Goal: Task Accomplishment & Management: Use online tool/utility

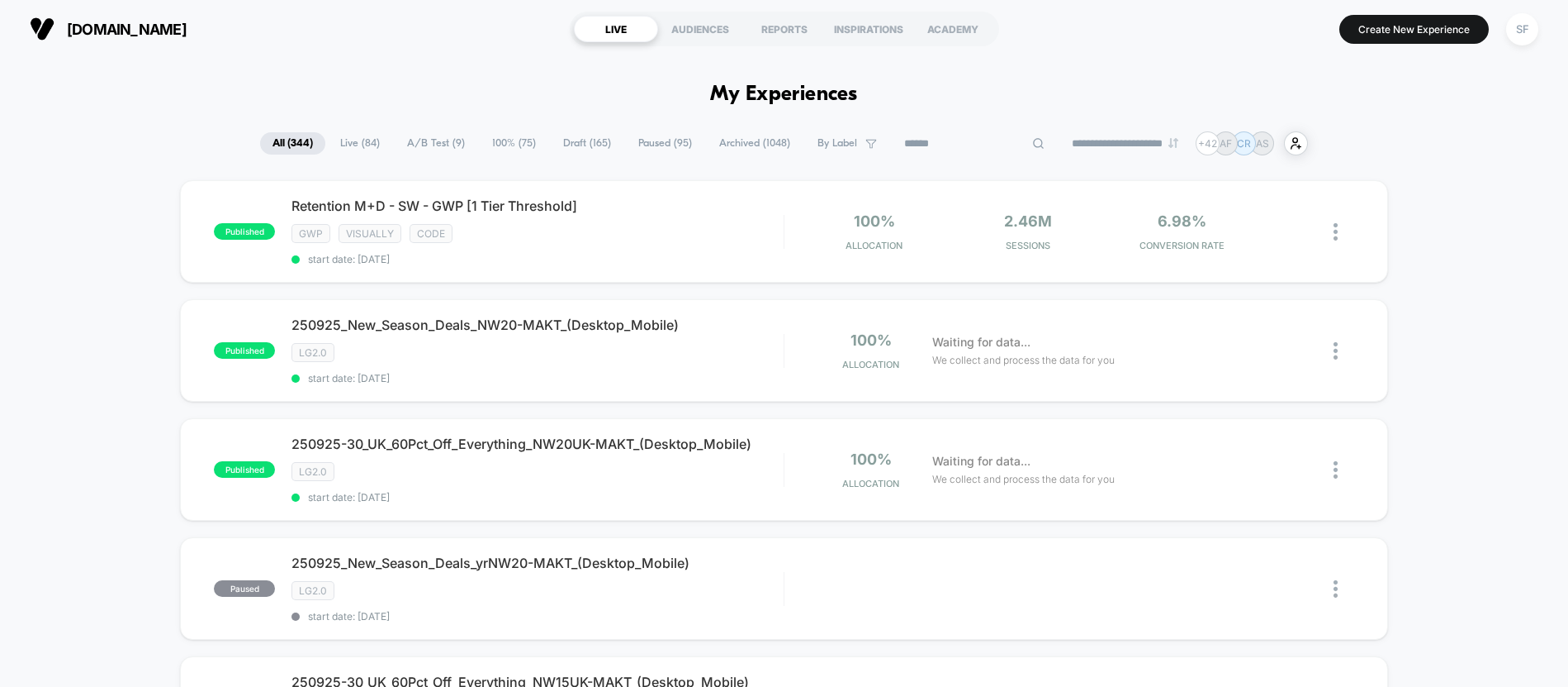
click at [952, 138] on input at bounding box center [975, 144] width 165 height 20
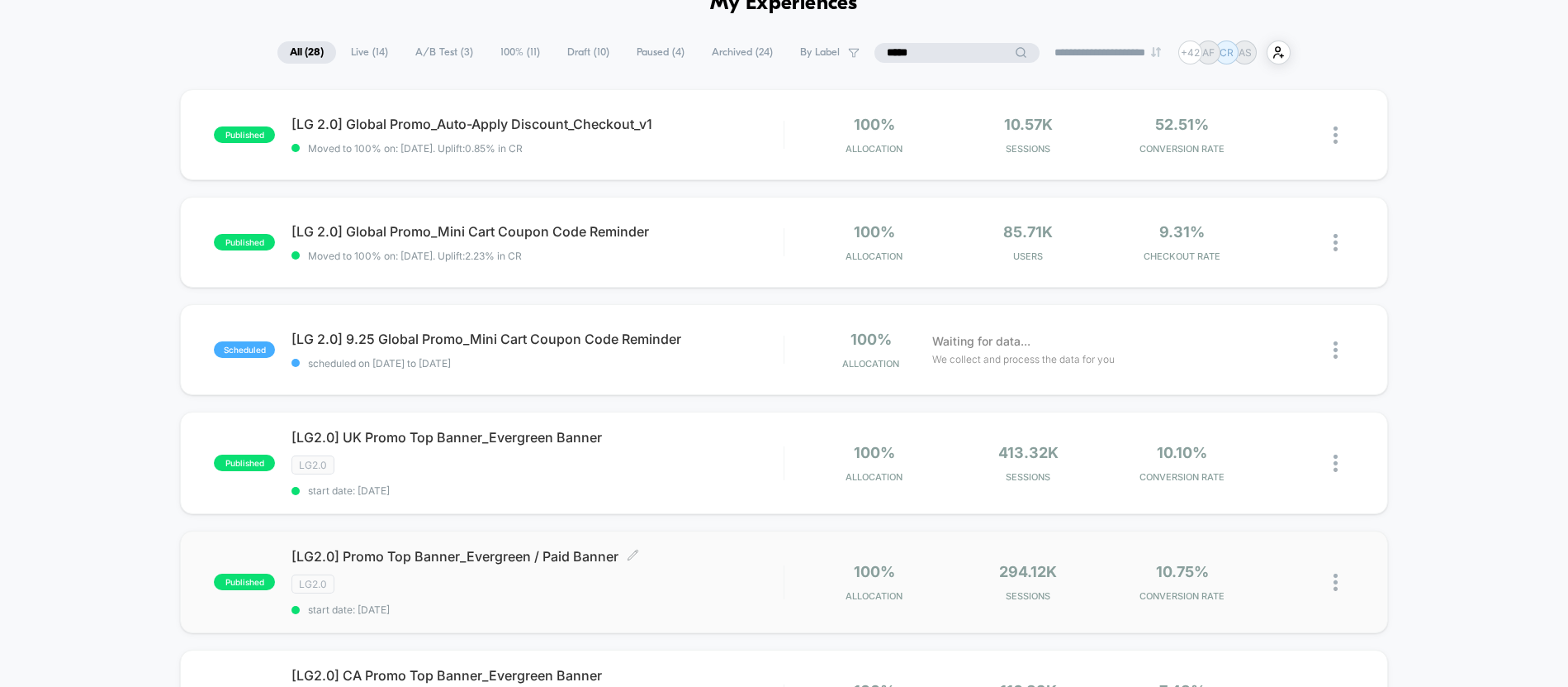
scroll to position [153, 0]
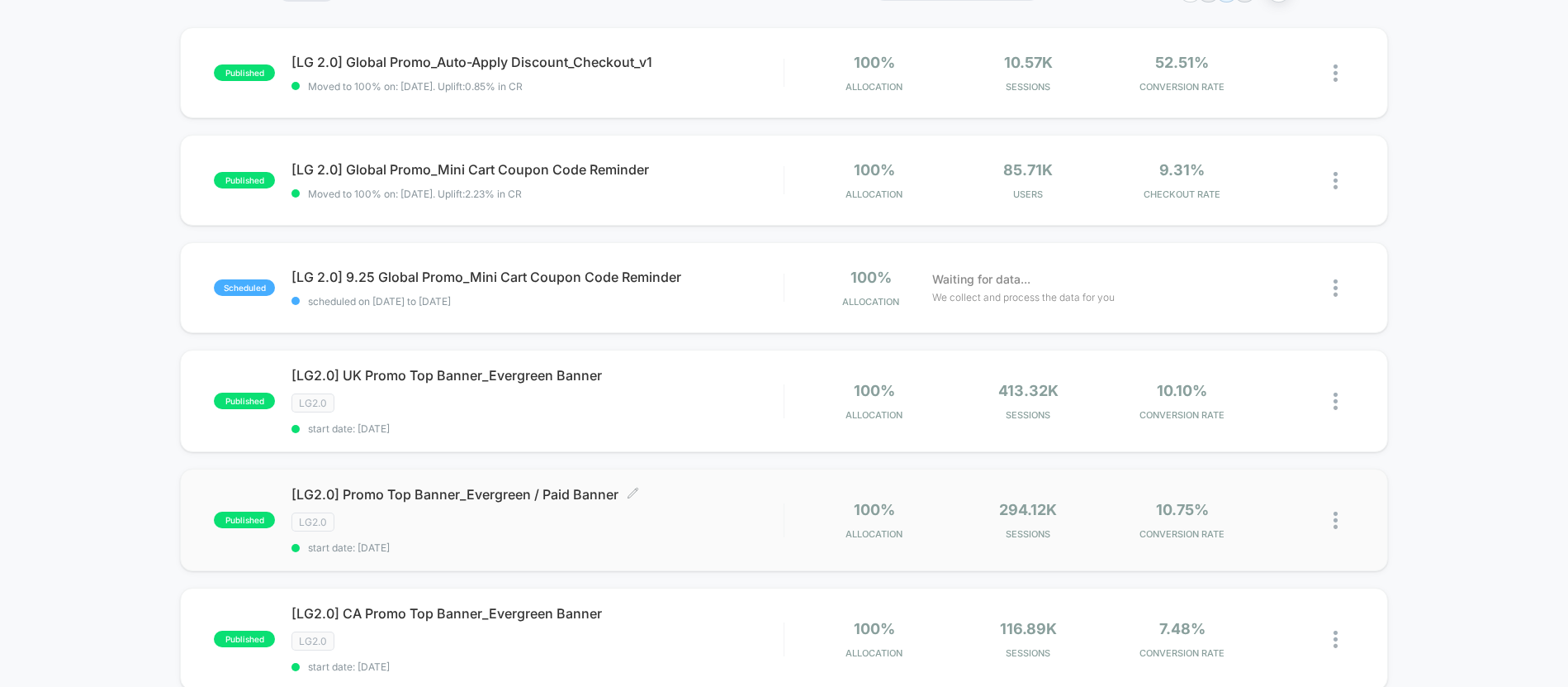
type input "*****"
click at [505, 519] on div "LG2.0" at bounding box center [537, 521] width 491 height 19
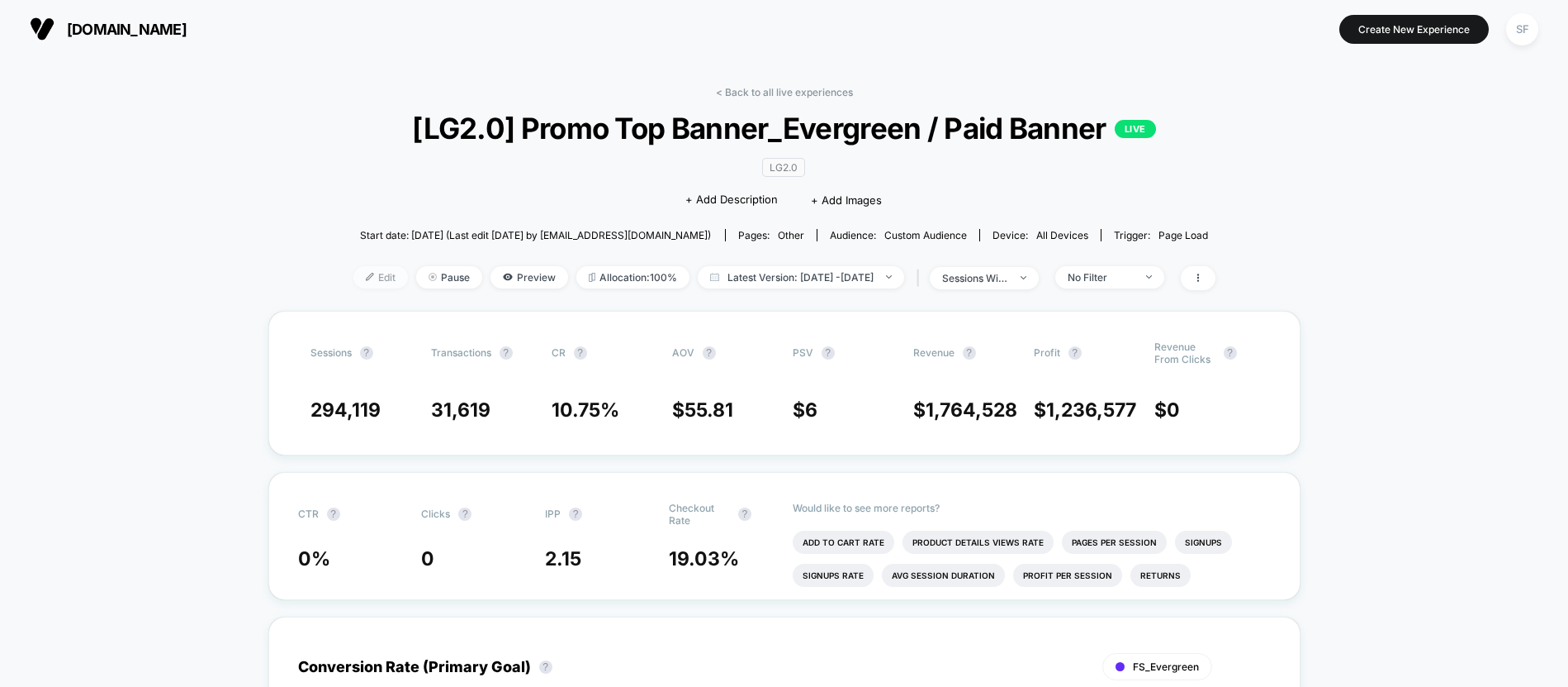
click at [357, 277] on span "Edit" at bounding box center [381, 277] width 55 height 22
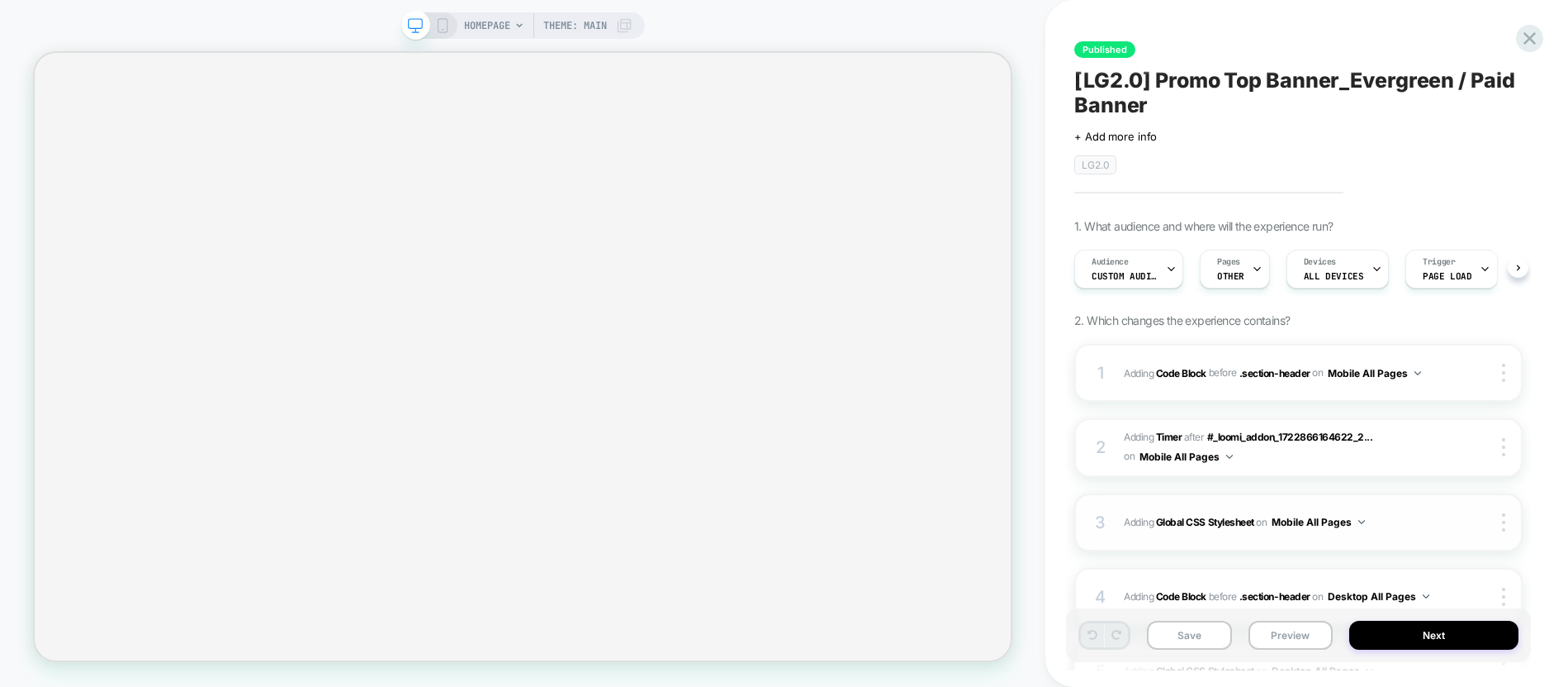
scroll to position [0, 1]
click at [1326, 568] on div "4 Adding Code Block BEFORE .section-header .section-header on Desktop All Pages…" at bounding box center [1298, 596] width 448 height 58
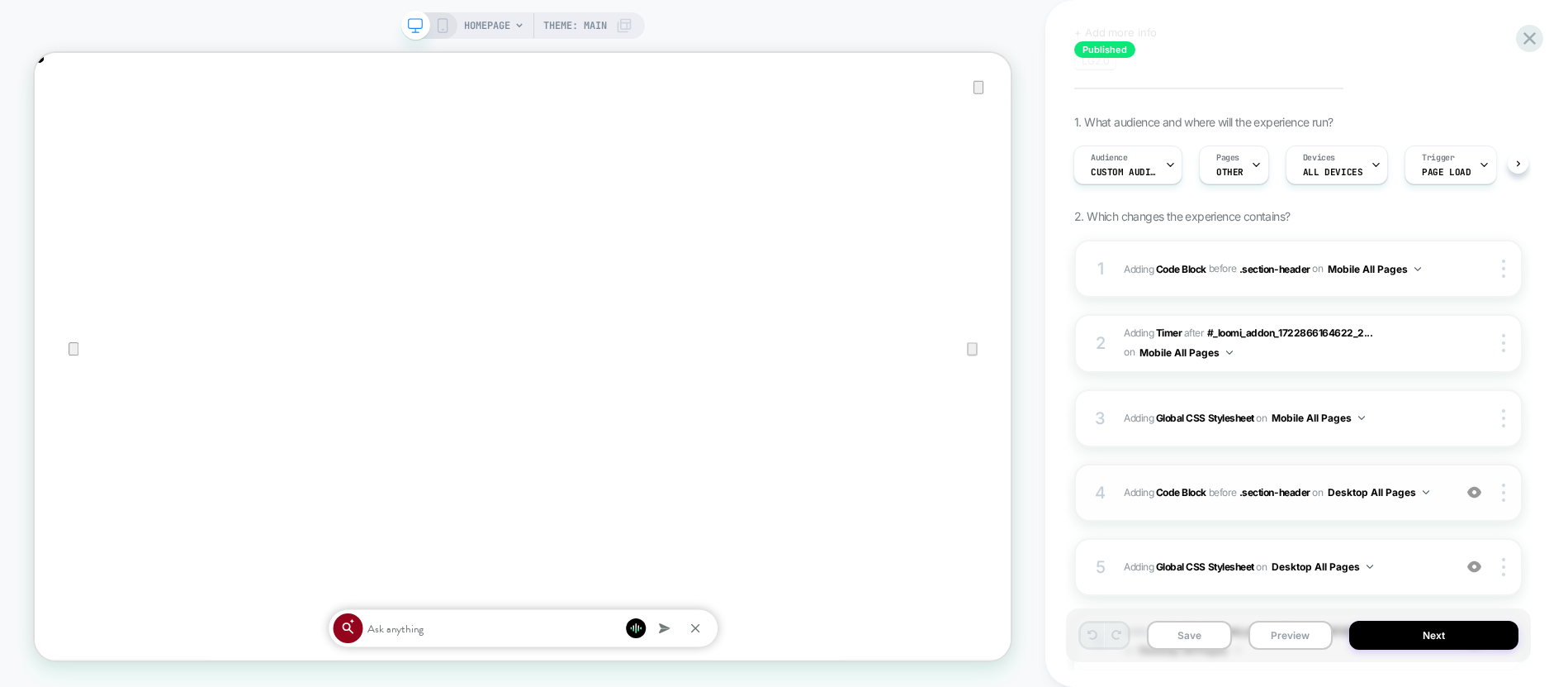
click at [1269, 499] on span "Adding Code Block BEFORE .section-header .section-header on Desktop All Pages" at bounding box center [1284, 492] width 320 height 21
click at [1202, 496] on b "Code Block" at bounding box center [1181, 492] width 50 height 13
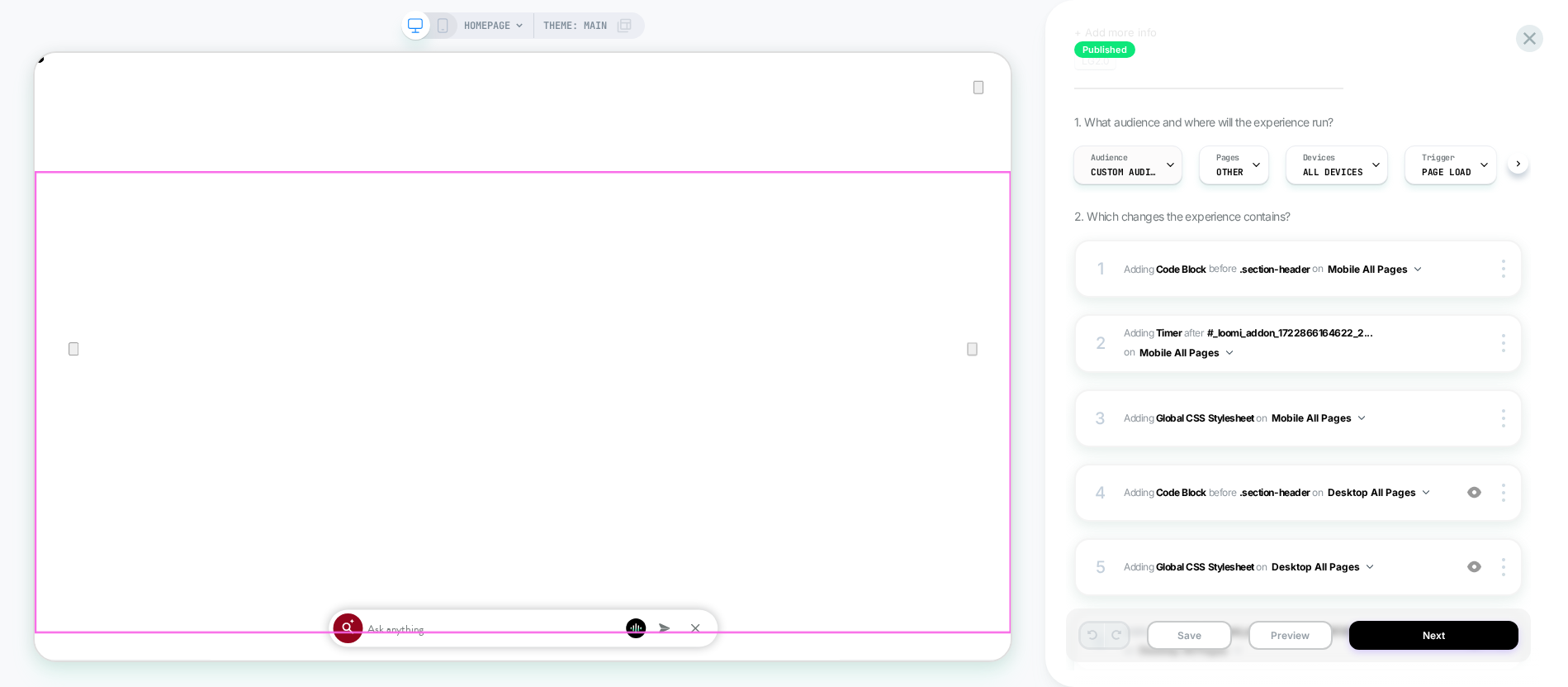
scroll to position [0, 2605]
click at [1139, 165] on div "Audience Custom Audience" at bounding box center [1124, 165] width 99 height 38
click at [1166, 166] on div "Build a Custom Audience Save Audience Use our query builder to tailor the targe…" at bounding box center [1127, 165] width 109 height 38
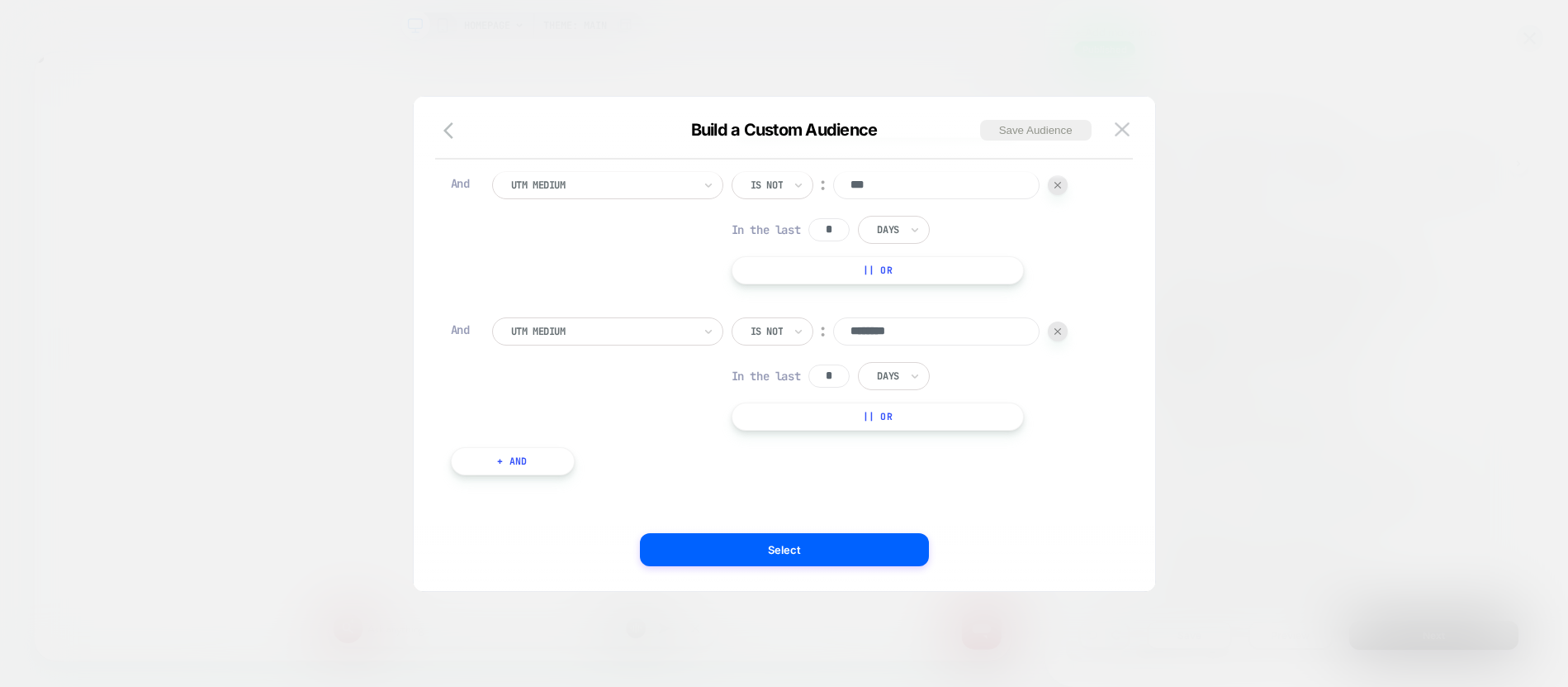
scroll to position [466, 0]
click at [731, 553] on button "Select" at bounding box center [784, 550] width 289 height 33
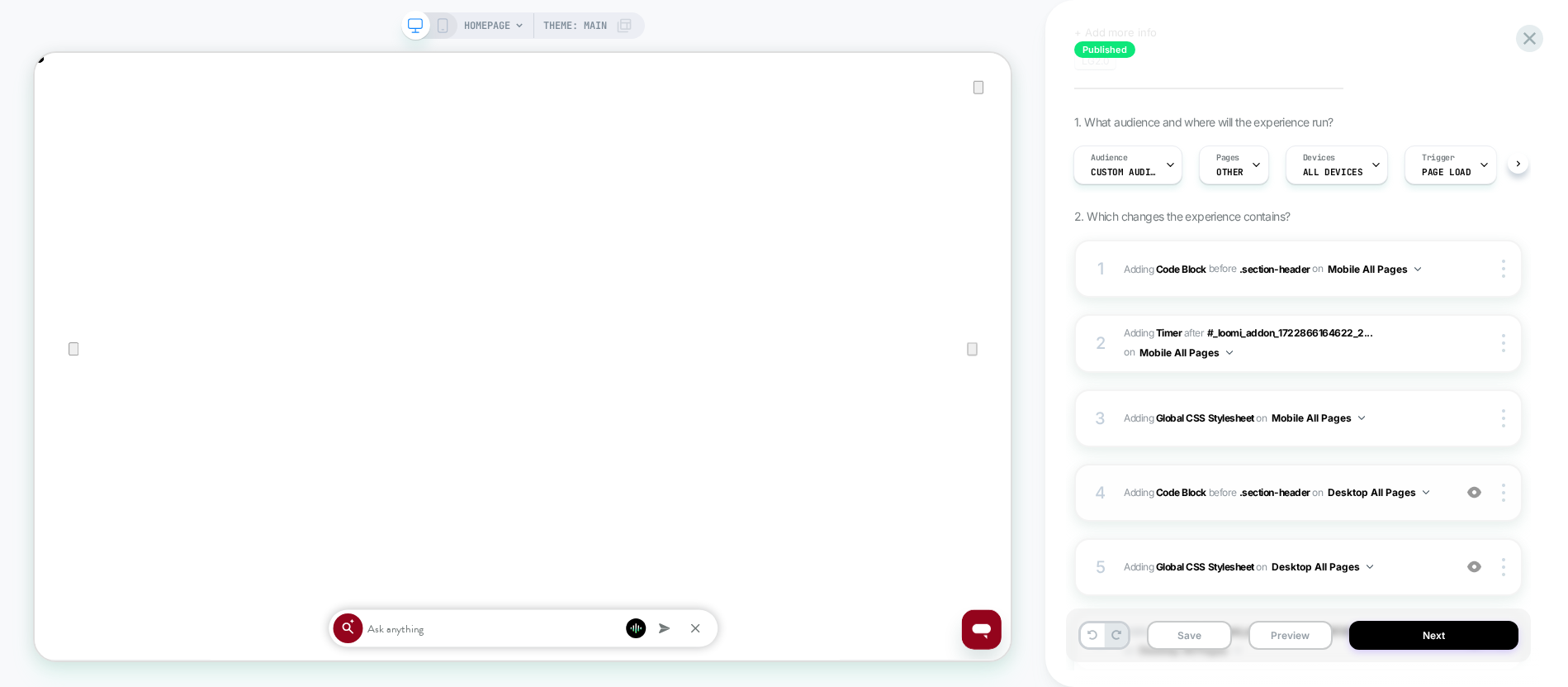
click at [1386, 509] on div "4 Adding Code Block BEFORE .section-header .section-header on Desktop All Pages…" at bounding box center [1298, 492] width 448 height 58
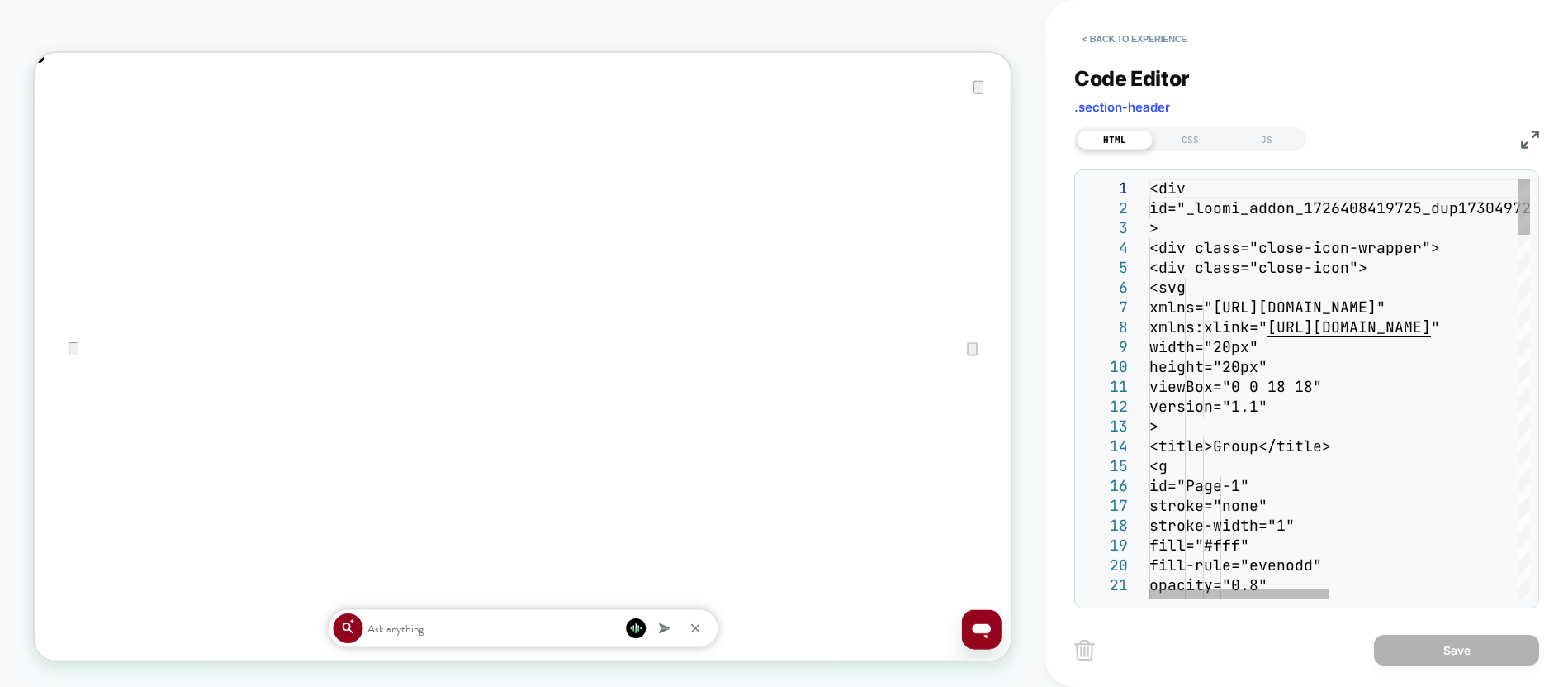
scroll to position [0, 1302]
type textarea "**********"
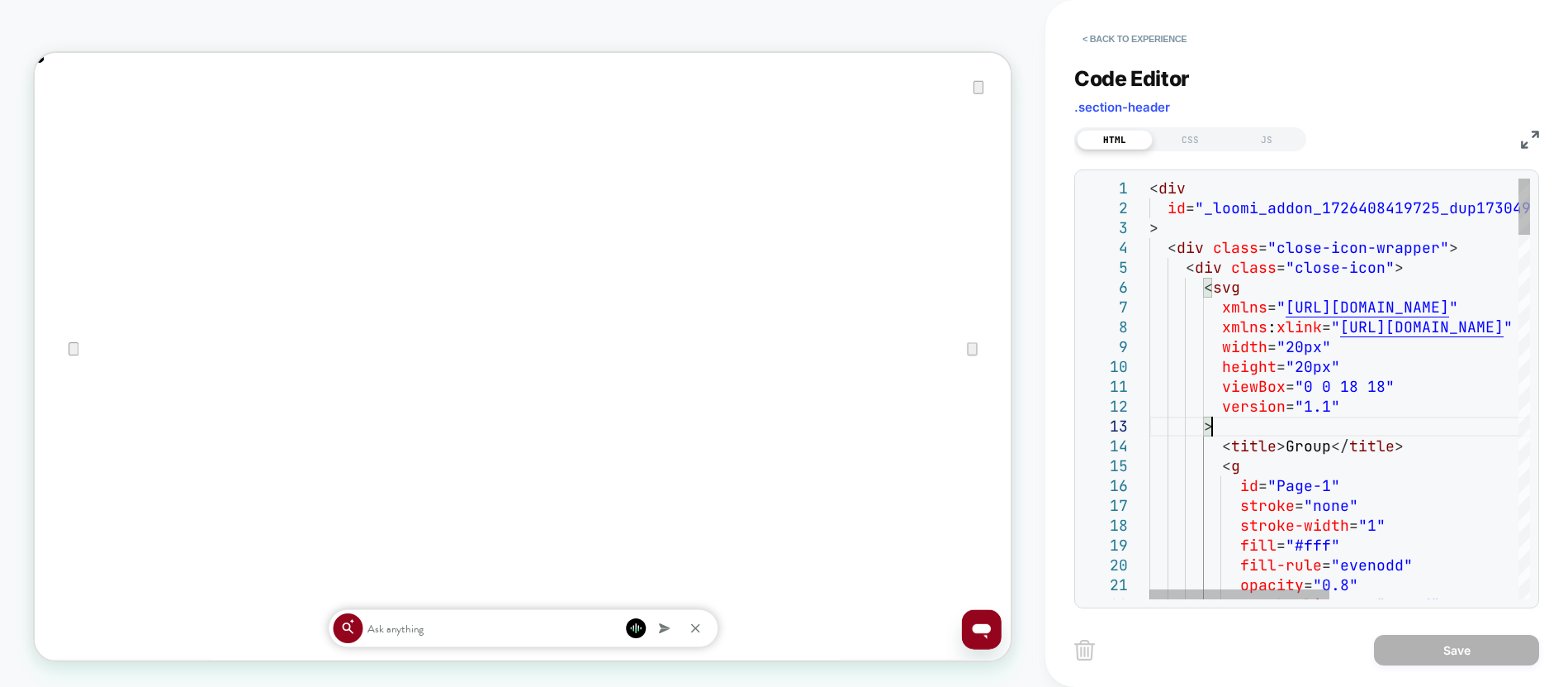
click at [1228, 432] on div ">" at bounding box center [1539, 426] width 779 height 20
type textarea "*"
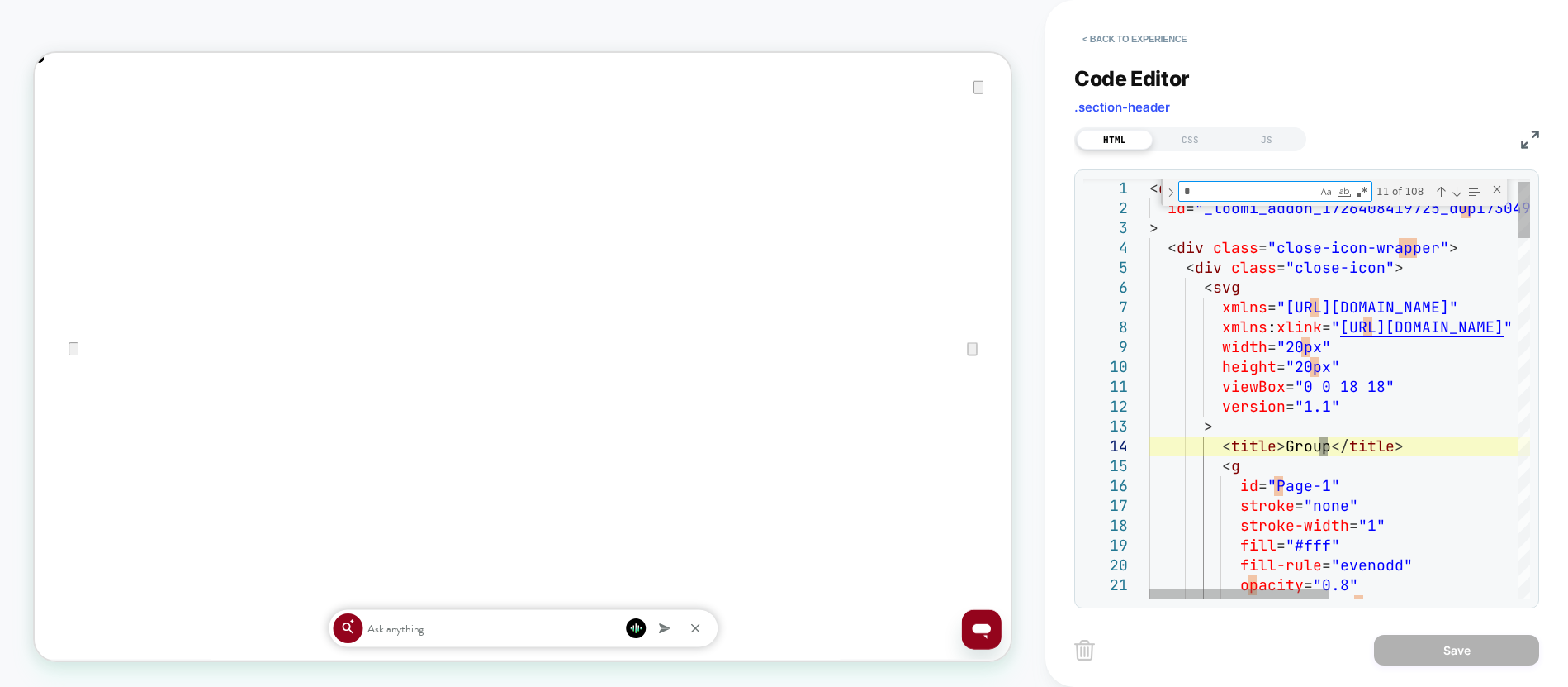
type textarea "**********"
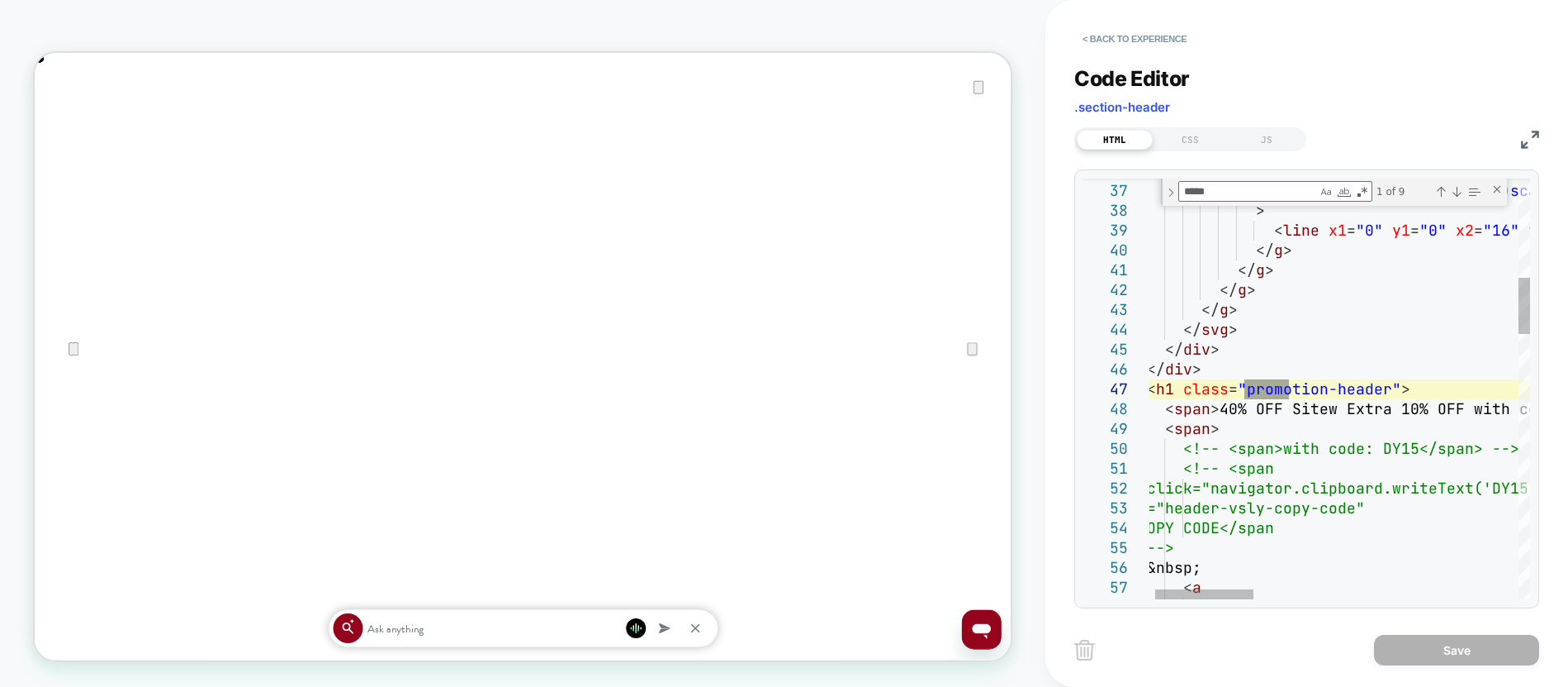
type textarea "*****"
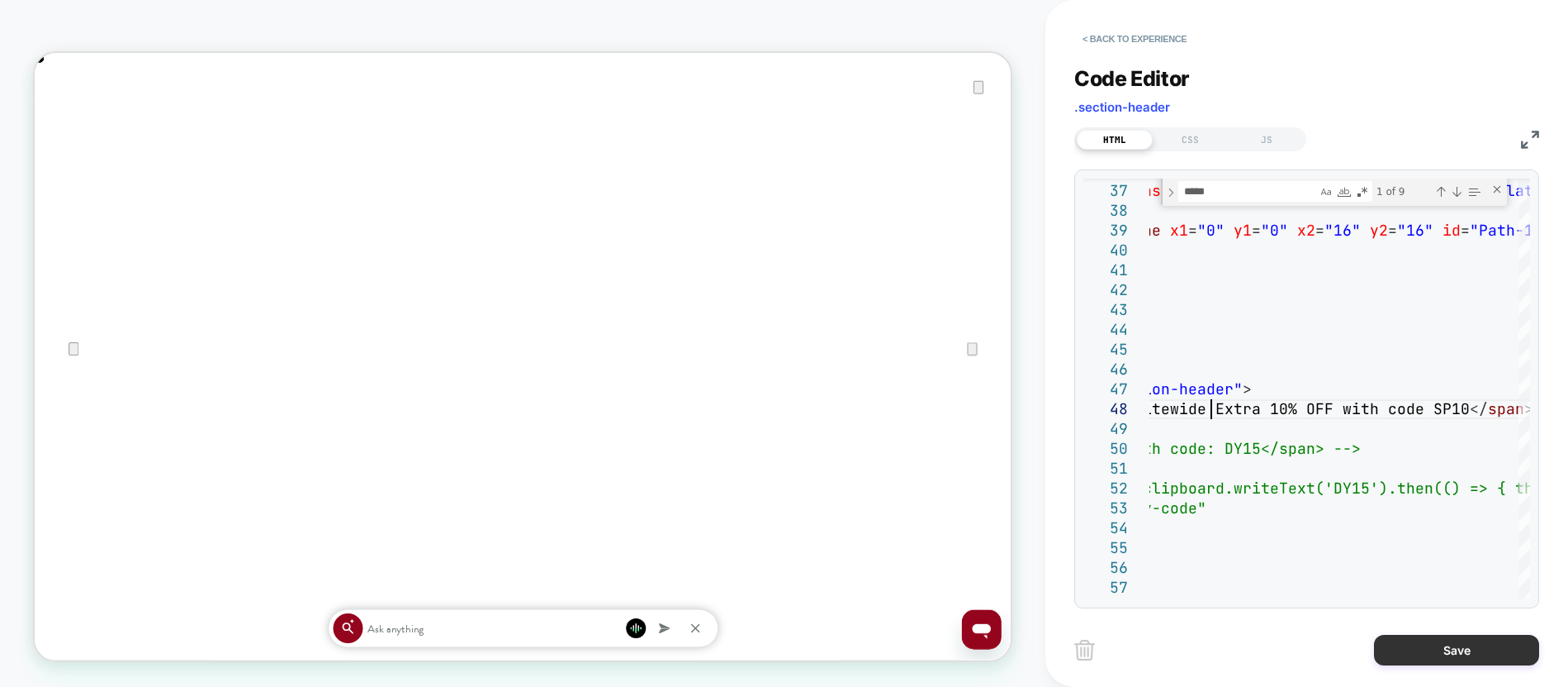
scroll to position [0, 2605]
type textarea "**********"
click at [1399, 653] on button "Save" at bounding box center [1456, 649] width 165 height 30
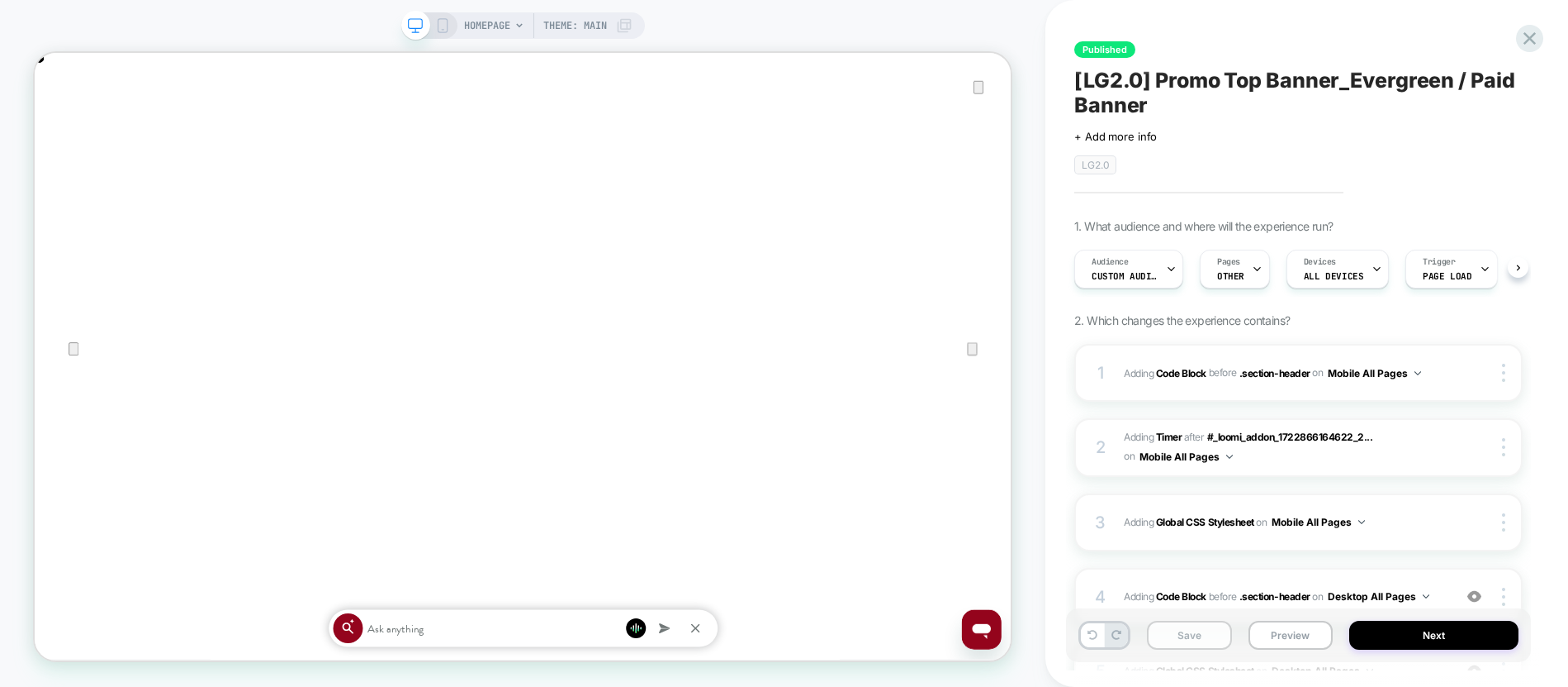
click at [1189, 631] on button "Save" at bounding box center [1189, 635] width 85 height 29
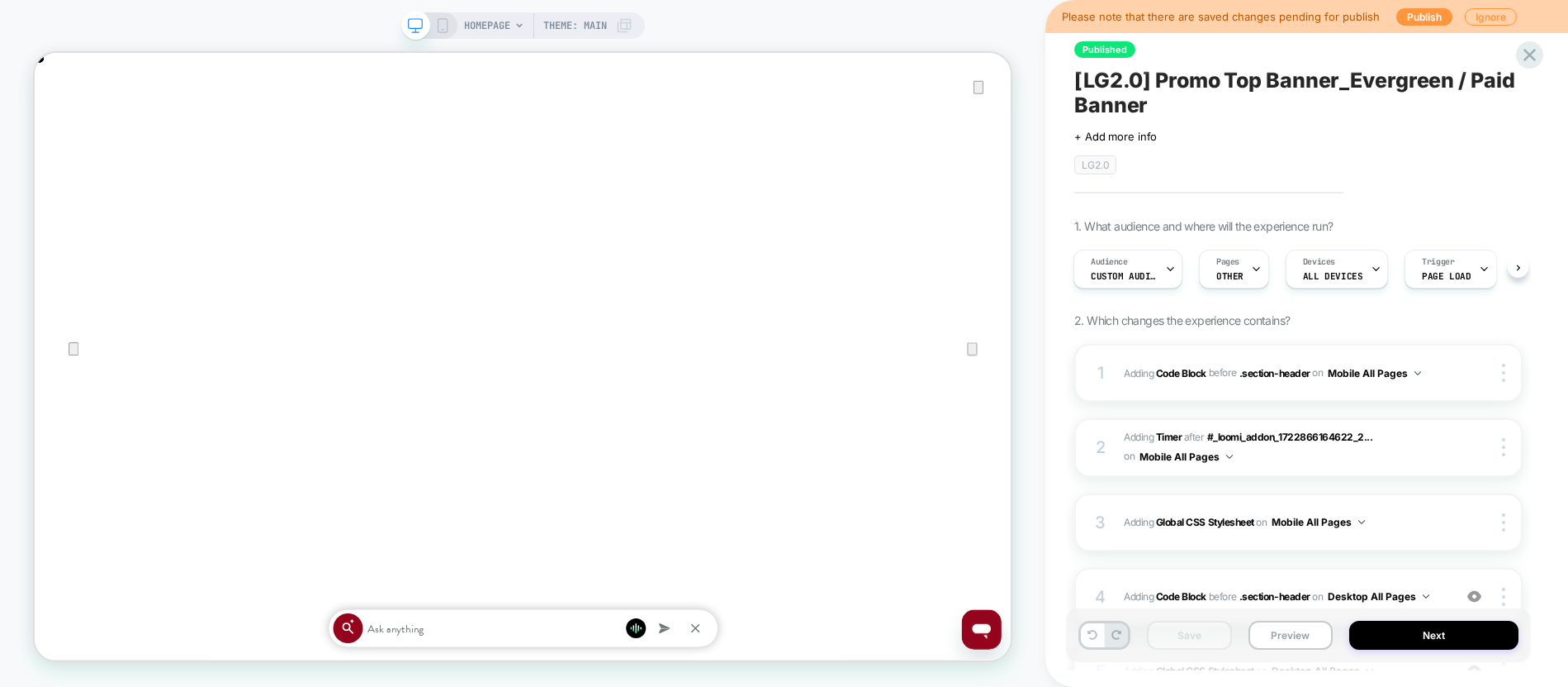
click at [441, 20] on icon at bounding box center [443, 26] width 15 height 15
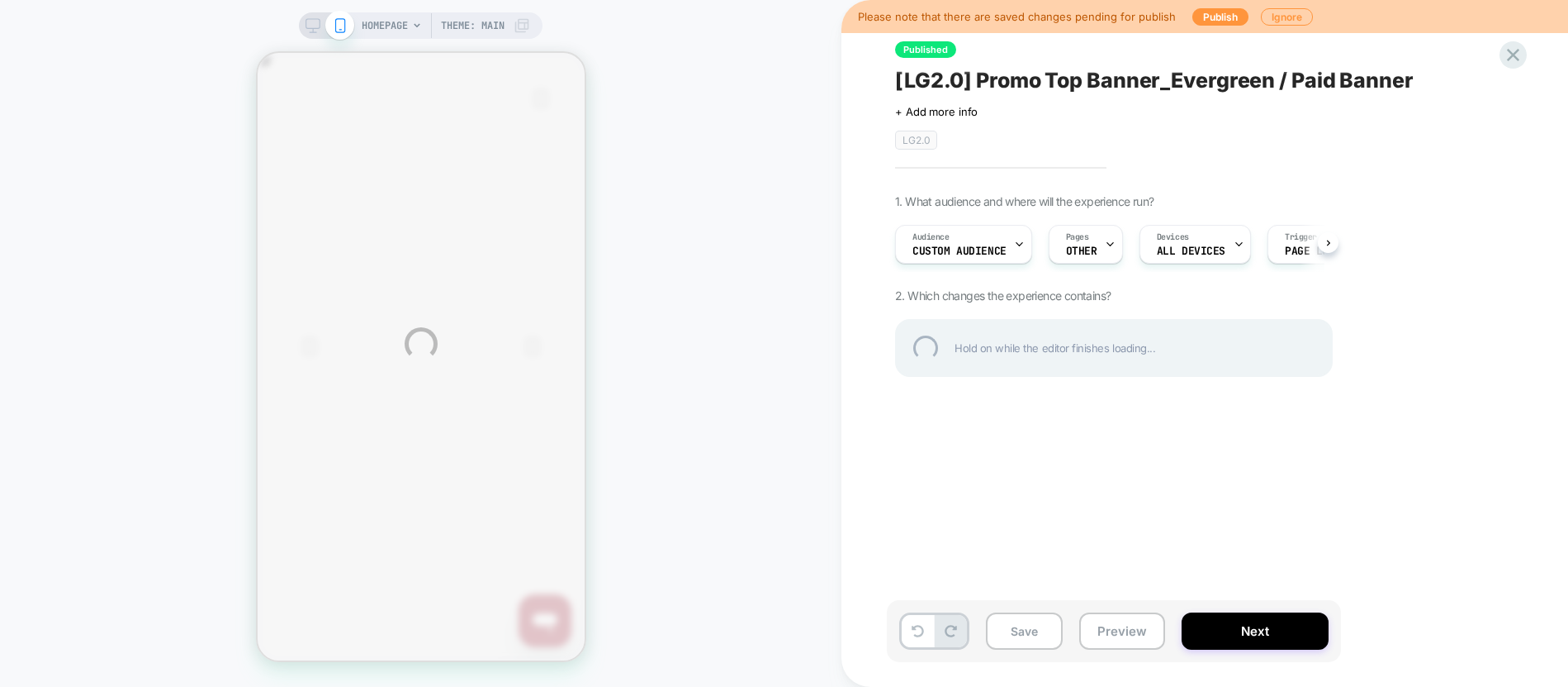
click at [1208, 21] on div "HOMEPAGE Theme: MAIN Please note that there are saved changes pending for publi…" at bounding box center [784, 343] width 1568 height 687
click at [1210, 21] on div "HOMEPAGE Theme: MAIN Please note that there are saved changes pending for publi…" at bounding box center [784, 343] width 1568 height 687
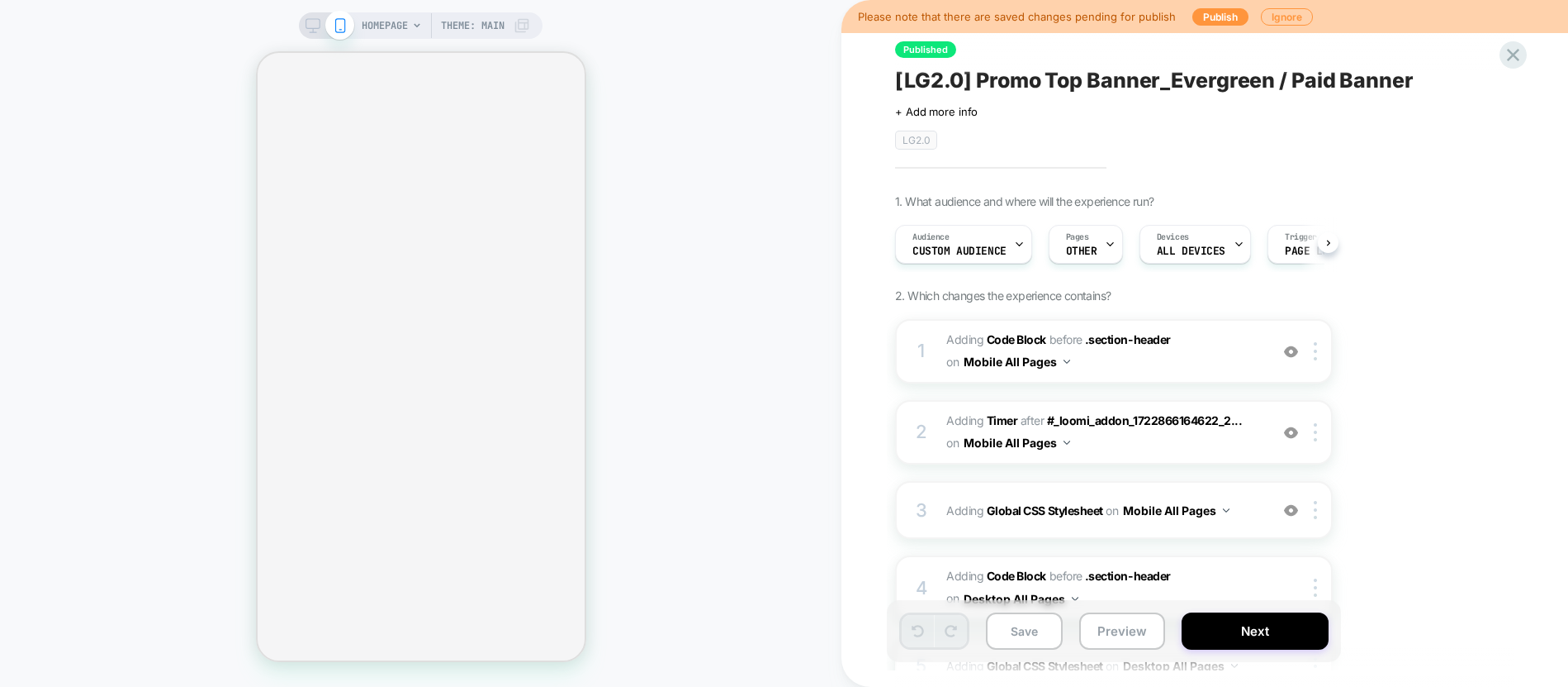
scroll to position [0, 1]
click at [1211, 348] on span "Adding Code Block BEFORE .section-header .section-header on Mobile All Pages" at bounding box center [1104, 351] width 315 height 45
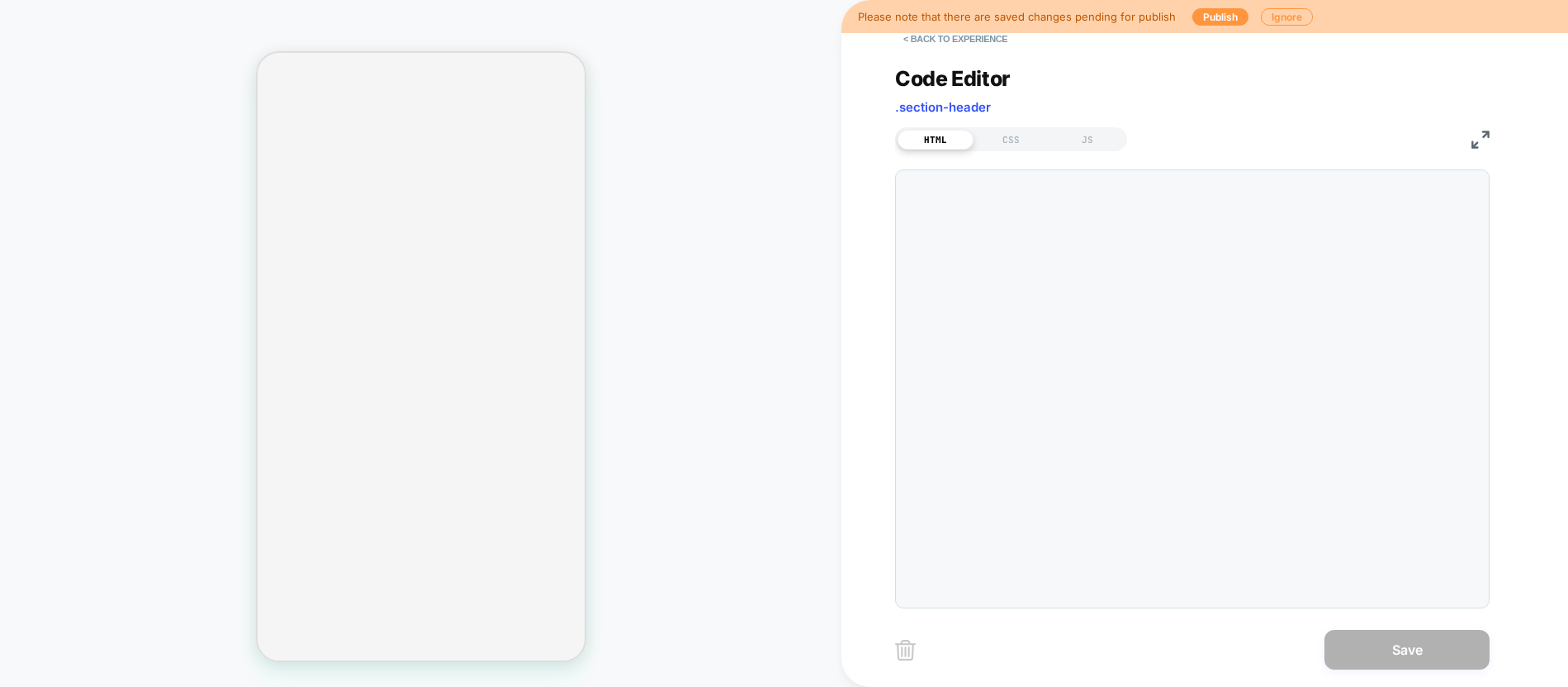
click at [1087, 381] on div at bounding box center [1192, 389] width 594 height 439
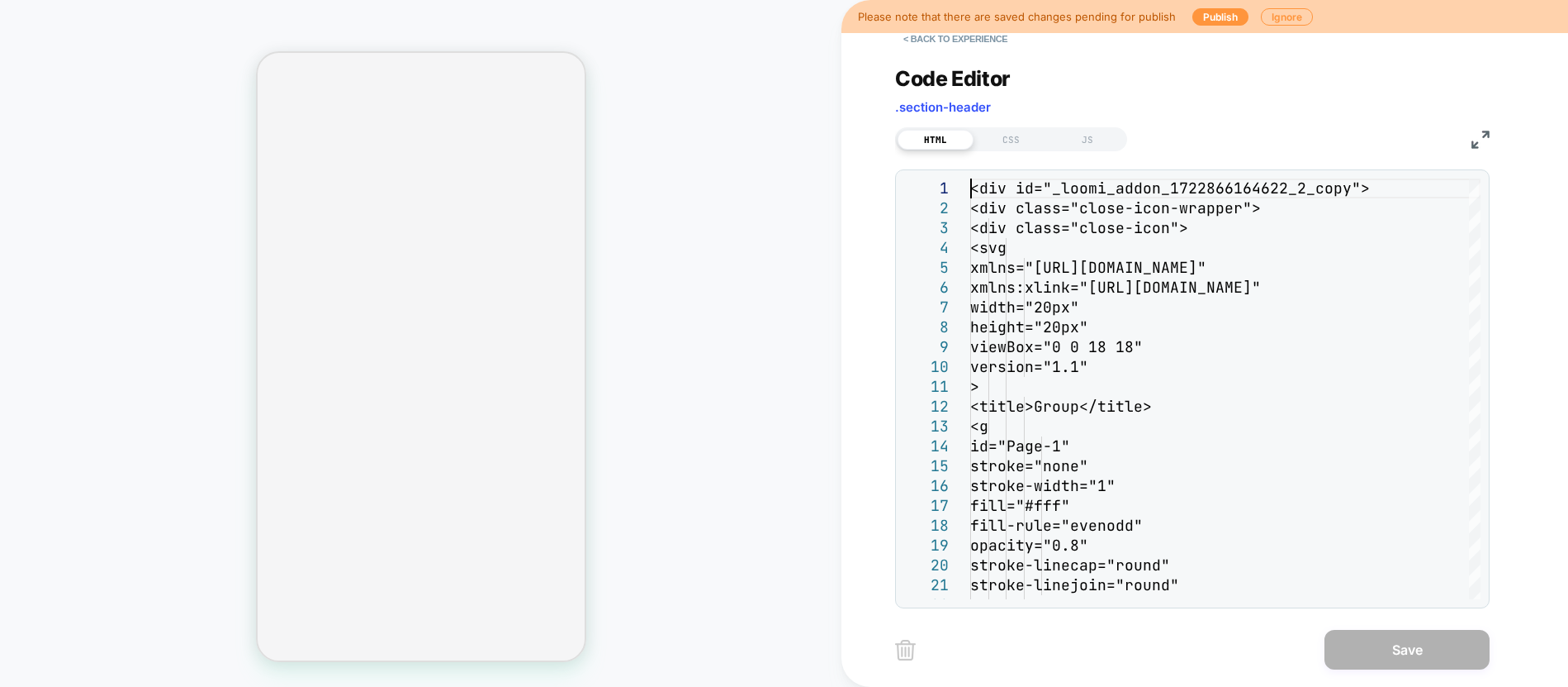
type textarea "**********"
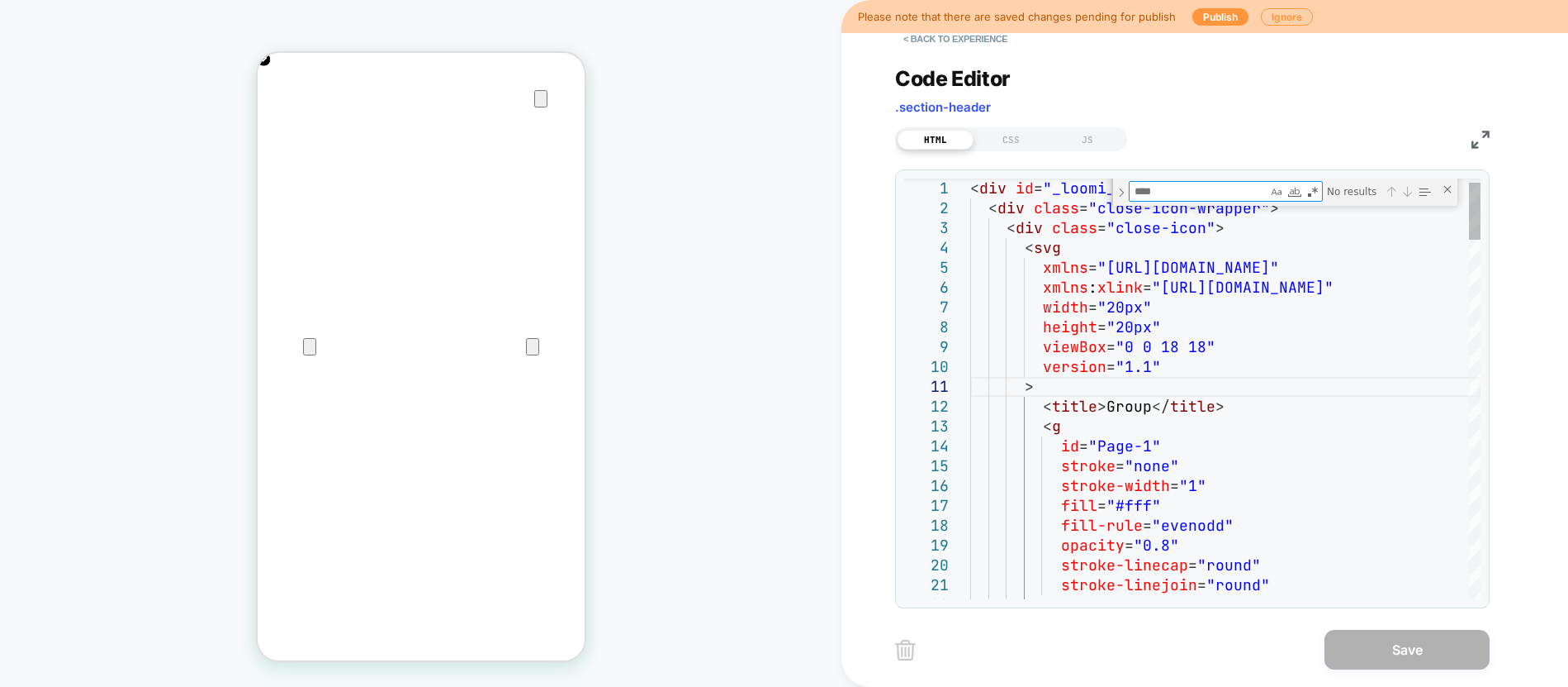
click at [1217, 190] on textarea "Find" at bounding box center [1199, 191] width 138 height 19
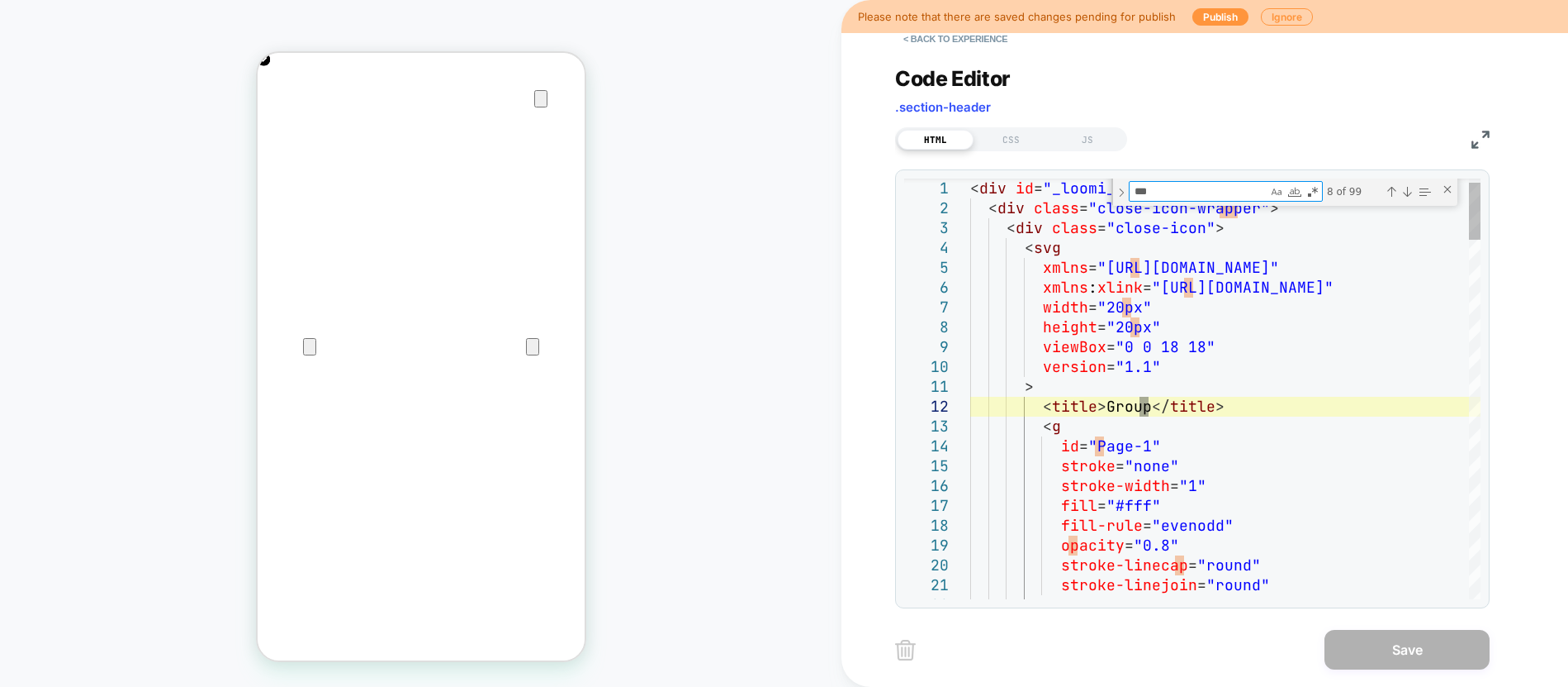
type textarea "****"
type textarea "**********"
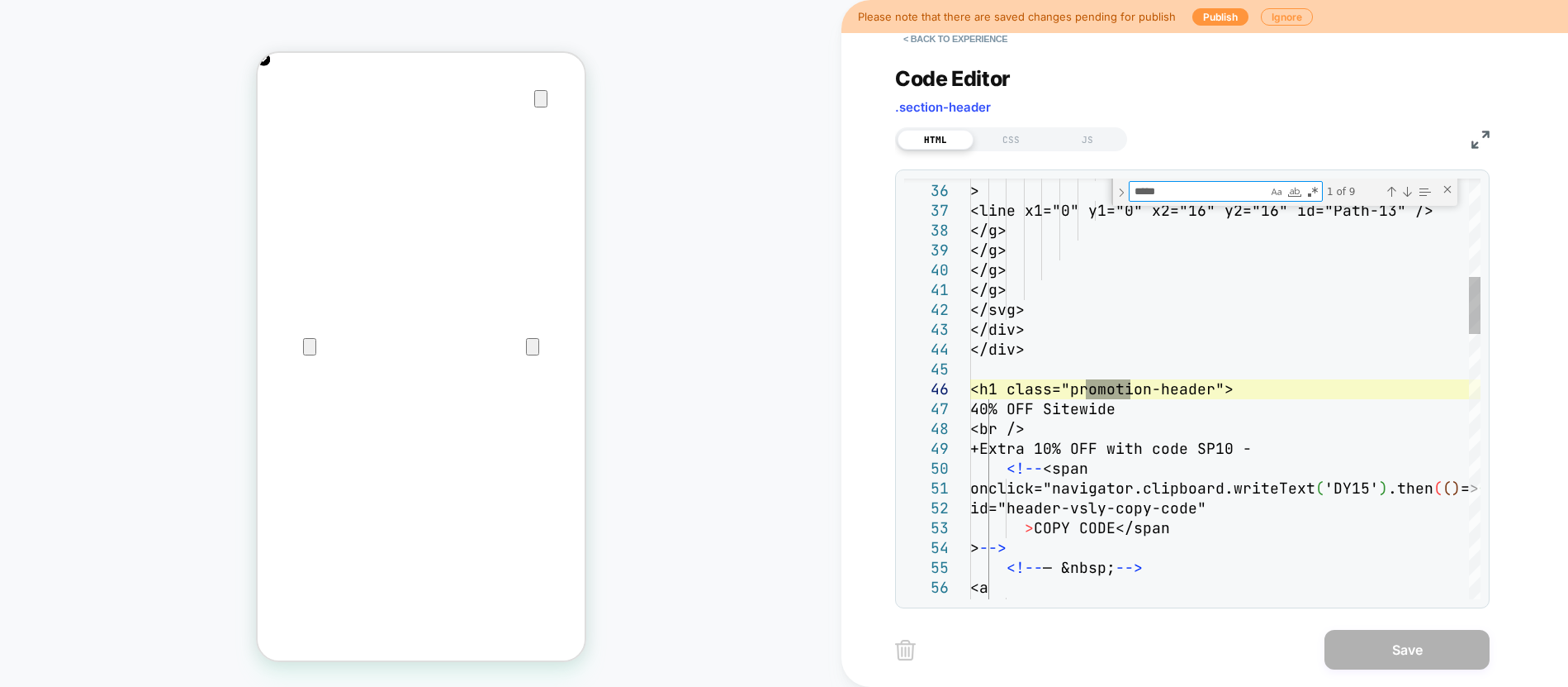
scroll to position [0, 654]
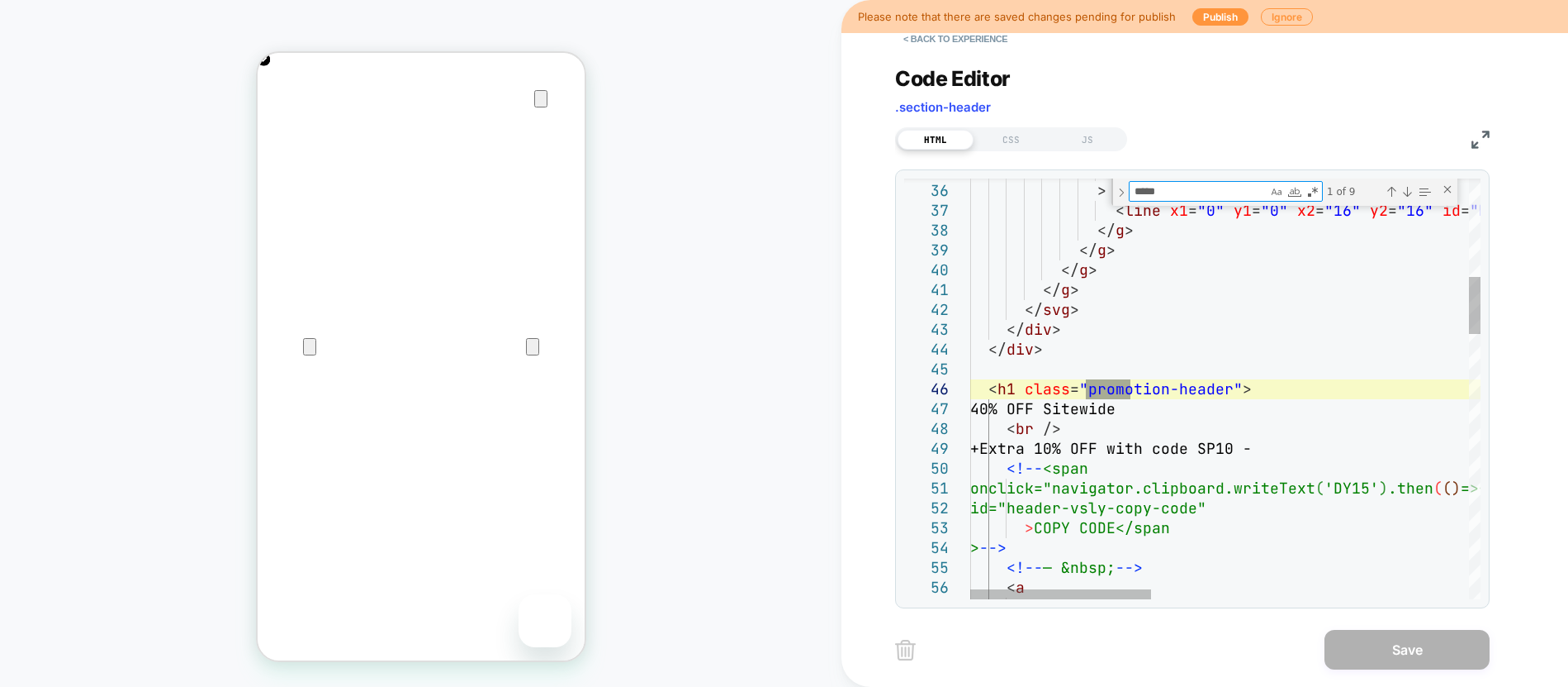
type textarea "*****"
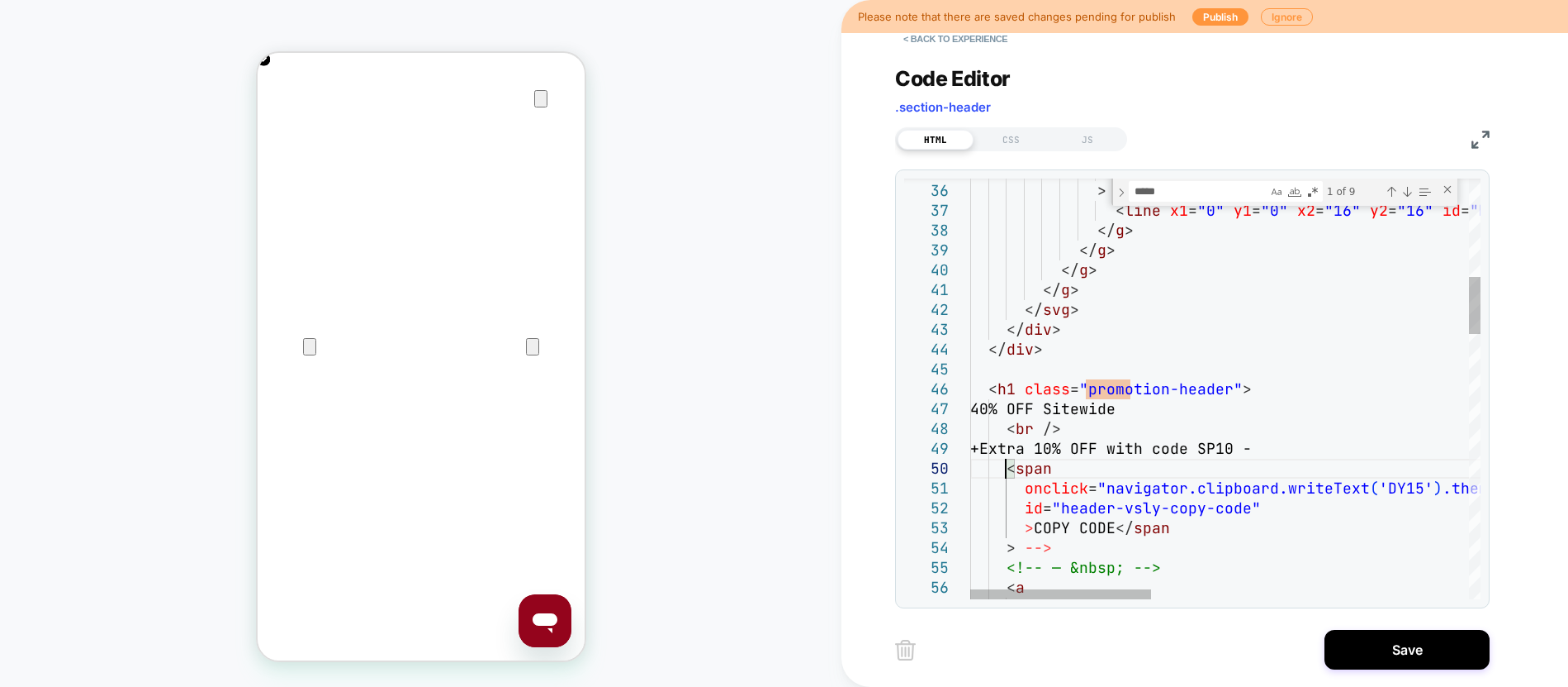
type textarea "**********"
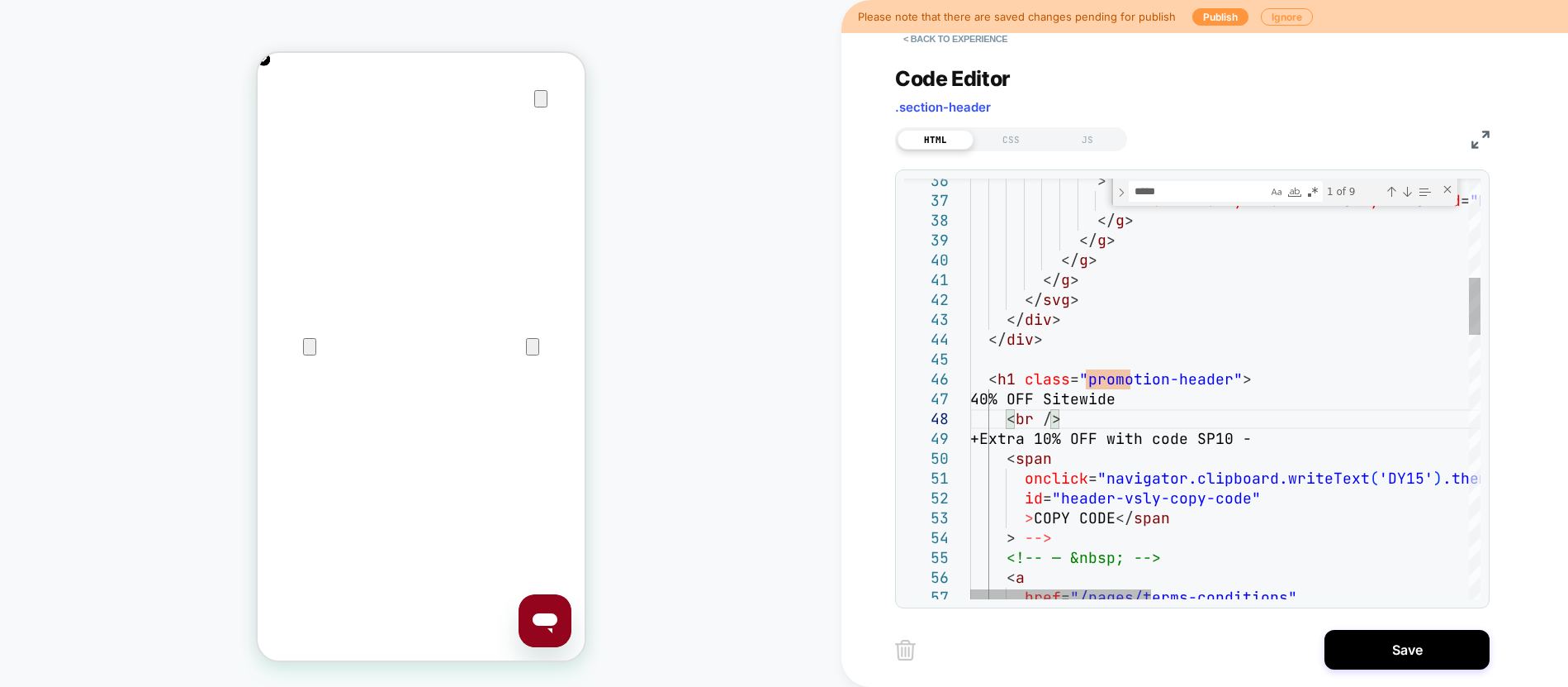
scroll to position [0, 654]
click at [1372, 654] on button "Save" at bounding box center [1407, 649] width 165 height 39
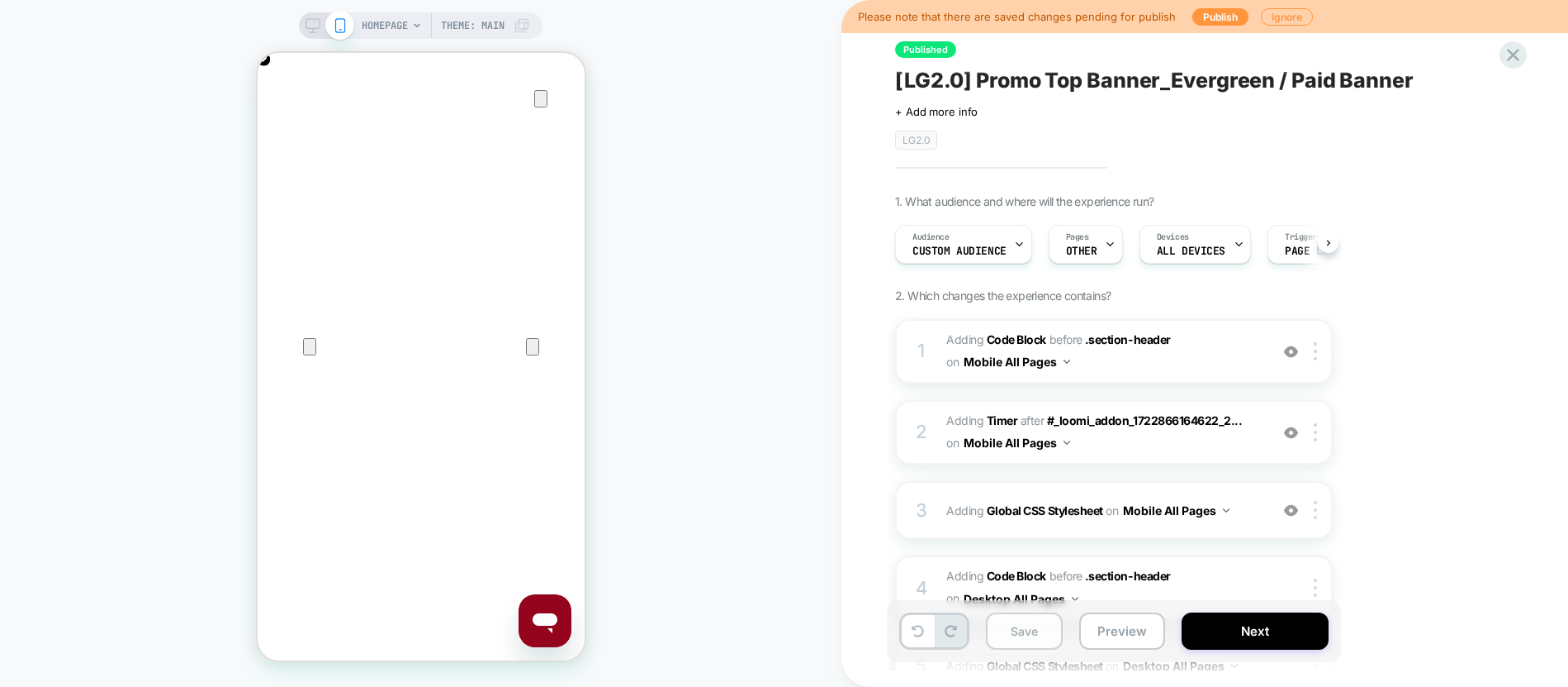
click at [1042, 628] on button "Save" at bounding box center [1025, 630] width 77 height 38
click at [1024, 627] on button "Save" at bounding box center [1025, 630] width 77 height 38
click at [1217, 21] on button "Publish" at bounding box center [1220, 16] width 56 height 17
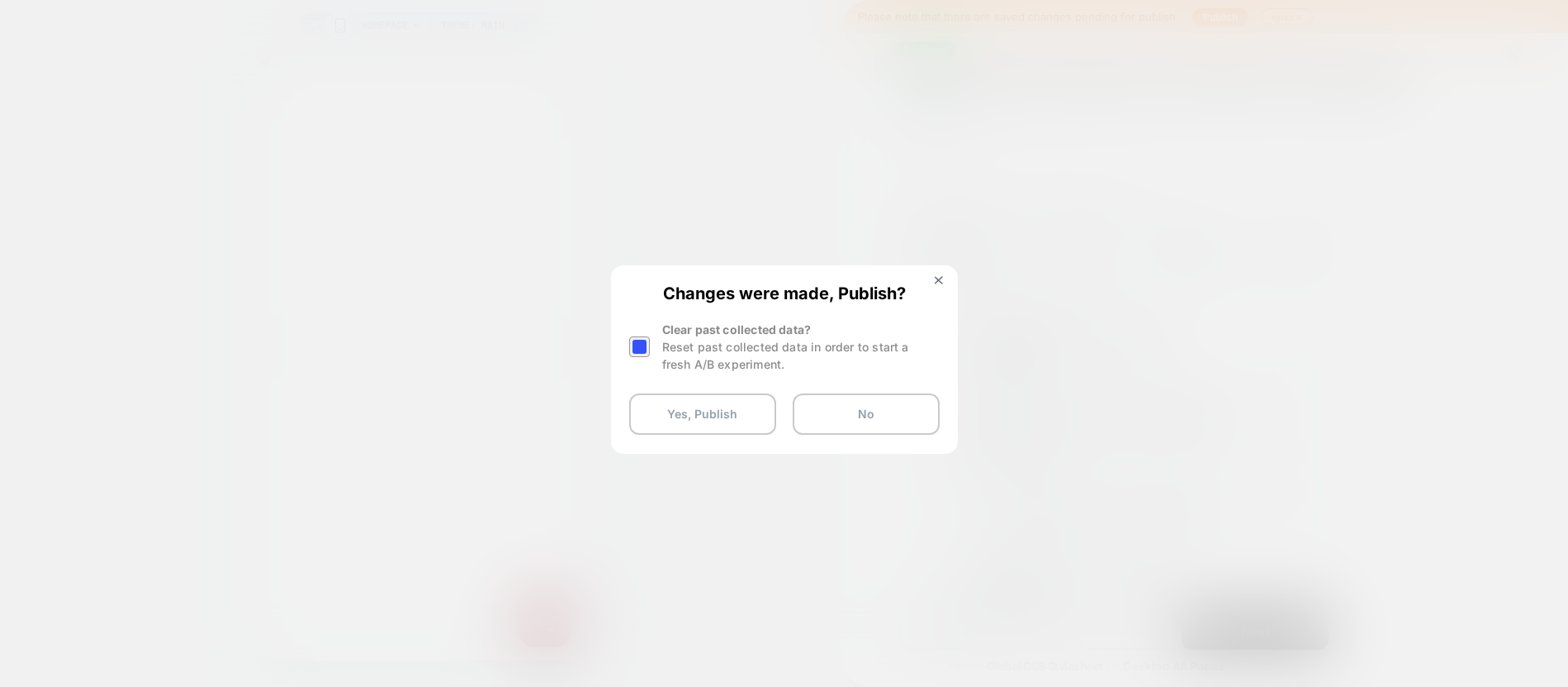
scroll to position [0, 0]
click at [631, 347] on div at bounding box center [639, 347] width 21 height 21
click at [698, 434] on div "Changes were made, Publish? Clear past collected data? Reset past collected dat…" at bounding box center [784, 359] width 344 height 184
click at [689, 417] on button "Yes, Publish" at bounding box center [702, 413] width 147 height 41
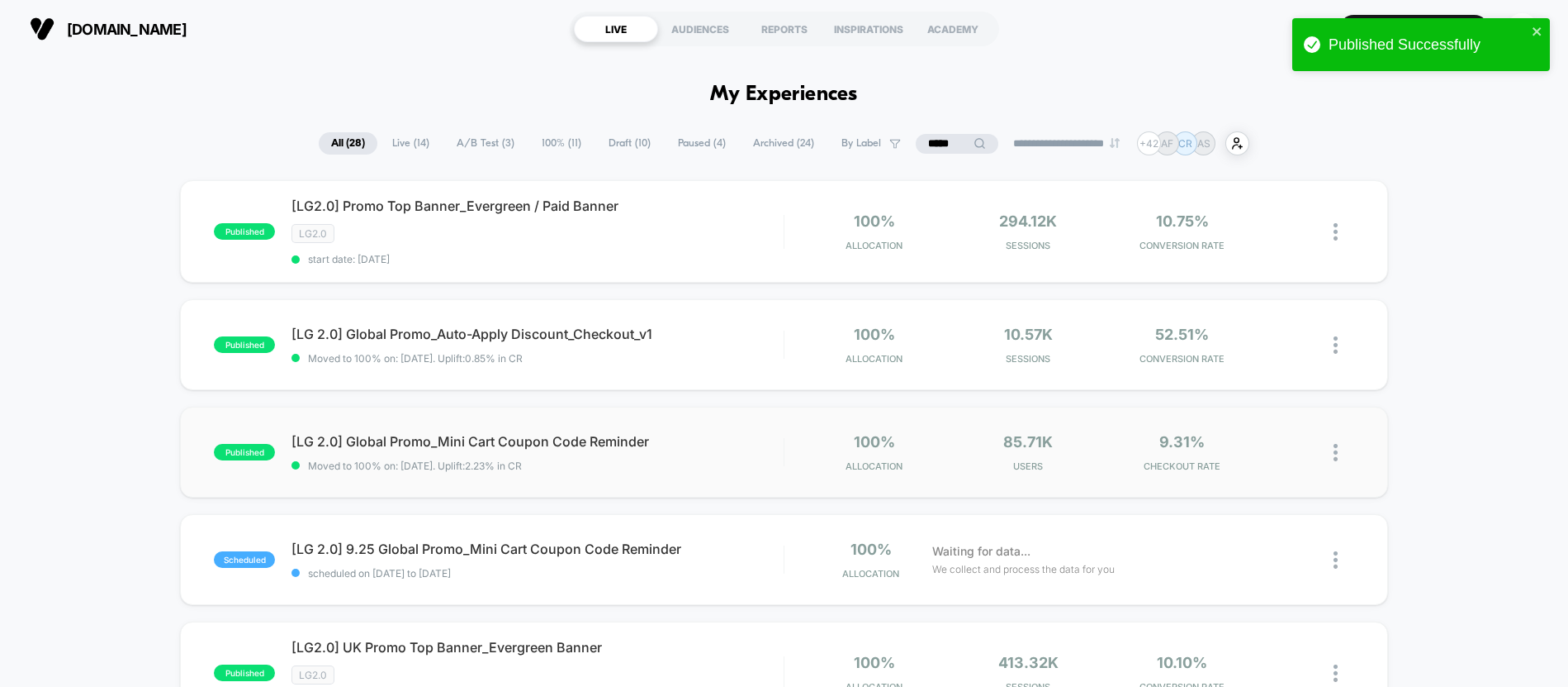
scroll to position [312, 0]
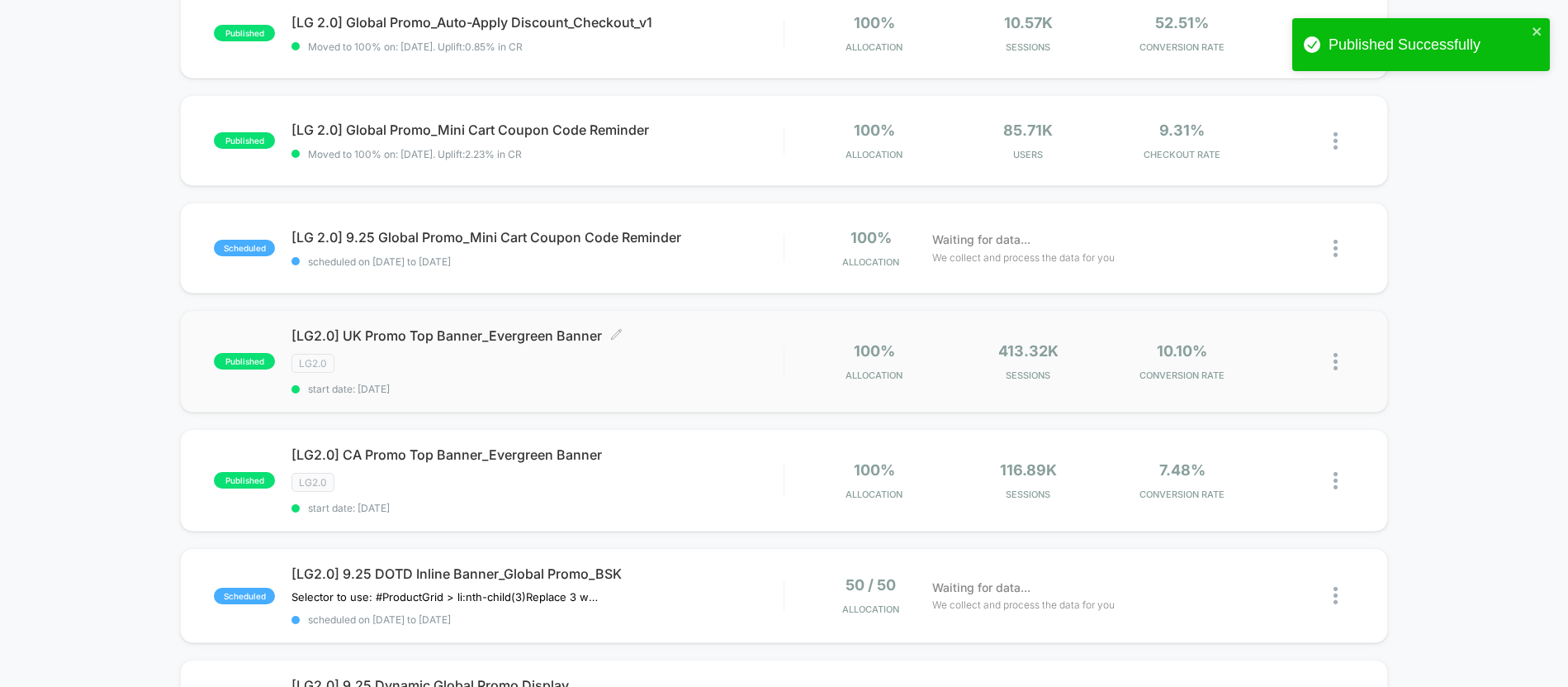
click at [559, 380] on div "[LG2.0] UK Promo Top Banner_Evergreen Banner Click to edit experience details C…" at bounding box center [537, 361] width 491 height 68
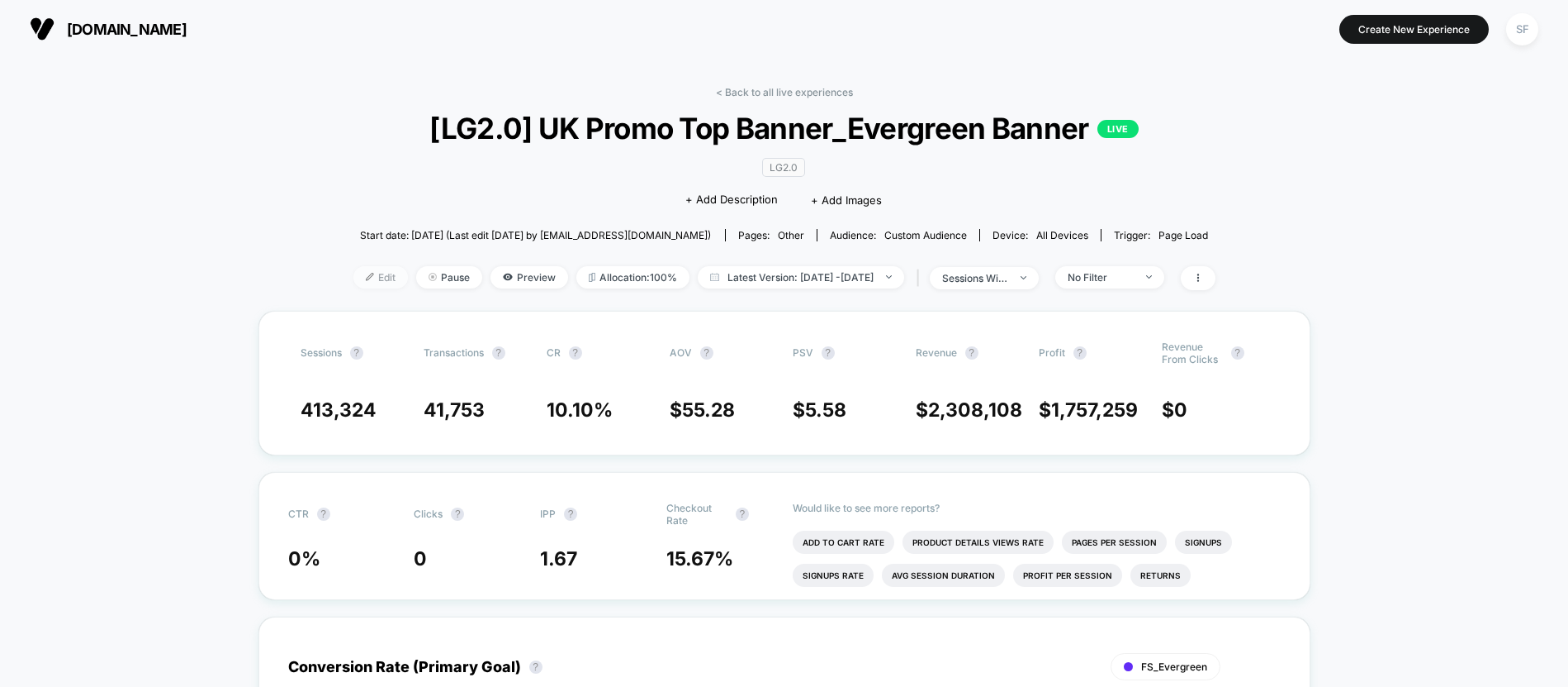
click at [358, 279] on span "Edit" at bounding box center [381, 277] width 55 height 22
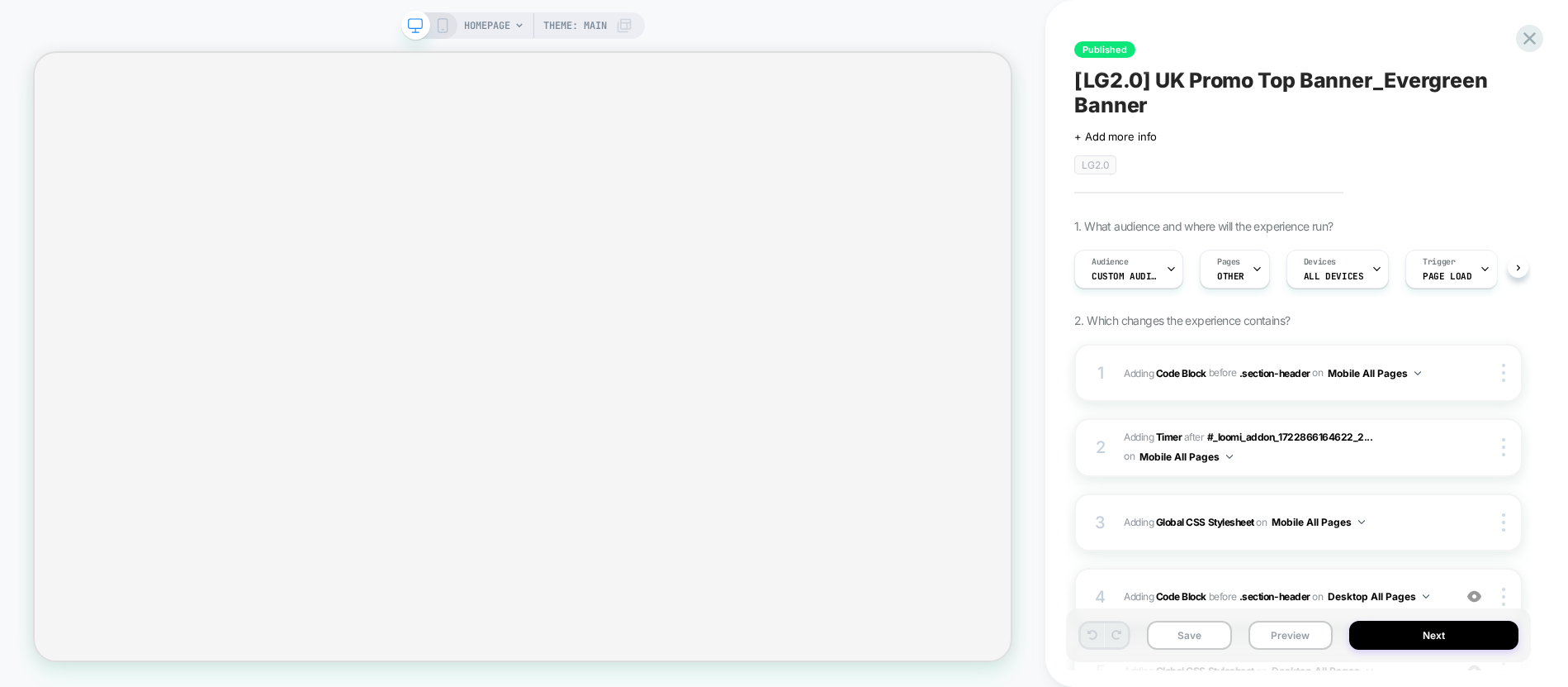
scroll to position [0, 1]
click at [1146, 270] on span "Custom Audience" at bounding box center [1124, 275] width 66 height 12
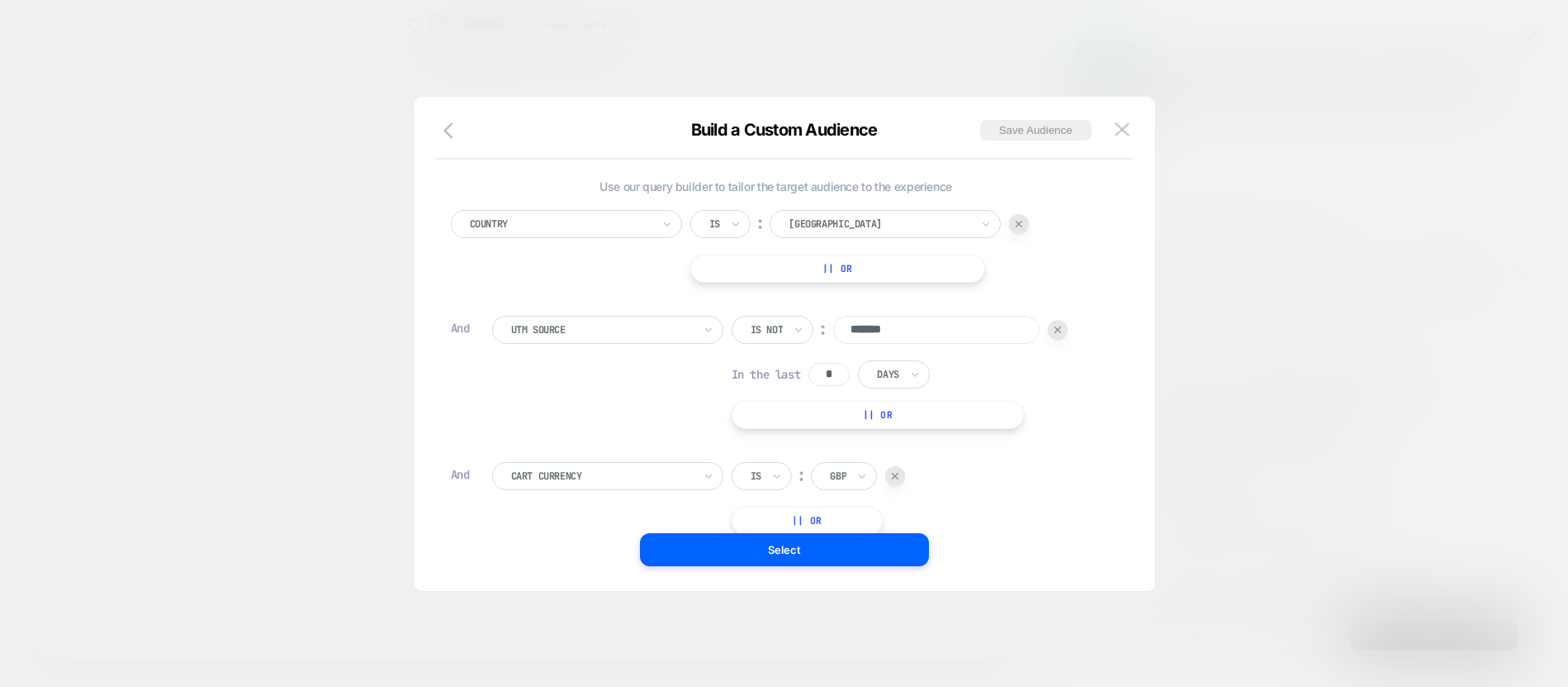
scroll to position [104, 0]
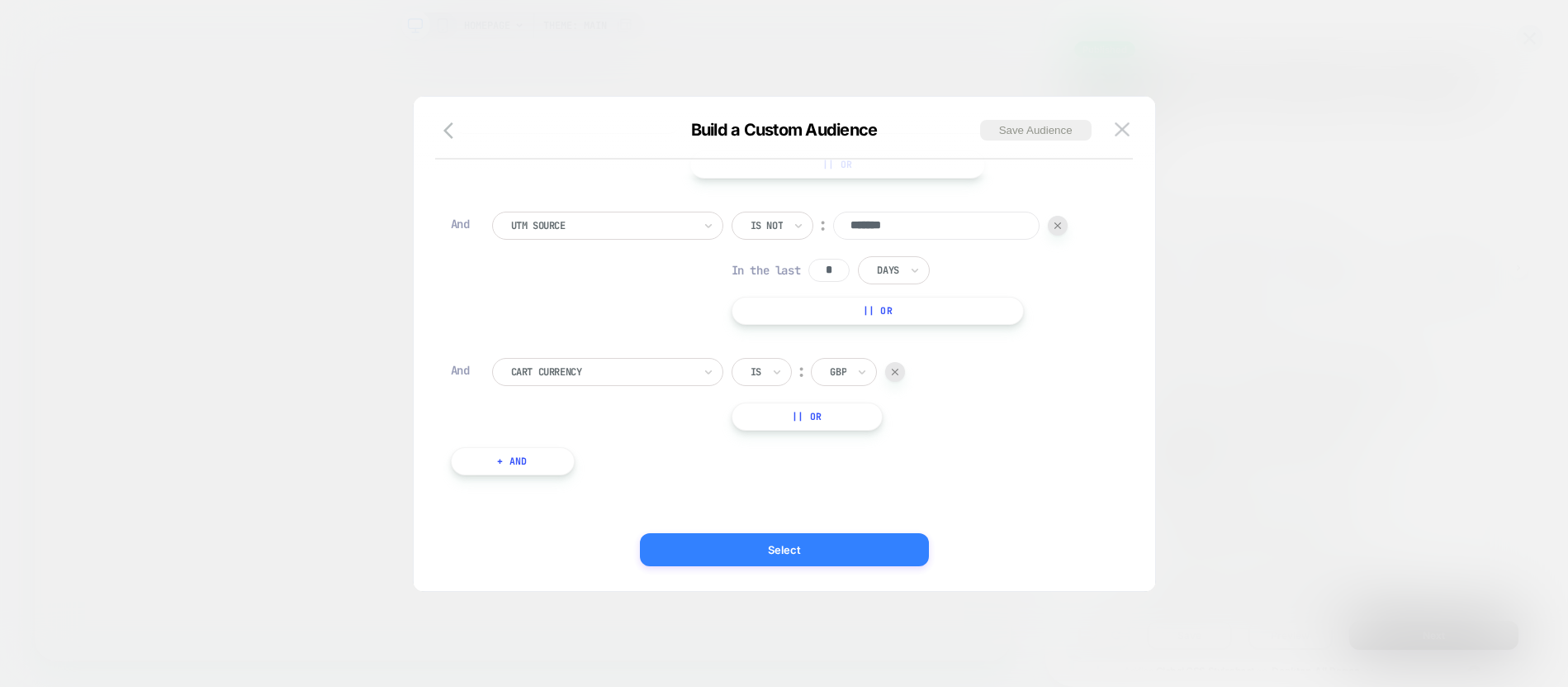
click at [720, 549] on button "Select" at bounding box center [784, 550] width 289 height 33
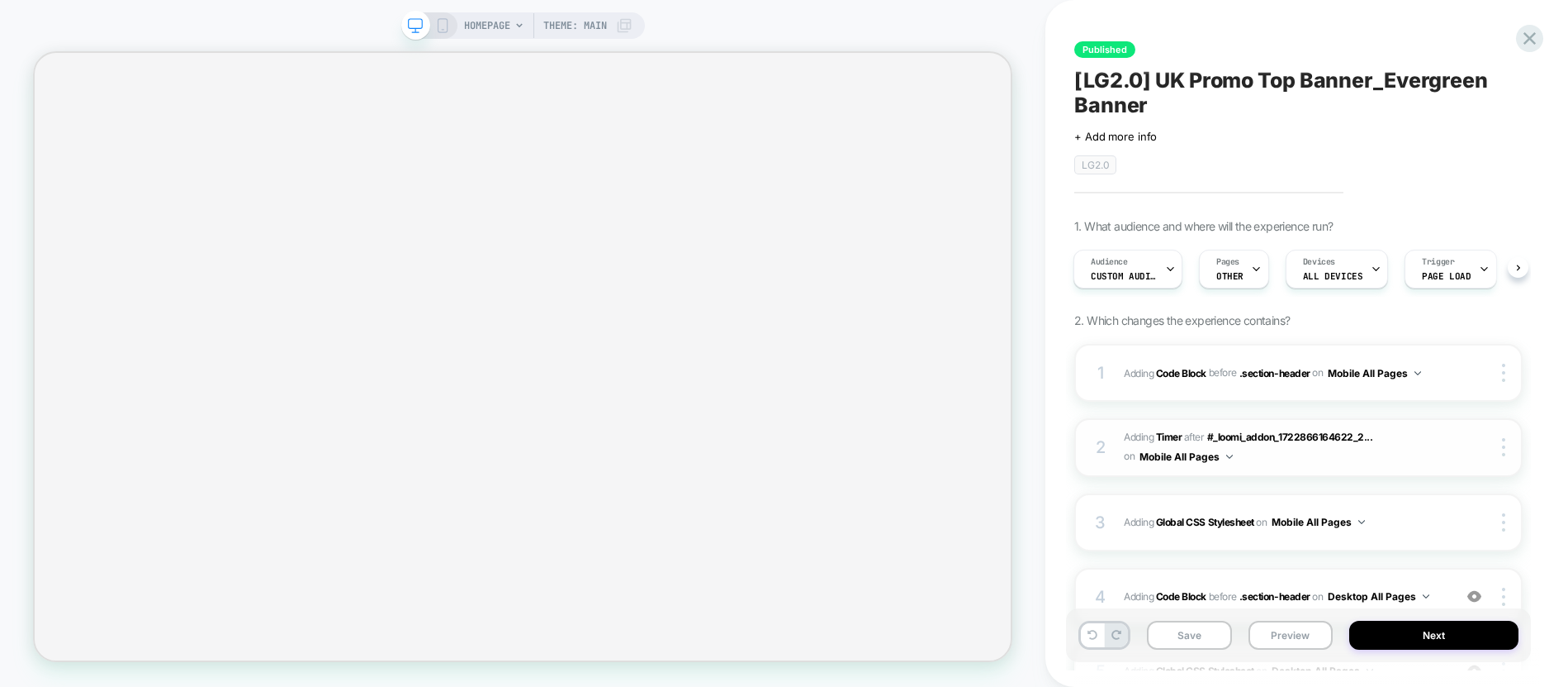
scroll to position [180, 0]
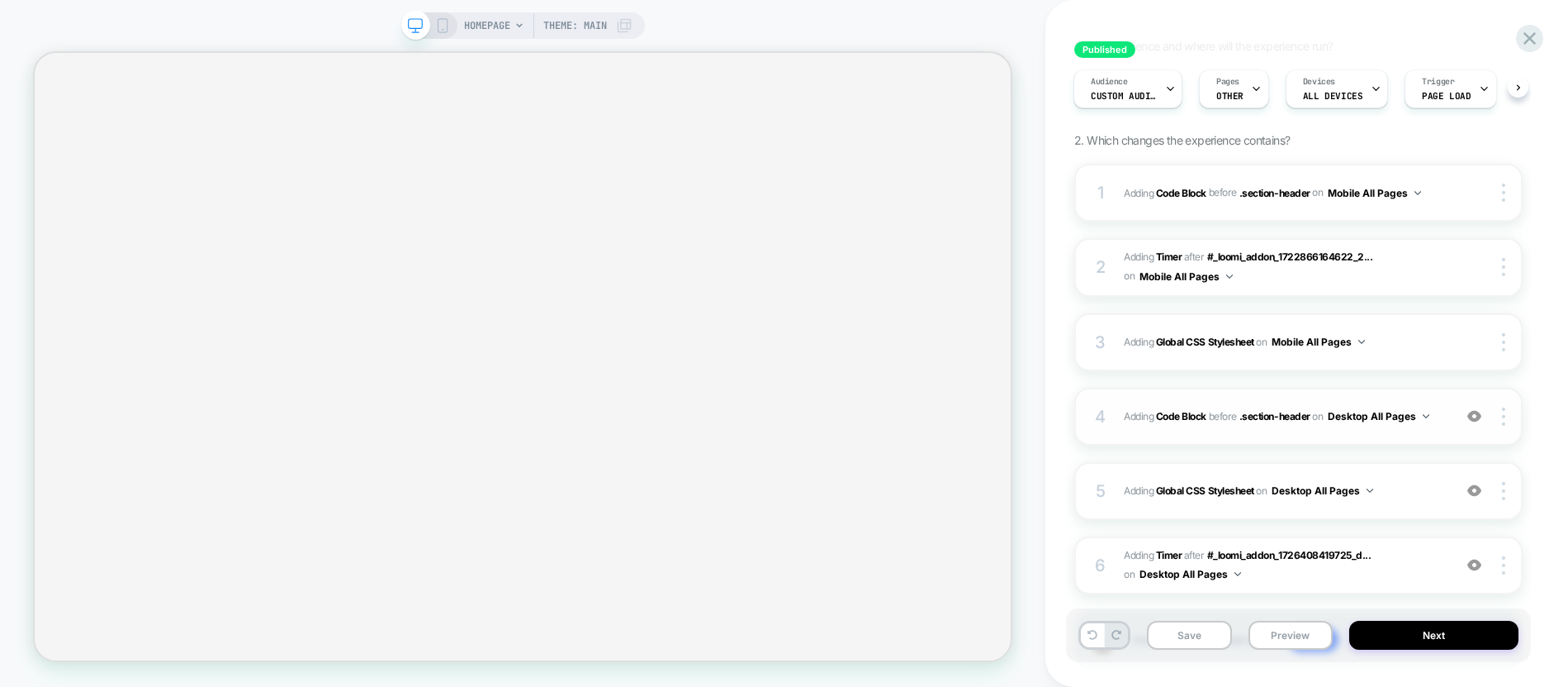
click at [1387, 439] on div "4 Adding Code Block BEFORE .section-header .section-header on Desktop All Pages…" at bounding box center [1298, 416] width 448 height 58
click at [1319, 432] on div "4 Adding Code Block BEFORE .section-header .section-header on Desktop All Pages…" at bounding box center [1298, 416] width 448 height 58
click at [1248, 435] on div "4 Adding Code Block BEFORE .section-header .section-header on Desktop All Pages…" at bounding box center [1298, 416] width 448 height 58
click at [1260, 436] on div "4 Adding Code Block BEFORE .section-header .section-header on Desktop All Pages…" at bounding box center [1298, 416] width 448 height 58
click at [1215, 435] on div "4 Adding Code Block BEFORE .section-header .section-header on Desktop All Pages…" at bounding box center [1298, 416] width 448 height 58
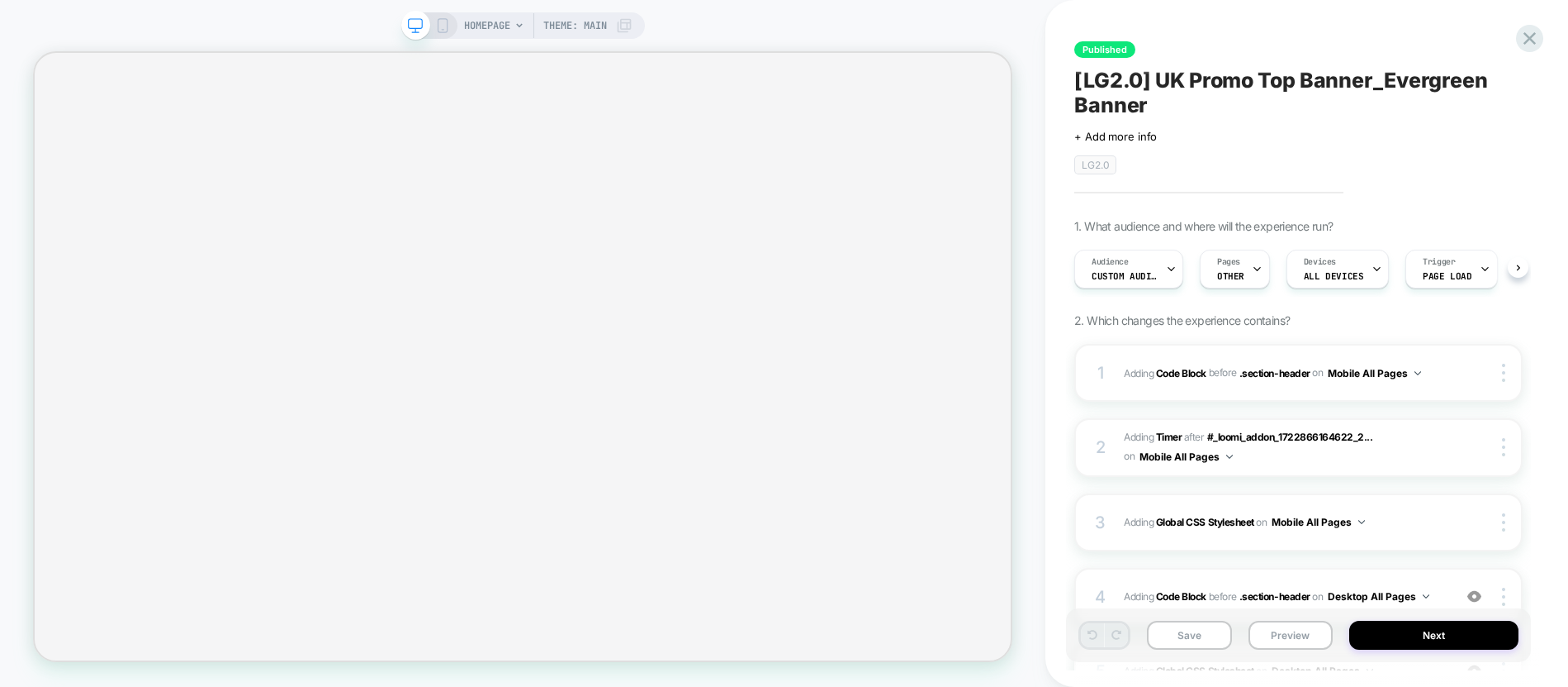
scroll to position [0, 1]
click at [1017, 509] on div "HOMEPAGE Theme: MAIN" at bounding box center [523, 343] width 1046 height 653
click at [1427, 584] on div "4 Adding Code Block BEFORE .section-header .section-header on Desktop All Pages…" at bounding box center [1298, 596] width 448 height 58
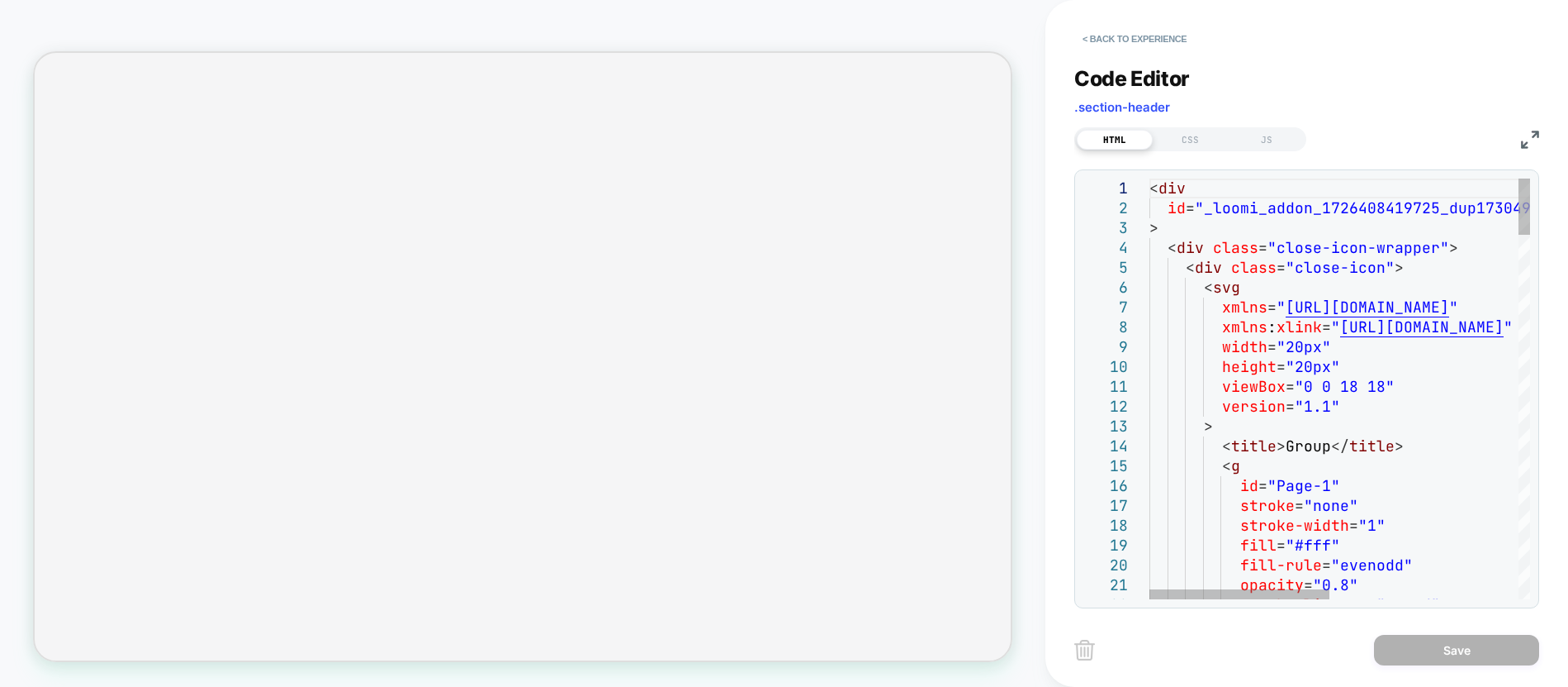
type textarea "**********"
type textarea "*"
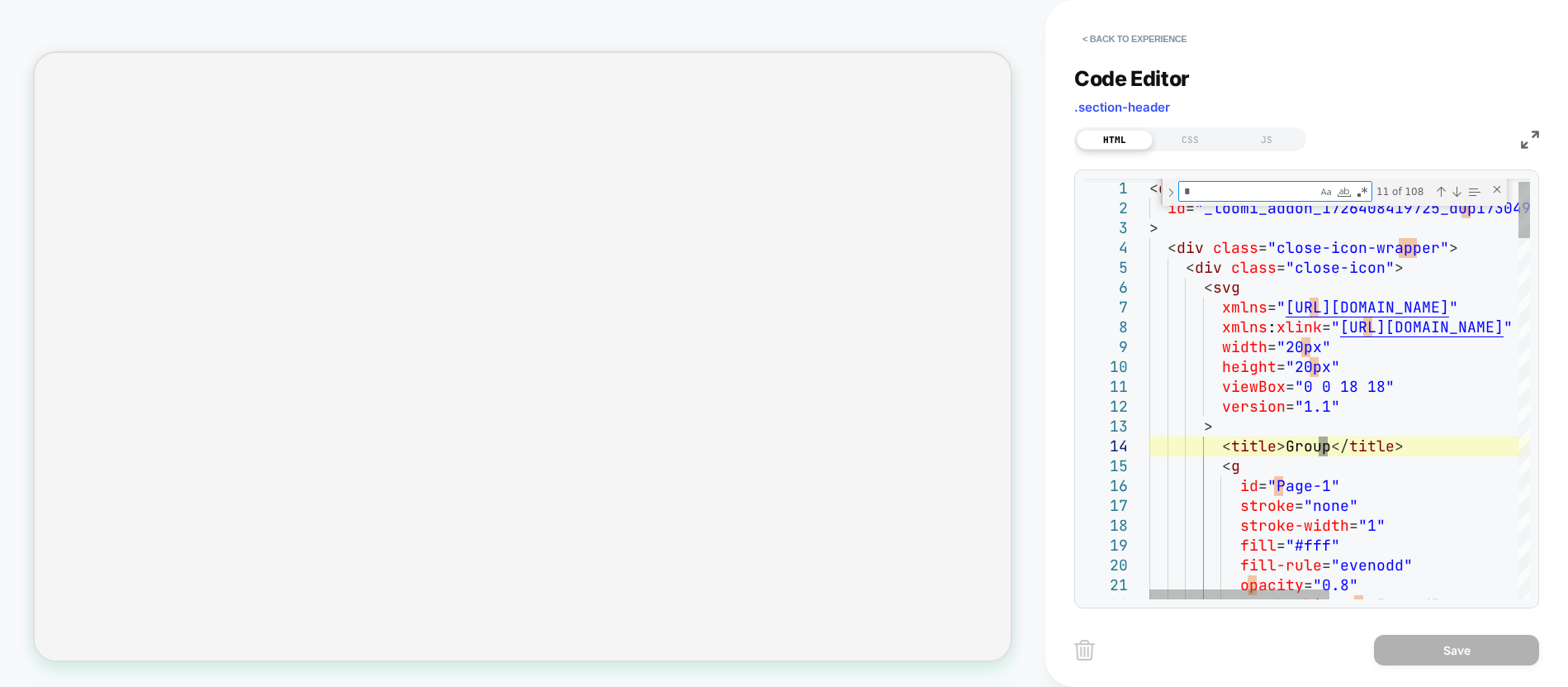
type textarea "**********"
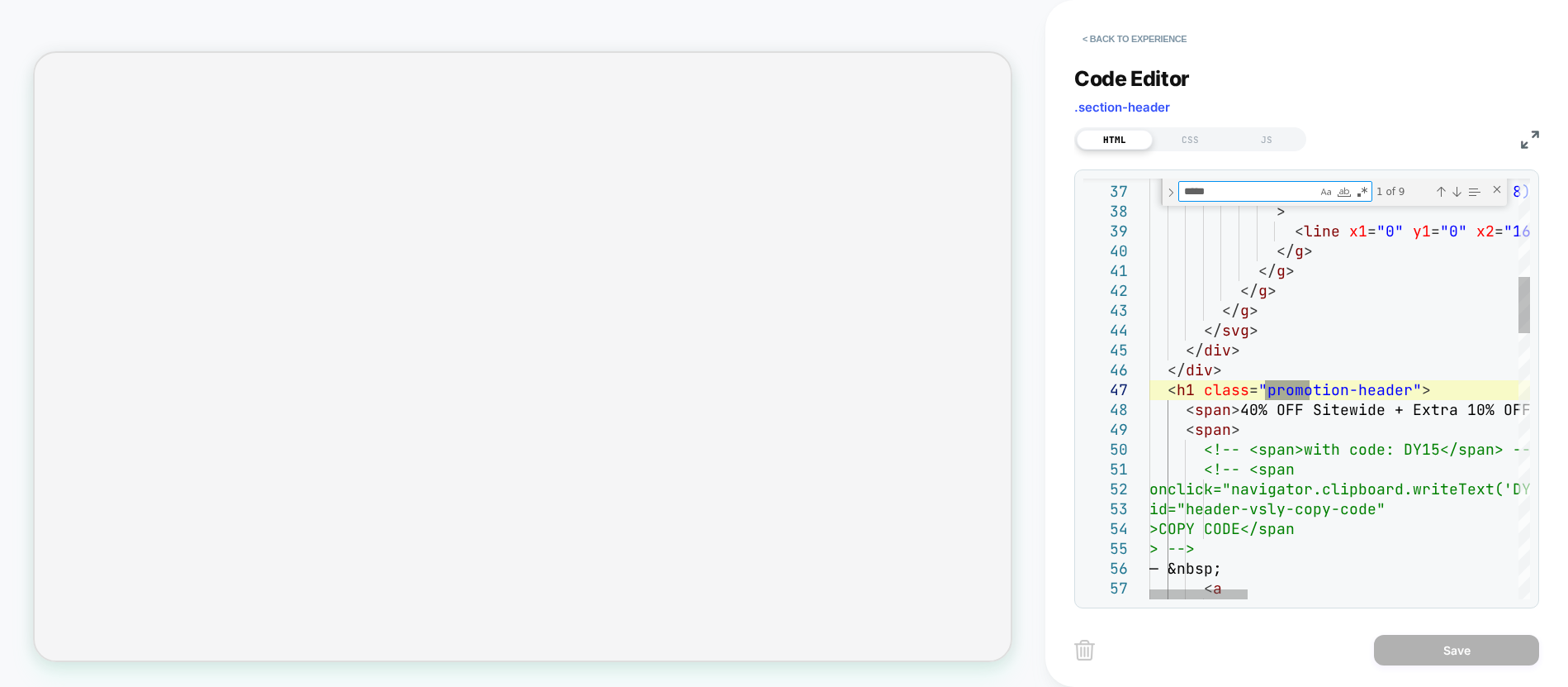
type textarea "*****"
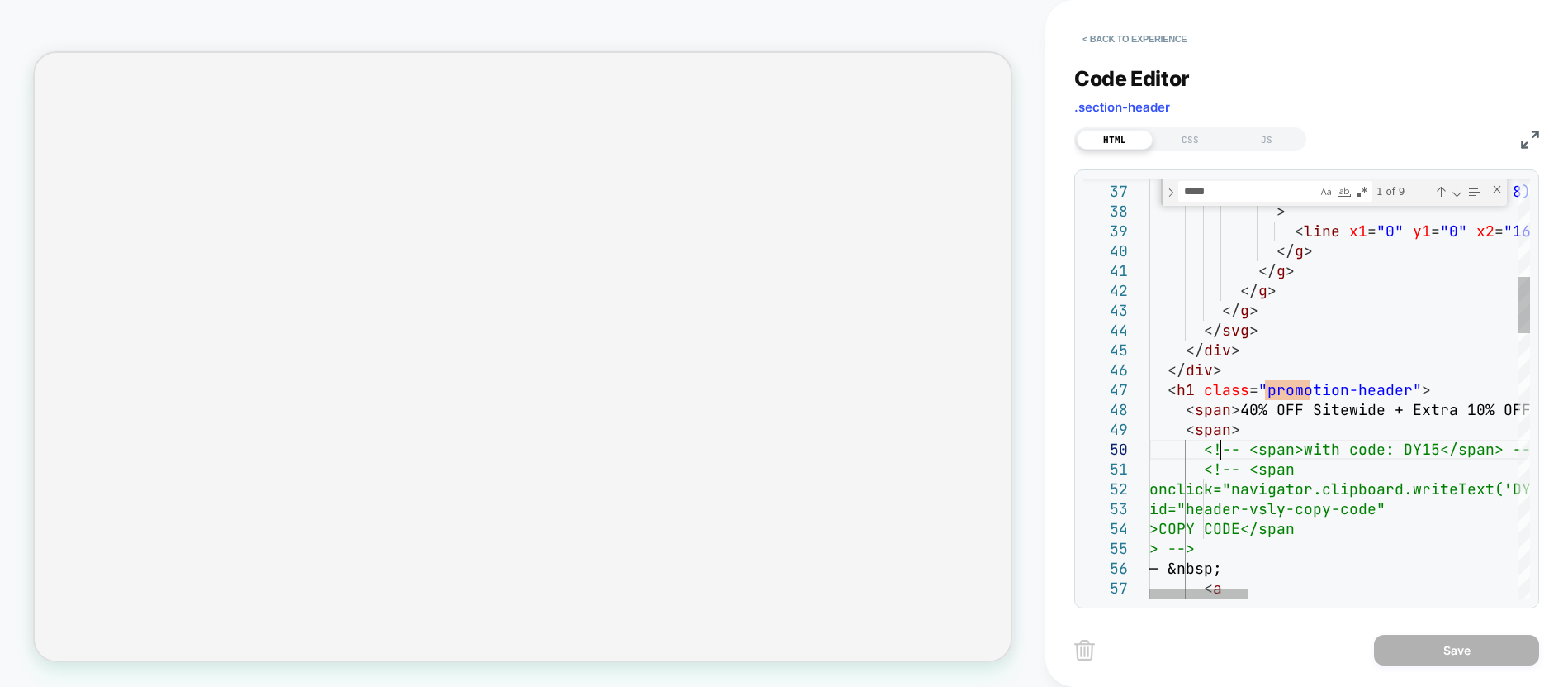
type textarea "**********"
click at [1189, 138] on div "CSS" at bounding box center [1190, 140] width 76 height 20
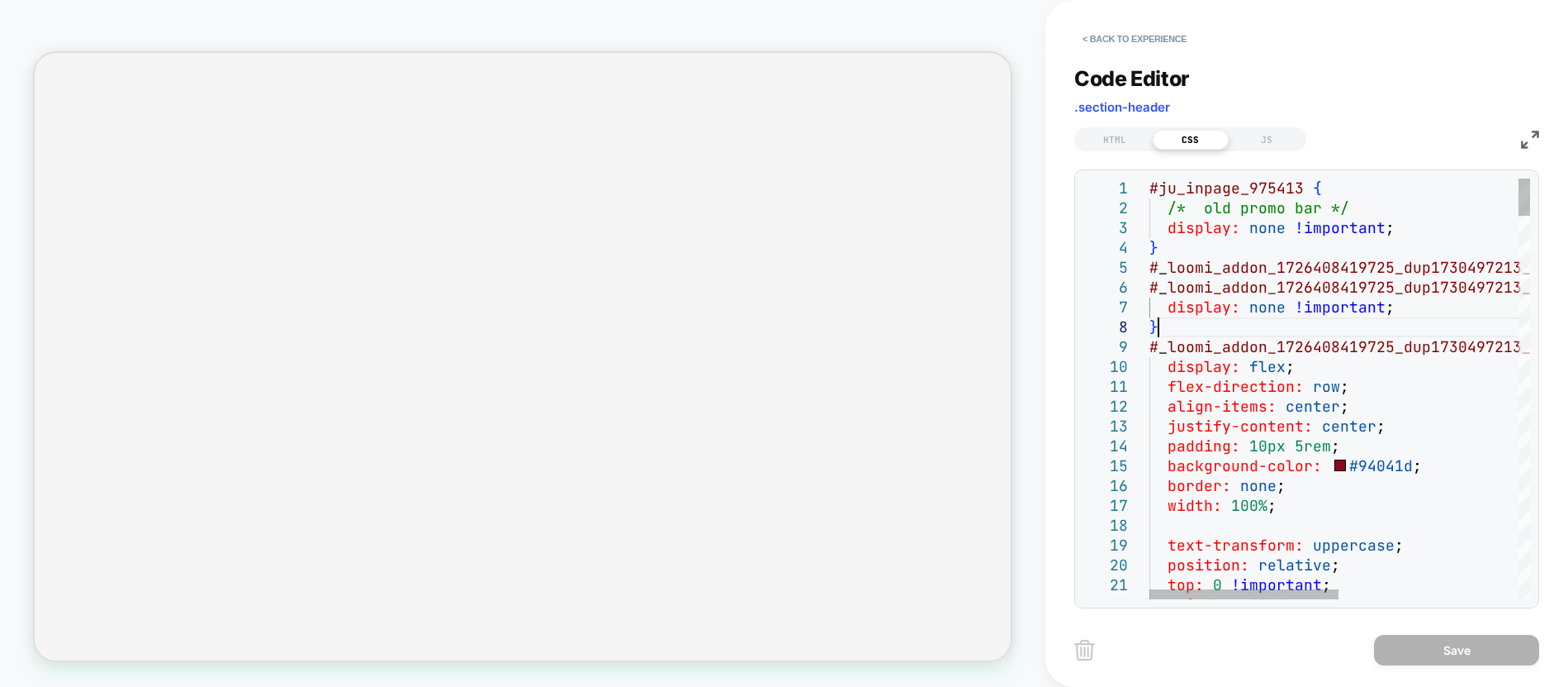
type textarea "*"
type textarea "**********"
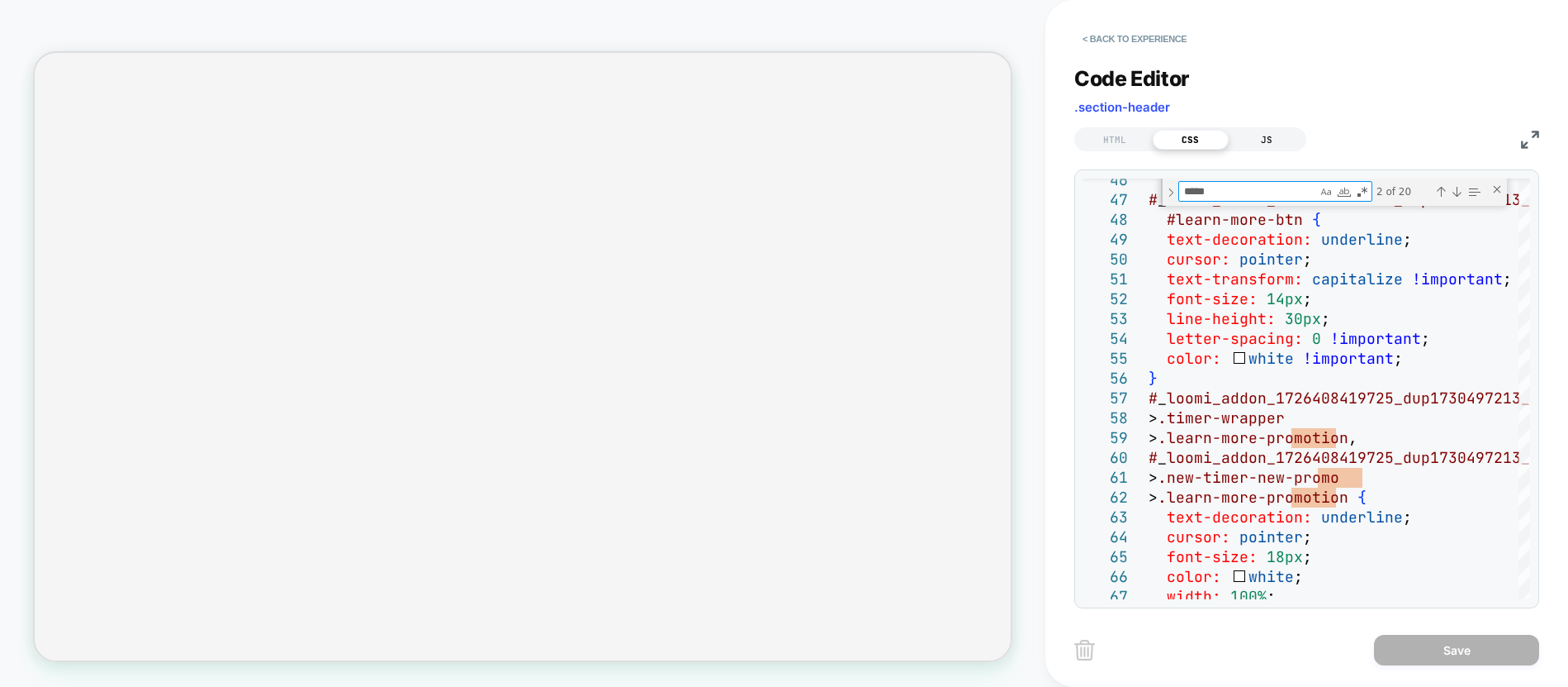
type textarea "*****"
click at [1267, 138] on div "JS" at bounding box center [1266, 140] width 76 height 20
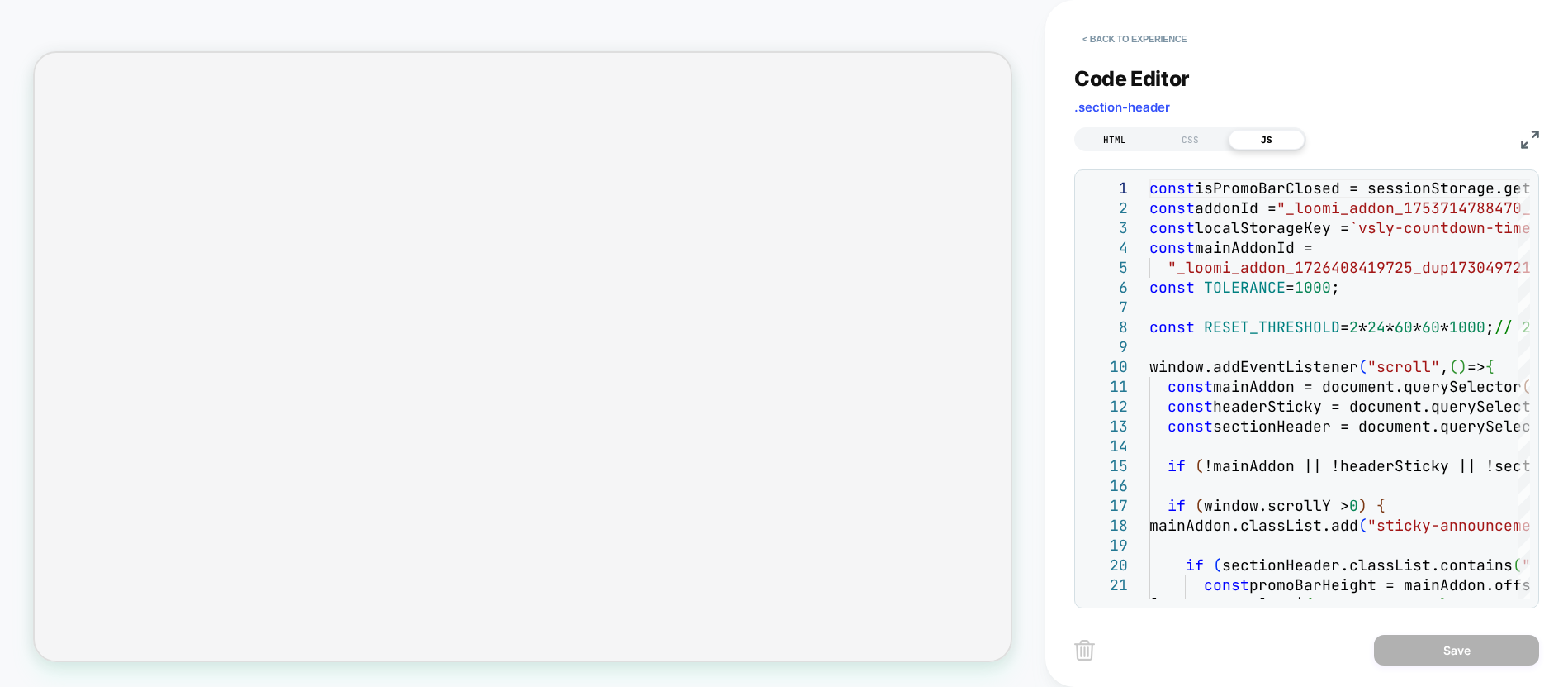
click at [1127, 140] on div "HTML" at bounding box center [1115, 140] width 76 height 20
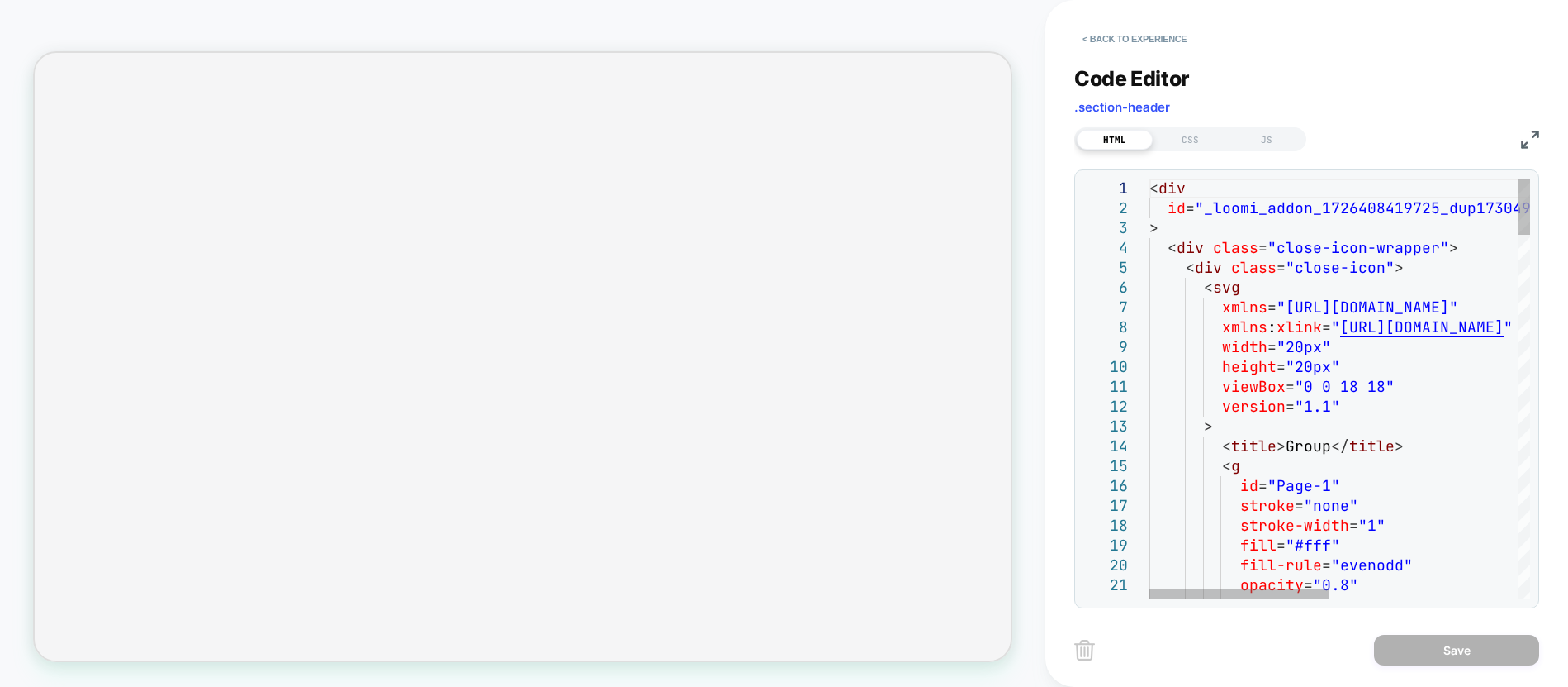
type textarea "**********"
type textarea "*"
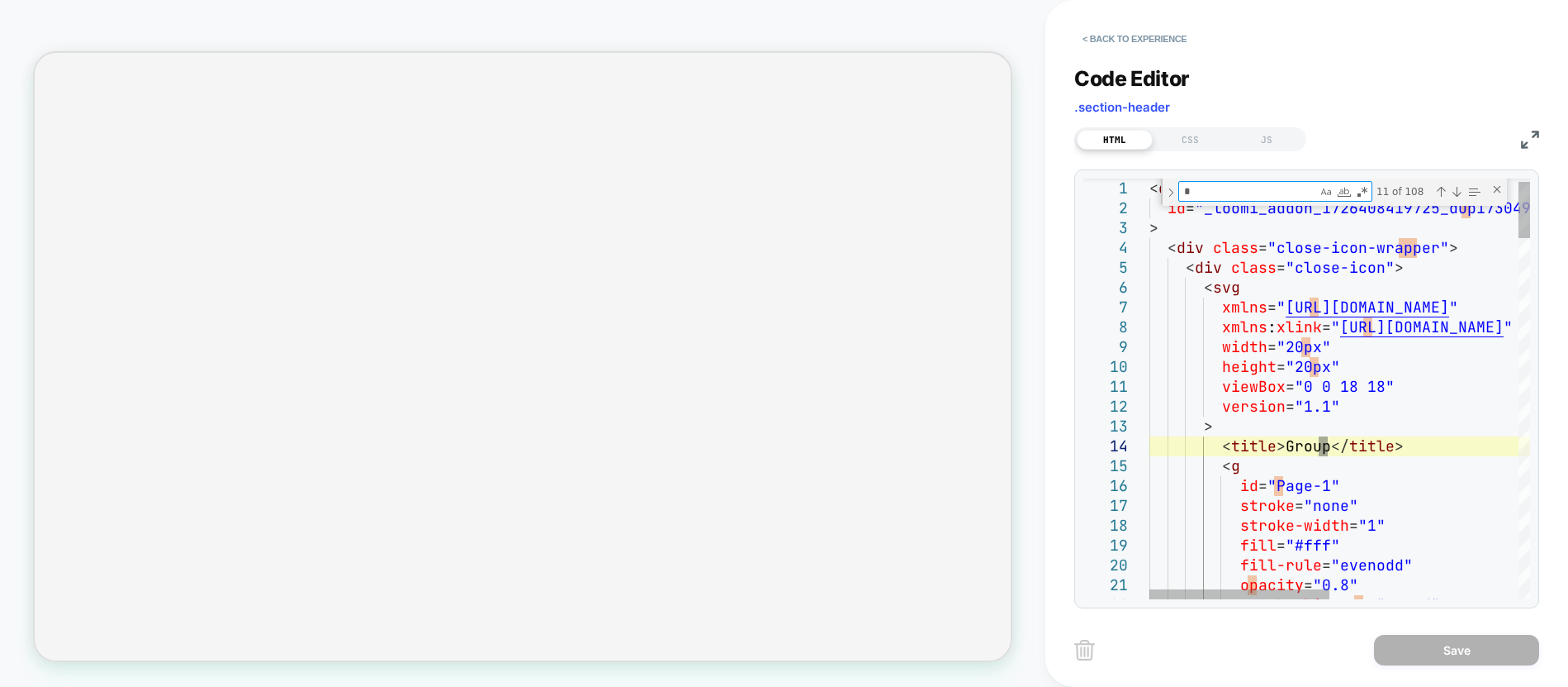
type textarea "**********"
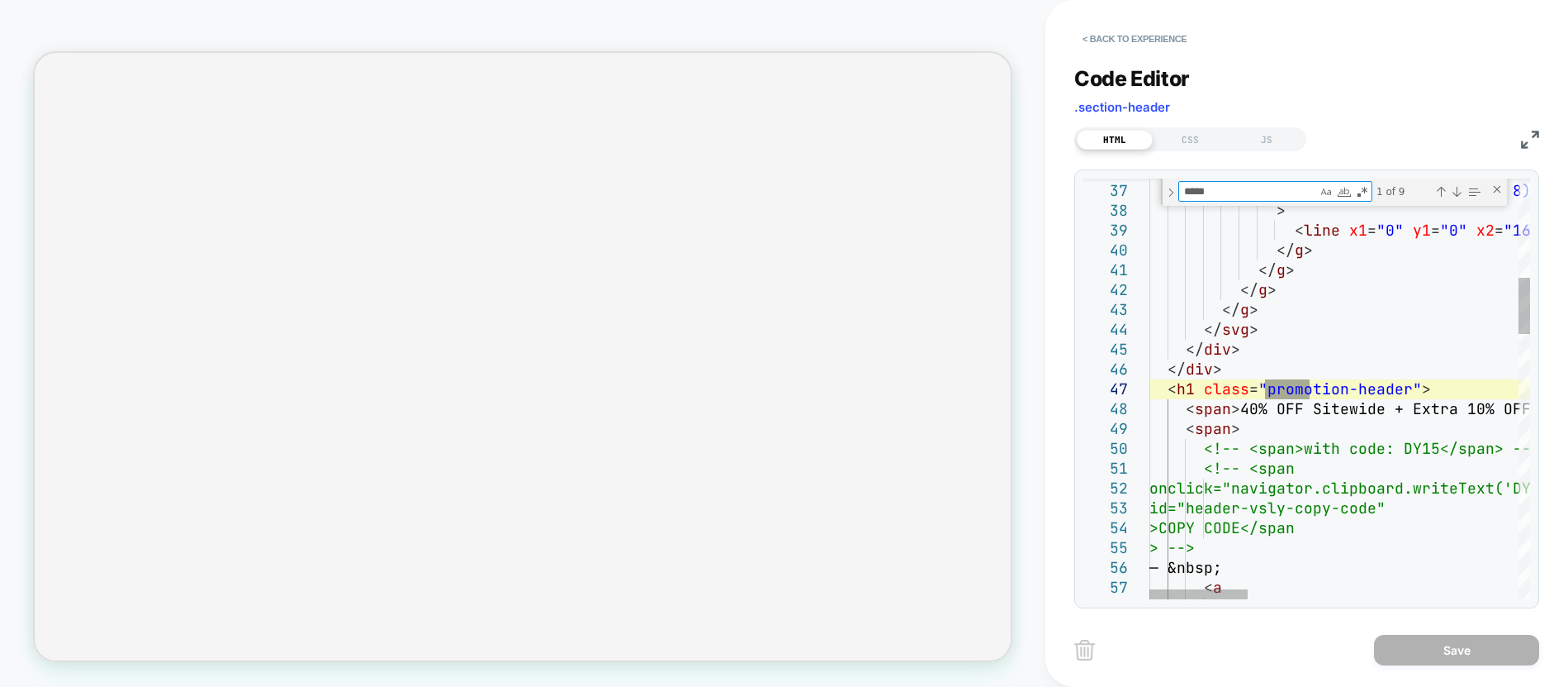
type textarea "*****"
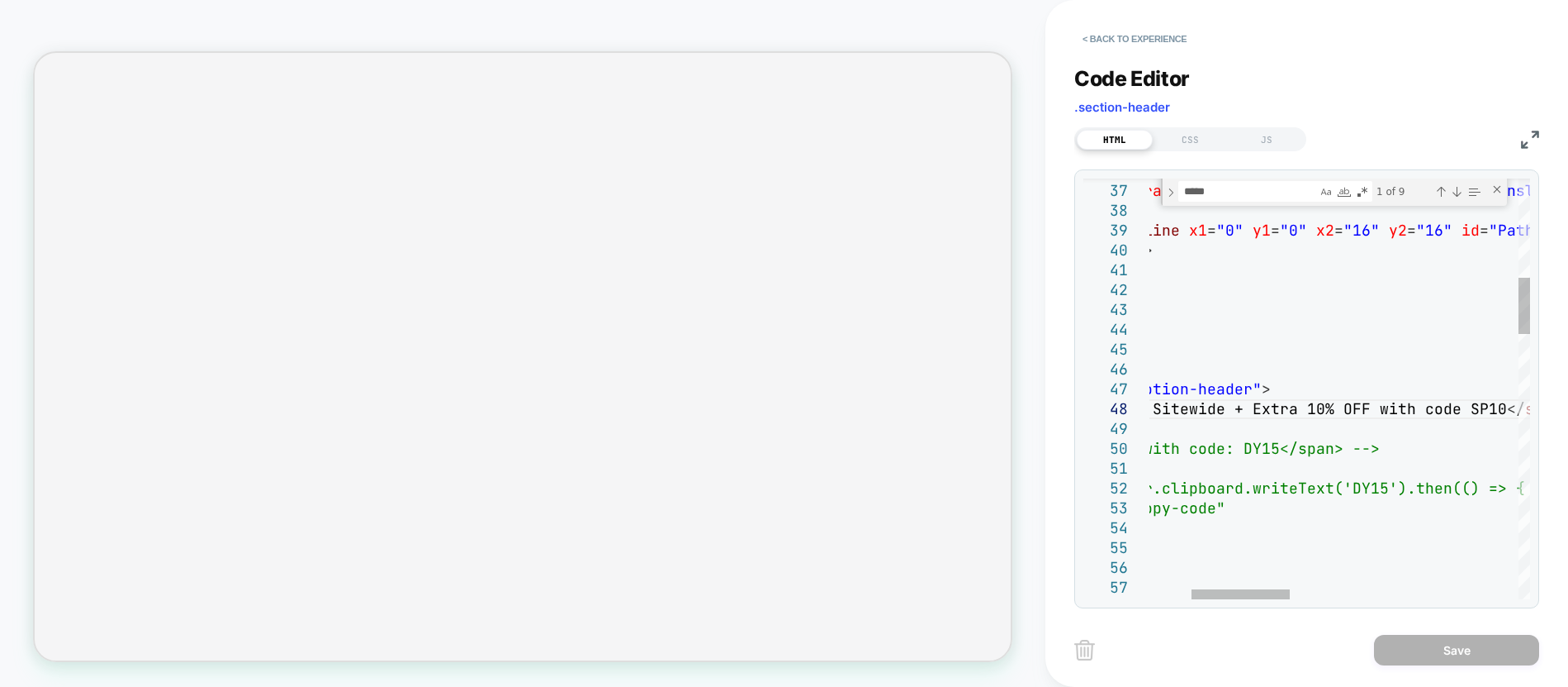
scroll to position [139, 481]
type textarea "**********"
click at [1403, 649] on button "Save" at bounding box center [1456, 649] width 165 height 30
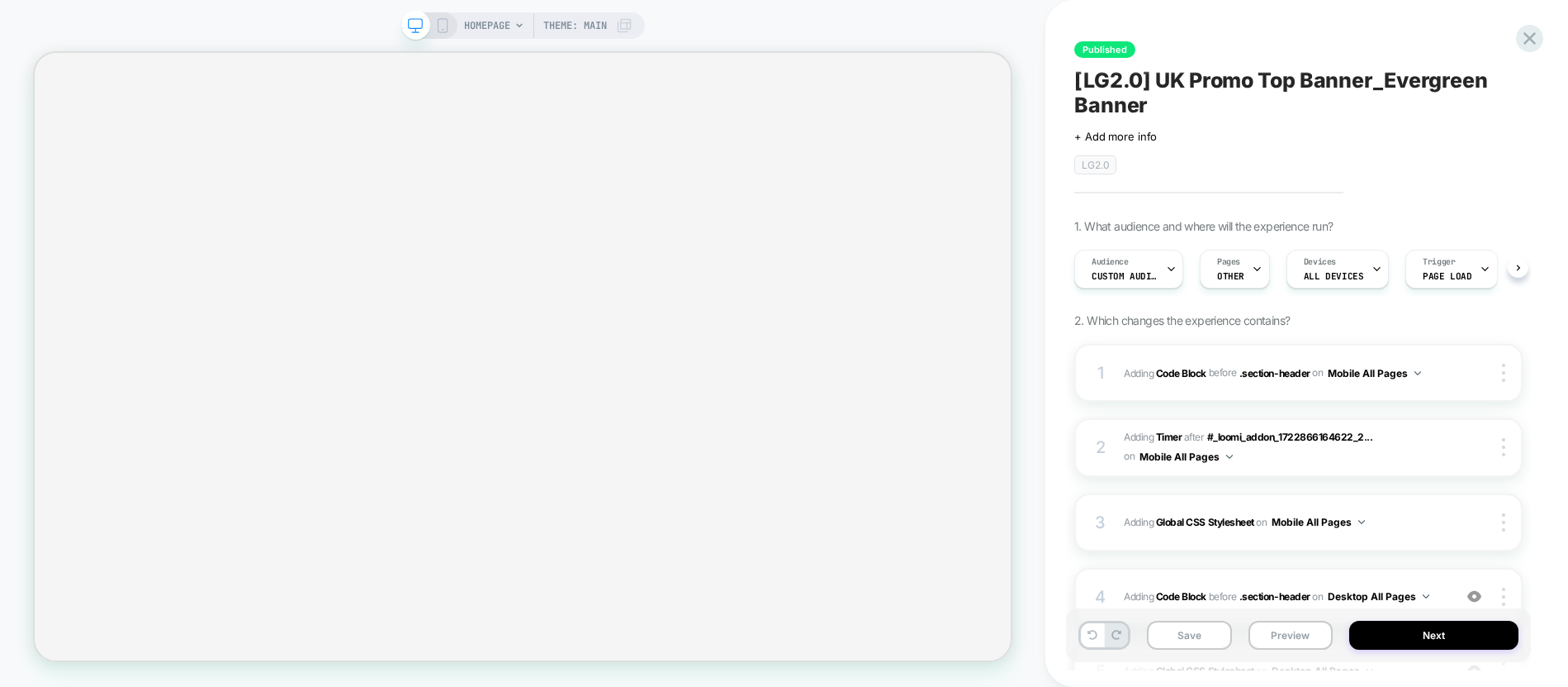
scroll to position [0, 1]
click at [1186, 632] on button "Save" at bounding box center [1189, 635] width 85 height 29
click at [1198, 629] on button "Save" at bounding box center [1189, 635] width 85 height 29
click at [1420, 644] on button "Next" at bounding box center [1434, 635] width 169 height 29
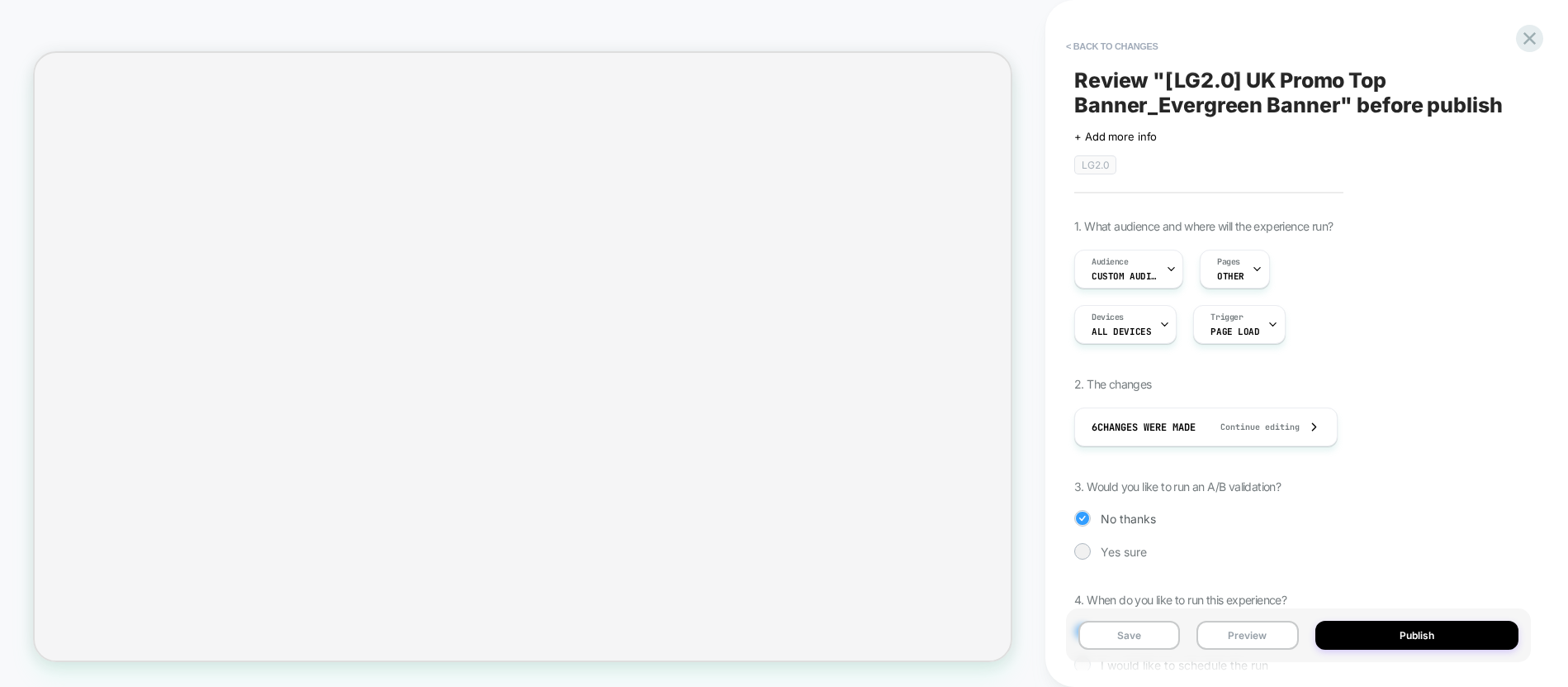
scroll to position [93, 0]
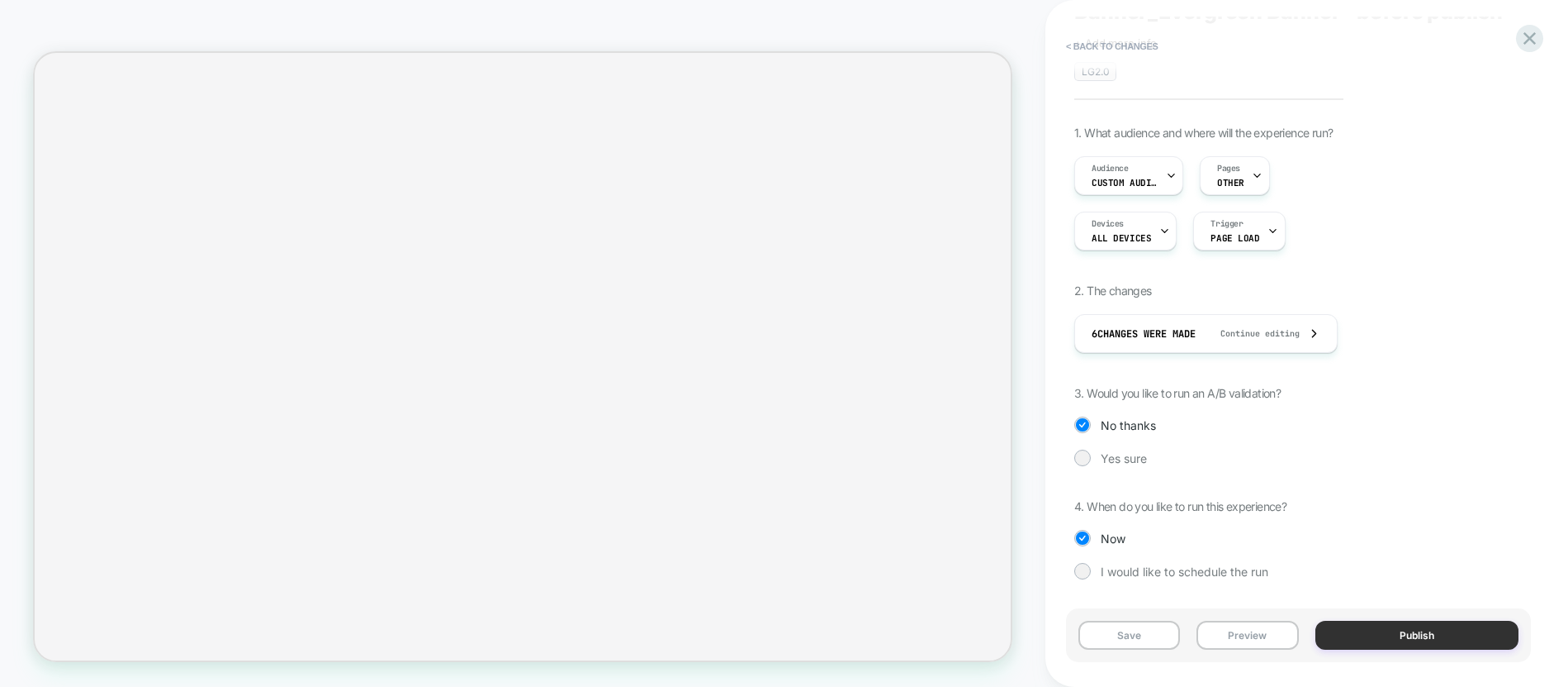
click at [1368, 630] on button "Publish" at bounding box center [1417, 635] width 204 height 29
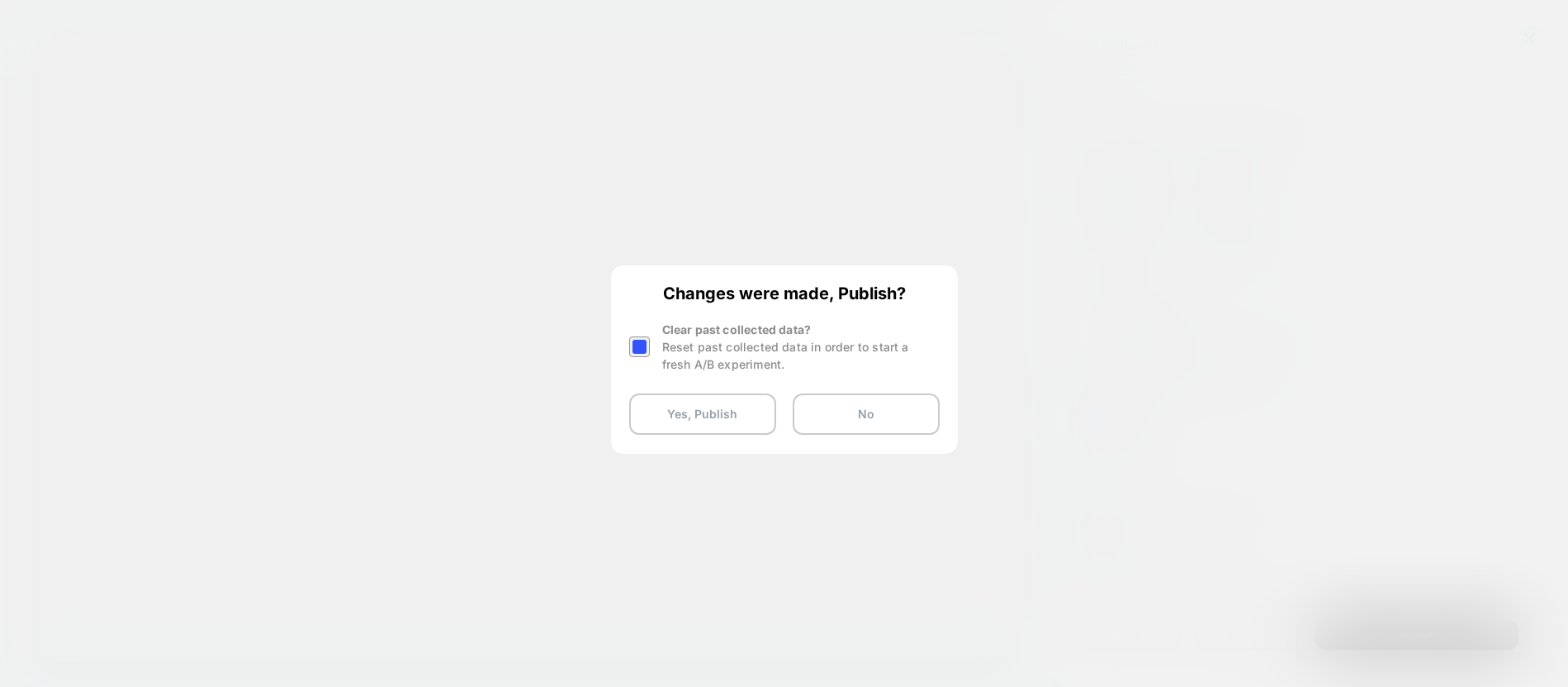
click at [644, 349] on div at bounding box center [639, 347] width 21 height 21
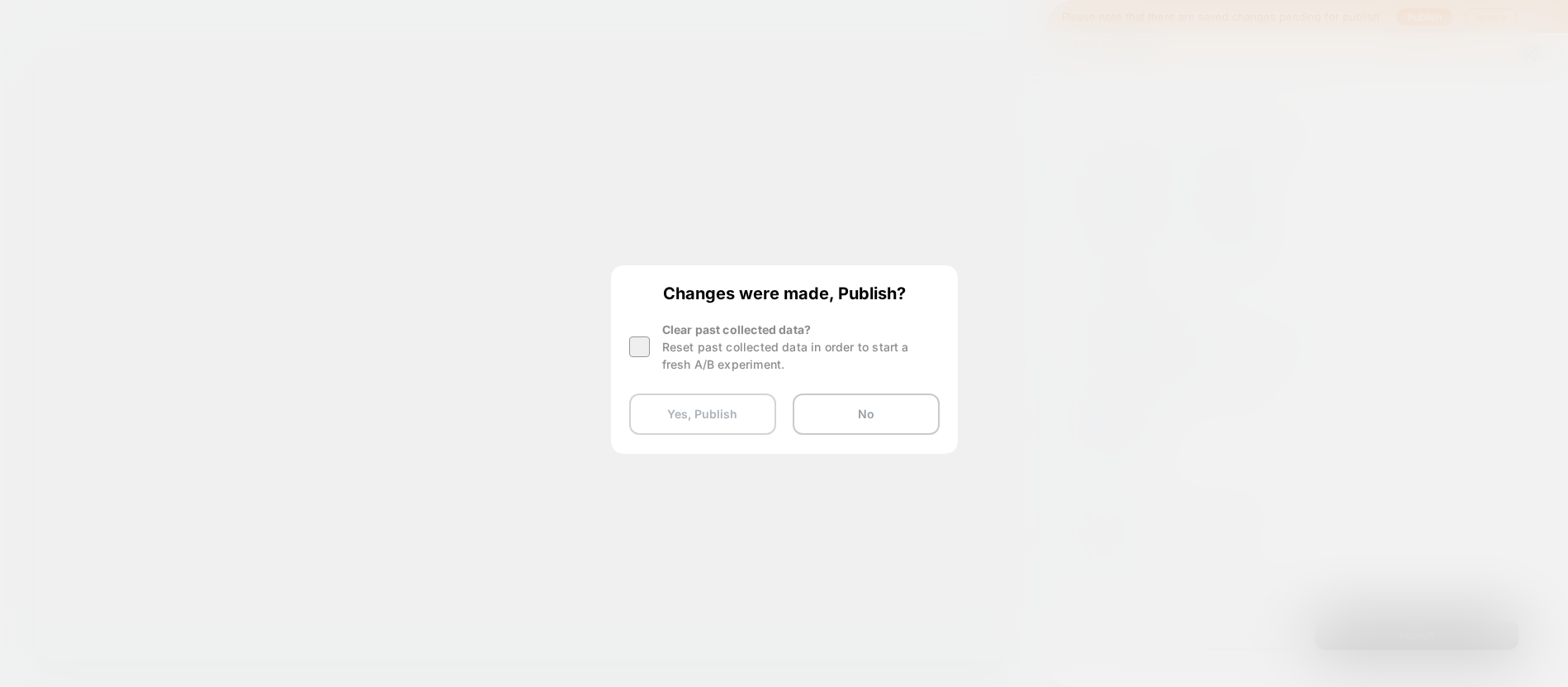
click at [678, 409] on button "Yes, Publish" at bounding box center [702, 413] width 147 height 41
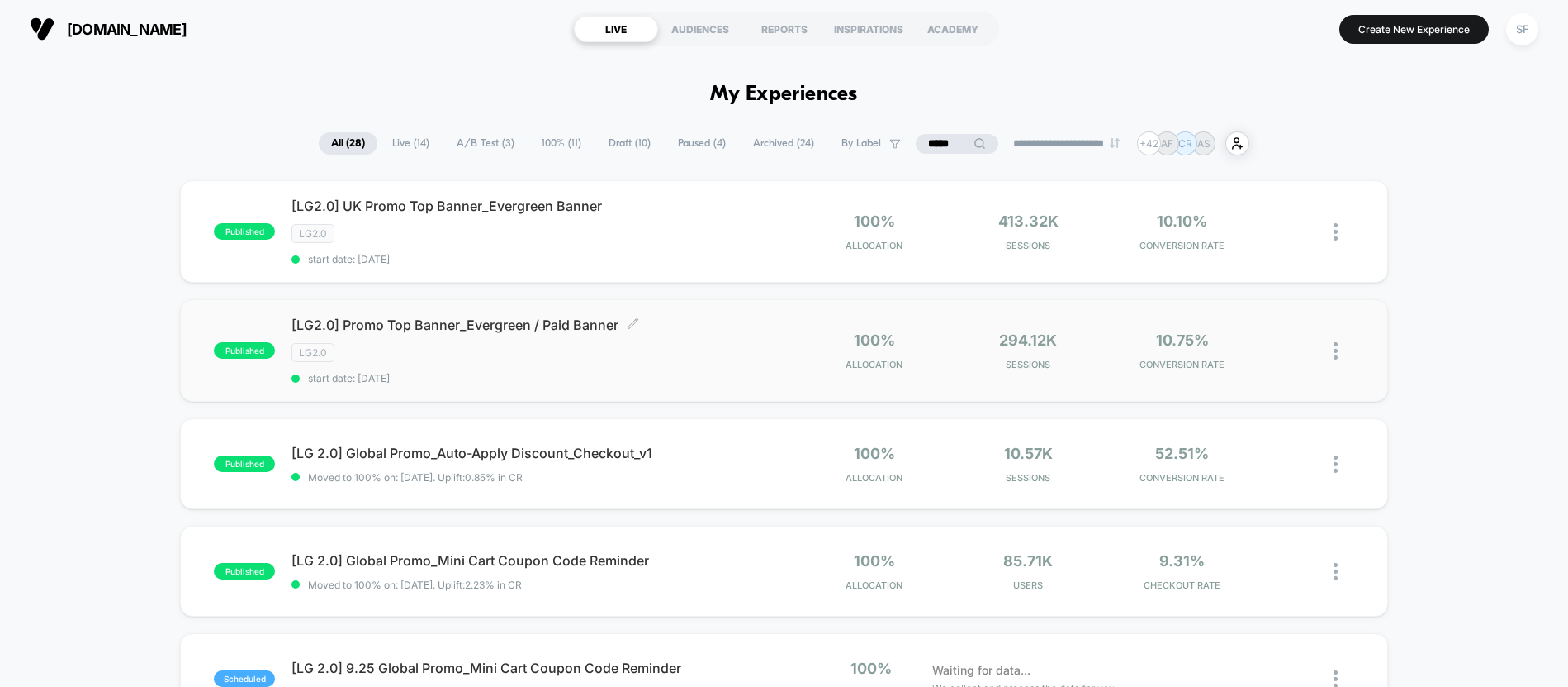
click at [536, 343] on div "LG2.0" at bounding box center [537, 352] width 491 height 19
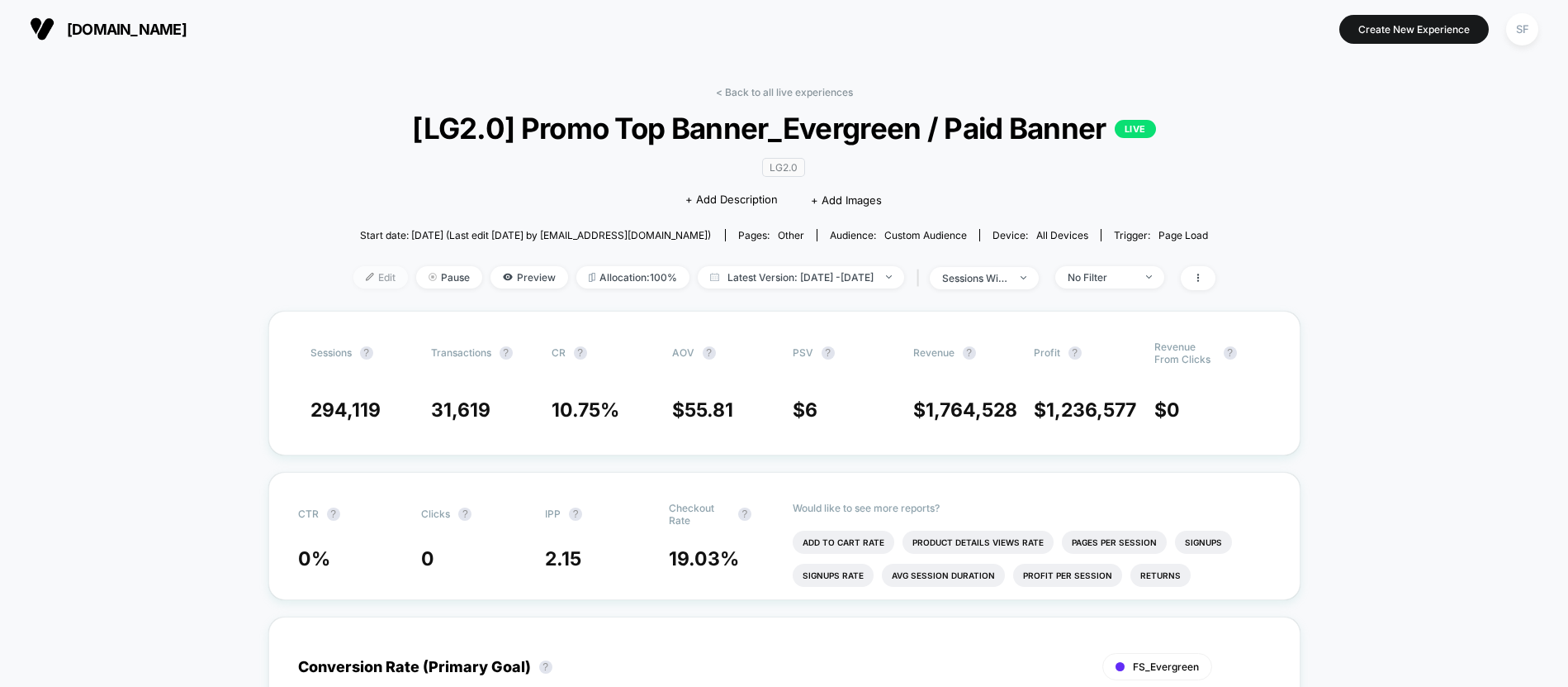
click at [354, 275] on span "Edit" at bounding box center [381, 277] width 55 height 22
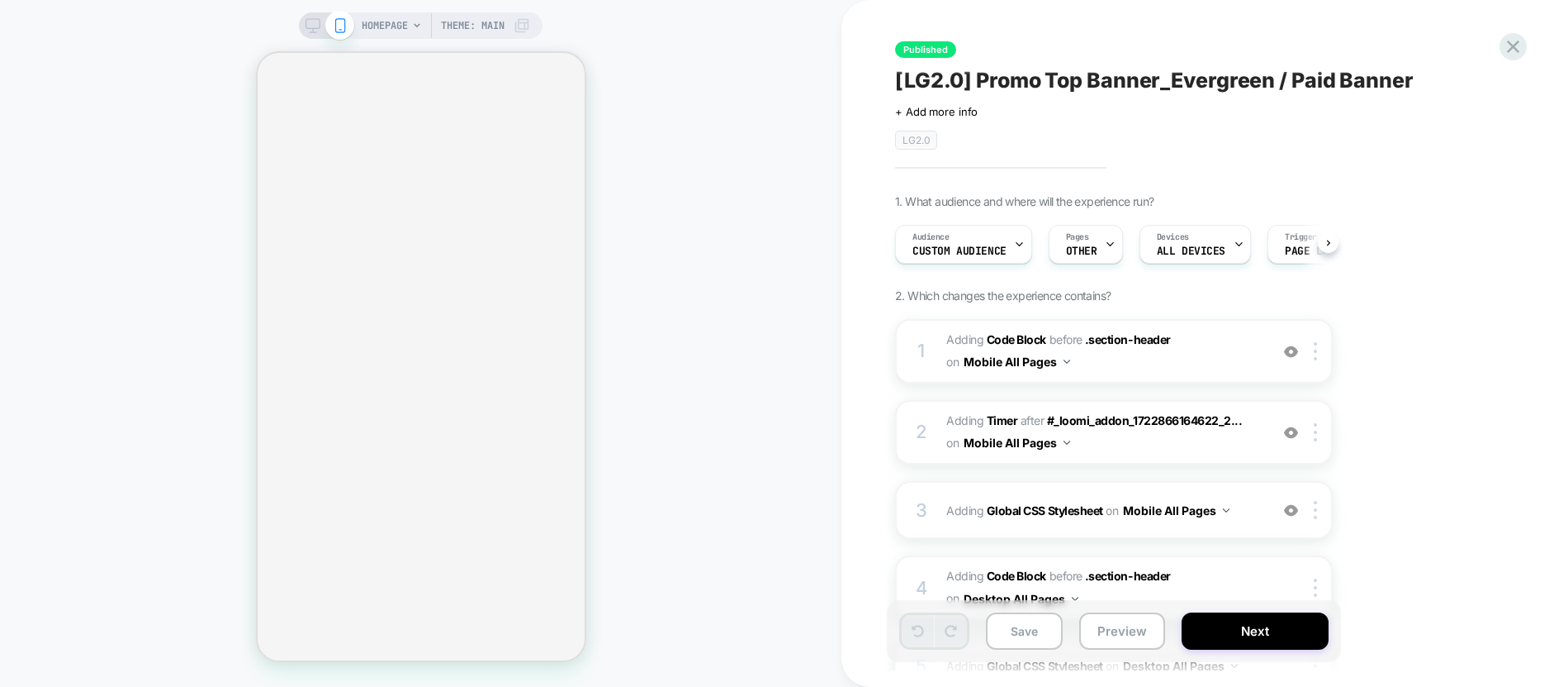
scroll to position [0, 1]
click at [1328, 241] on icon at bounding box center [1328, 242] width 6 height 6
click at [1328, 249] on button at bounding box center [1328, 242] width 21 height 21
click at [1337, 243] on button at bounding box center [1328, 242] width 21 height 21
click at [1233, 235] on div at bounding box center [1239, 244] width 11 height 38
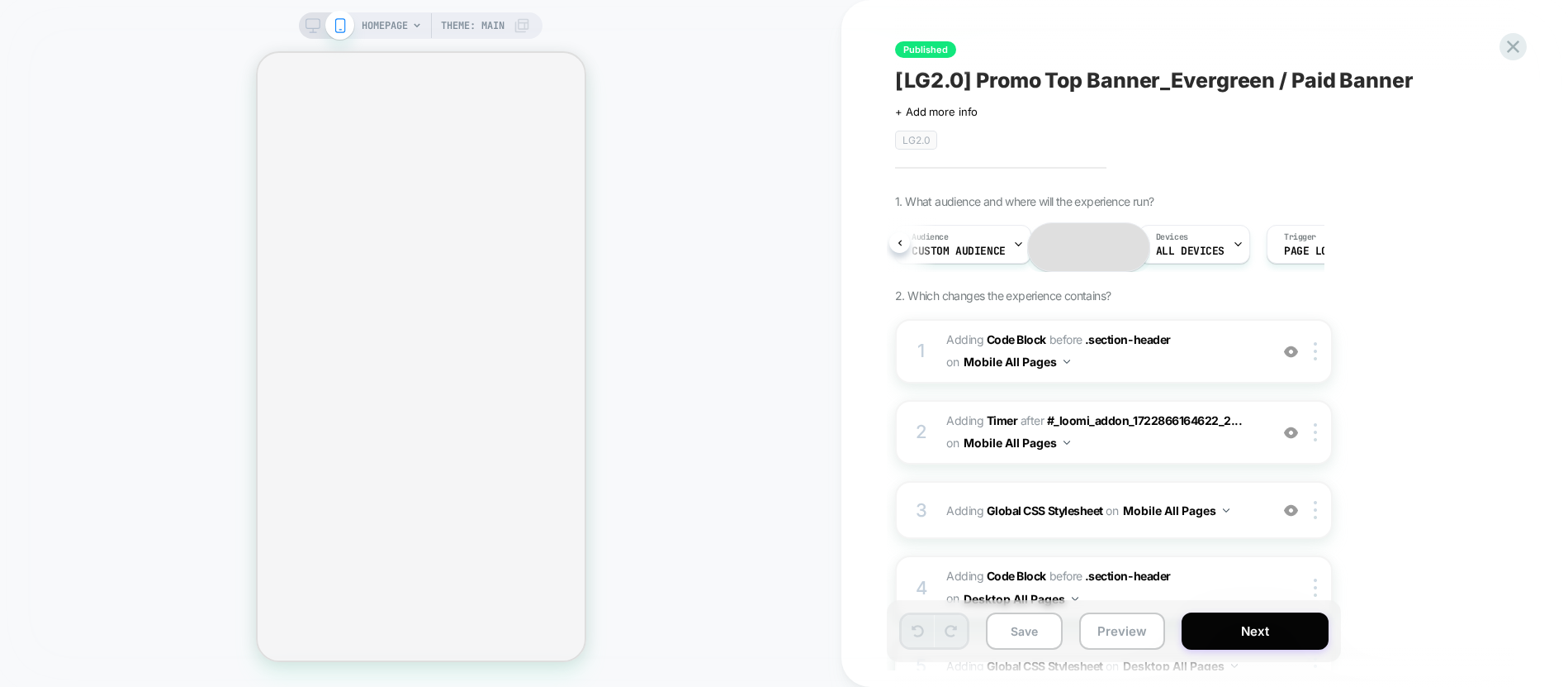
scroll to position [0, 93]
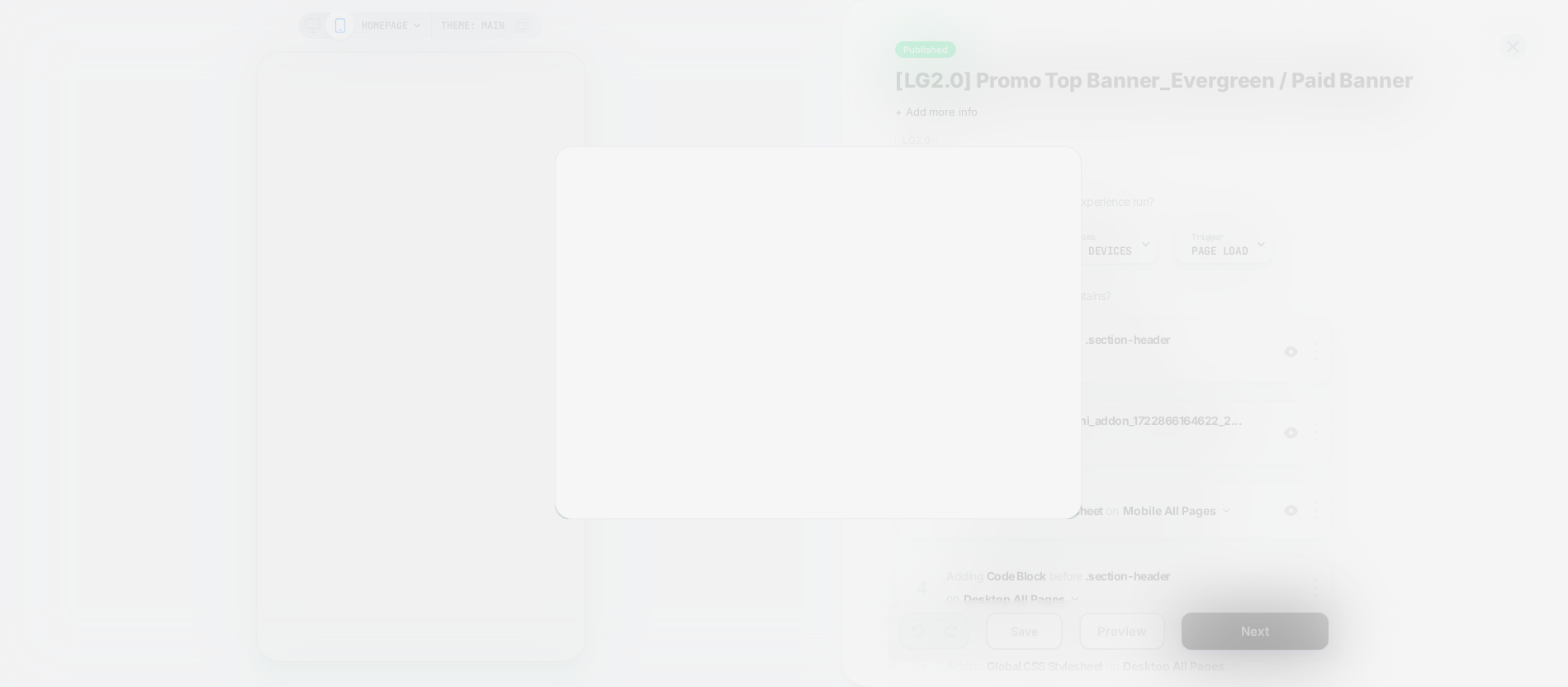
click at [1123, 361] on div at bounding box center [784, 343] width 1568 height 687
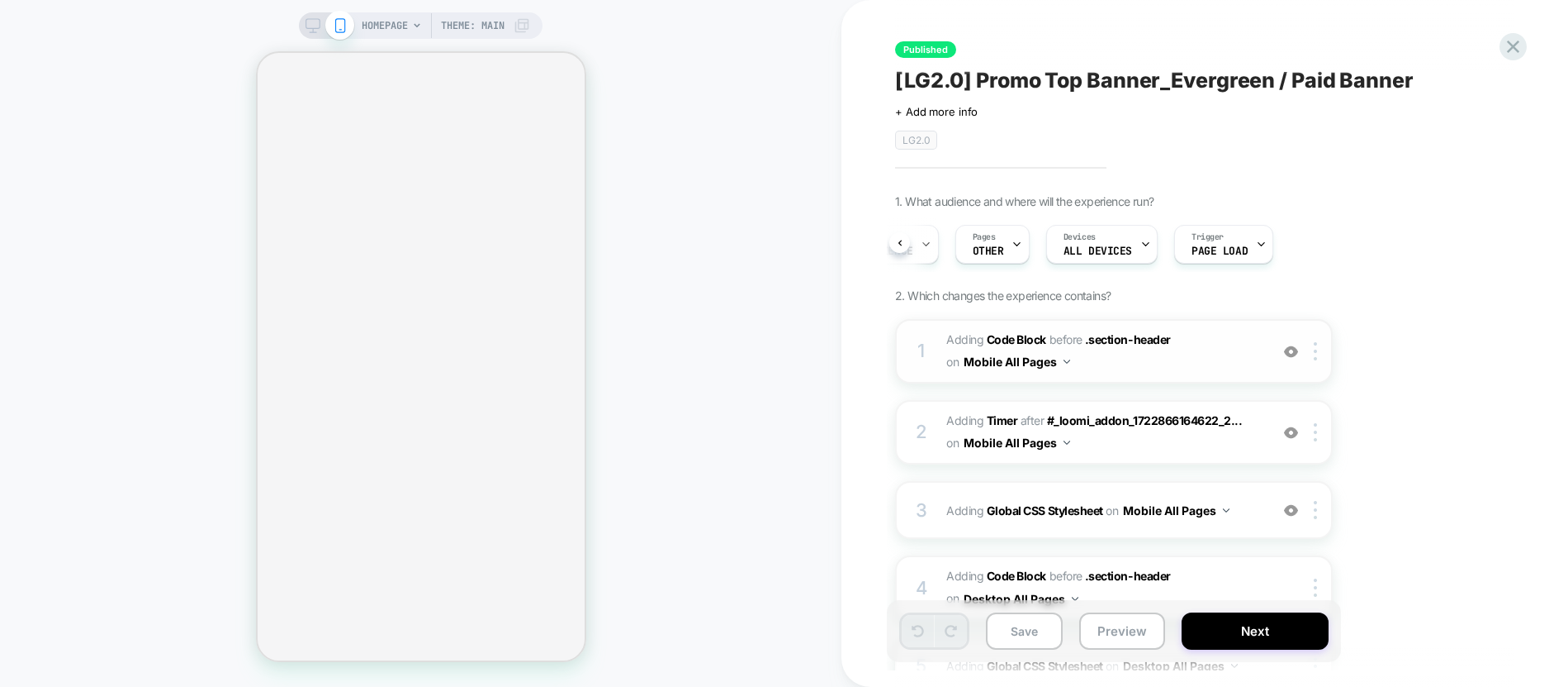
click at [1145, 381] on div "1 Adding Code Block BEFORE .section-header .section-header on Mobile All Pages …" at bounding box center [1114, 351] width 438 height 64
click at [1129, 364] on span "Adding Code Block BEFORE .section-header .section-header on Mobile All Pages" at bounding box center [1104, 351] width 315 height 45
click at [1081, 368] on span "Adding Code Block BEFORE .section-header .section-header on Mobile All Pages" at bounding box center [1104, 351] width 315 height 45
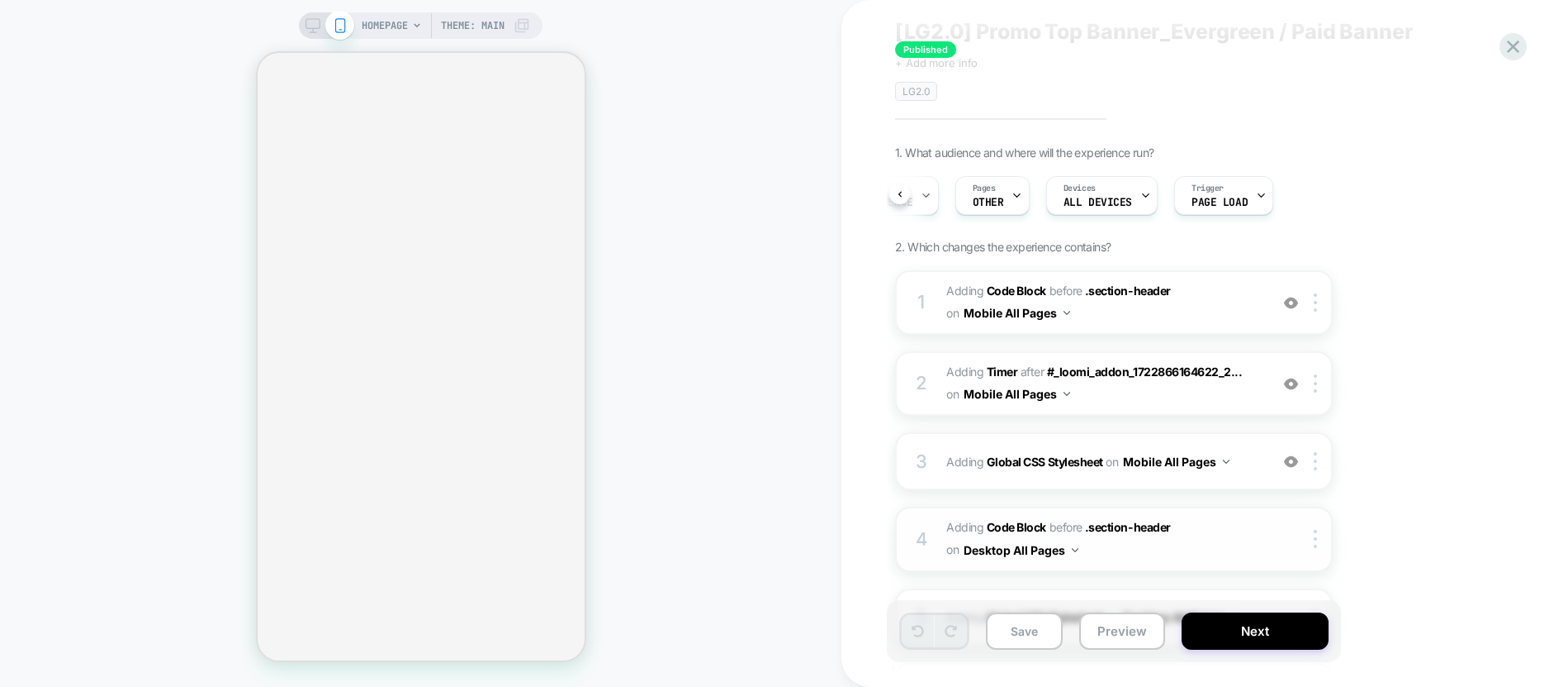
scroll to position [38, 0]
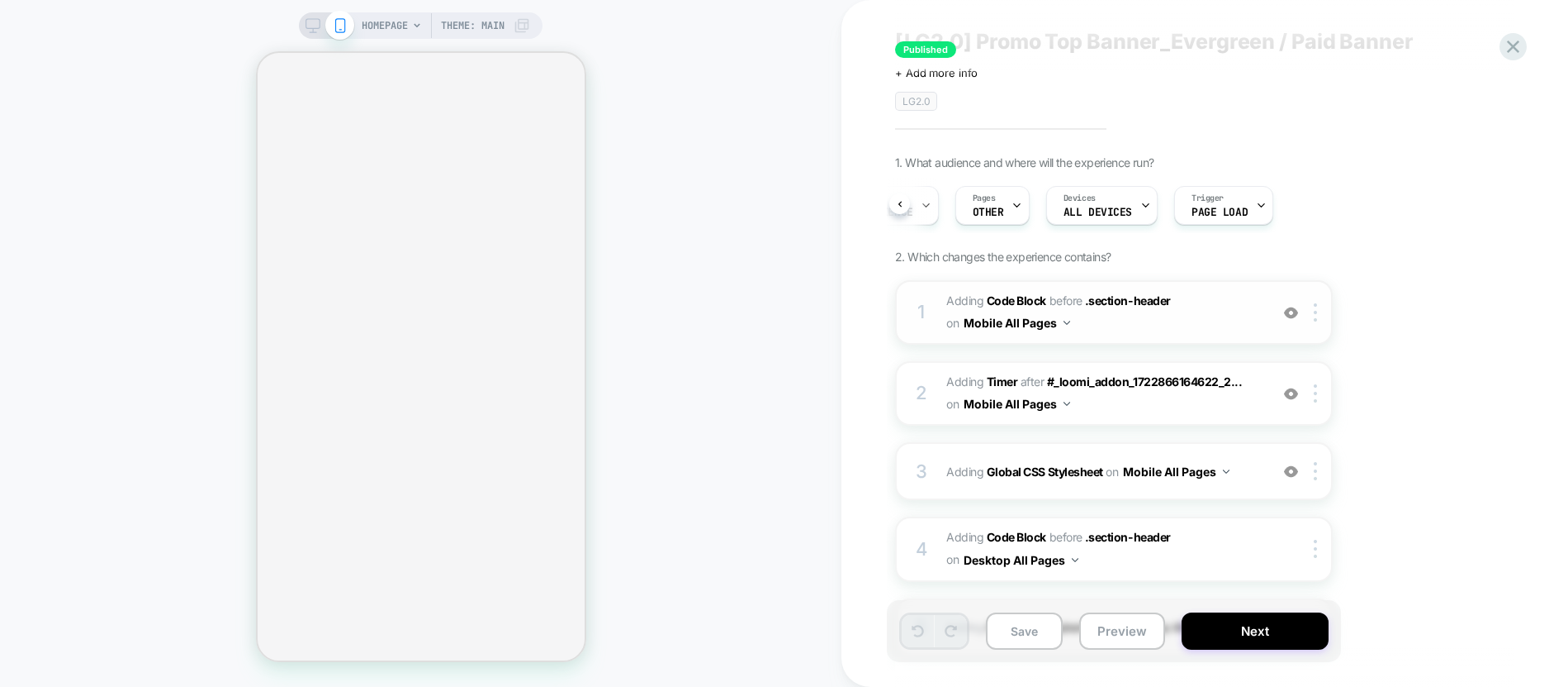
click at [1209, 321] on span "Adding Code Block BEFORE .section-header .section-header on Mobile All Pages" at bounding box center [1104, 312] width 315 height 45
click at [1147, 327] on span "Adding Code Block BEFORE .section-header .section-header on Mobile All Pages" at bounding box center [1104, 312] width 315 height 45
click at [1198, 330] on span "Adding Code Block BEFORE .section-header .section-header on Mobile All Pages" at bounding box center [1104, 312] width 315 height 45
click at [1212, 328] on span "Adding Code Block BEFORE .section-header .section-header on Mobile All Pages" at bounding box center [1104, 312] width 315 height 45
click at [1201, 324] on span "Adding Code Block BEFORE .section-header .section-header on Mobile All Pages" at bounding box center [1104, 312] width 315 height 45
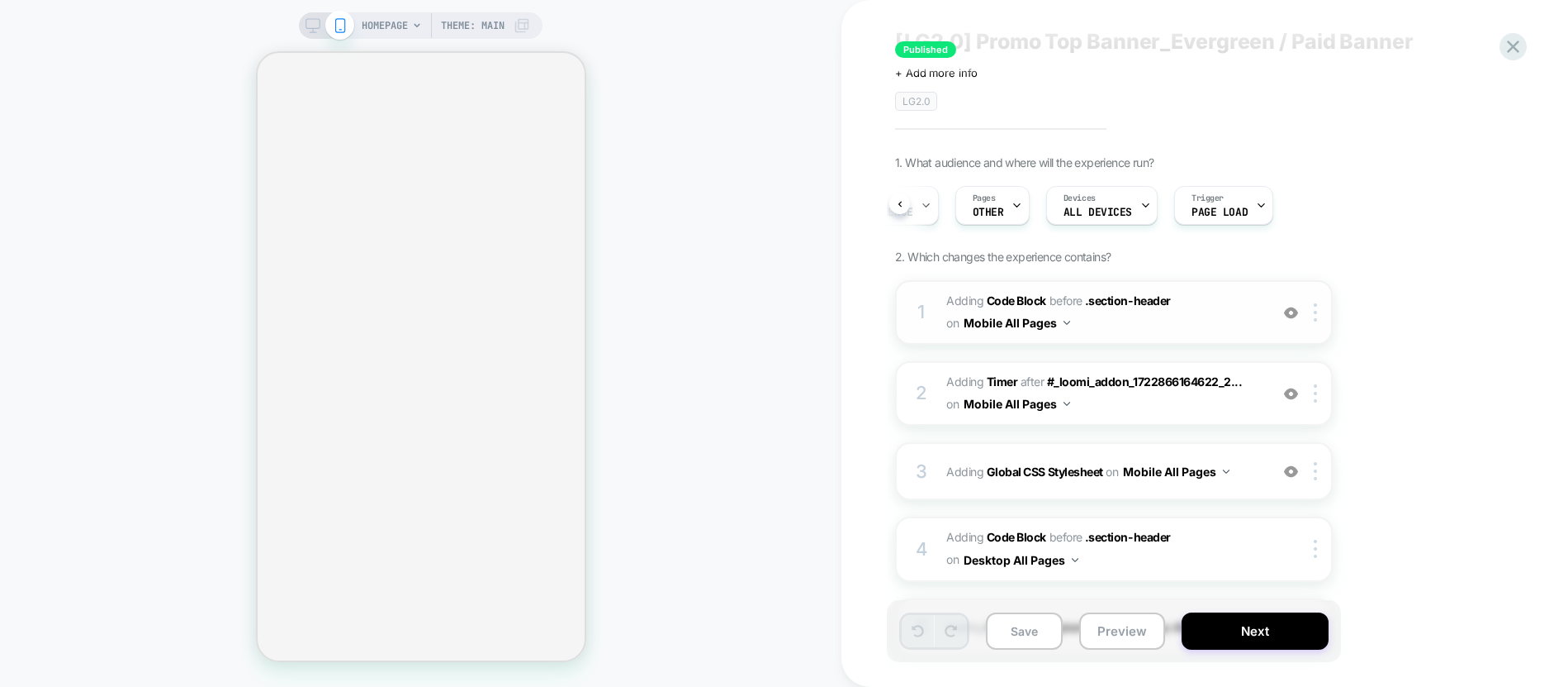
click at [1291, 314] on img at bounding box center [1291, 312] width 14 height 14
click at [1297, 307] on img at bounding box center [1291, 312] width 14 height 14
click at [1176, 317] on span "Adding Code Block BEFORE .section-header .section-header on Mobile All Pages" at bounding box center [1104, 312] width 315 height 45
click at [1125, 329] on span "Adding Code Block BEFORE .section-header .section-header on Mobile All Pages" at bounding box center [1104, 312] width 315 height 45
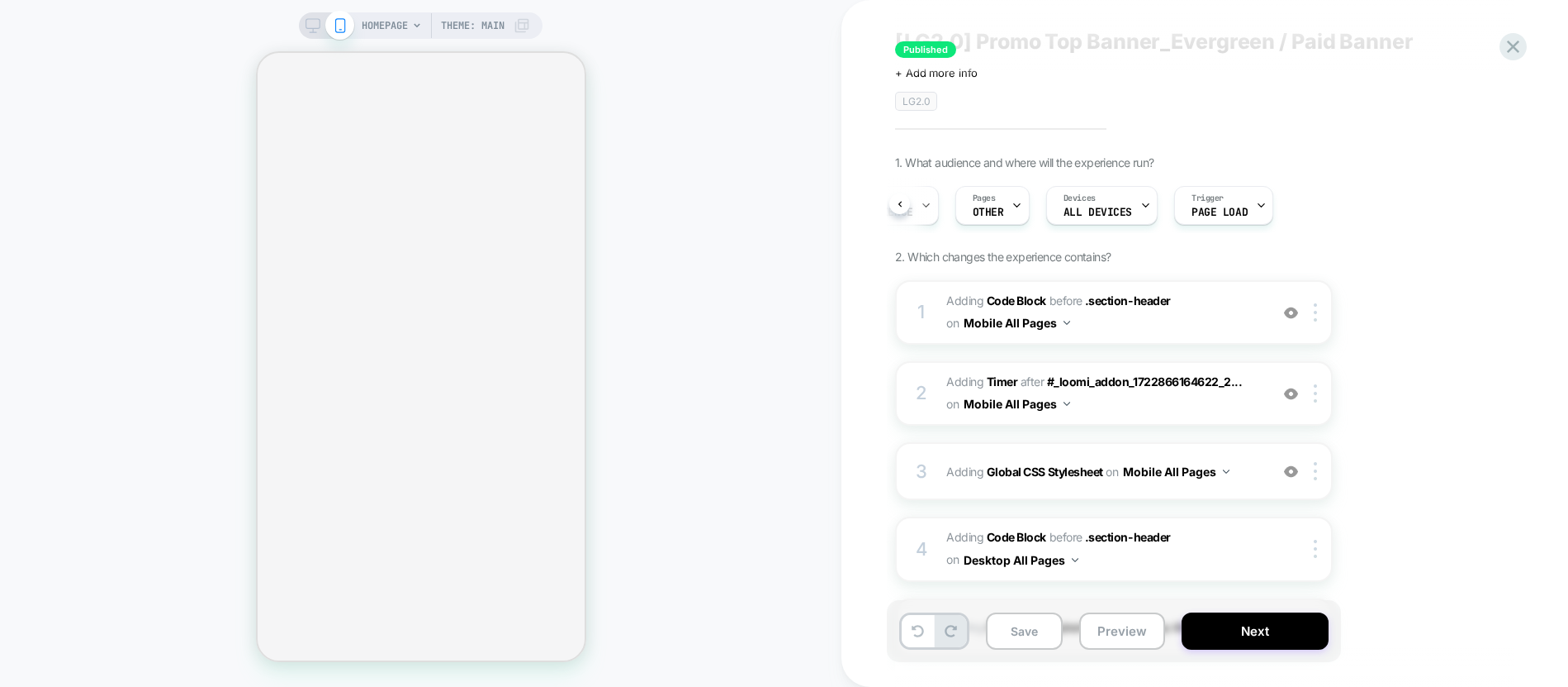
click at [309, 20] on icon at bounding box center [313, 26] width 15 height 15
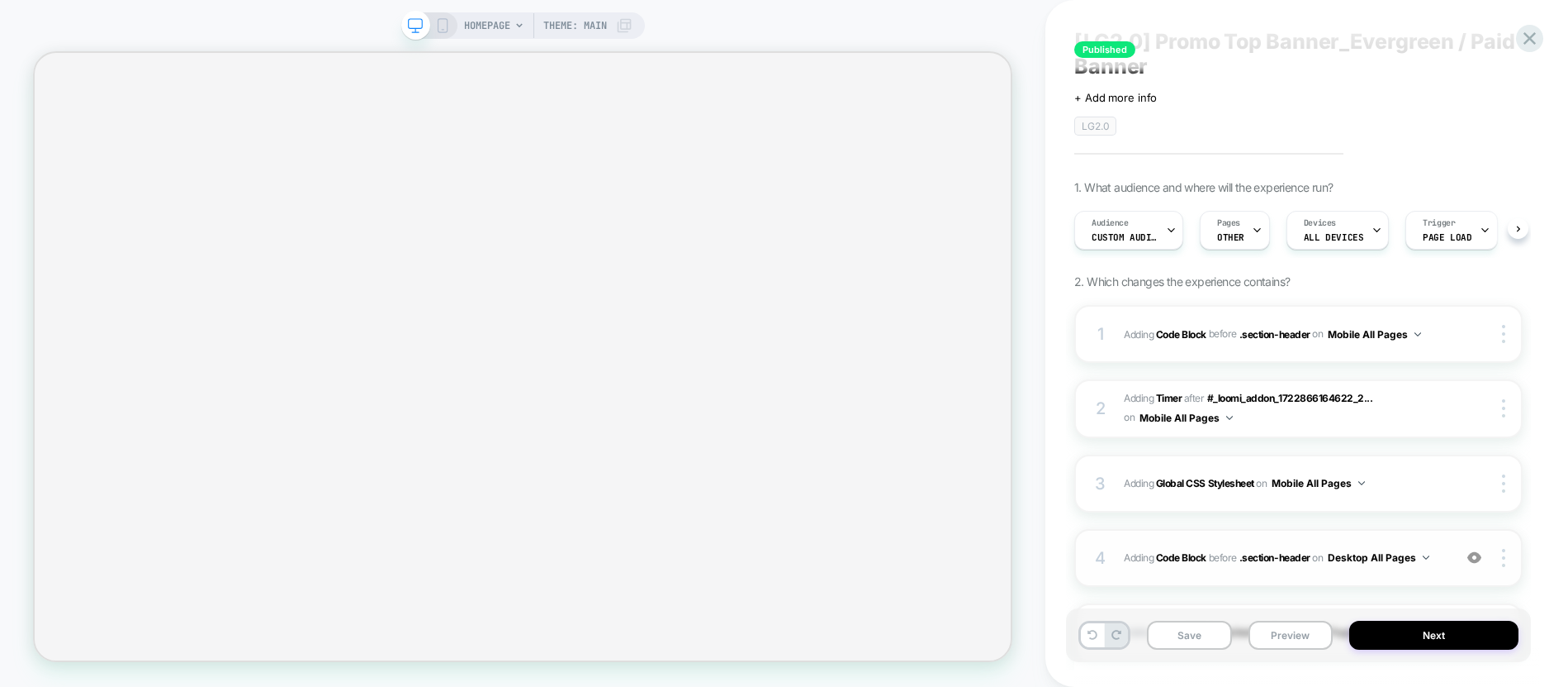
click at [1268, 580] on div "4 Adding Code Block BEFORE .section-header .section-header on Desktop All Pages…" at bounding box center [1298, 557] width 448 height 58
click at [511, 23] on div "HOMEPAGE Theme: MAIN" at bounding box center [549, 26] width 168 height 27
click at [556, 24] on span "Theme: MAIN" at bounding box center [575, 26] width 64 height 27
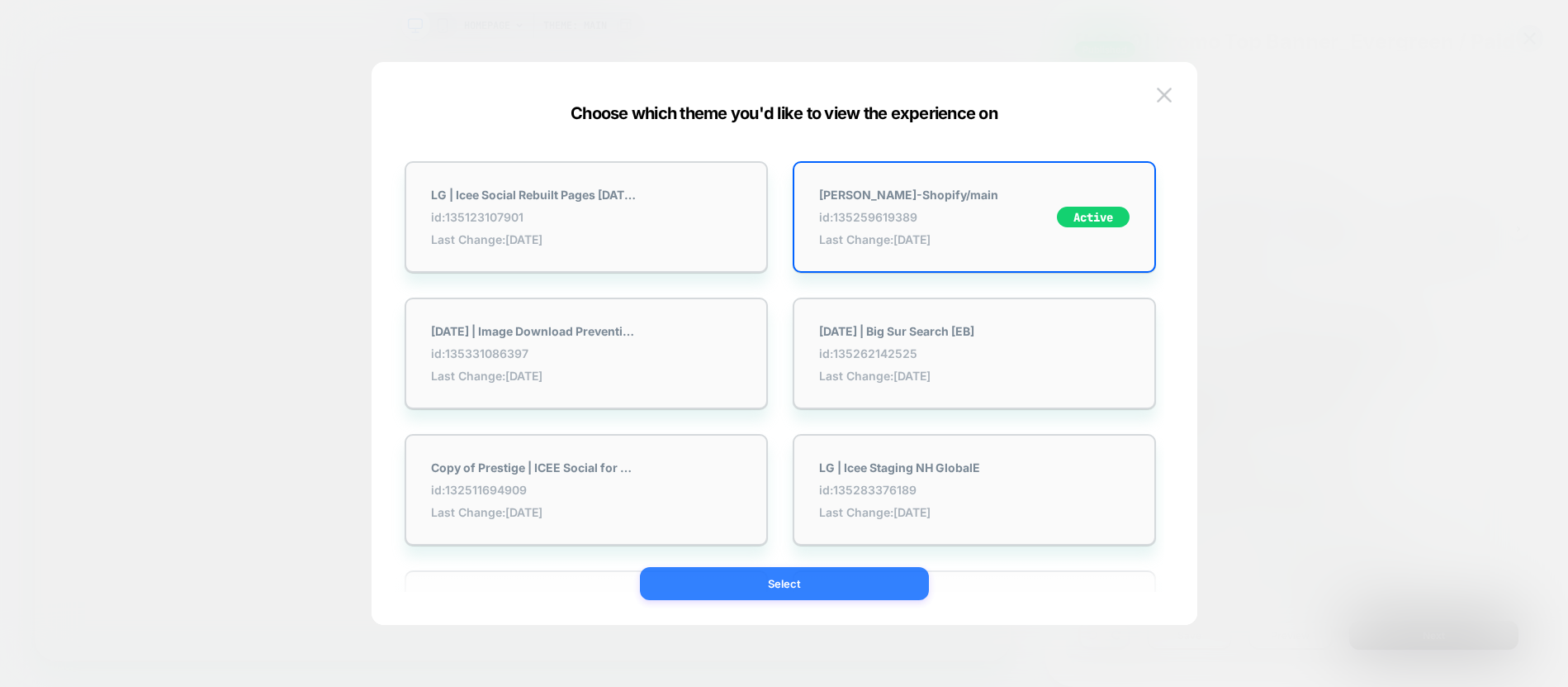
click at [848, 585] on button "Select" at bounding box center [784, 584] width 289 height 33
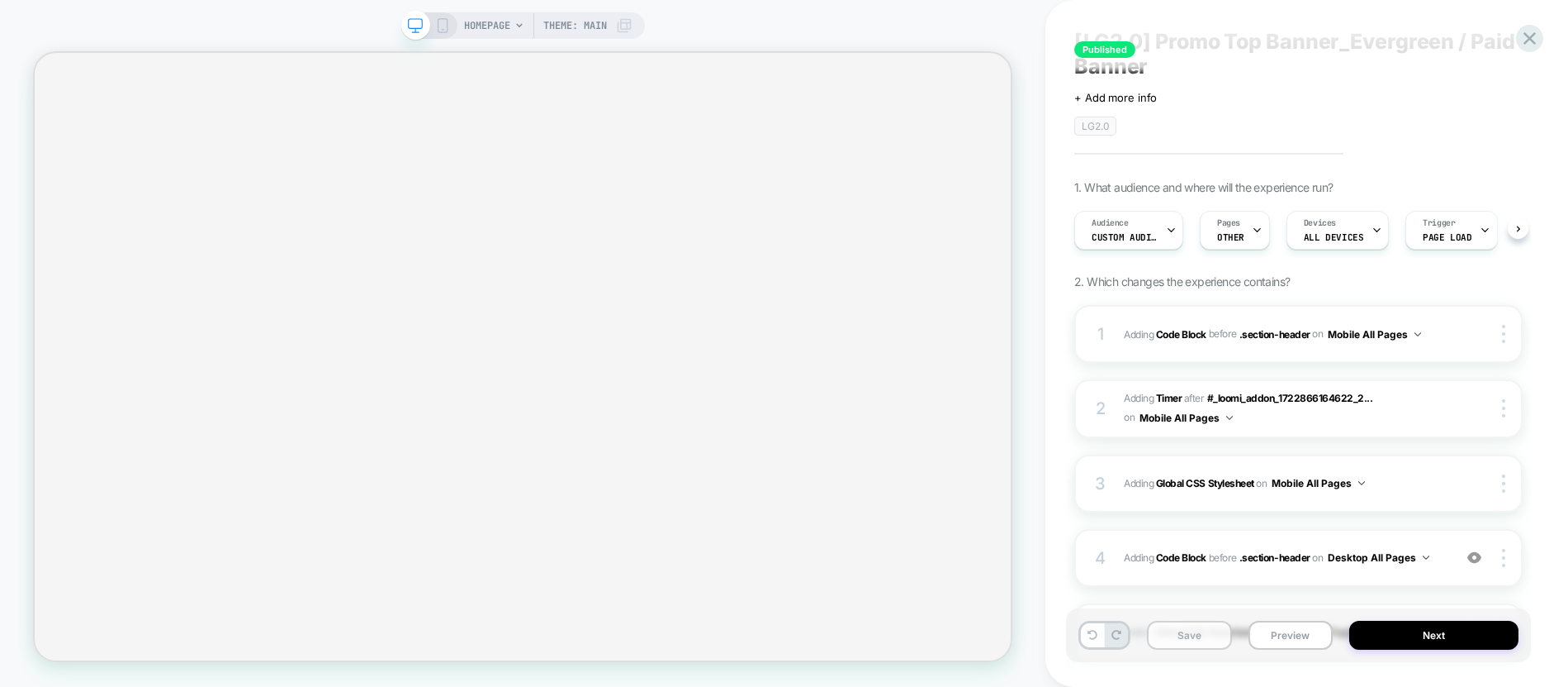
click at [1191, 636] on button "Save" at bounding box center [1189, 635] width 85 height 29
click at [1381, 633] on button "Next" at bounding box center [1434, 635] width 169 height 29
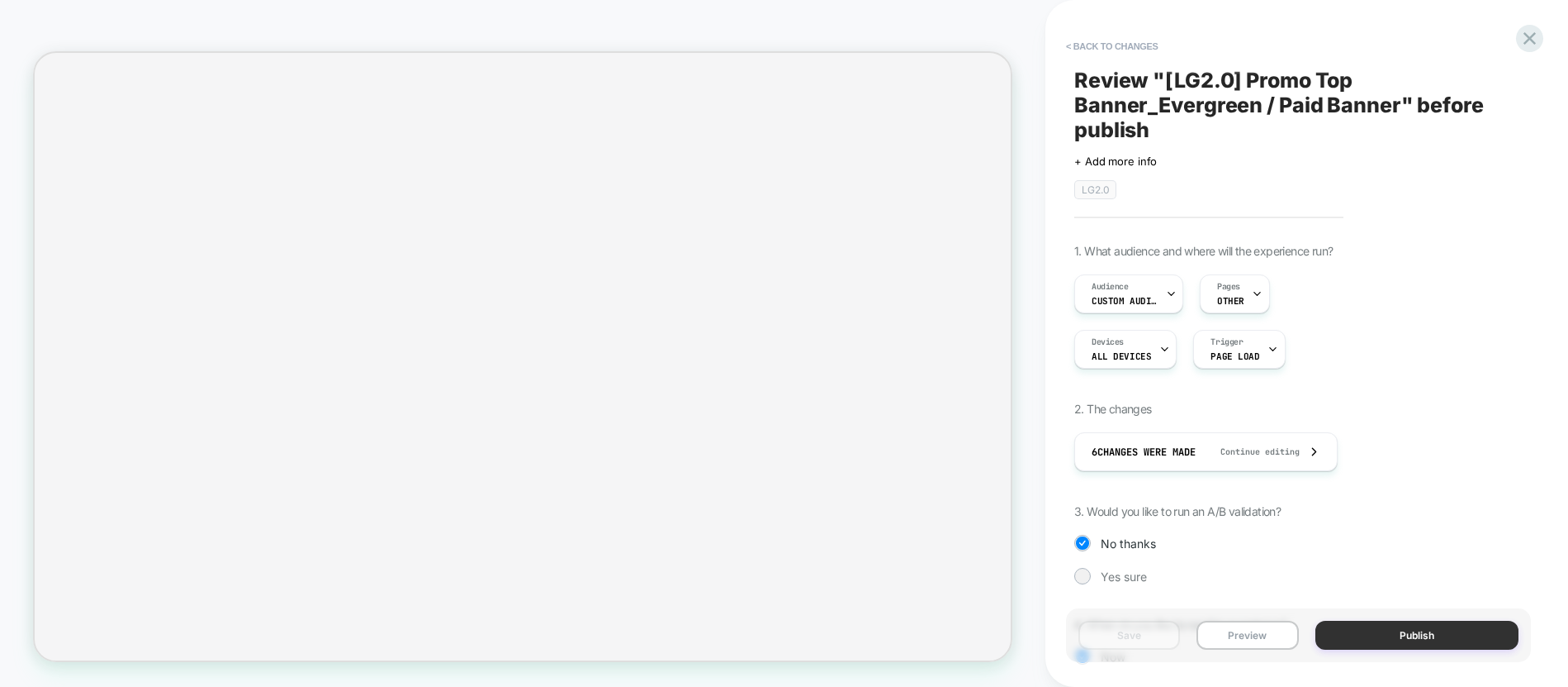
click at [1383, 638] on button "Publish" at bounding box center [1417, 635] width 204 height 29
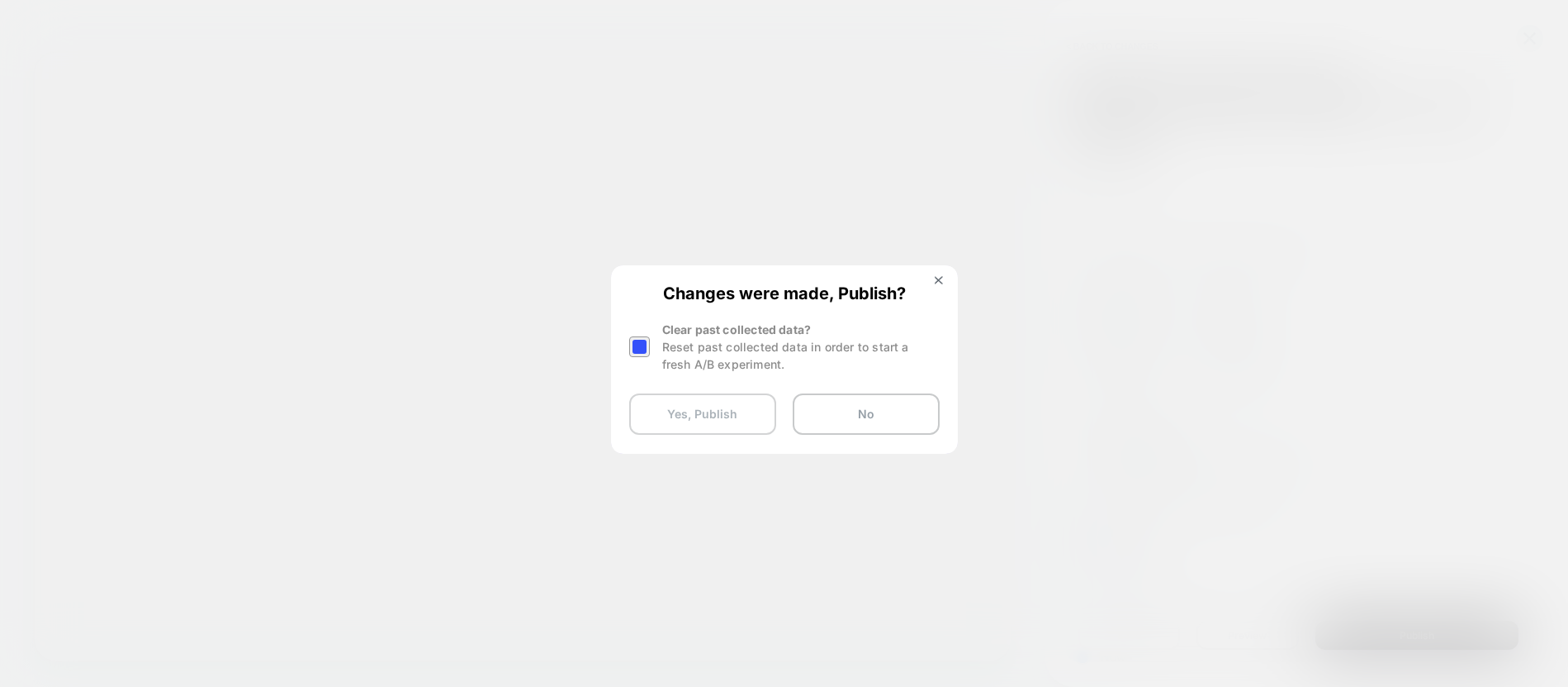
click at [678, 408] on button "Yes, Publish" at bounding box center [702, 413] width 147 height 41
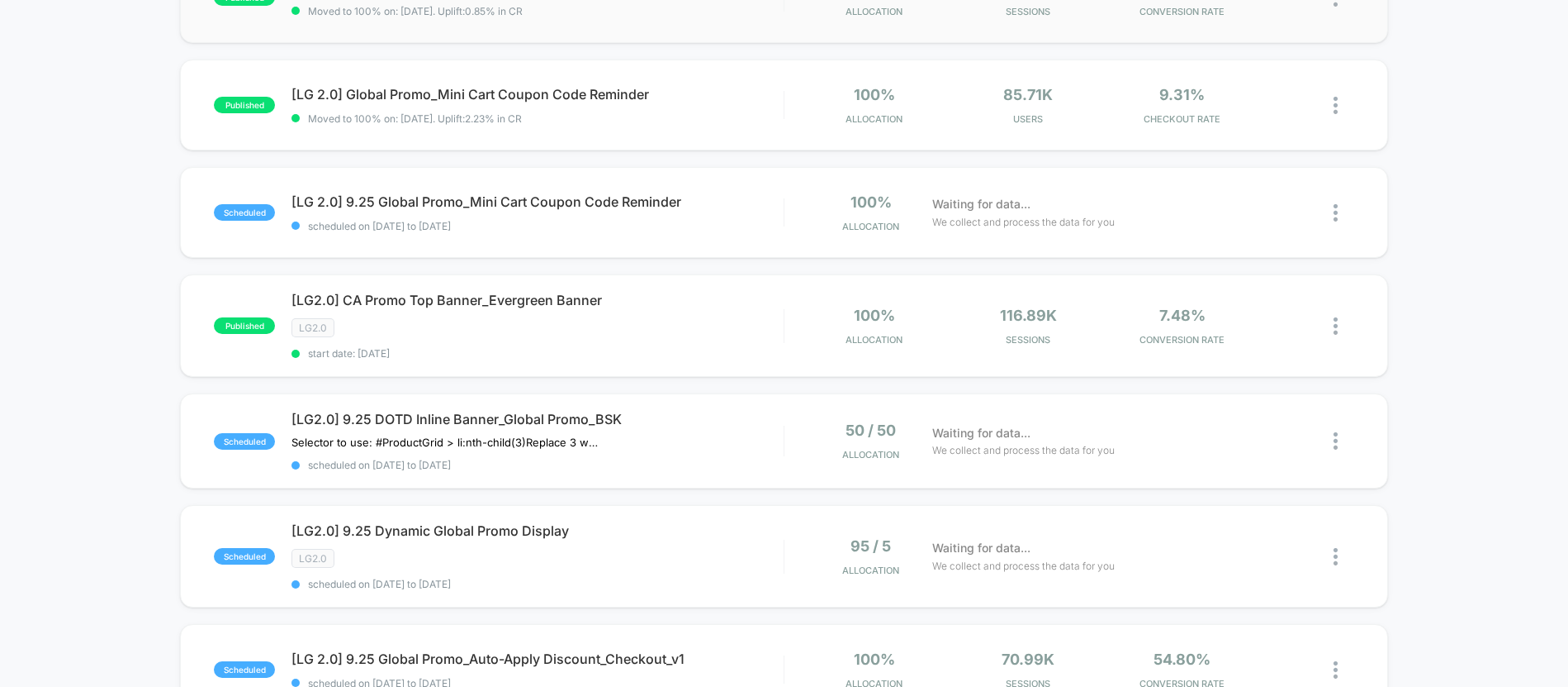
scroll to position [530, 0]
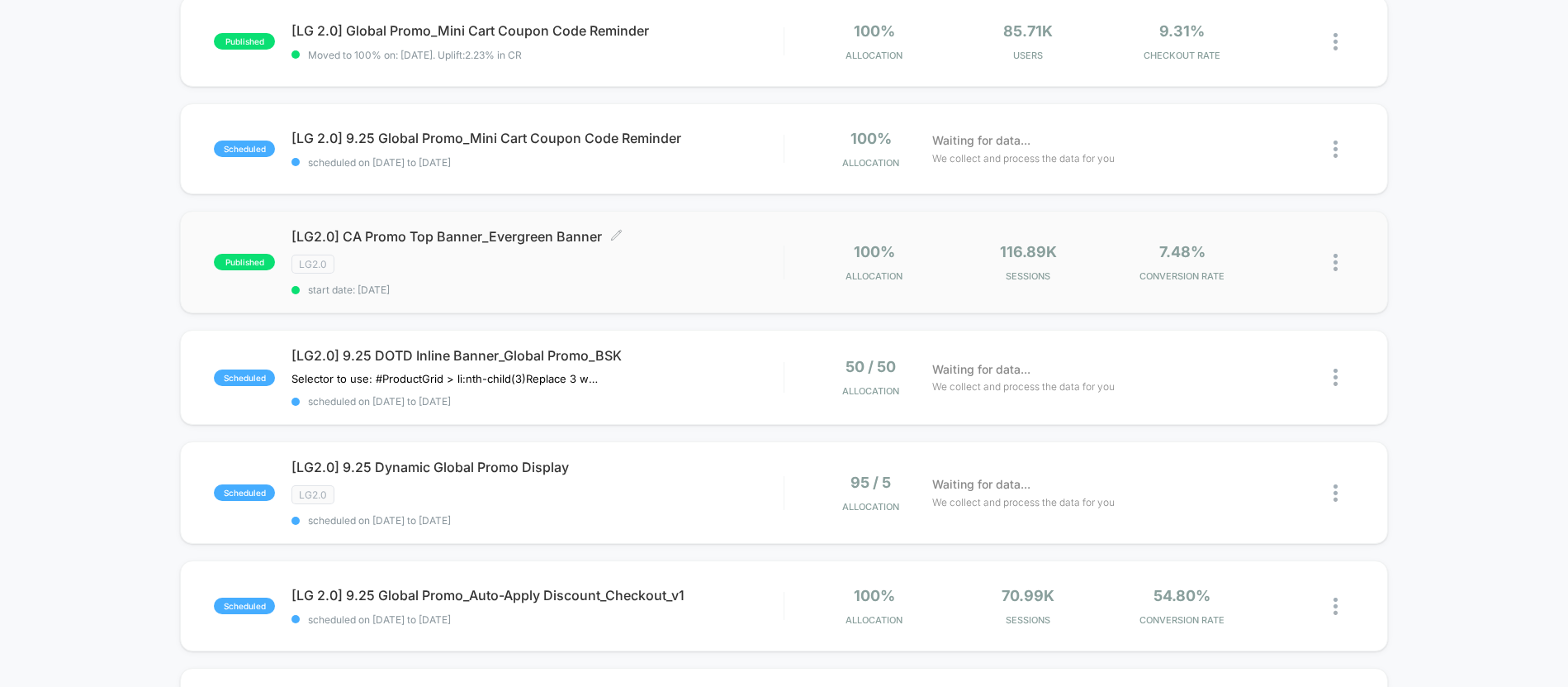
click at [627, 277] on div "[LG2.0] CA Promo Top Banner_Evergreen Banner Click to edit experience details C…" at bounding box center [537, 262] width 491 height 68
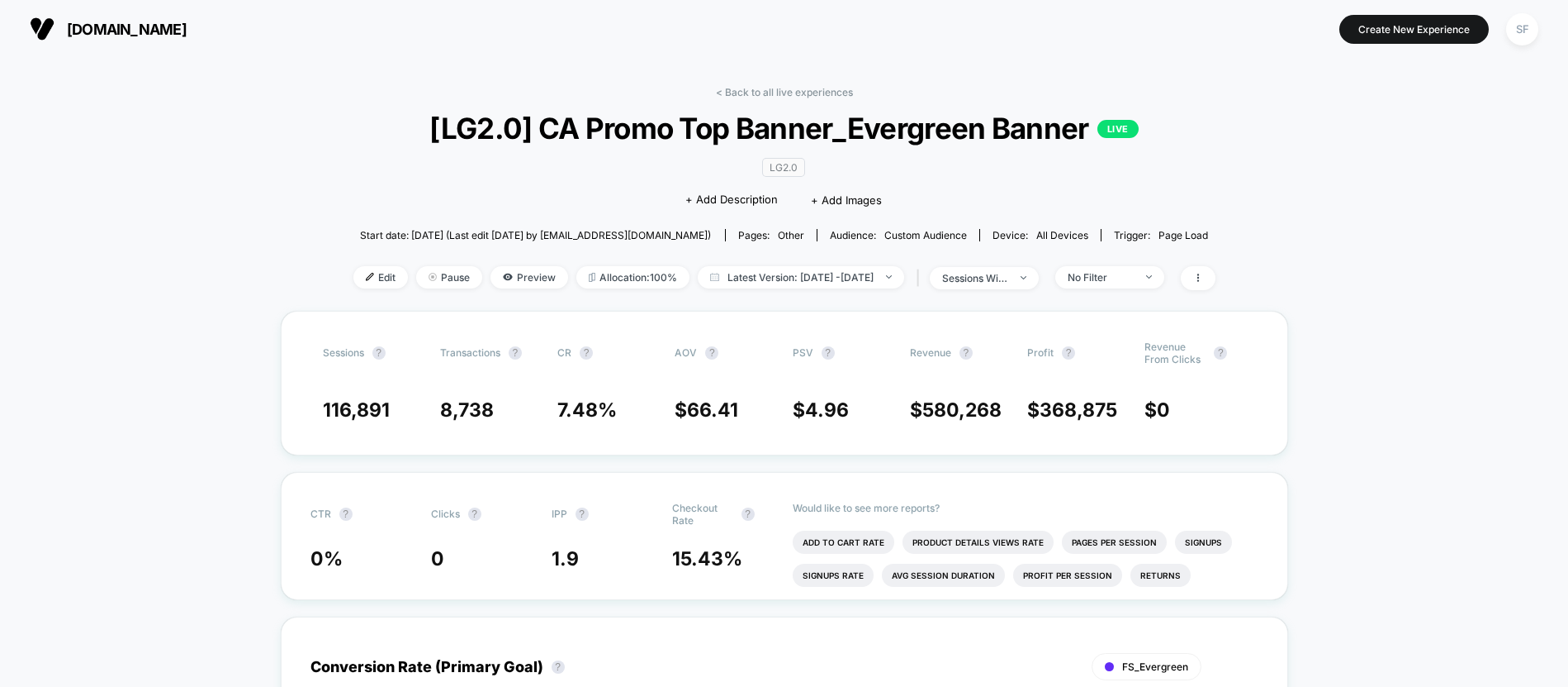
click at [763, 101] on div "< Back to all live experiences [LG2.0] CA Promo Top Banner_Evergreen Banner LIV…" at bounding box center [784, 199] width 862 height 225
click at [354, 279] on span "Edit" at bounding box center [381, 277] width 55 height 22
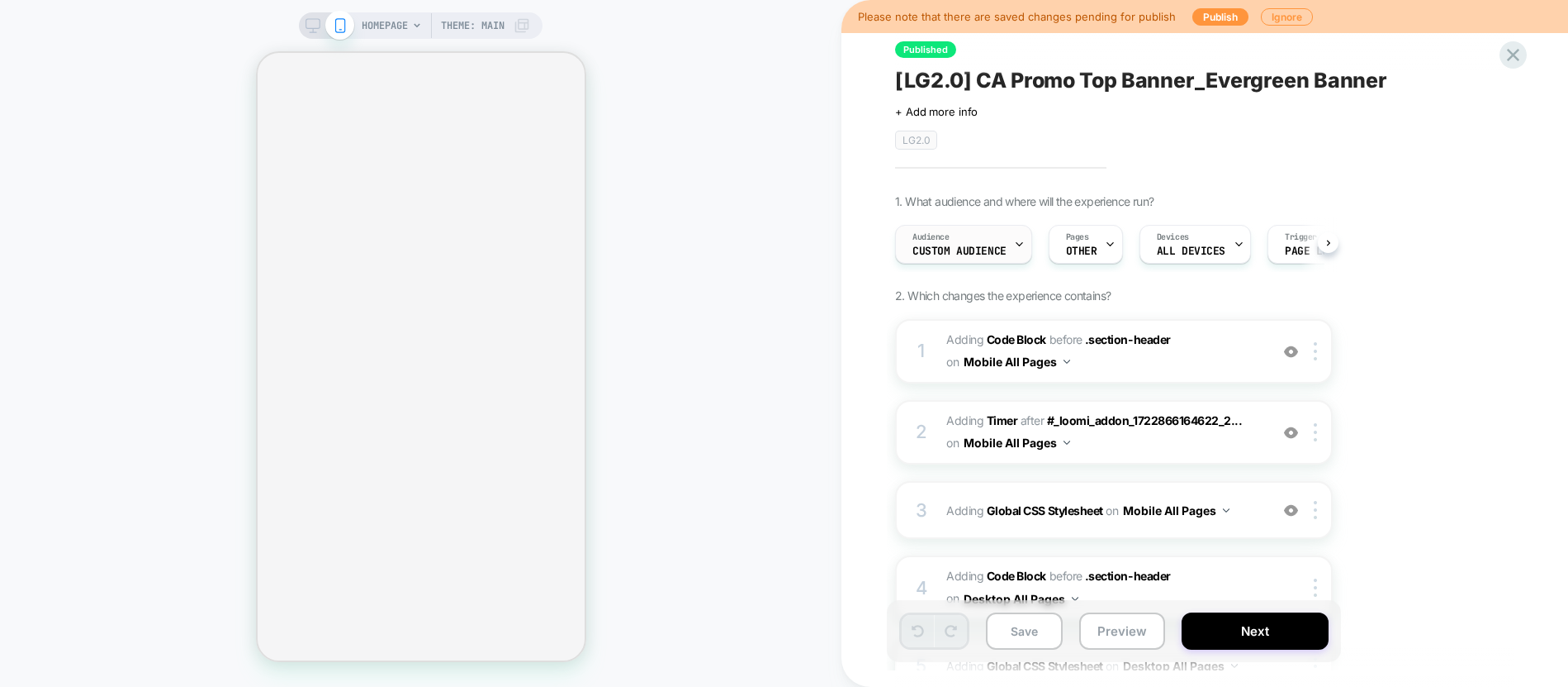
scroll to position [0, 1]
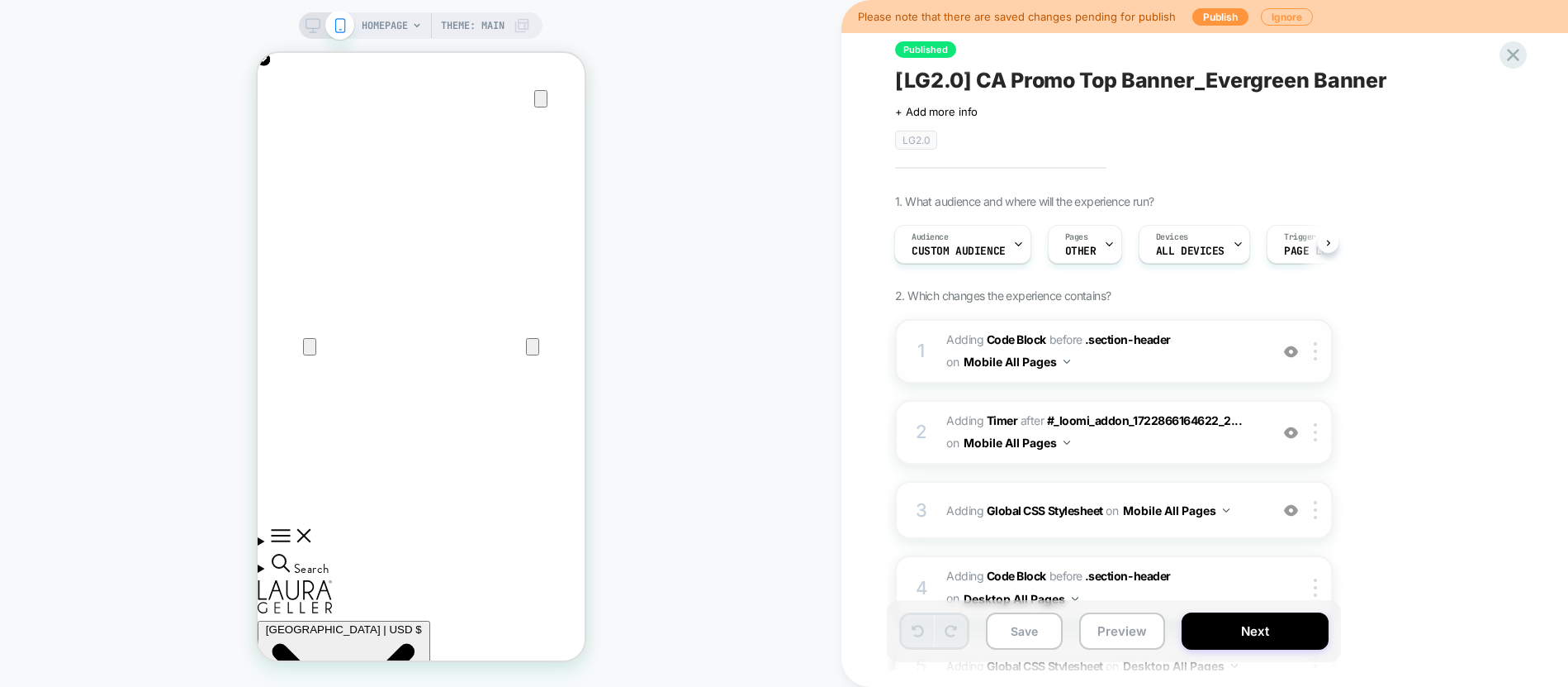
click at [1142, 371] on span "Adding Code Block BEFORE .section-header .section-header on Mobile All Pages" at bounding box center [1104, 351] width 315 height 45
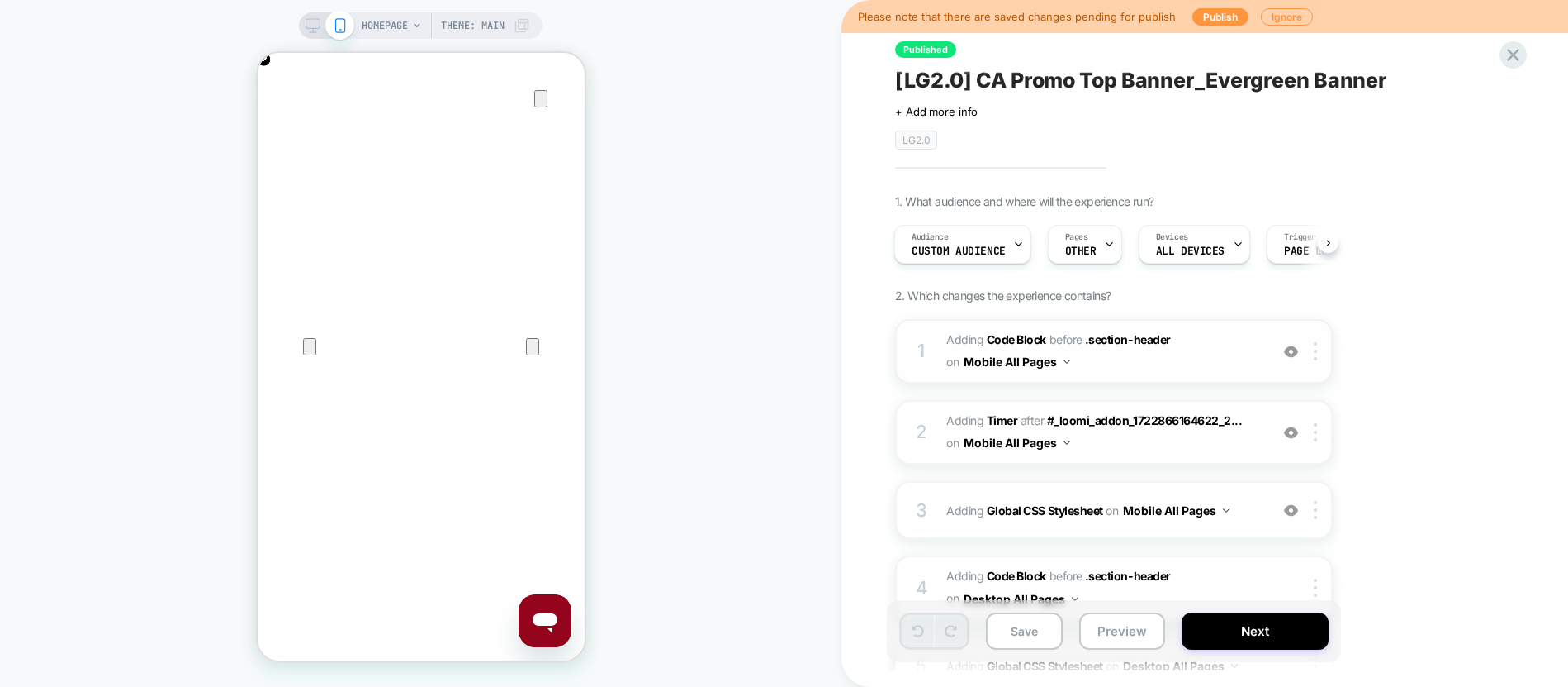
click at [1117, 362] on span "Adding Code Block BEFORE .section-header .section-header on Mobile All Pages" at bounding box center [1104, 351] width 315 height 45
click at [1159, 433] on span "#_loomi_addon_1725813211793_dup1730497548_dup1730735318_dup1743488801_dup175371…" at bounding box center [1104, 432] width 315 height 45
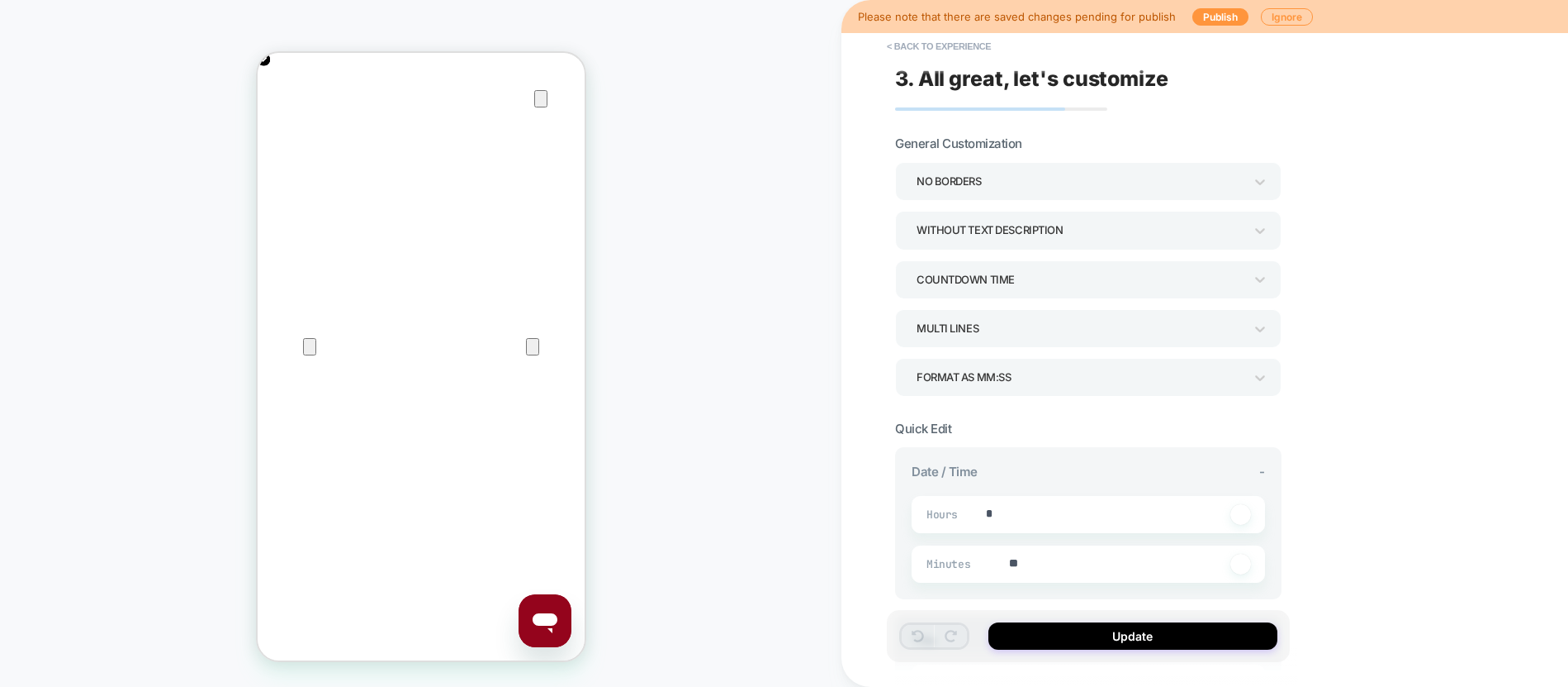
type textarea "*"
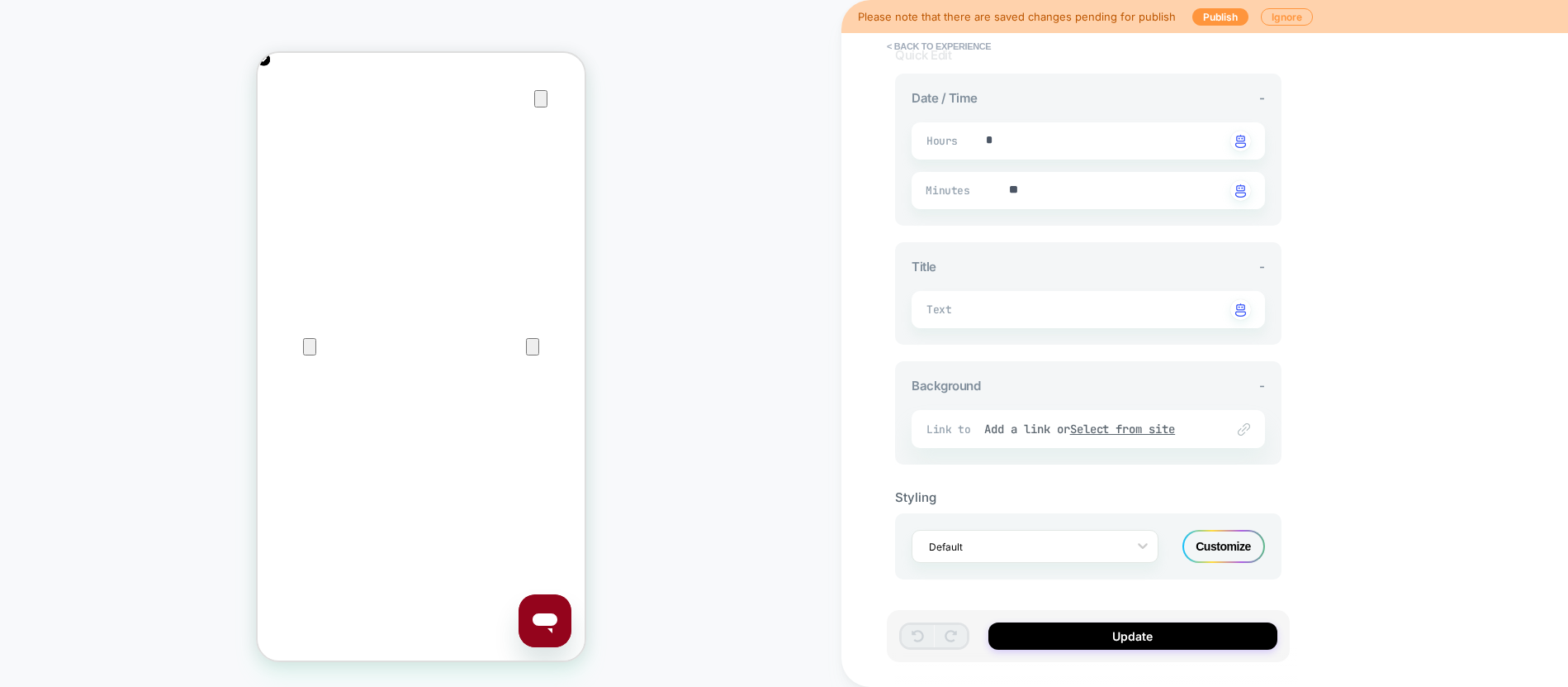
scroll to position [0, 0]
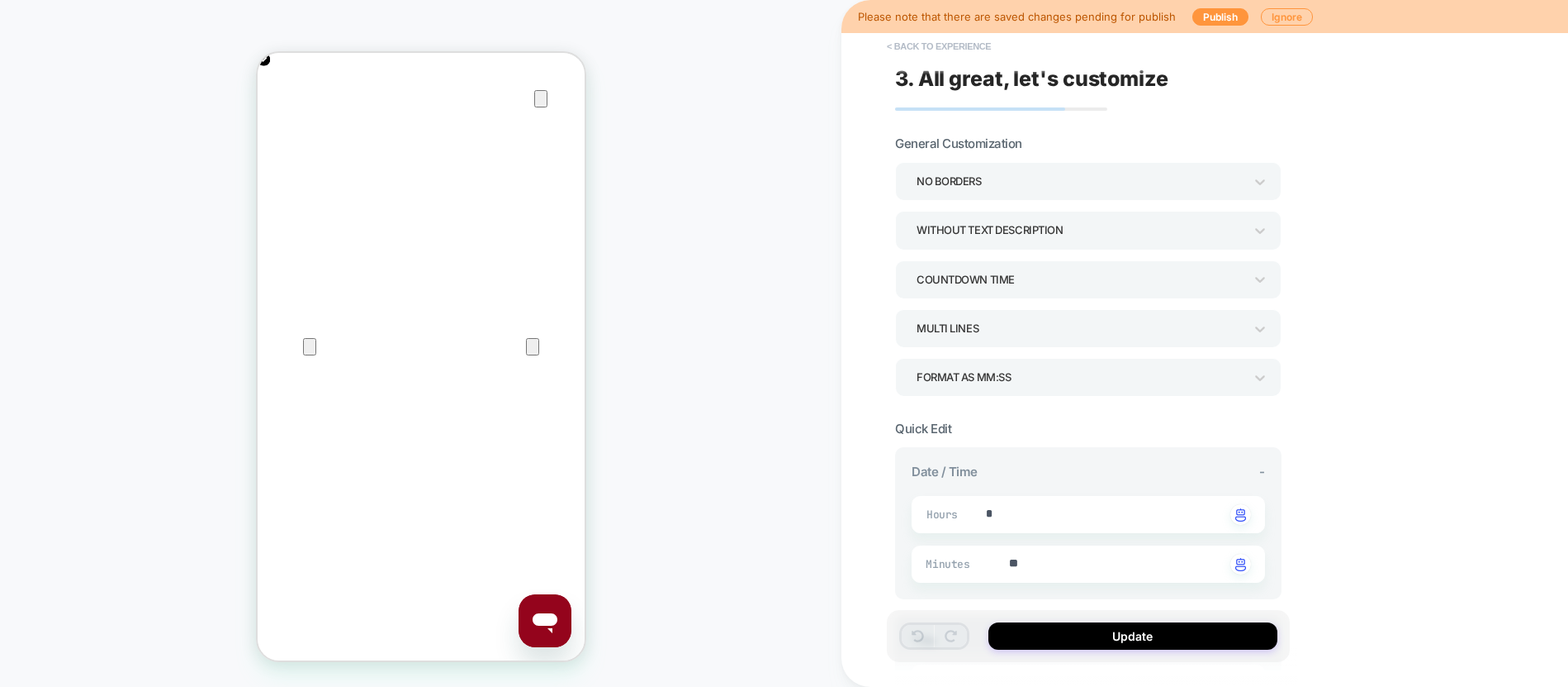
click at [960, 43] on button "< Back to experience" at bounding box center [939, 46] width 121 height 27
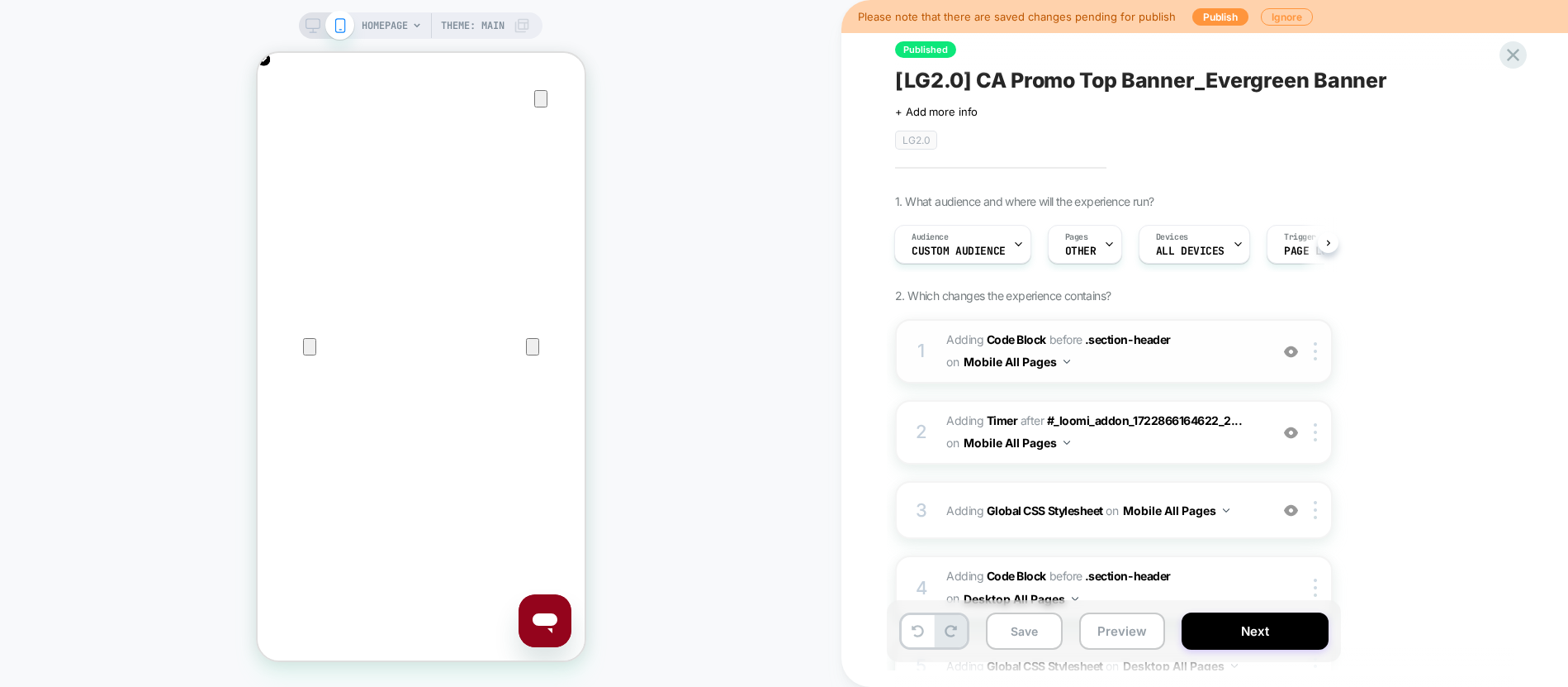
click at [1125, 370] on span "Adding Code Block BEFORE .section-header .section-header on Mobile All Pages" at bounding box center [1104, 351] width 315 height 45
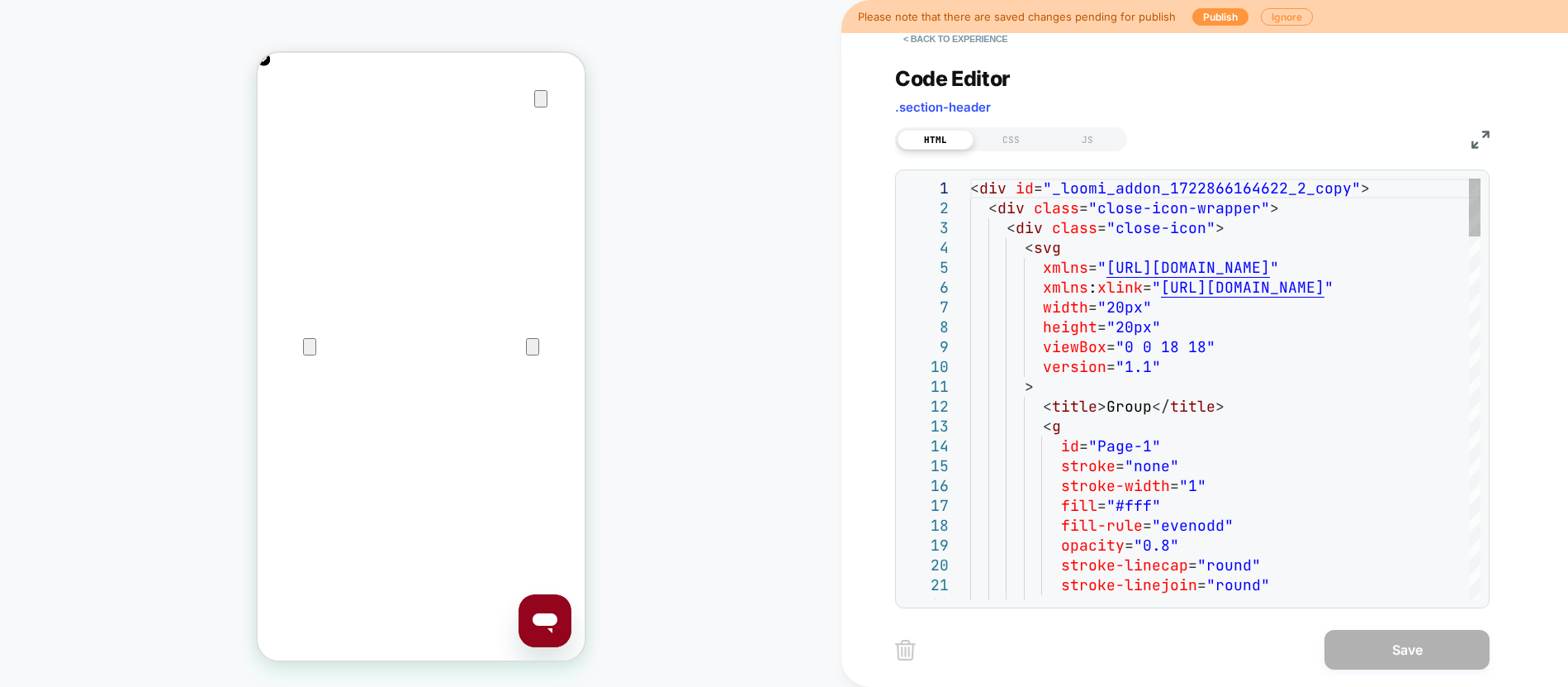
type textarea "**********"
type textarea "*"
type textarea "**********"
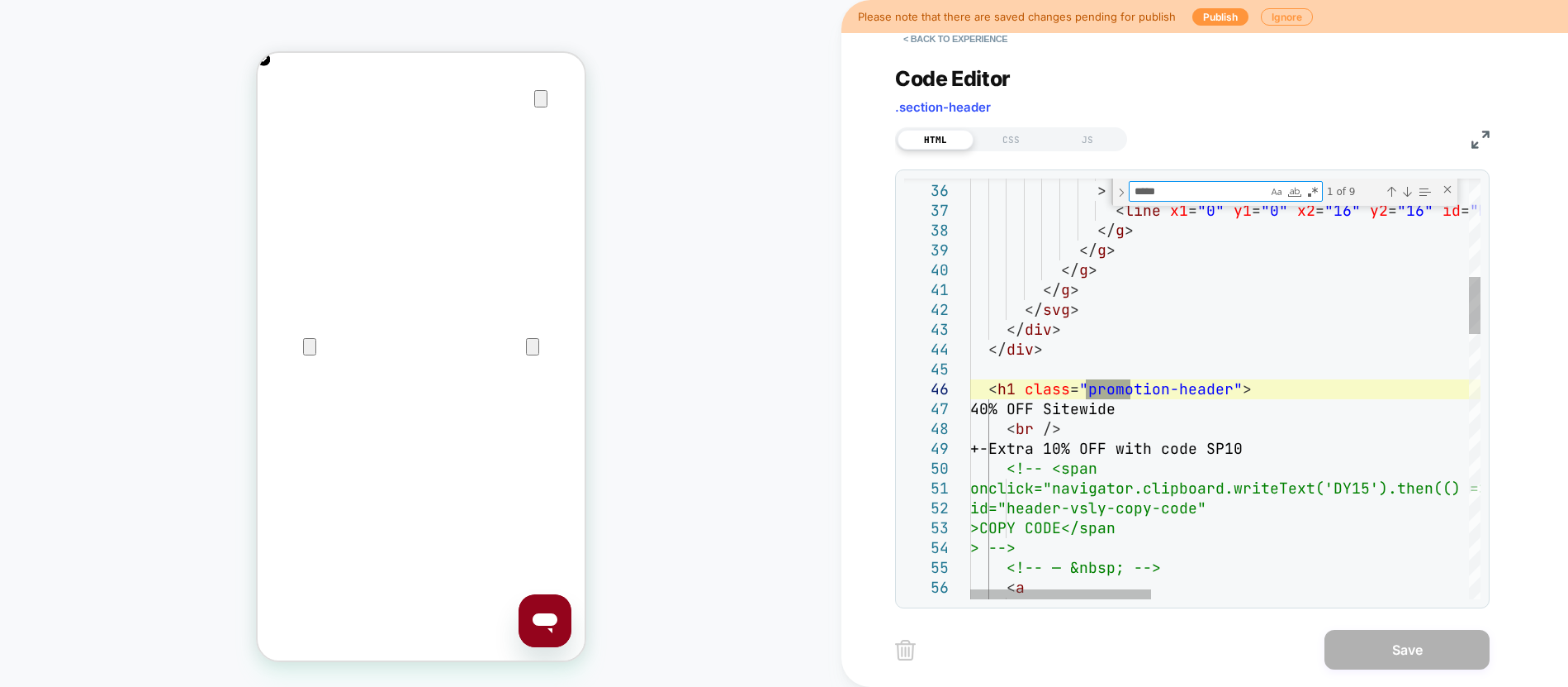
type textarea "*****"
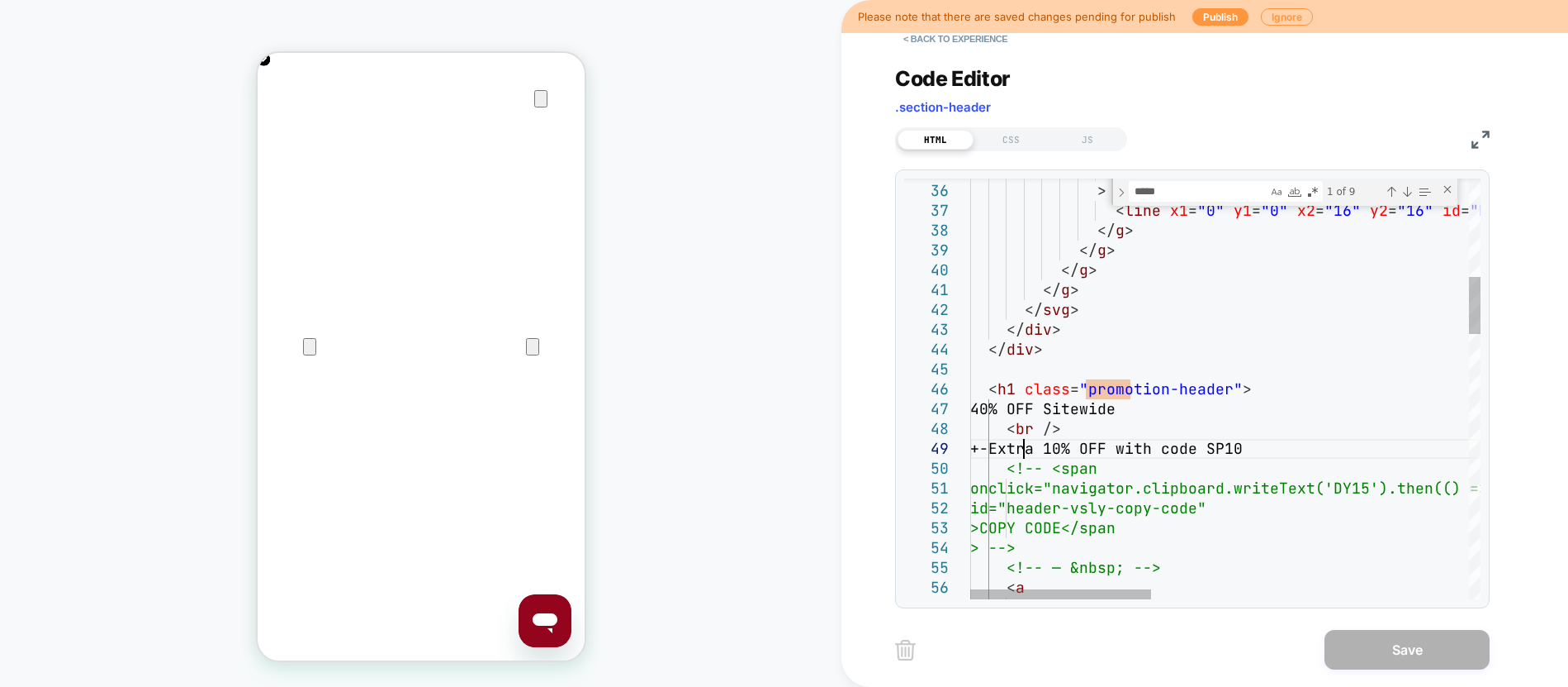
type textarea "**********"
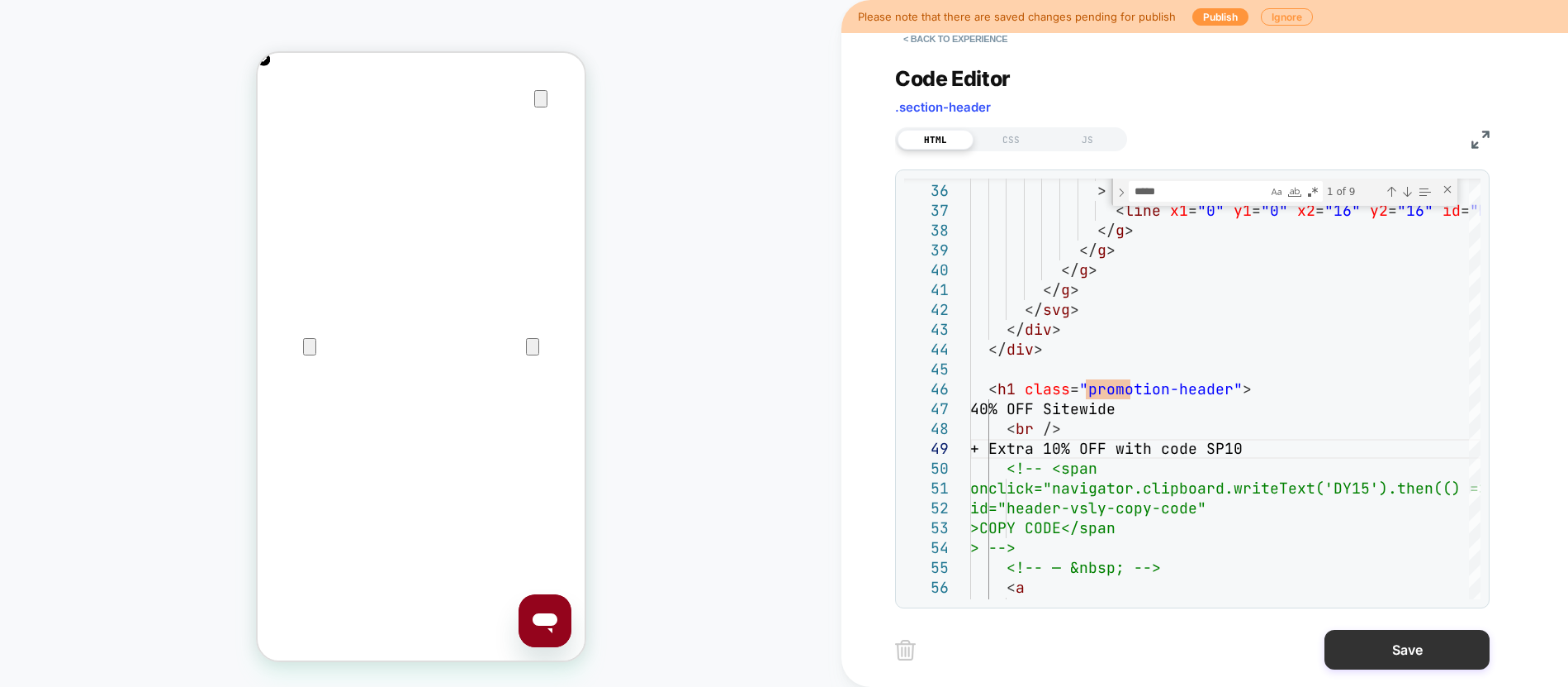
click at [1408, 645] on button "Save" at bounding box center [1407, 649] width 165 height 39
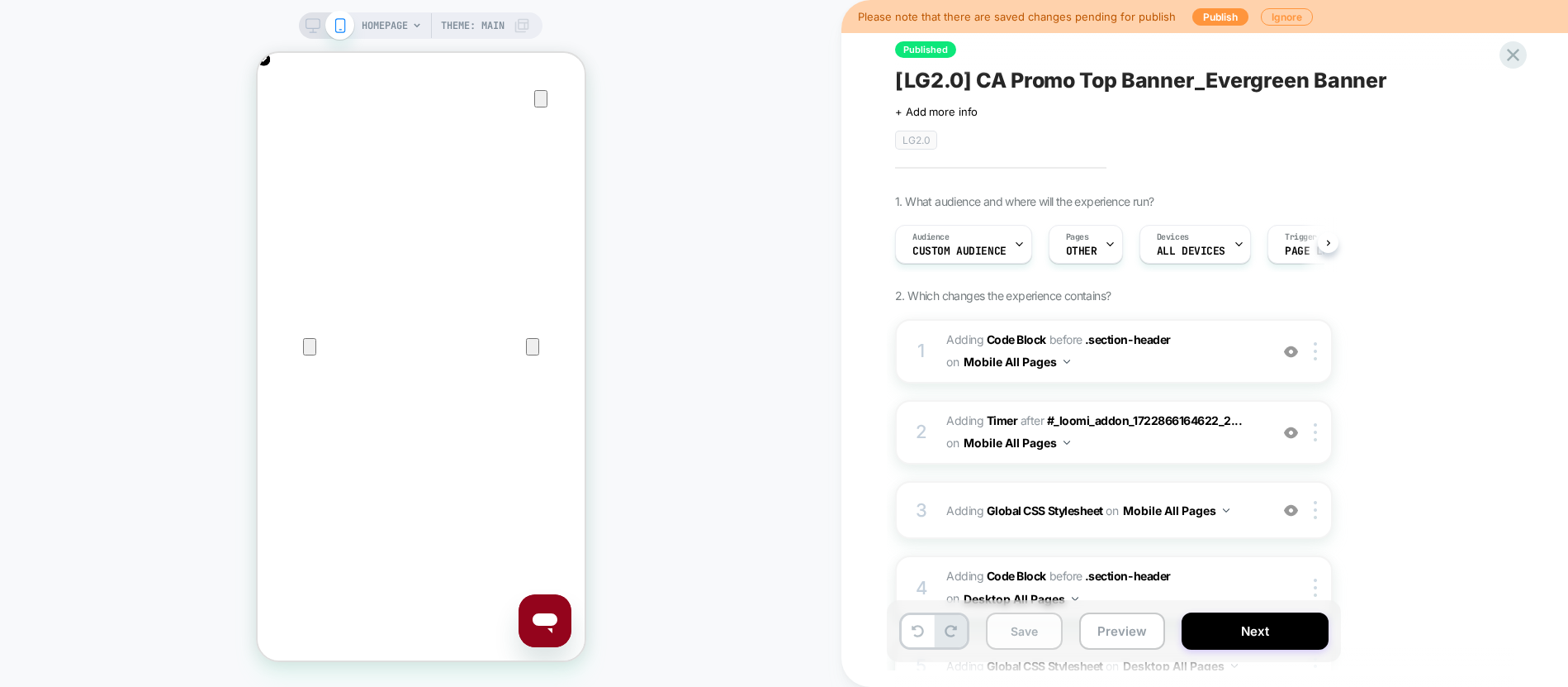
scroll to position [0, 1]
click at [1029, 639] on button "Save" at bounding box center [1025, 630] width 77 height 38
click at [1196, 16] on button "Publish" at bounding box center [1220, 16] width 56 height 17
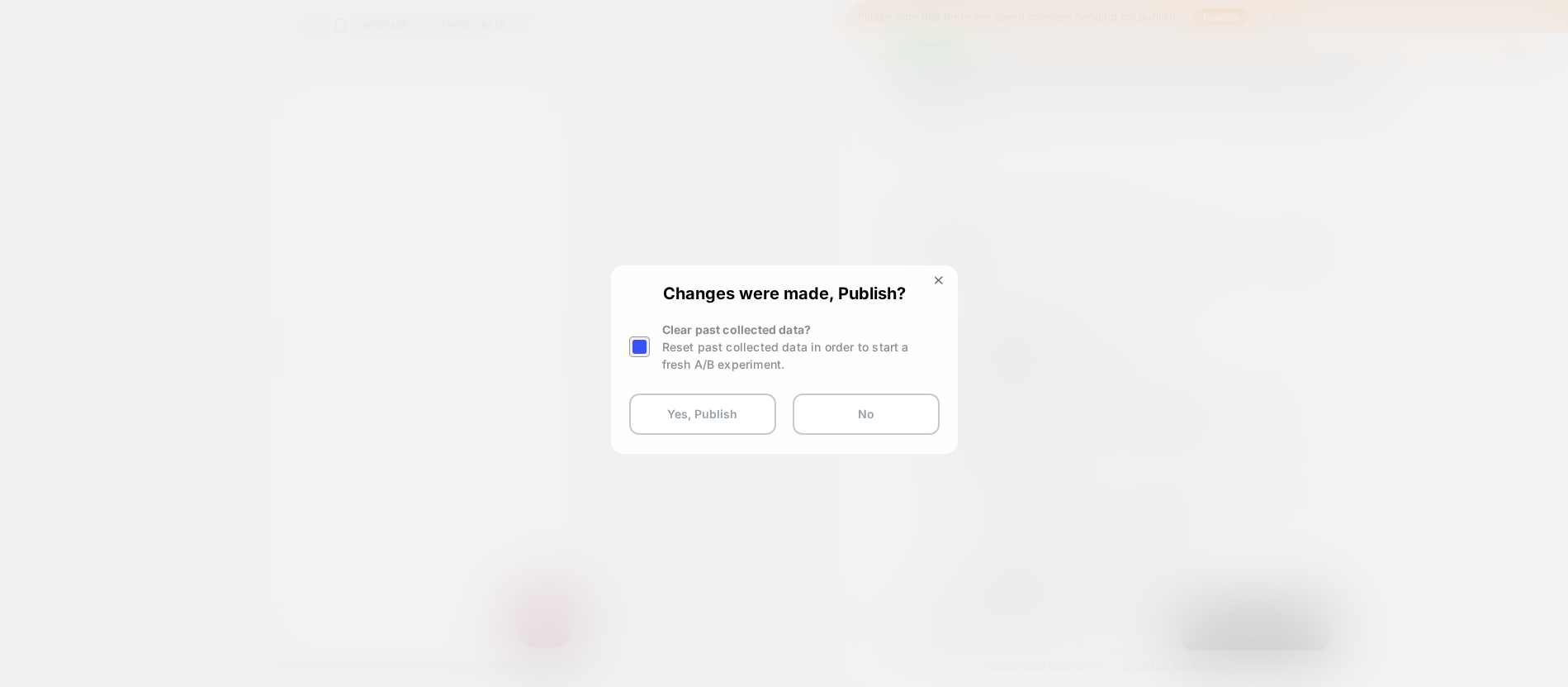
scroll to position [0, 654]
click at [645, 340] on div at bounding box center [639, 347] width 21 height 21
click at [695, 413] on button "Yes, Publish" at bounding box center [702, 413] width 147 height 41
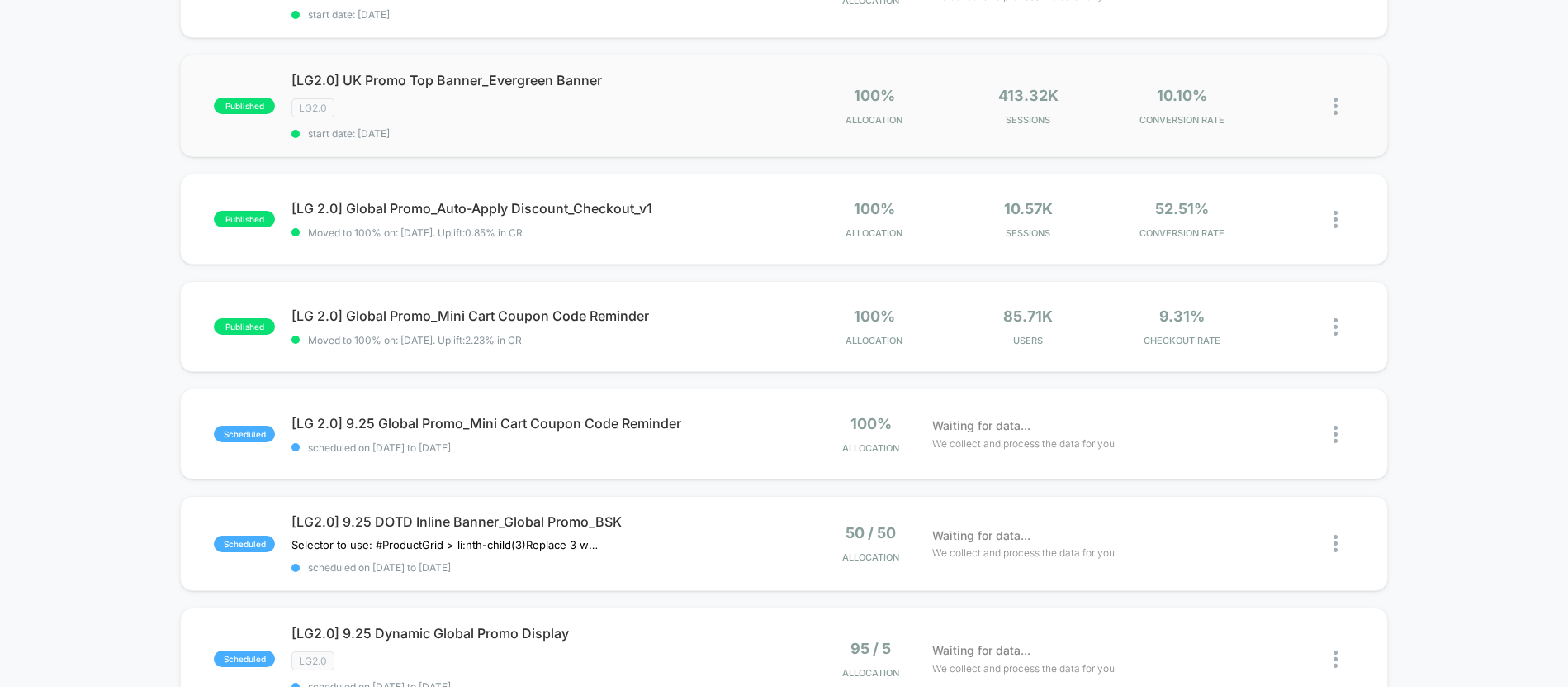
scroll to position [203, 0]
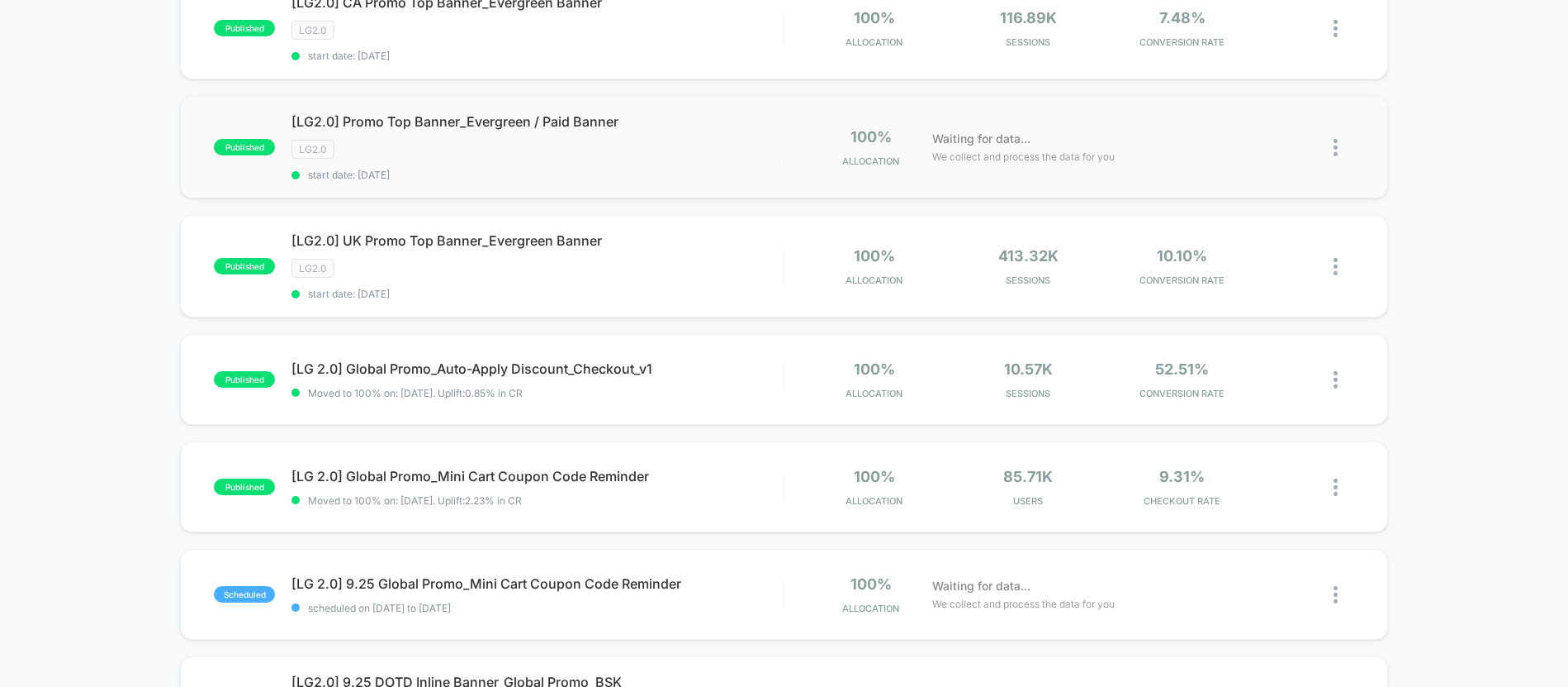
click at [483, 187] on div "published [LG2.0] Promo Top Banner_Evergreen / Paid Banner LG2.0 start date: 9/…" at bounding box center [784, 147] width 1208 height 102
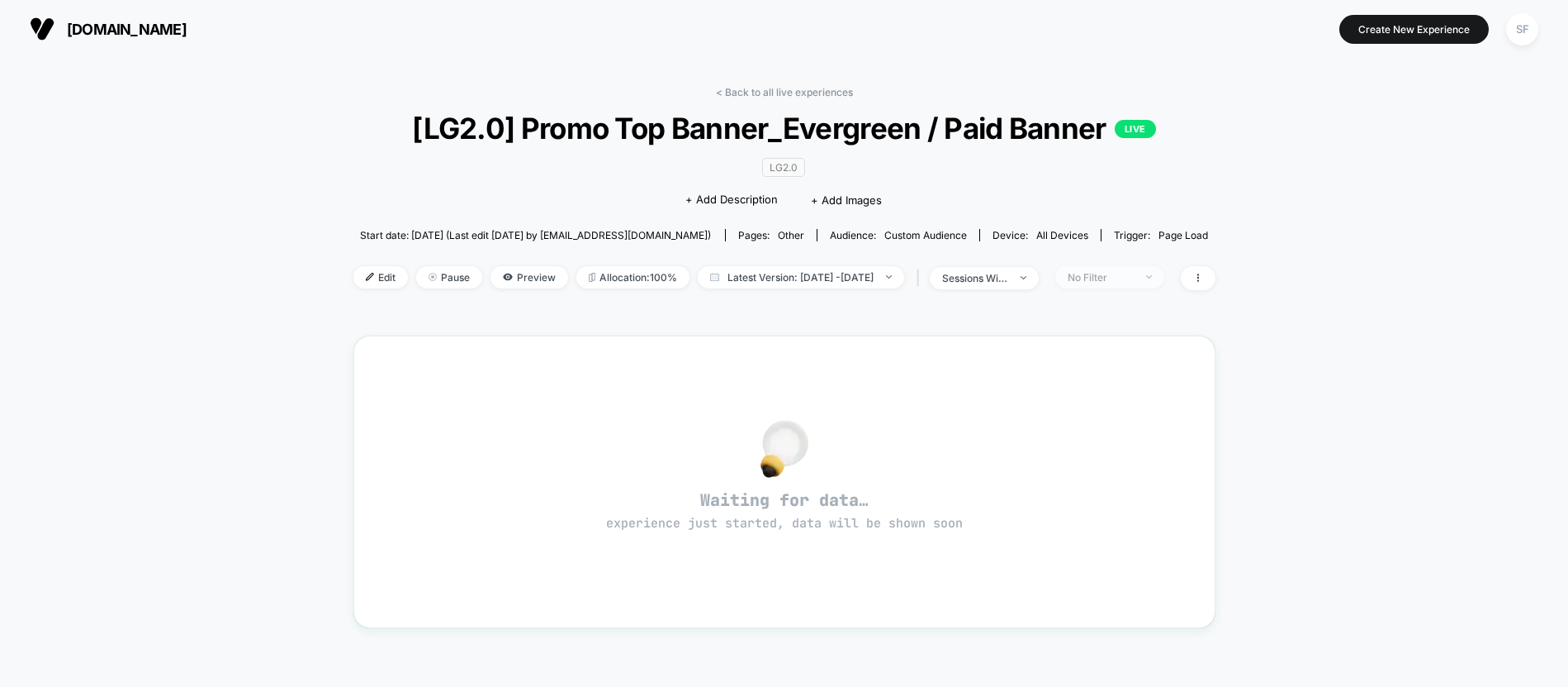
click at [1134, 274] on div "No Filter" at bounding box center [1101, 277] width 66 height 13
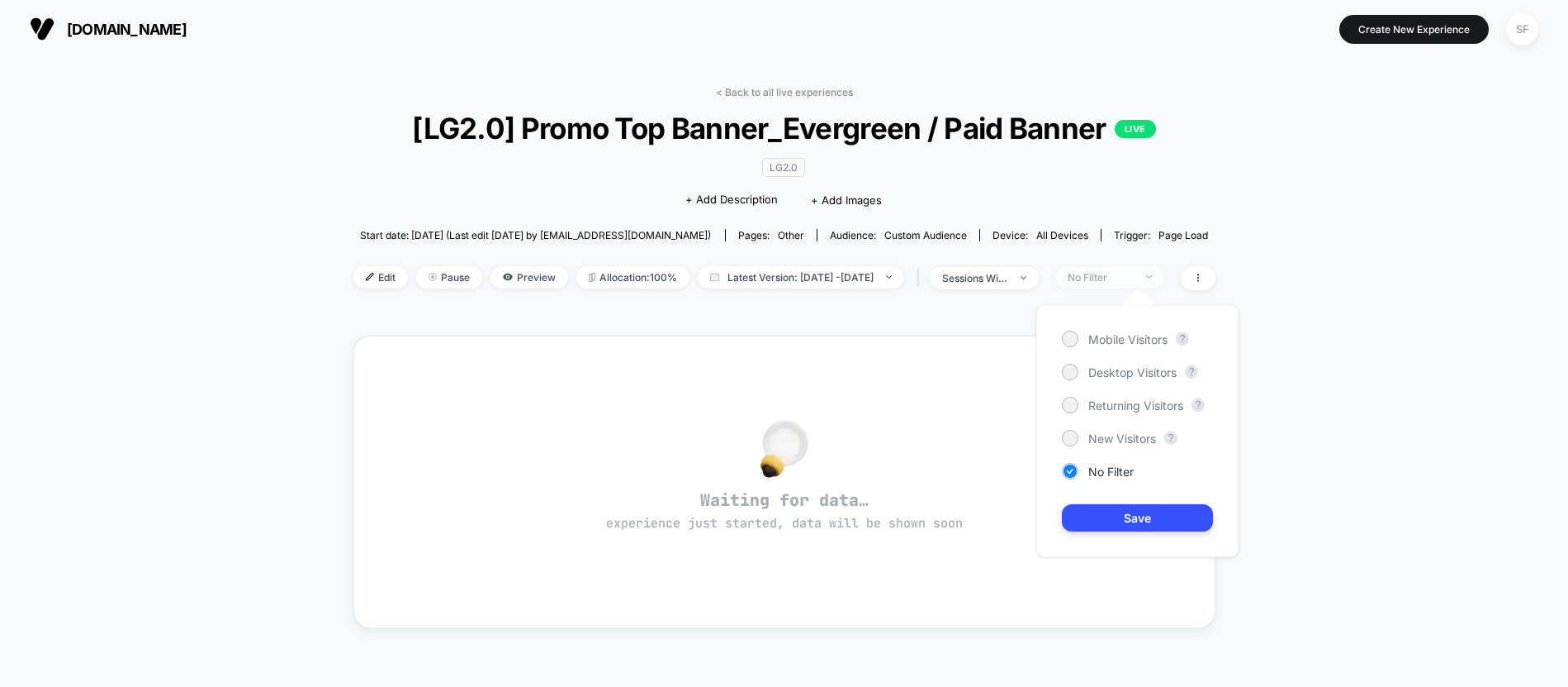
click at [1134, 274] on div "No Filter" at bounding box center [1101, 277] width 66 height 13
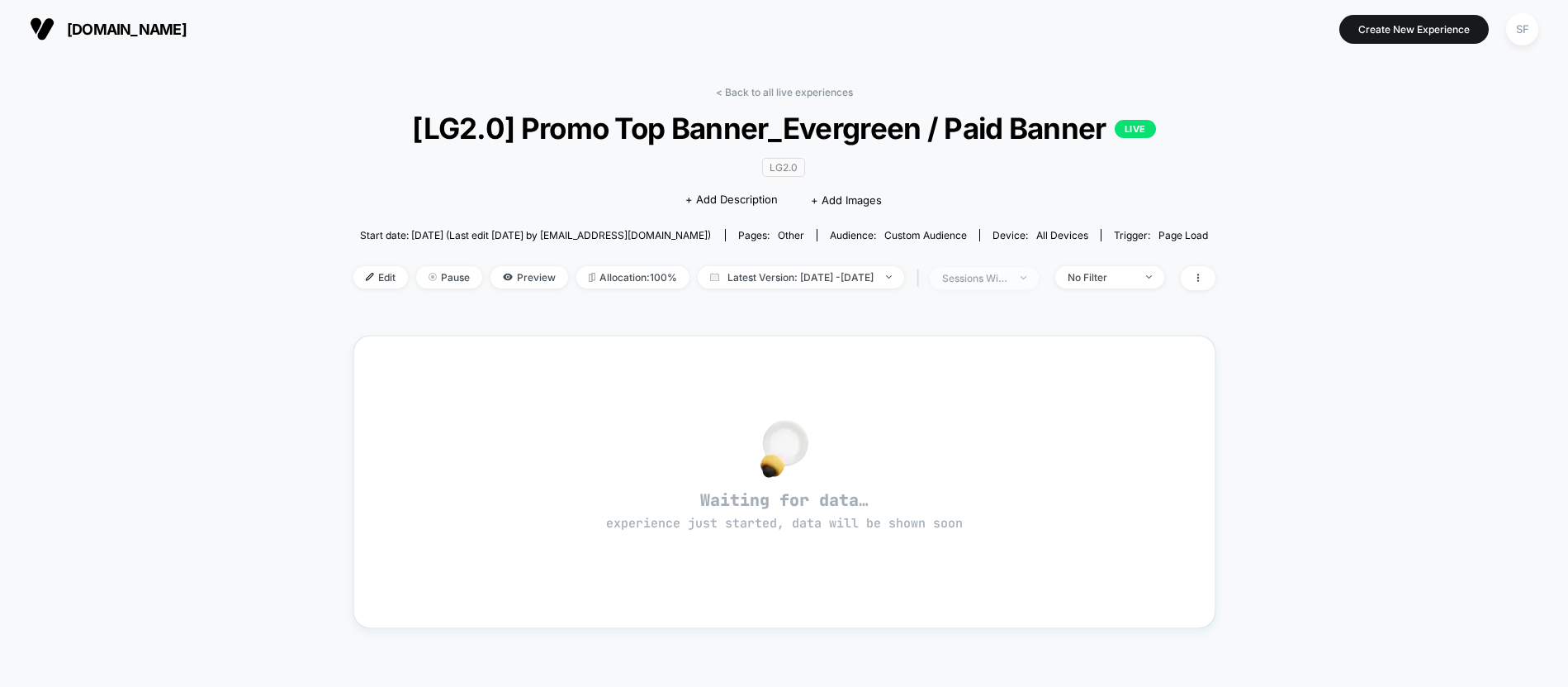
click at [1007, 286] on span "sessions with impression" at bounding box center [984, 278] width 109 height 22
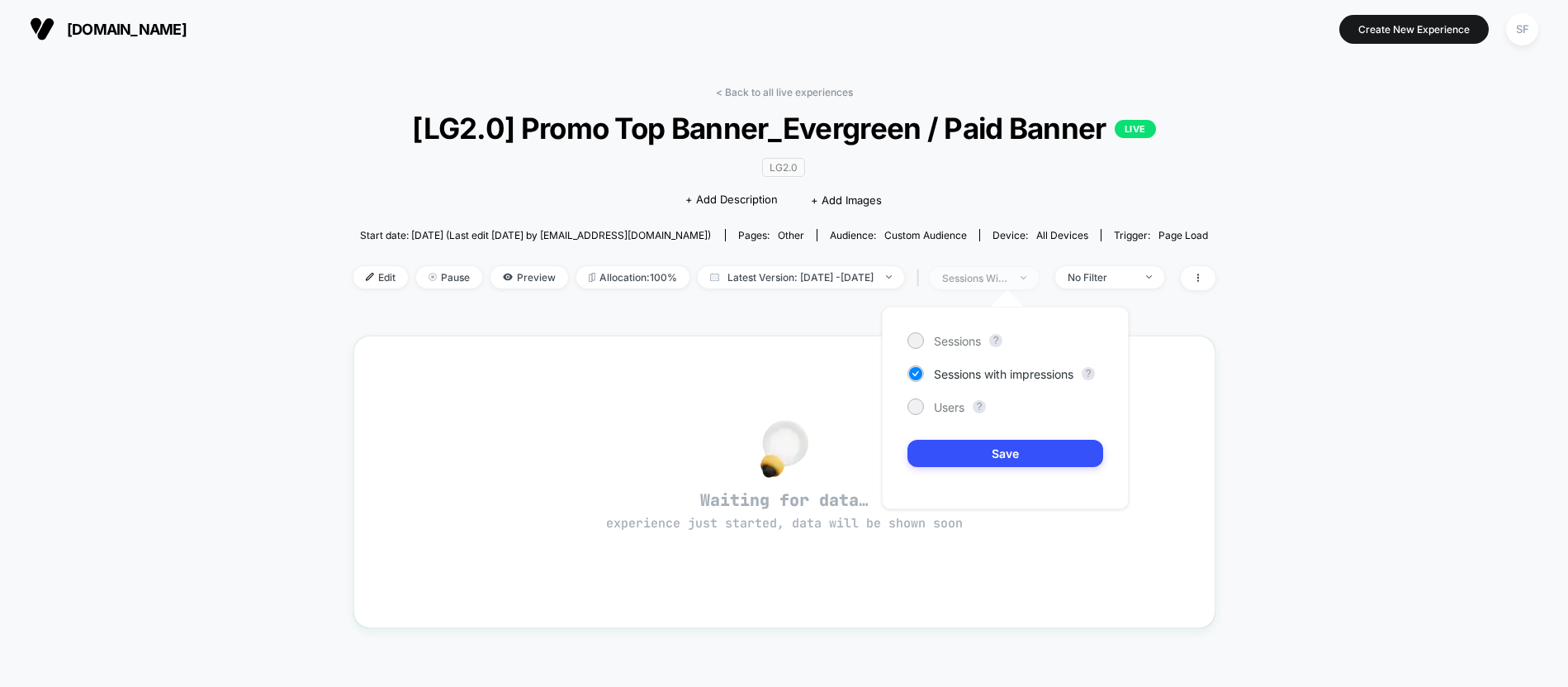
click at [1008, 285] on span "sessions with impression" at bounding box center [984, 278] width 109 height 22
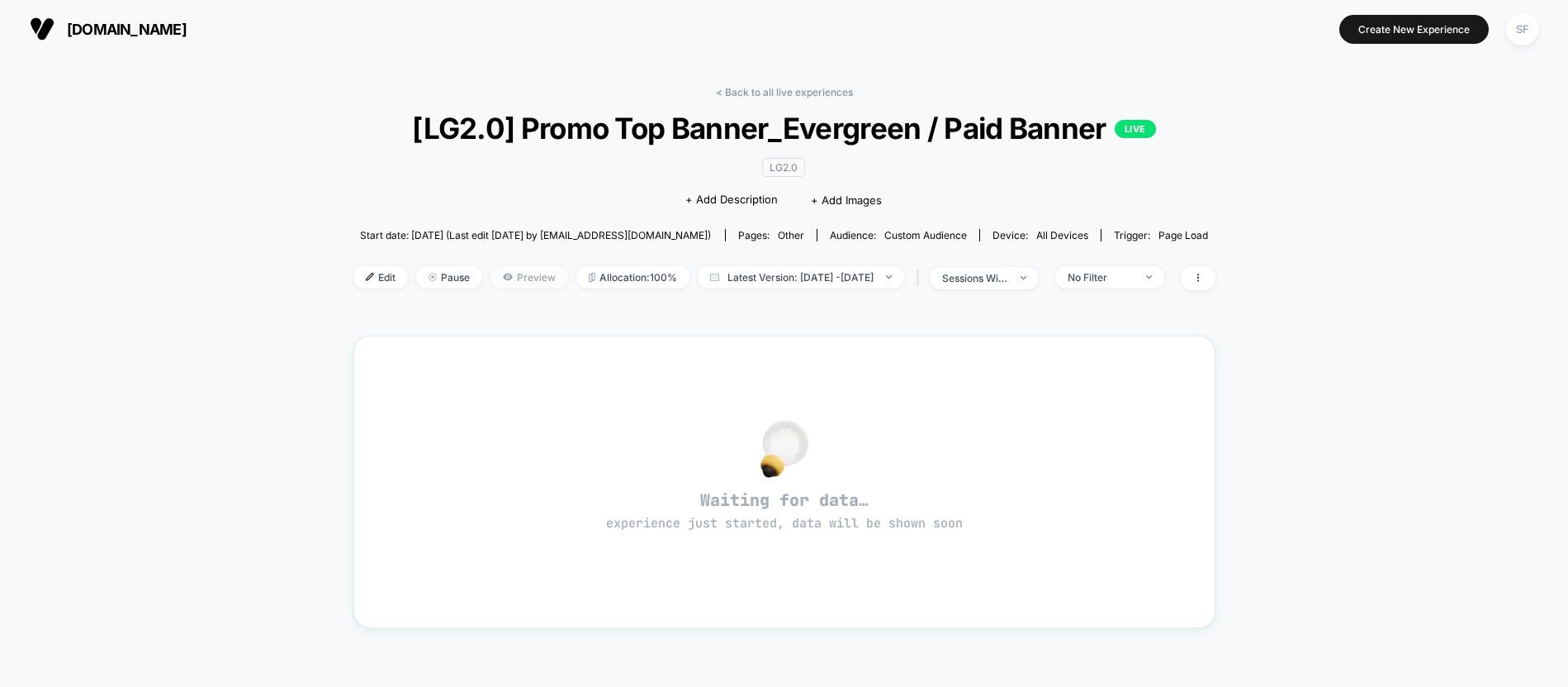
click at [491, 284] on span "Preview" at bounding box center [529, 277] width 78 height 22
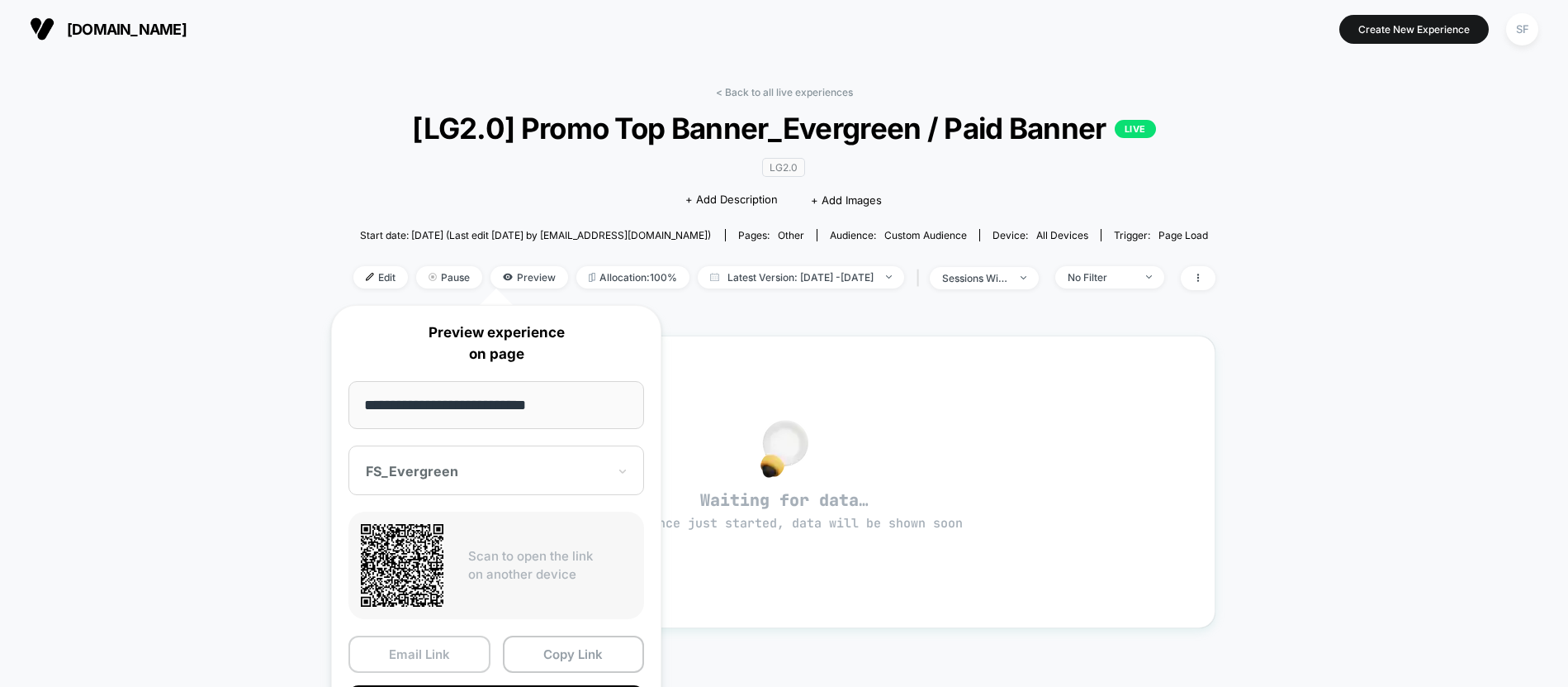
click at [418, 652] on button "Email Link" at bounding box center [419, 654] width 142 height 38
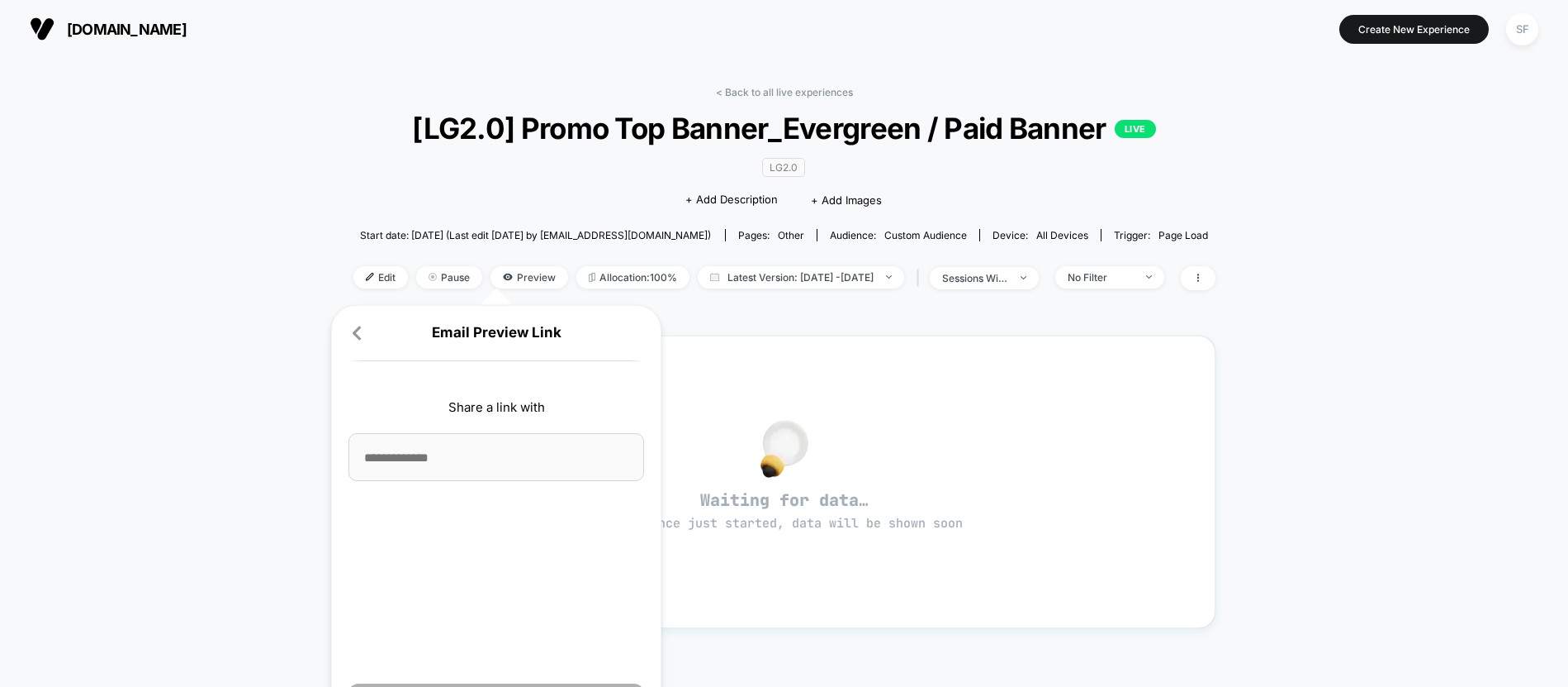
click at [361, 335] on icon at bounding box center [357, 333] width 16 height 16
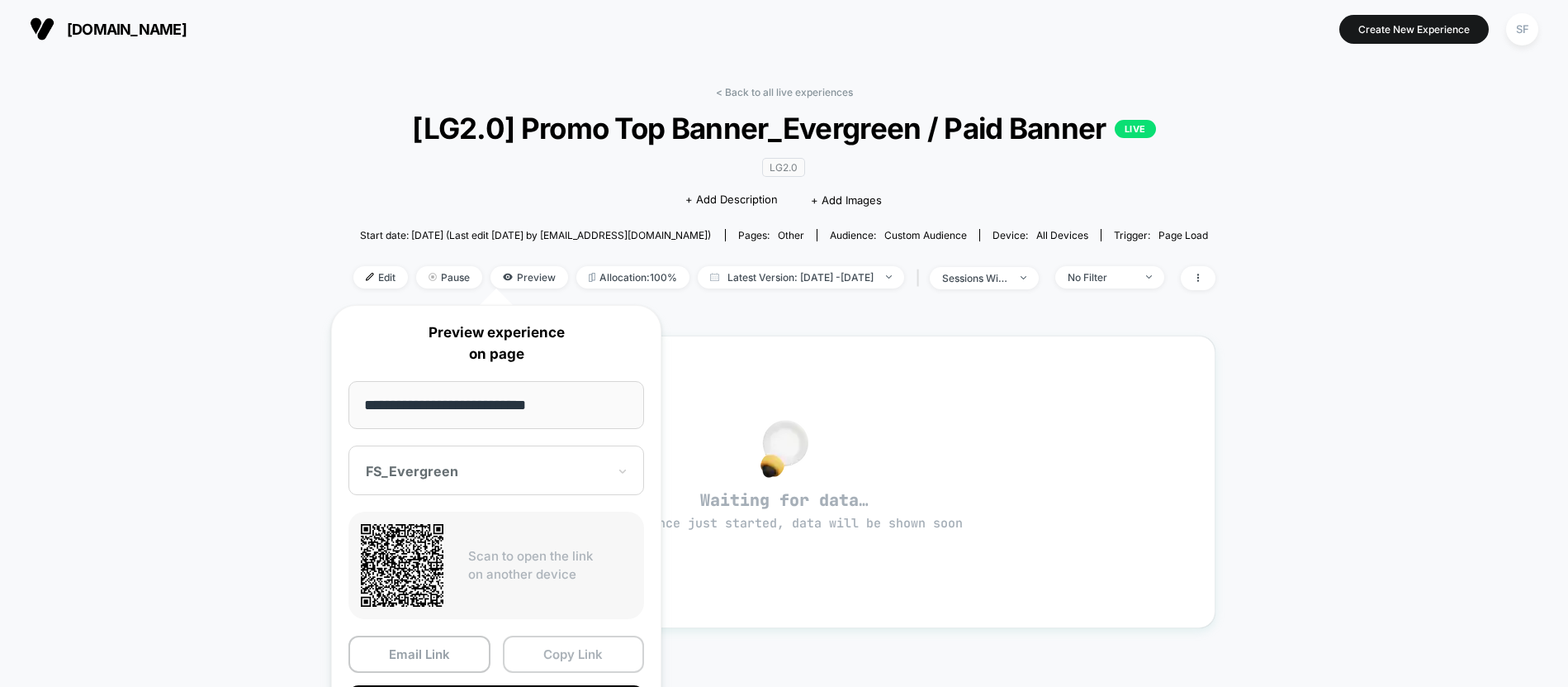
click at [565, 661] on button "Copy Link" at bounding box center [573, 654] width 142 height 38
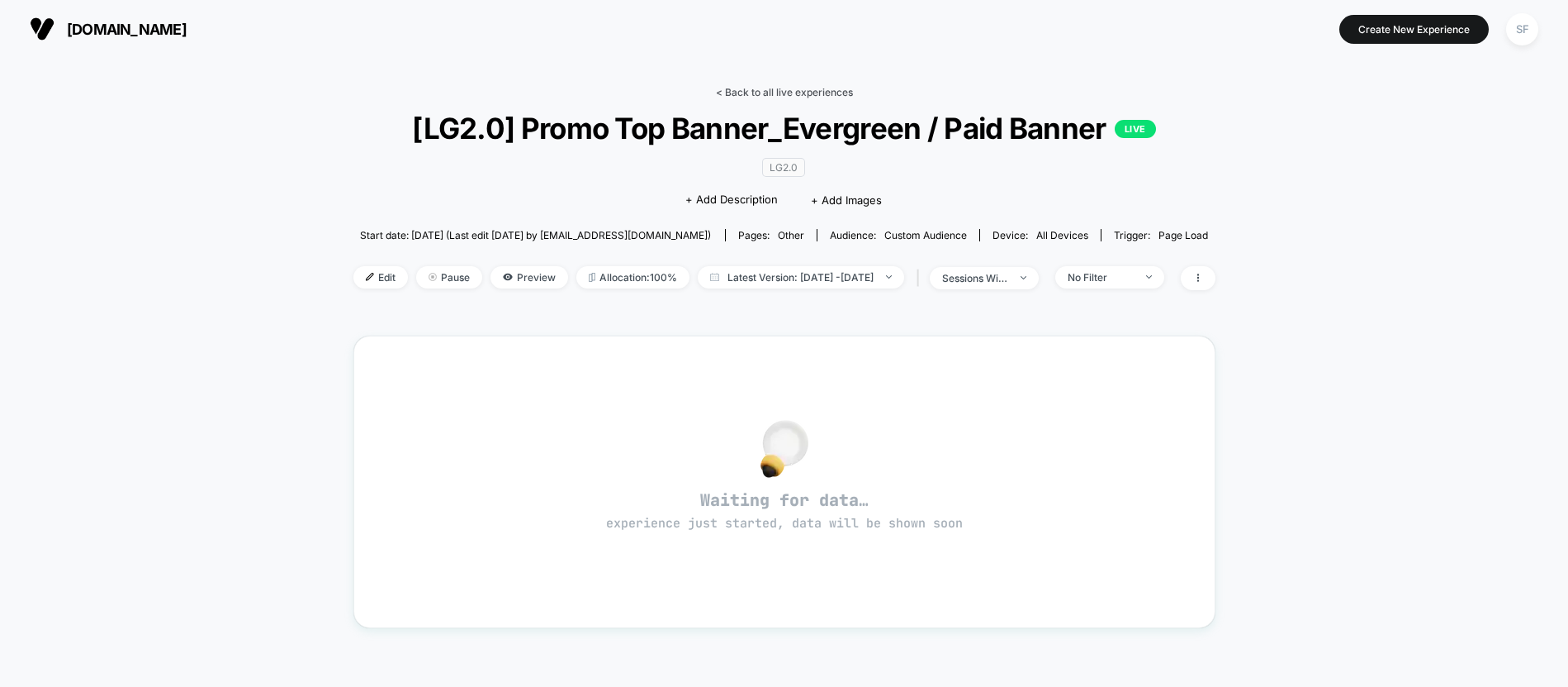
click at [765, 86] on link "< Back to all live experiences" at bounding box center [784, 92] width 137 height 13
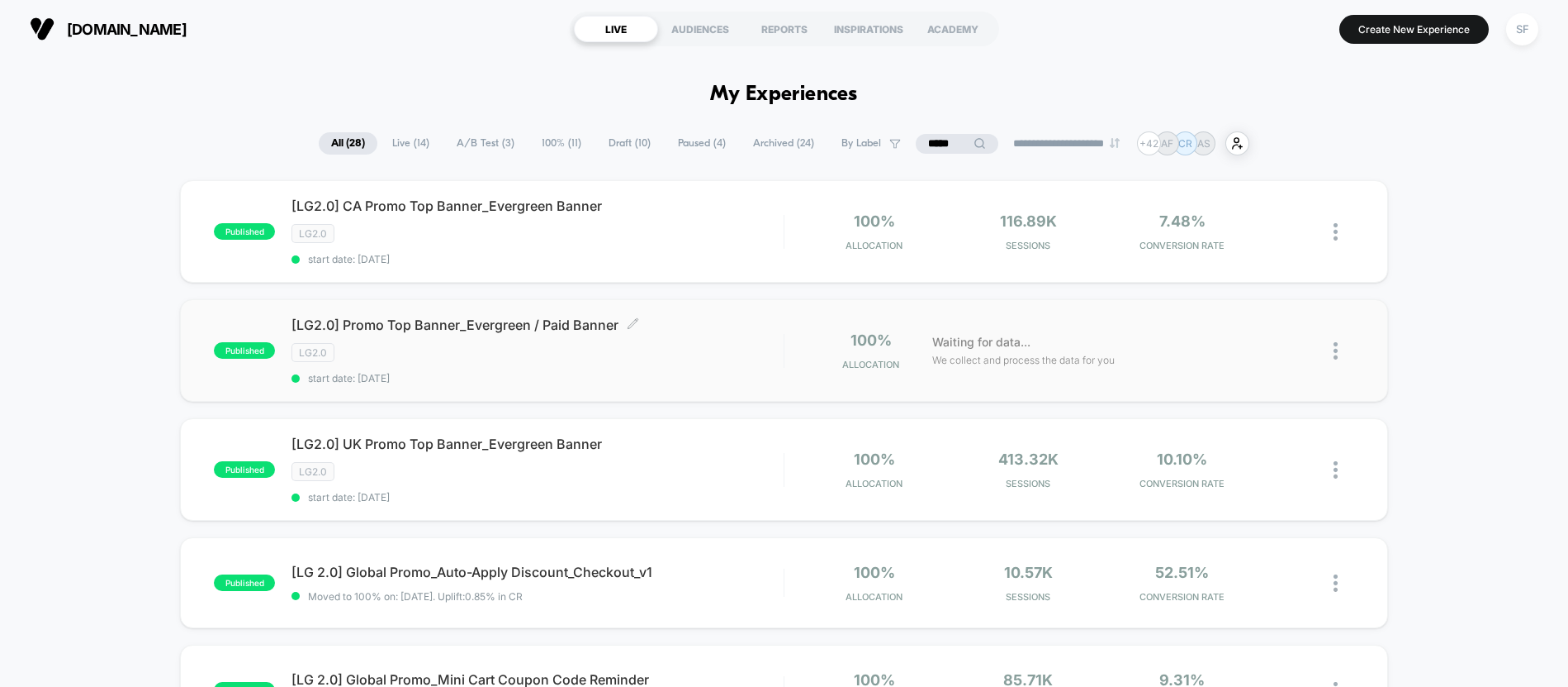
click at [528, 361] on div "LG2.0" at bounding box center [537, 352] width 491 height 19
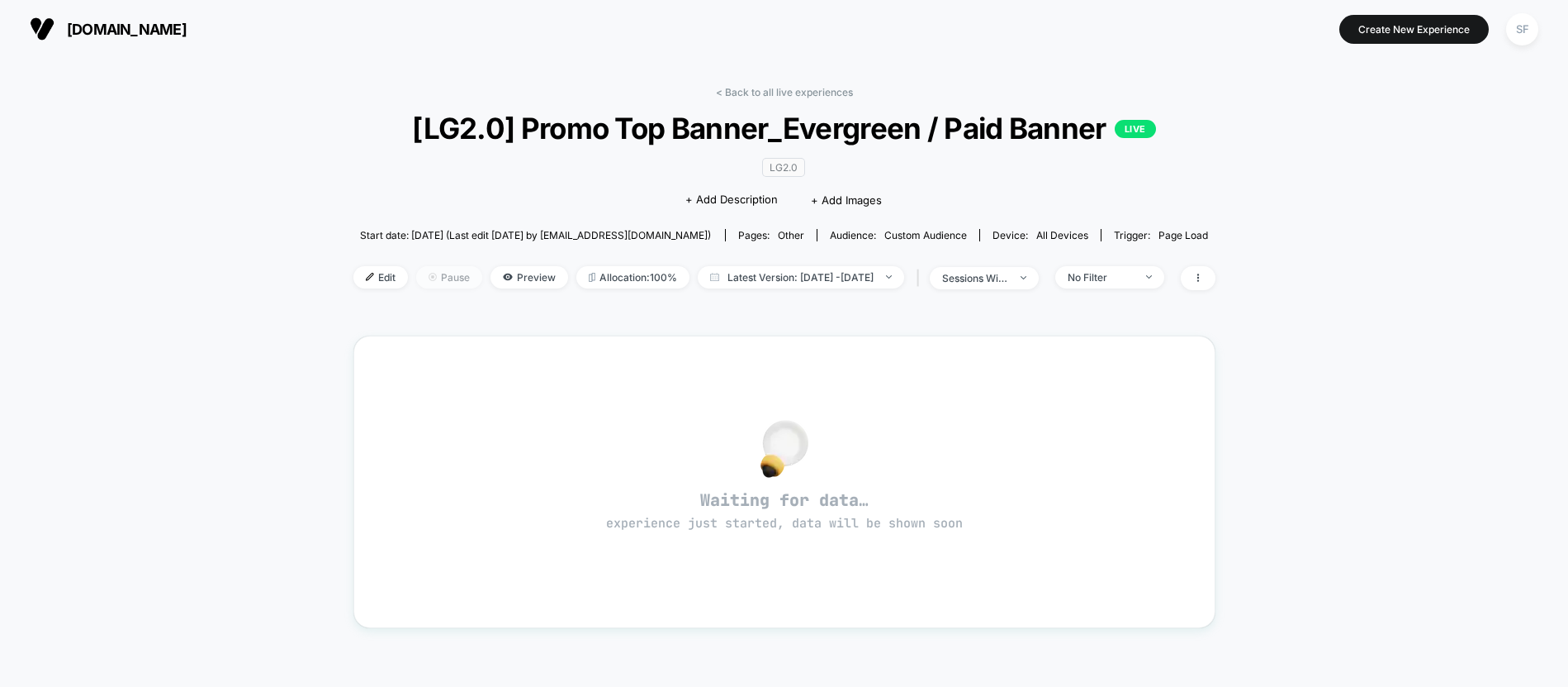
click at [429, 276] on img at bounding box center [432, 276] width 8 height 8
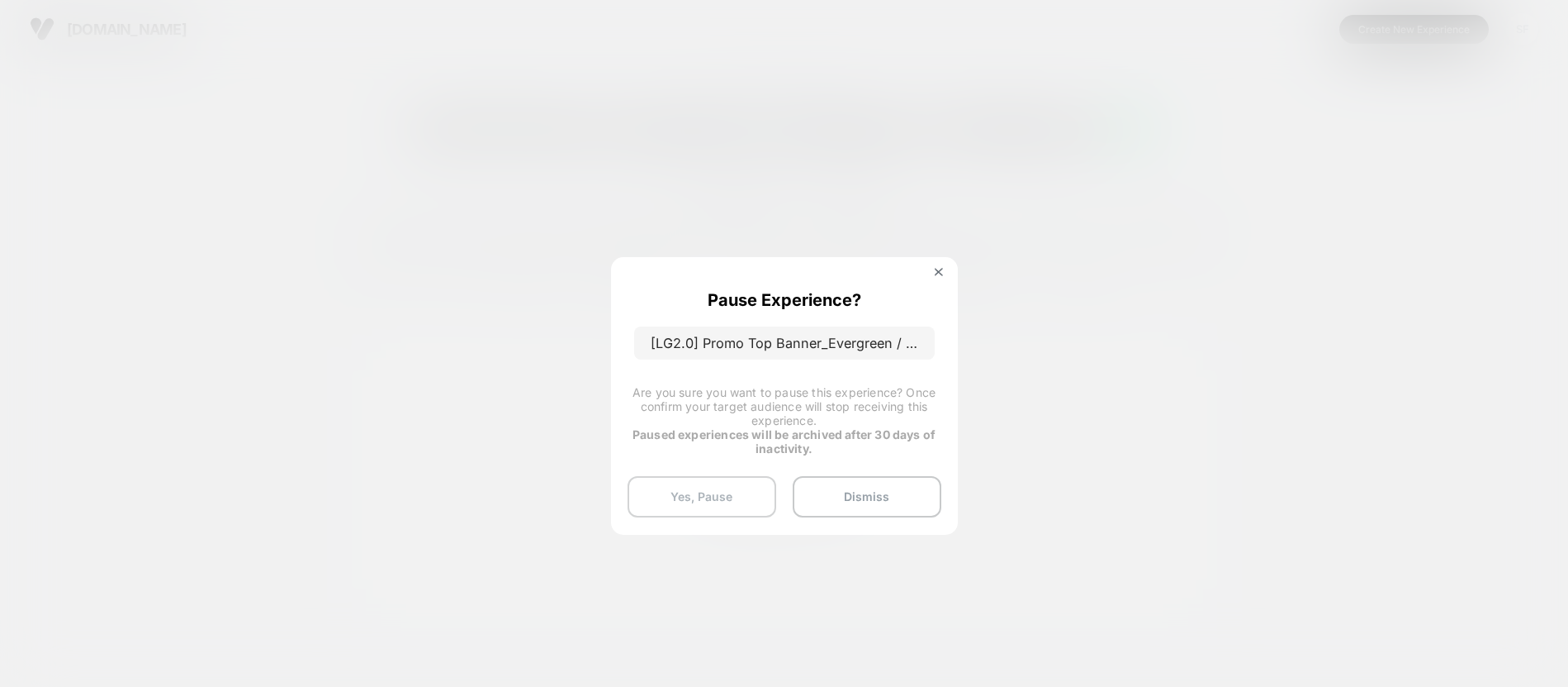
click at [731, 504] on button "Yes, Pause" at bounding box center [701, 496] width 149 height 41
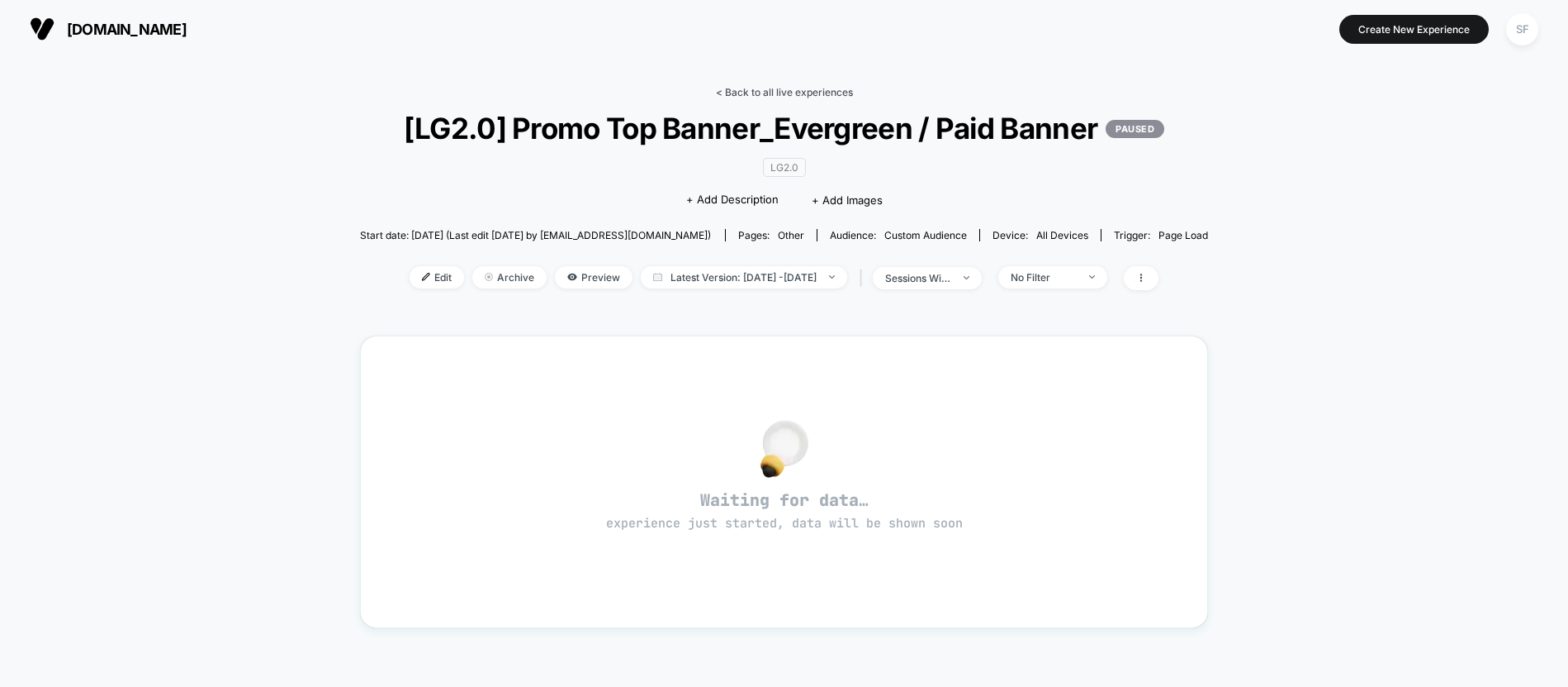
click at [805, 96] on link "< Back to all live experiences" at bounding box center [784, 92] width 137 height 13
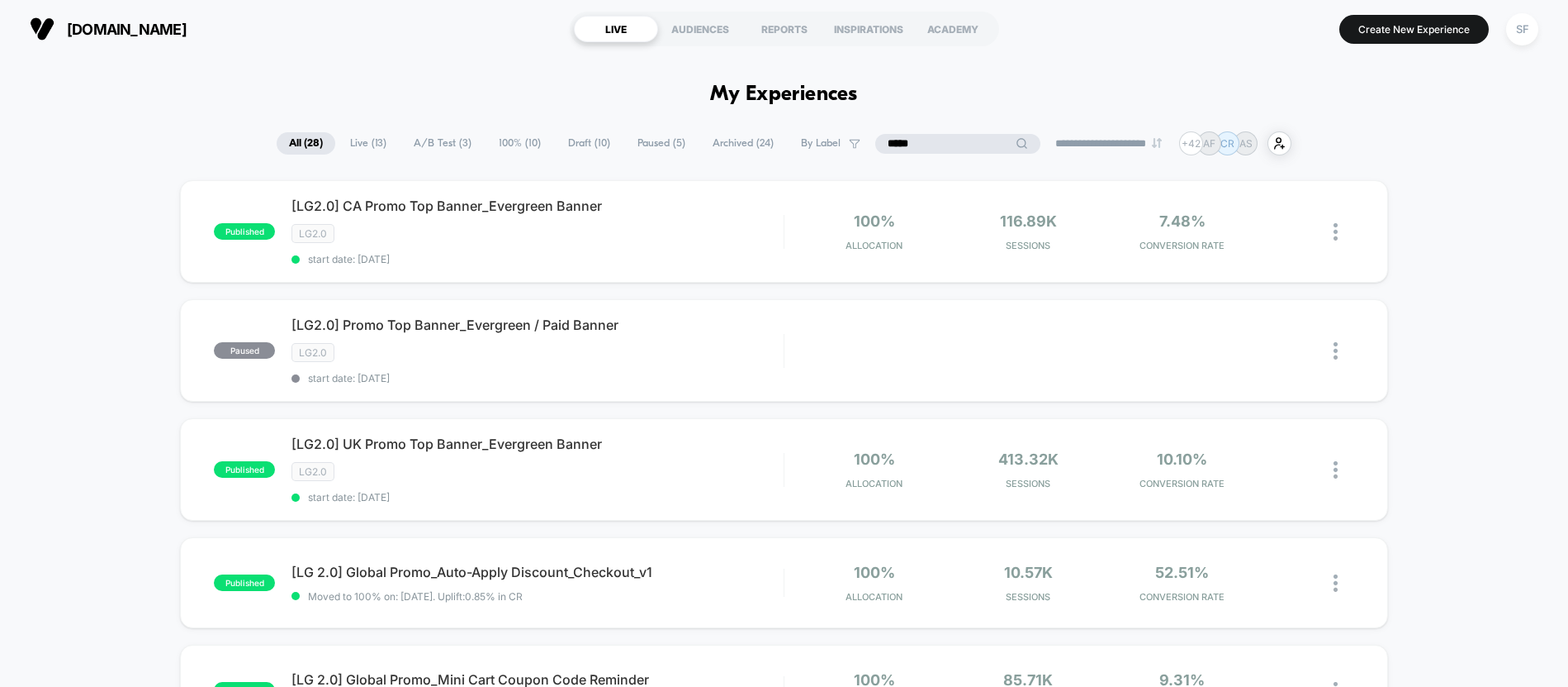
click at [943, 142] on input "*****" at bounding box center [957, 144] width 165 height 20
click at [920, 150] on input "*****" at bounding box center [957, 144] width 165 height 20
type input "*"
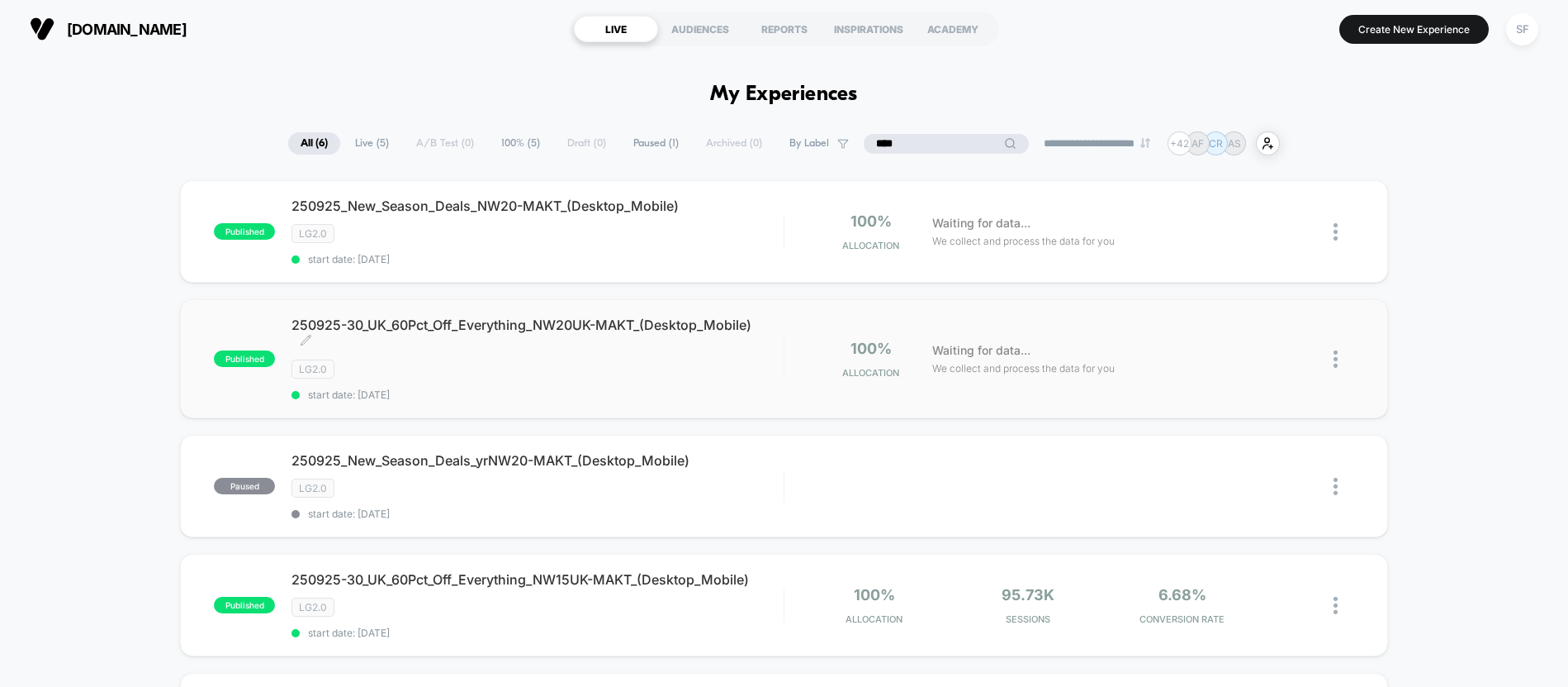
type input "****"
click at [577, 378] on div "LG2.0" at bounding box center [537, 369] width 491 height 19
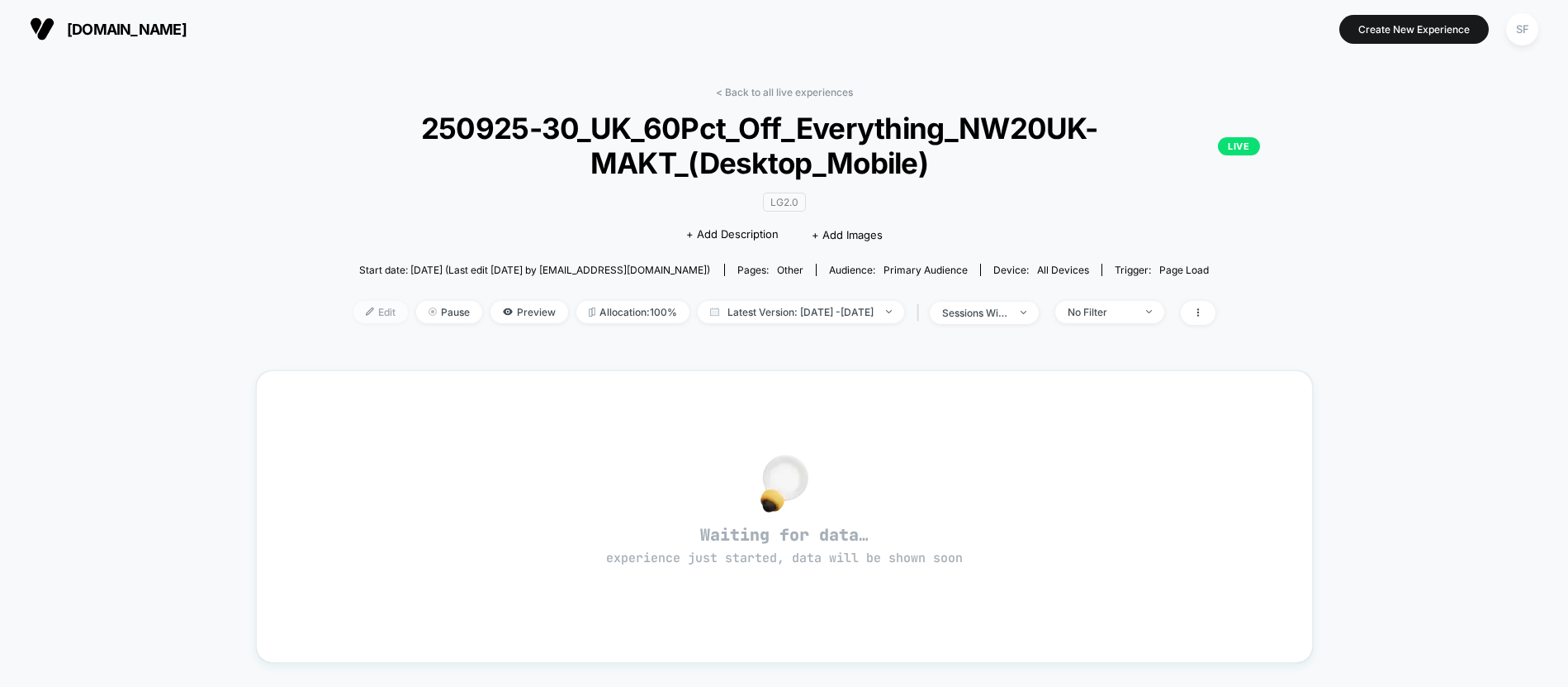
click at [354, 314] on span "Edit" at bounding box center [381, 312] width 55 height 22
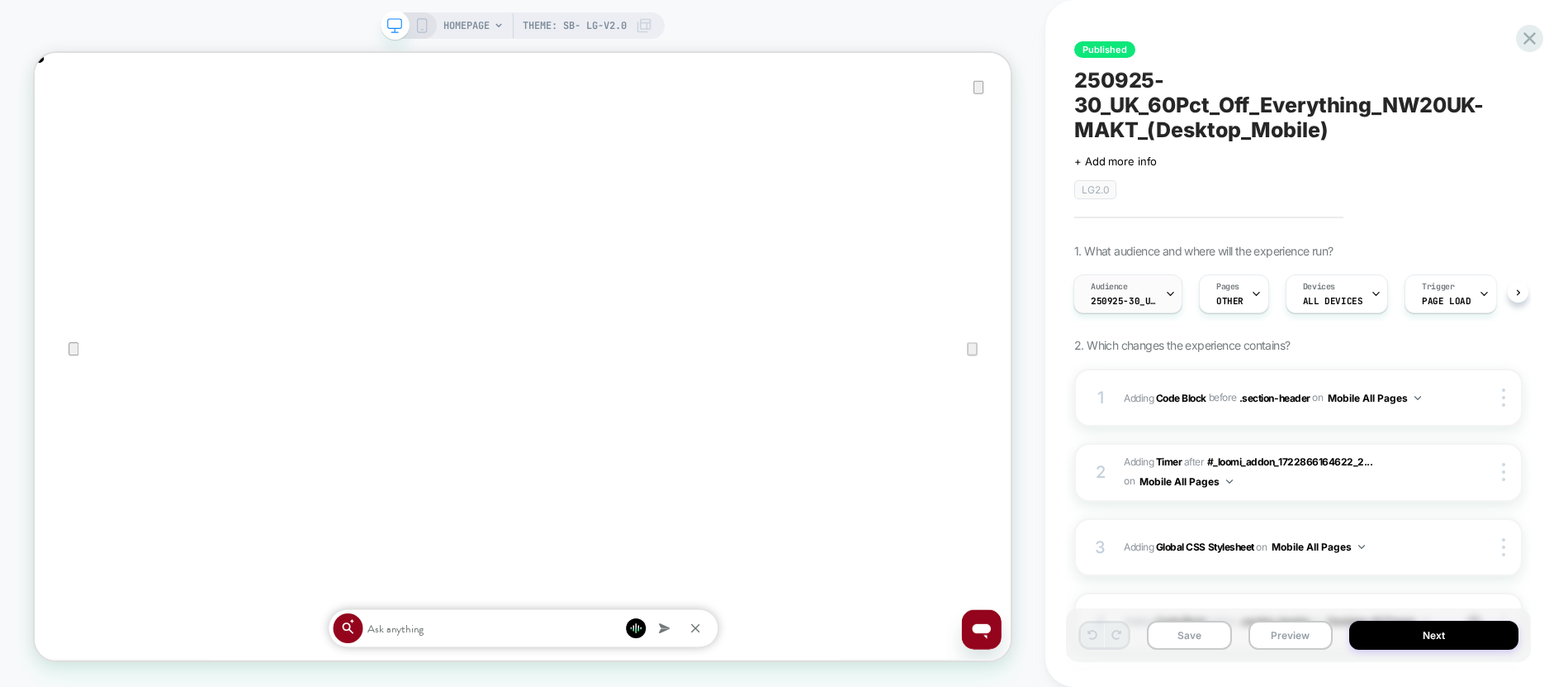
click at [1174, 297] on icon at bounding box center [1171, 294] width 11 height 11
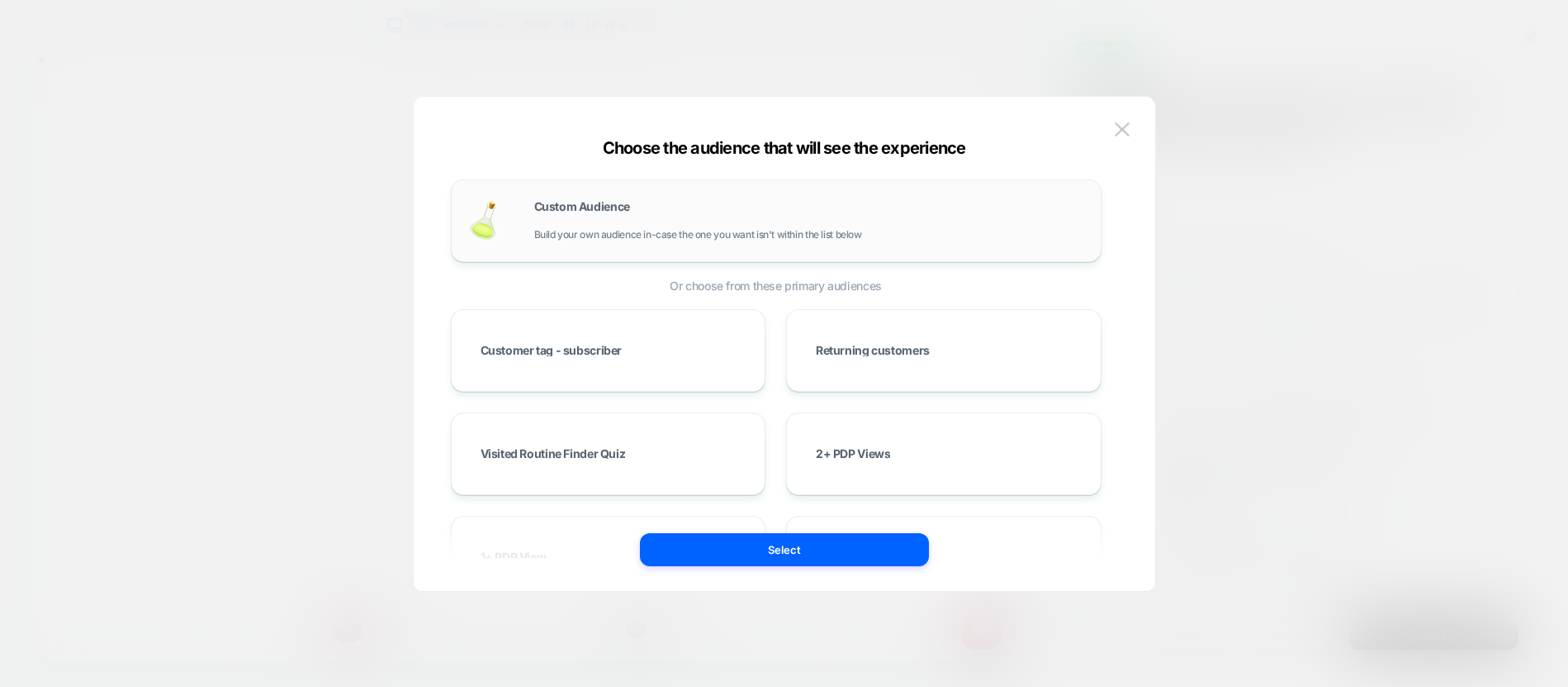
click at [710, 226] on div "Custom Audience Build your own audience in-case the one you want isn't within t…" at bounding box center [809, 220] width 550 height 39
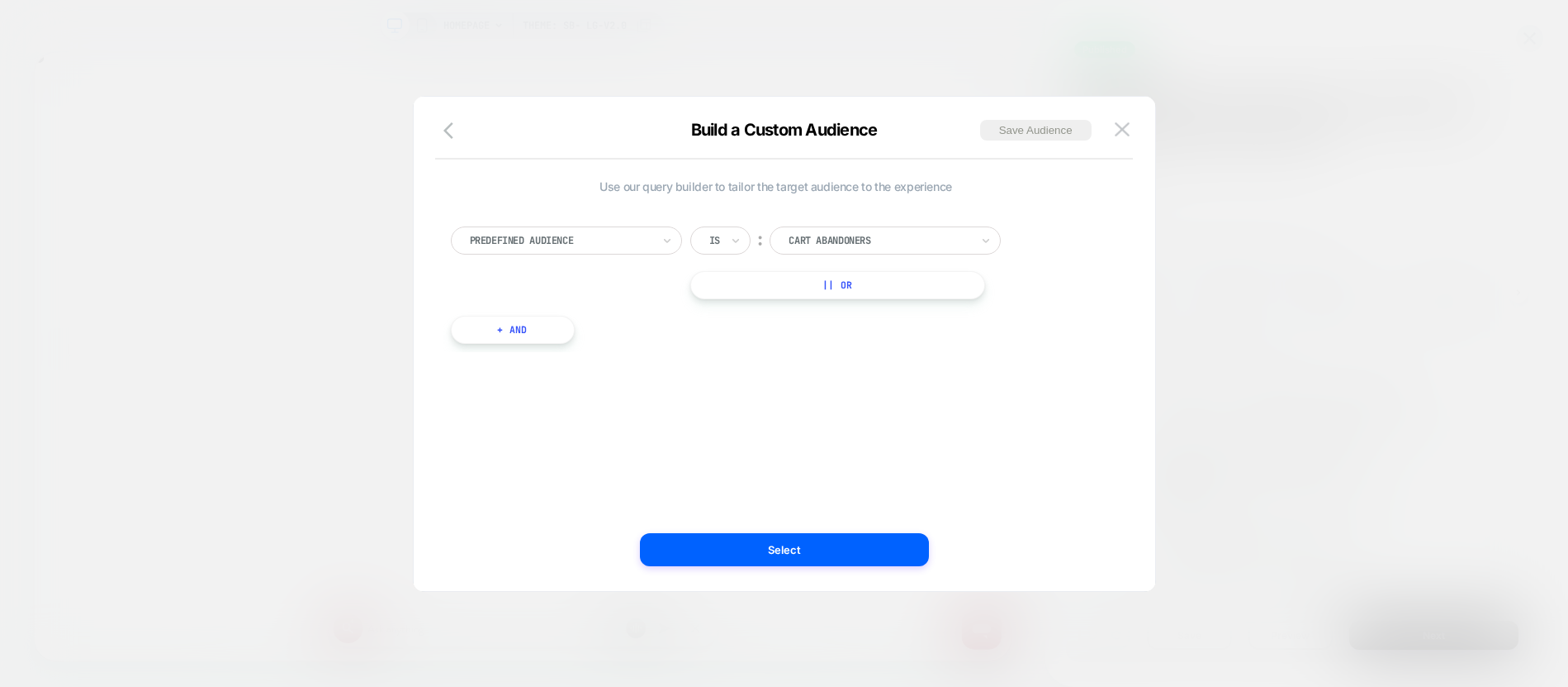
scroll to position [0, 1302]
click at [450, 133] on icon "button" at bounding box center [453, 131] width 20 height 20
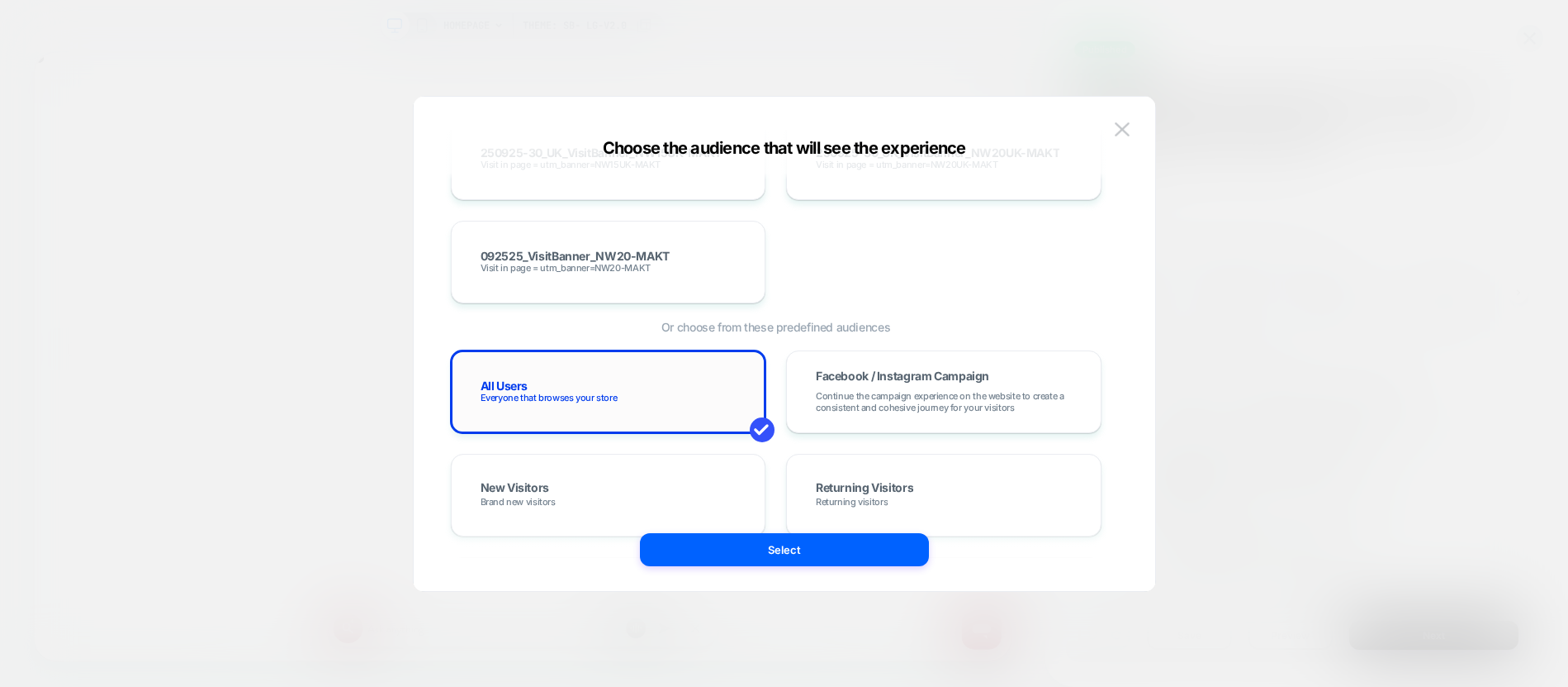
scroll to position [10287, 0]
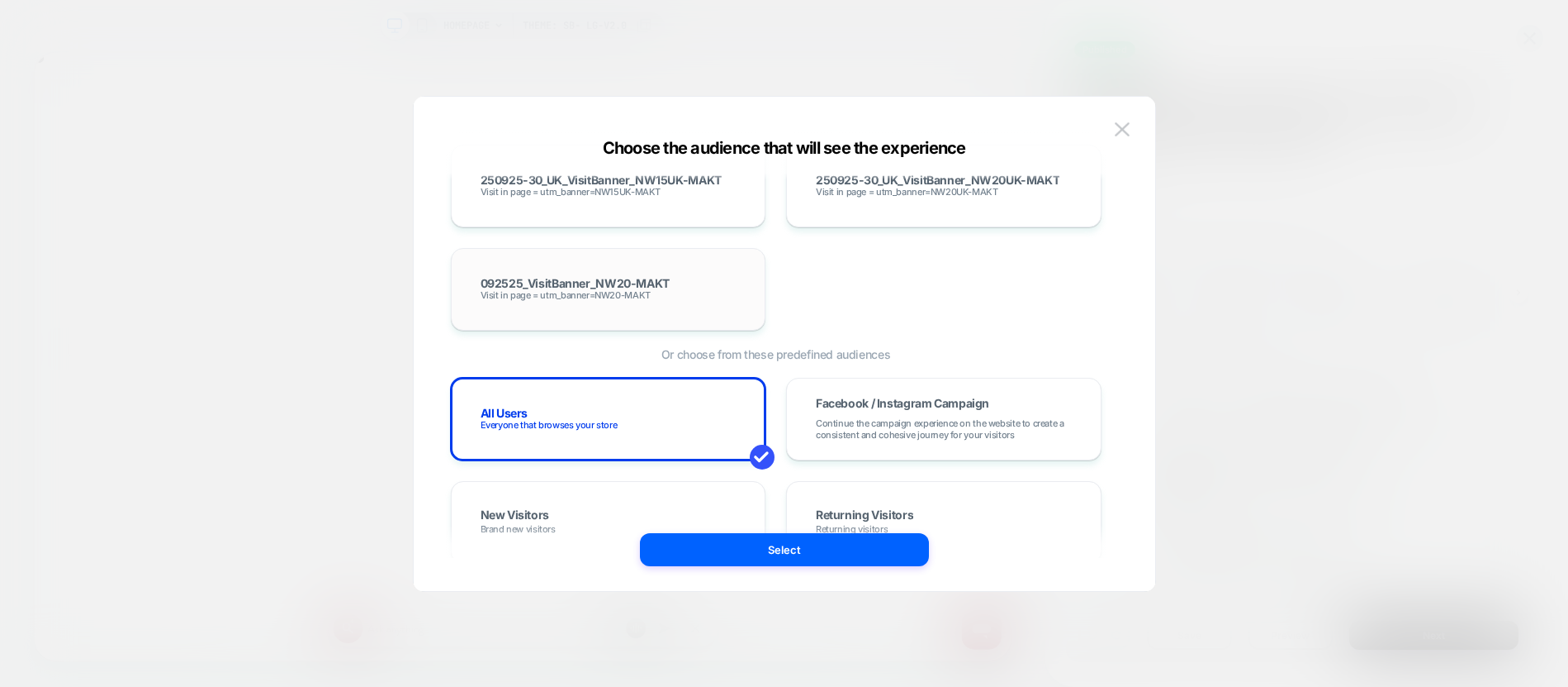
click at [606, 286] on span "092525_VisitBanner_NW20-MAKT" at bounding box center [575, 284] width 189 height 12
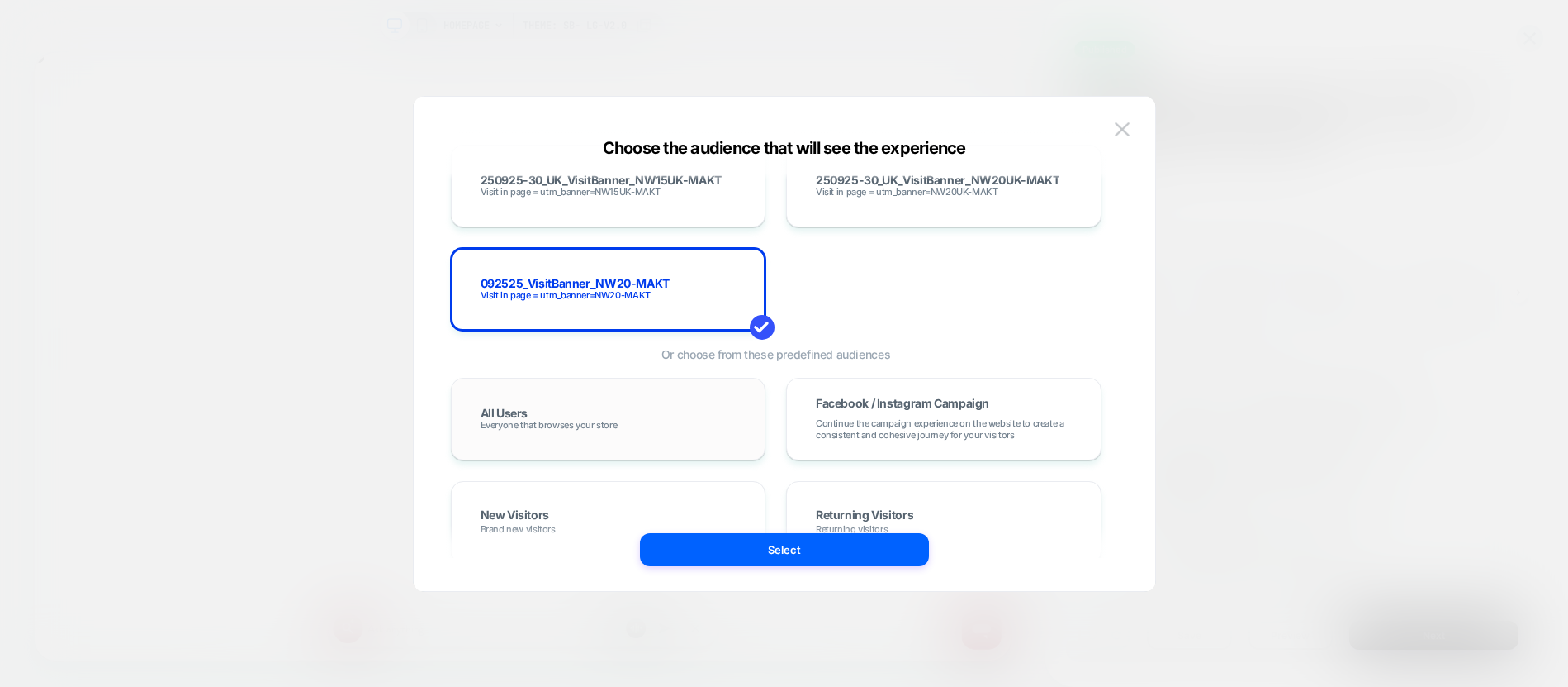
scroll to position [0, 0]
click at [763, 551] on button "Select" at bounding box center [784, 550] width 289 height 33
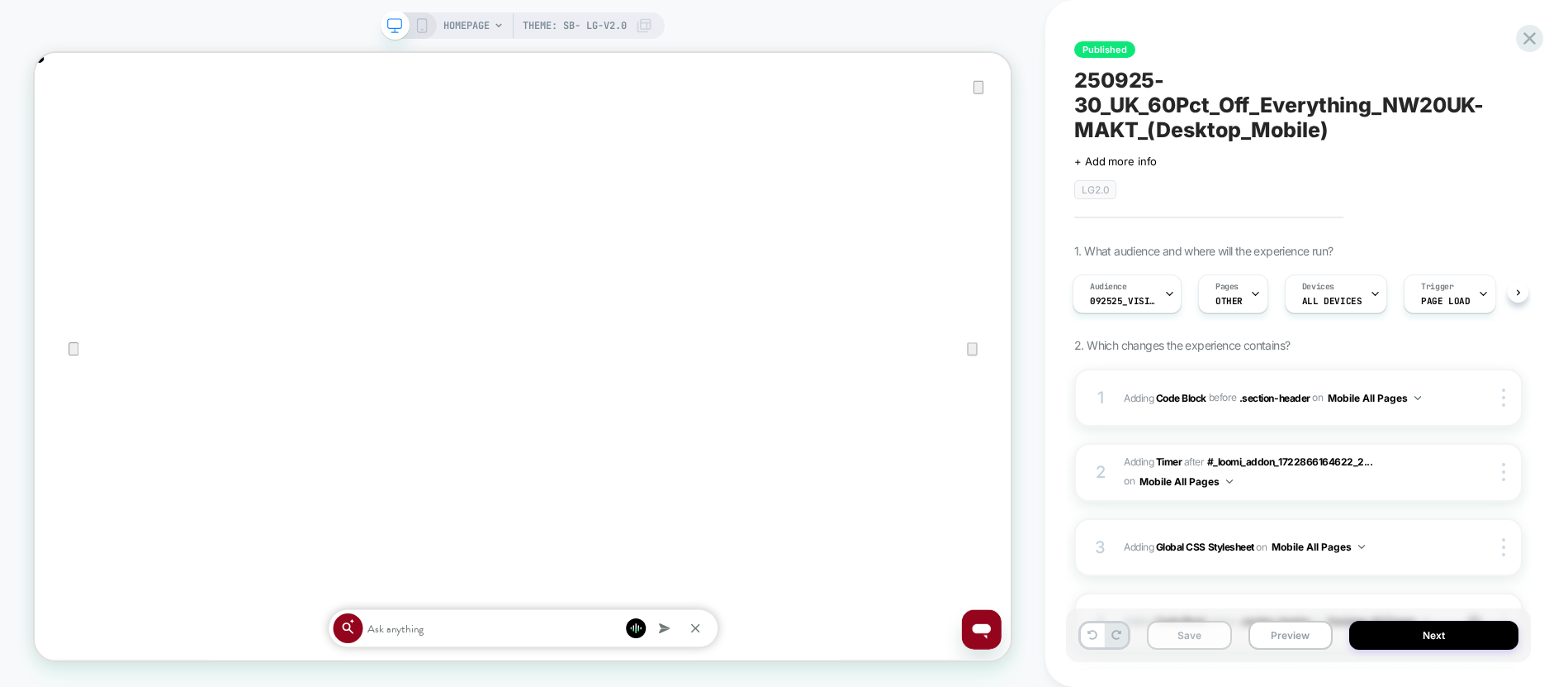
click at [1191, 635] on button "Save" at bounding box center [1189, 635] width 85 height 29
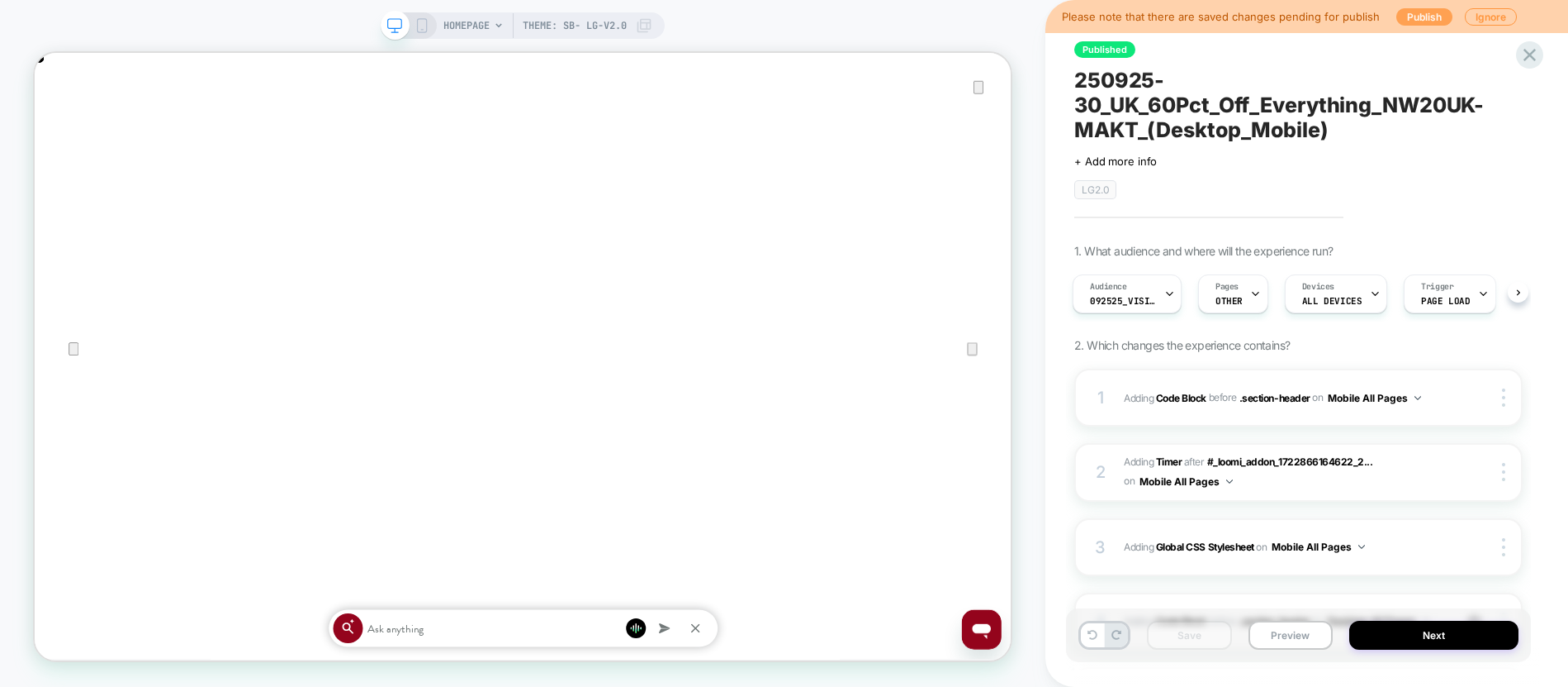
click at [1415, 20] on button "Publish" at bounding box center [1424, 16] width 56 height 17
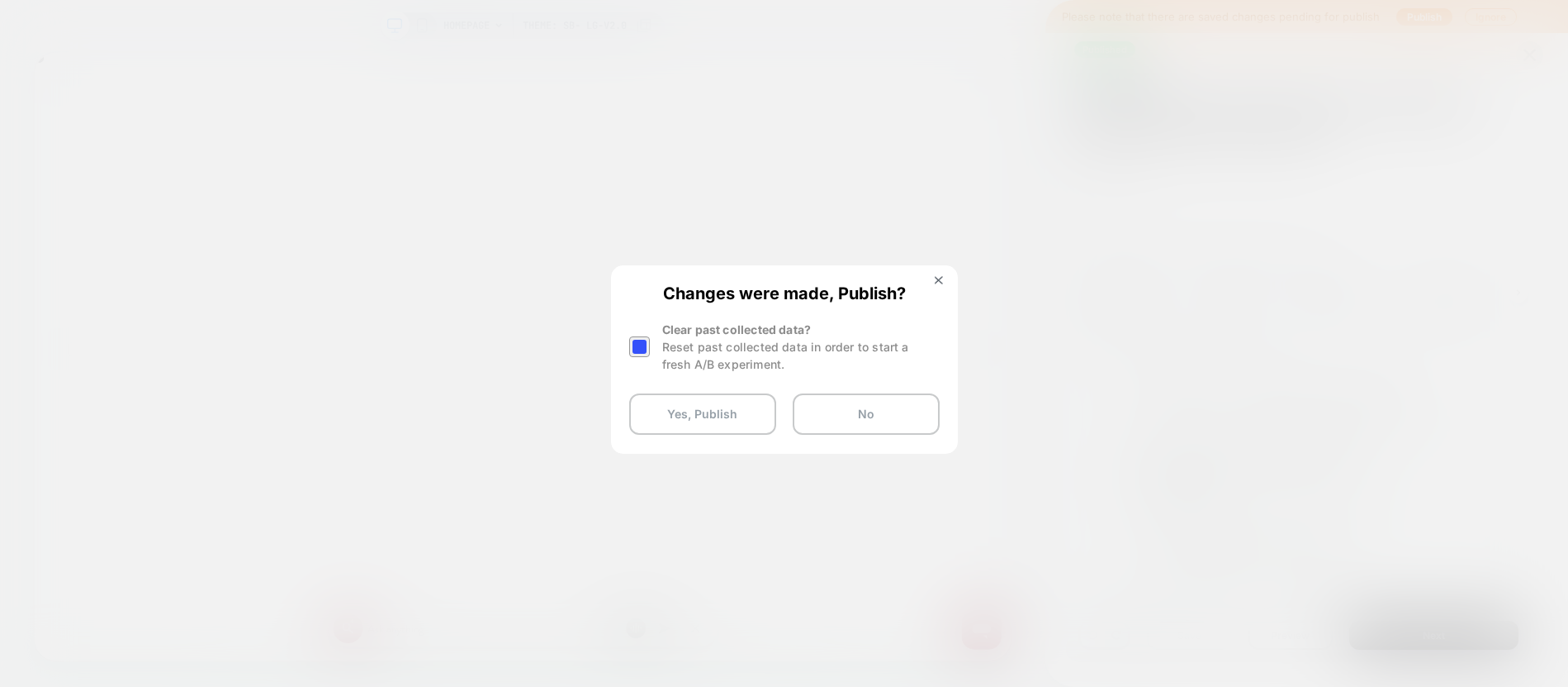
click at [636, 346] on div at bounding box center [639, 347] width 21 height 21
click at [689, 405] on button "Yes, Publish" at bounding box center [702, 413] width 147 height 41
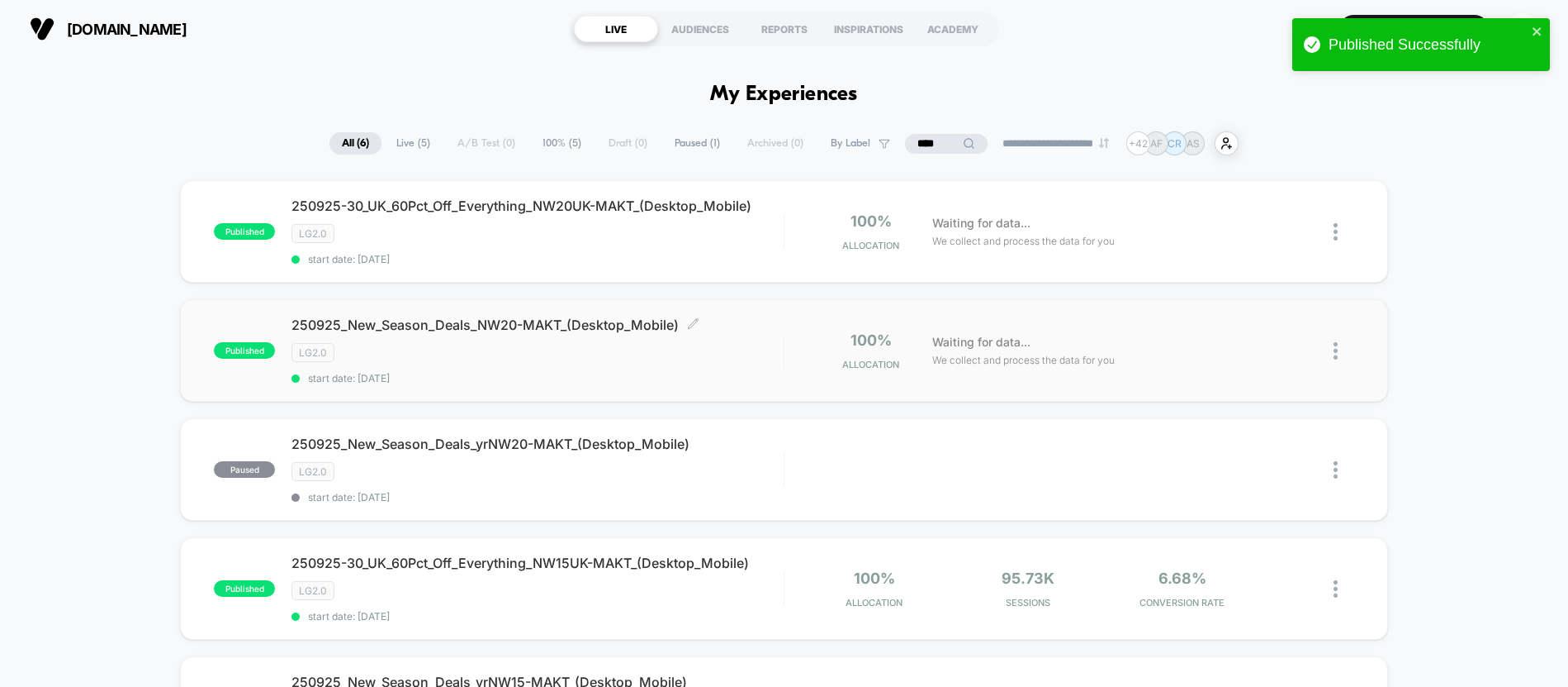
click at [563, 349] on div "LG2.0" at bounding box center [537, 352] width 491 height 19
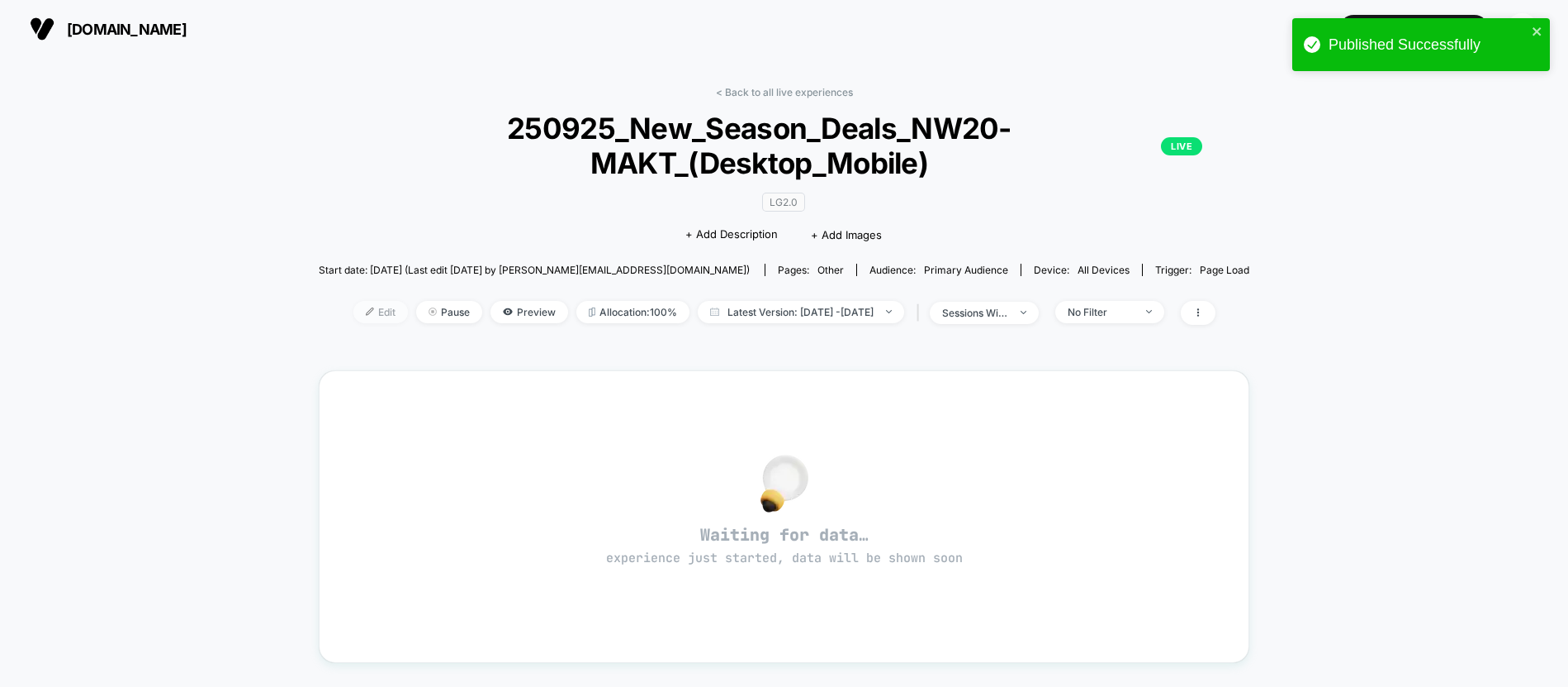
click at [357, 318] on span "Edit" at bounding box center [381, 312] width 55 height 22
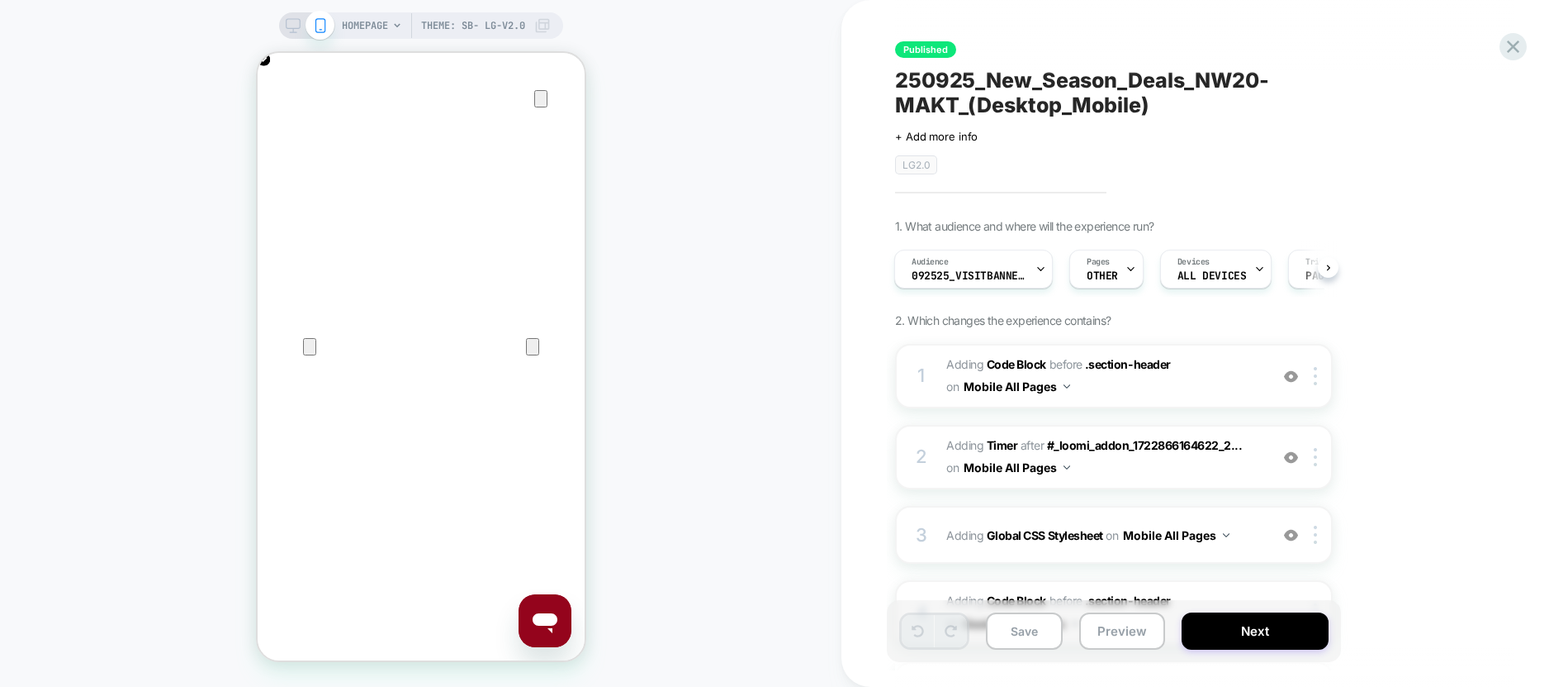
scroll to position [0, 654]
click at [1502, 42] on icon at bounding box center [1513, 47] width 22 height 22
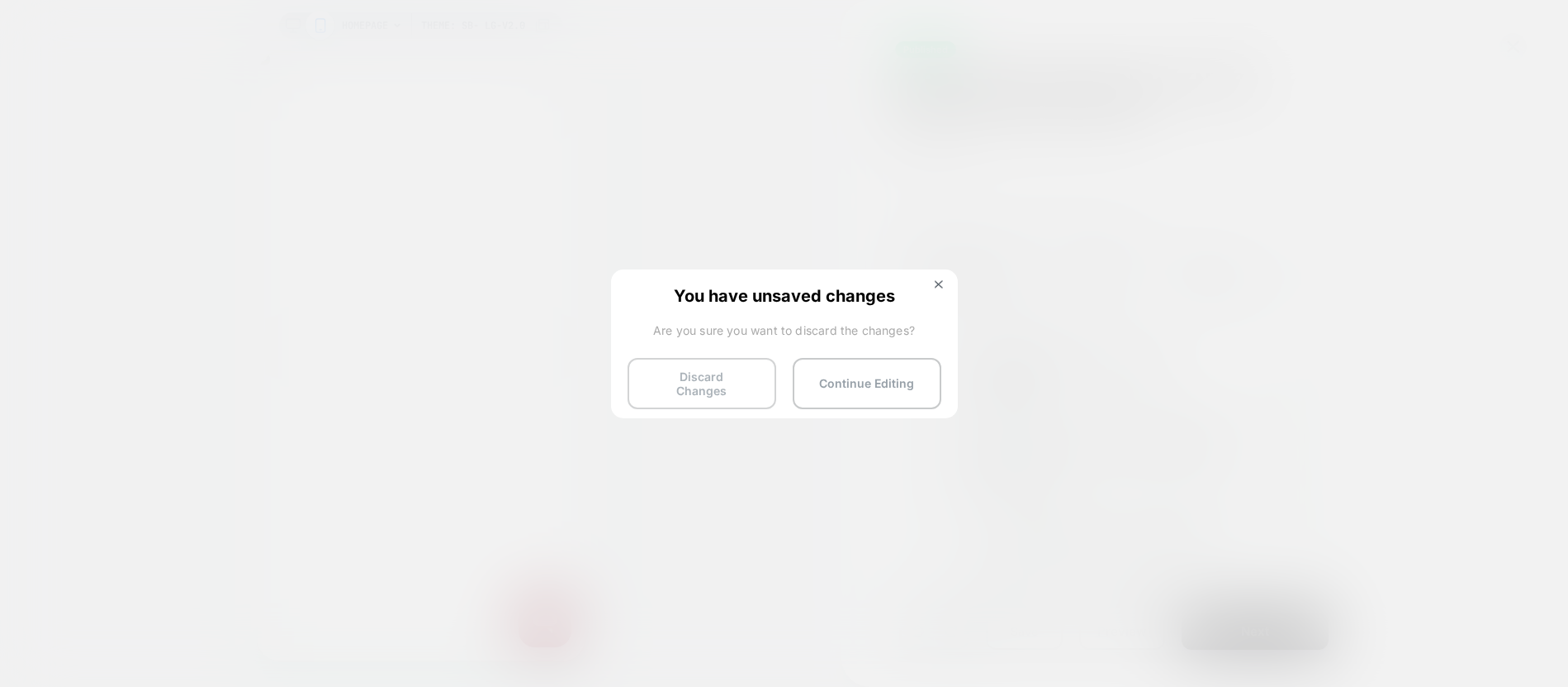
click at [677, 380] on button "Discard Changes" at bounding box center [701, 383] width 149 height 51
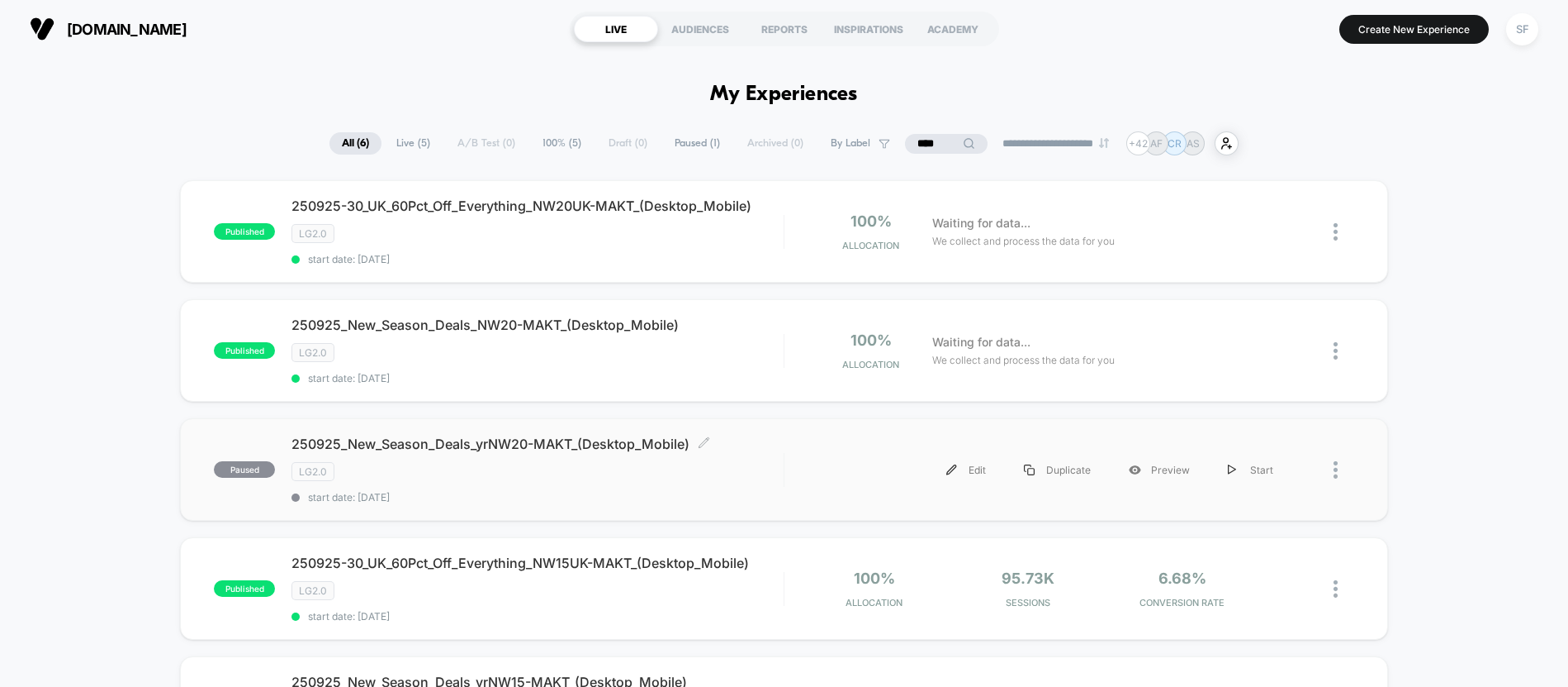
click at [402, 481] on div "250925_New_Season_Deals_yrNW20-MAKT_(Desktop_Mobile) Click to edit experience d…" at bounding box center [537, 469] width 491 height 68
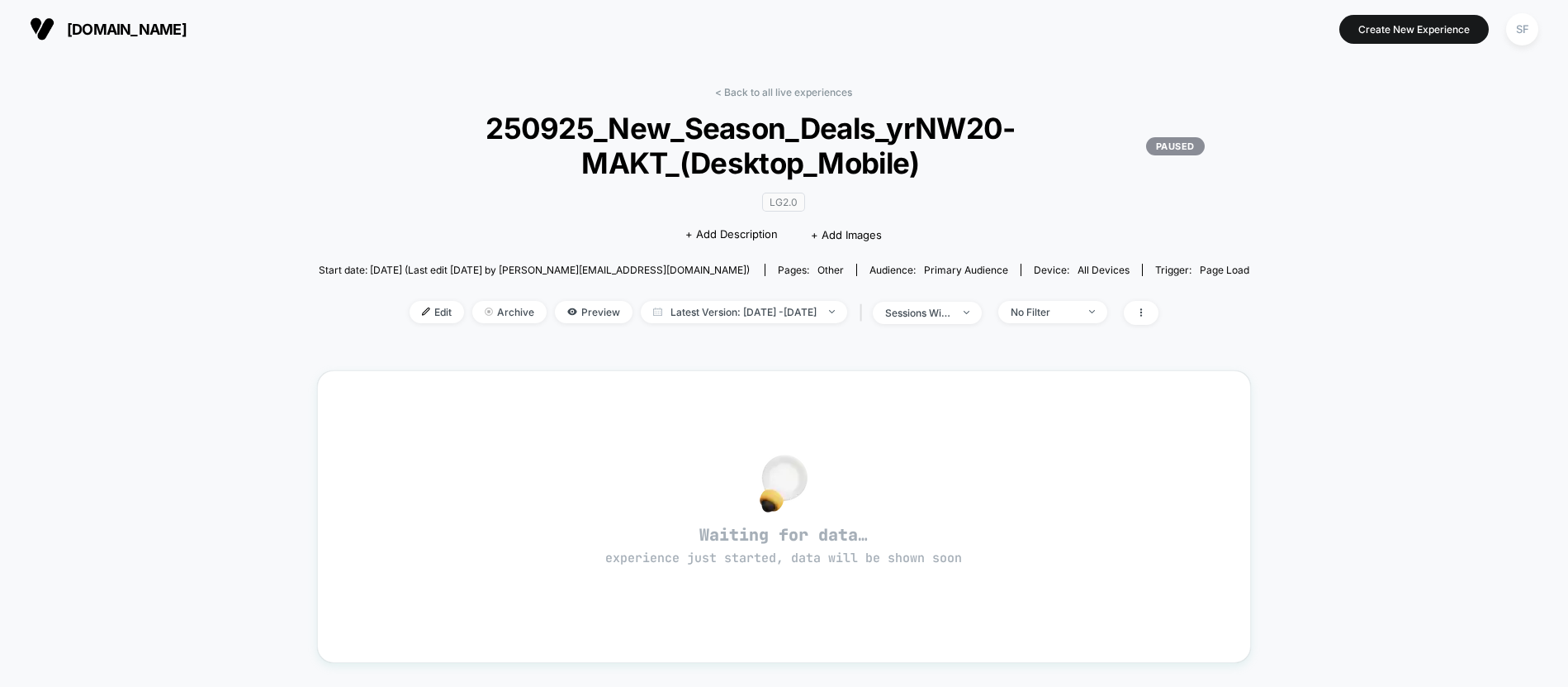
click at [783, 98] on link "< Back to all live experiences" at bounding box center [784, 92] width 137 height 13
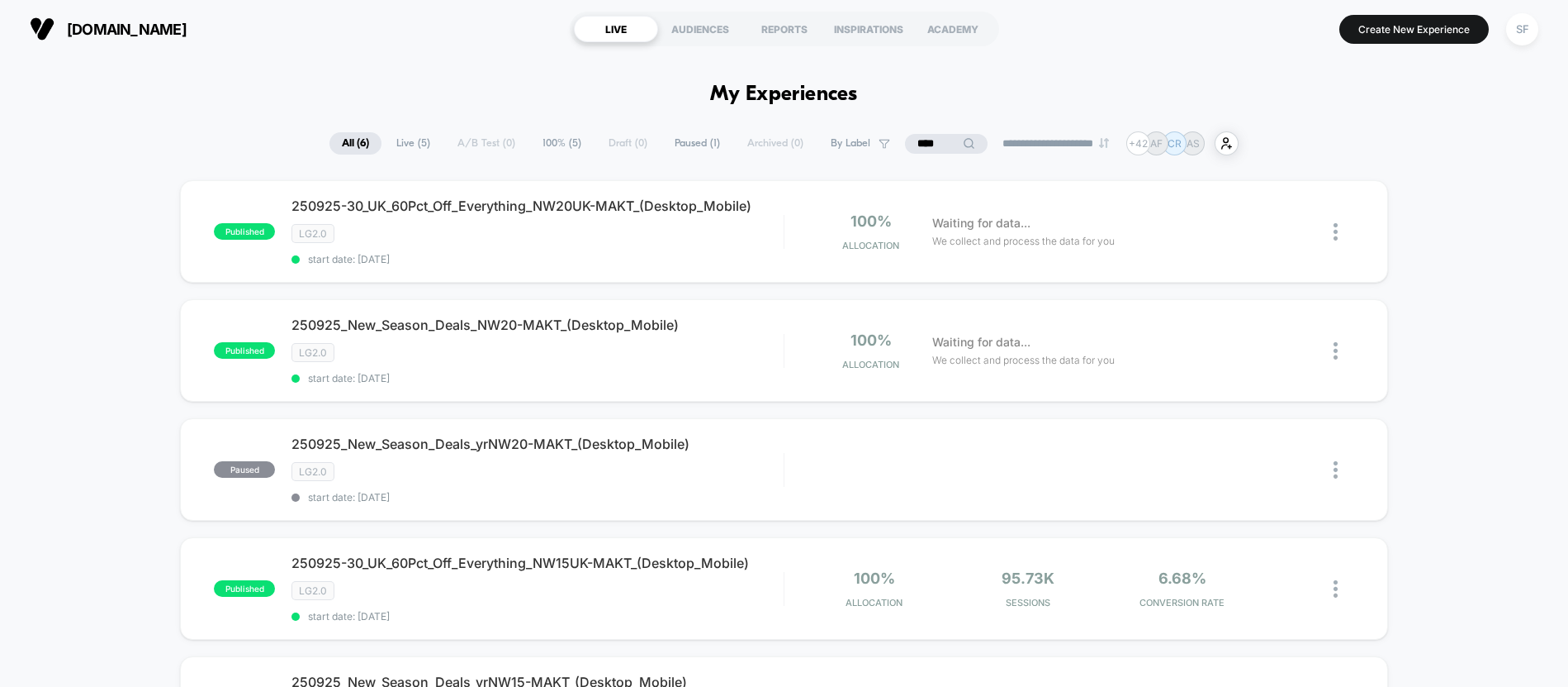
click at [944, 145] on input "****" at bounding box center [946, 144] width 82 height 20
type input "*"
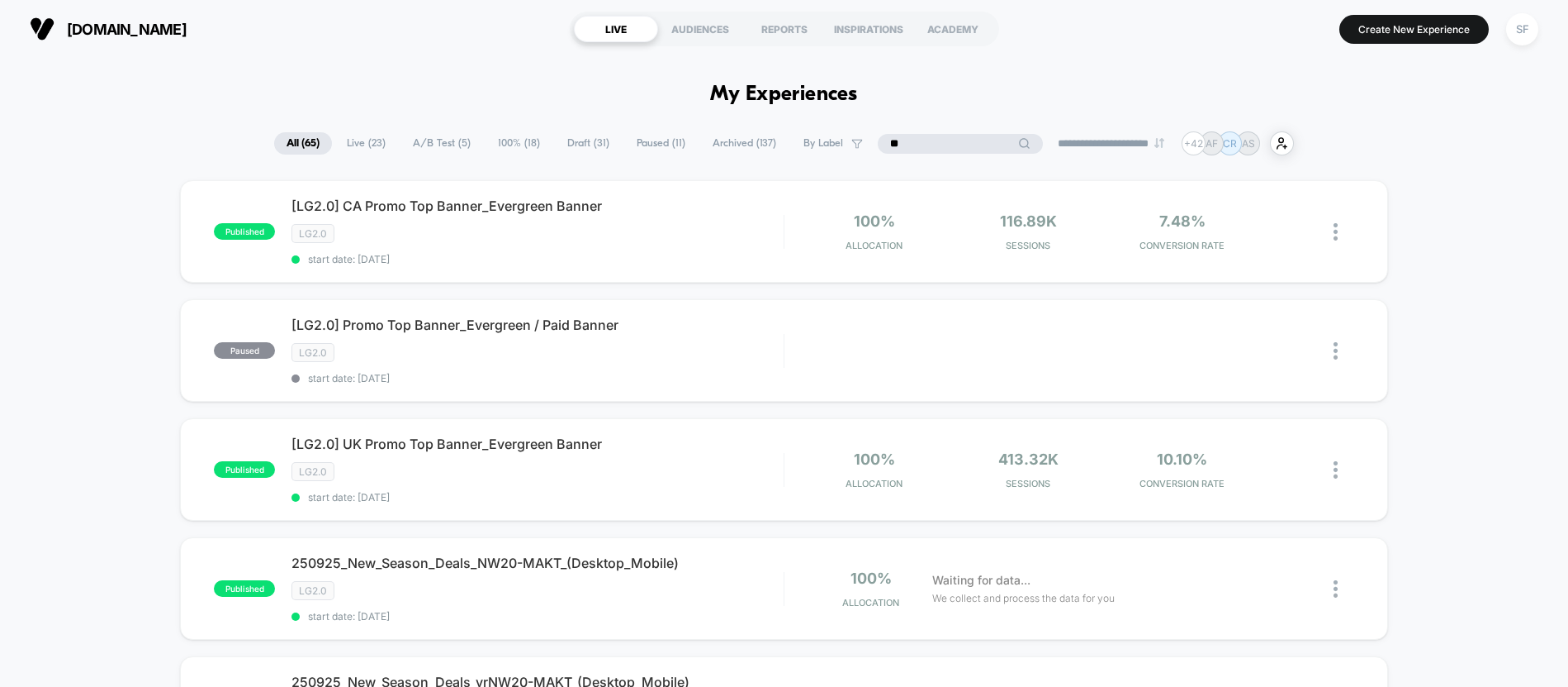
type input "*"
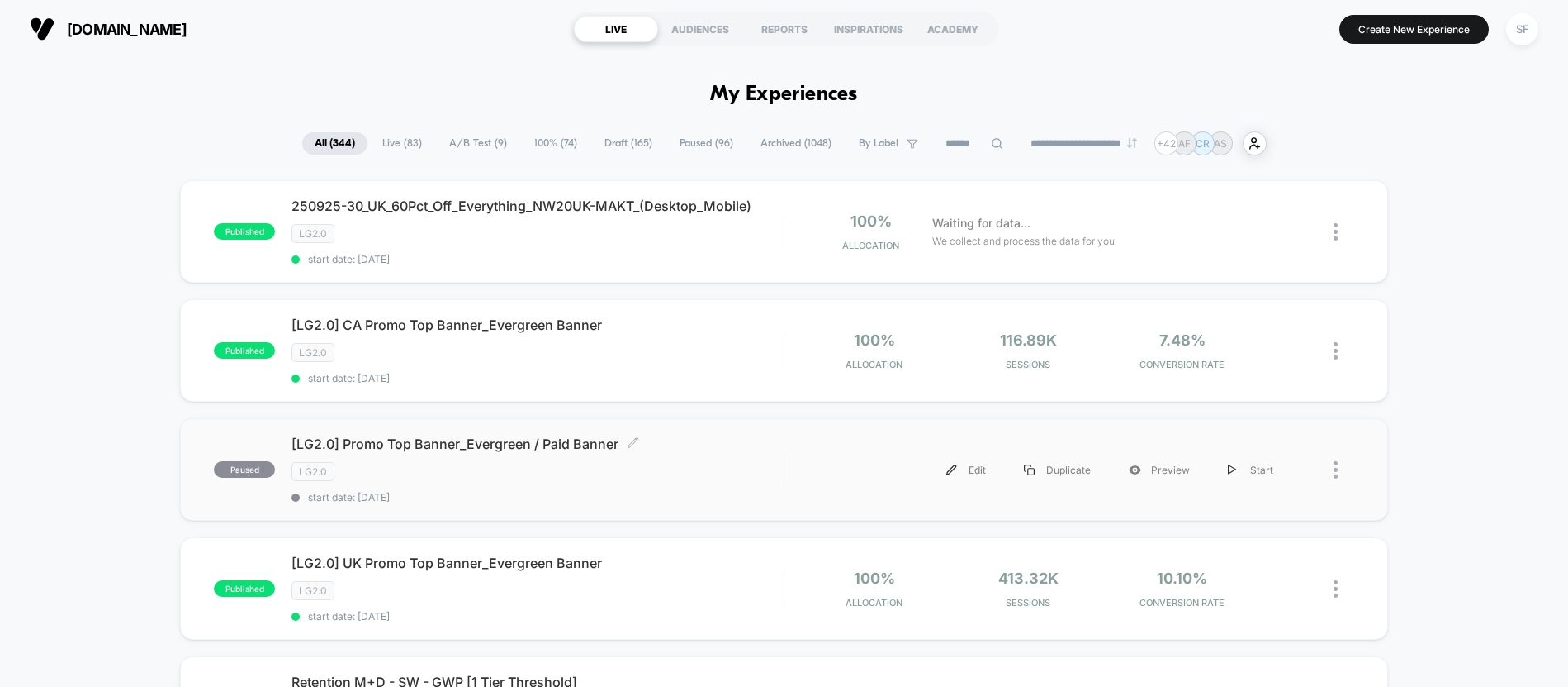
click at [617, 489] on div "[LG2.0] Promo Top Banner_Evergreen / Paid Banner Click to edit experience detai…" at bounding box center [537, 469] width 491 height 68
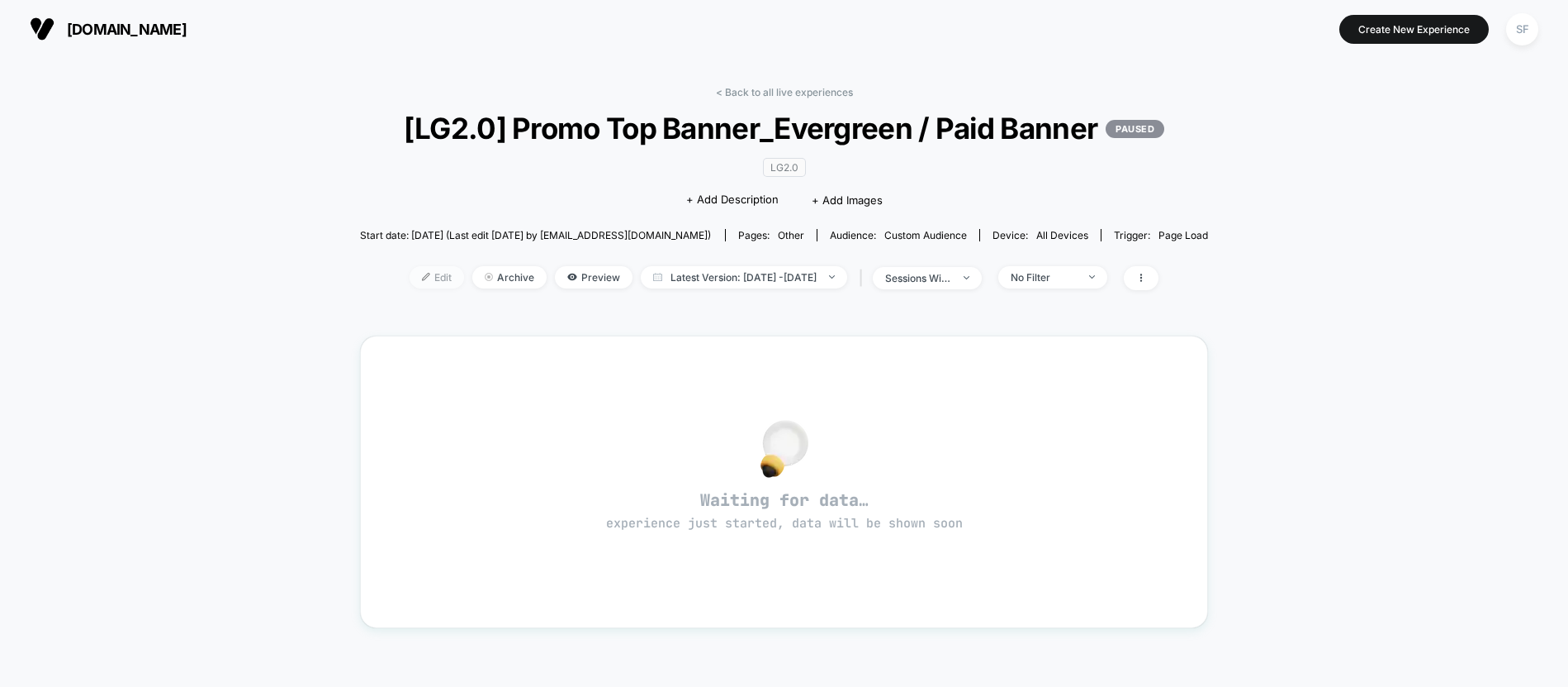
click at [422, 281] on img at bounding box center [426, 276] width 8 height 8
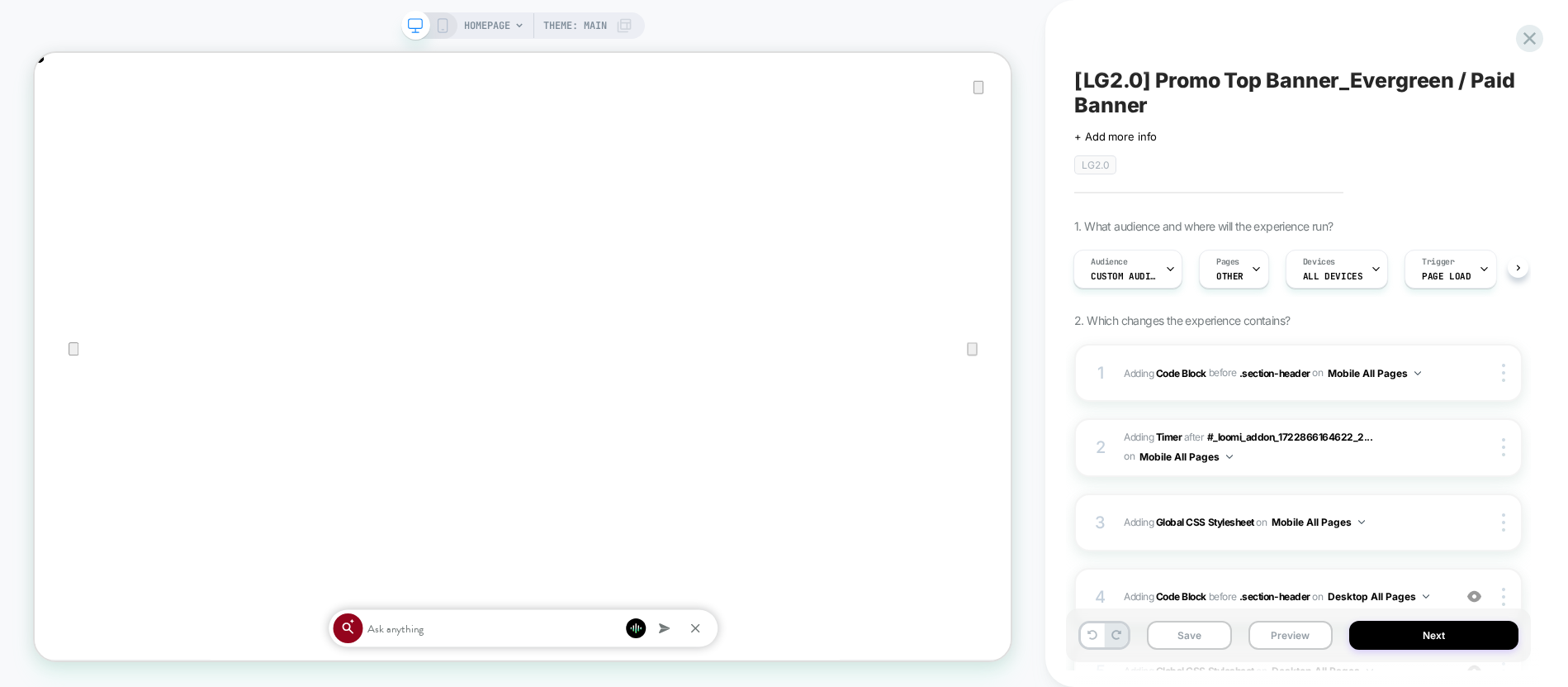
scroll to position [0, 1302]
click at [1305, 568] on div "4 Adding Code Block BEFORE .section-header .section-header on Desktop All Pages…" at bounding box center [1298, 596] width 448 height 58
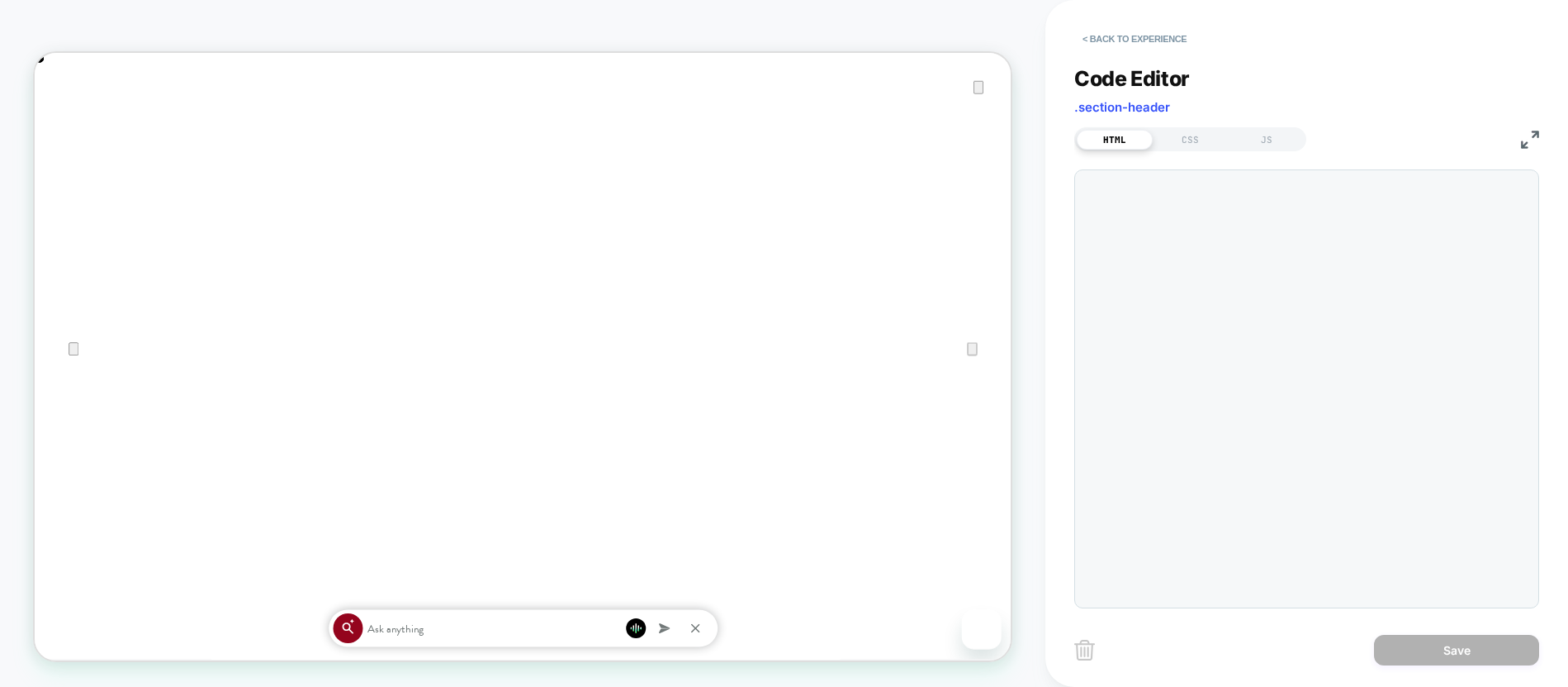
scroll to position [0, 0]
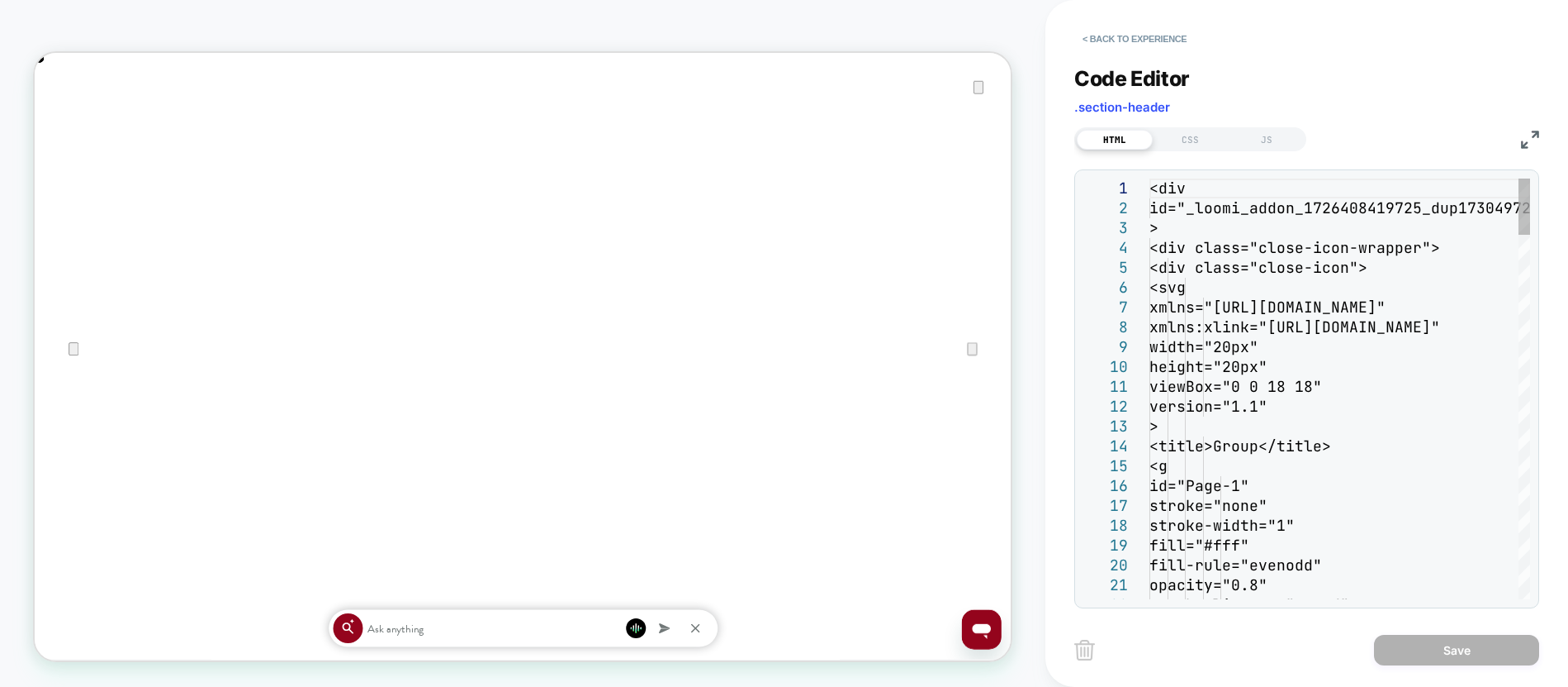
type textarea "**********"
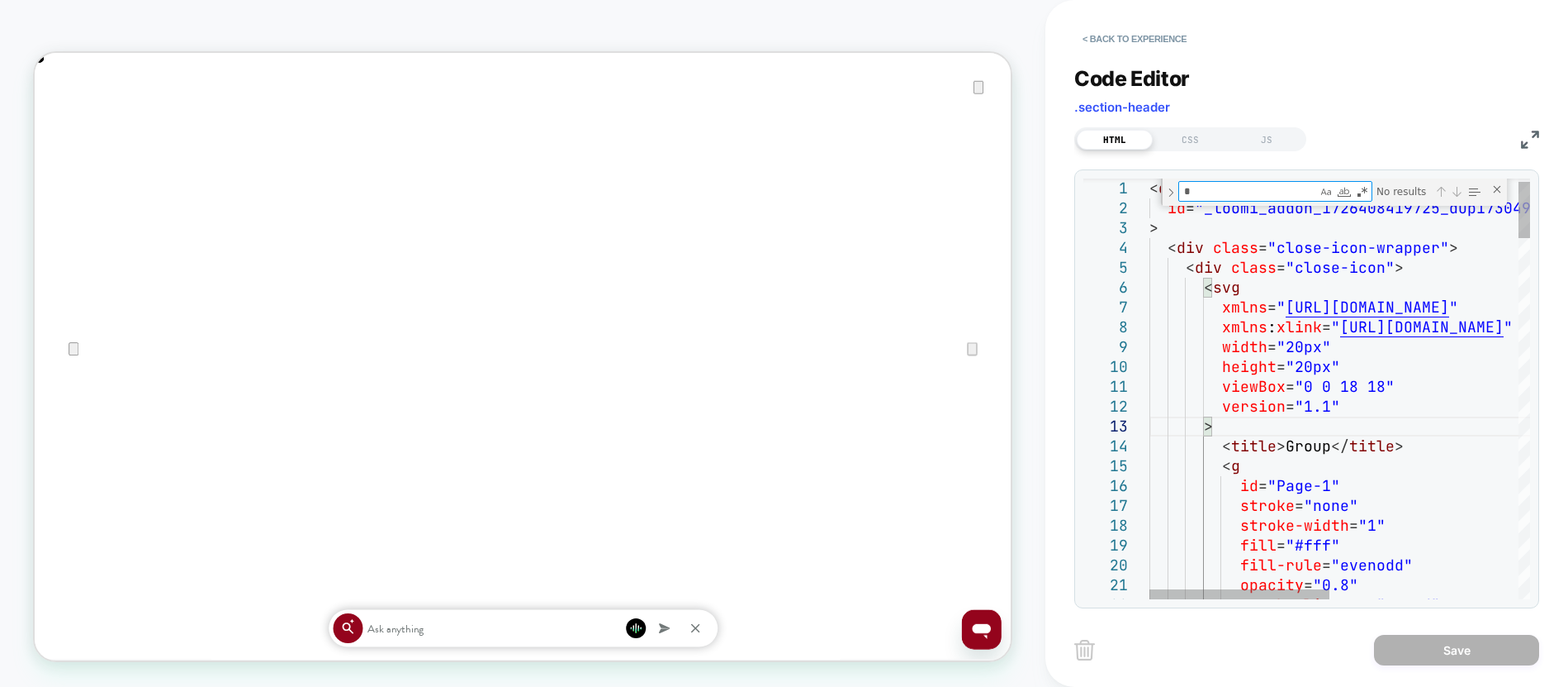
type textarea "**"
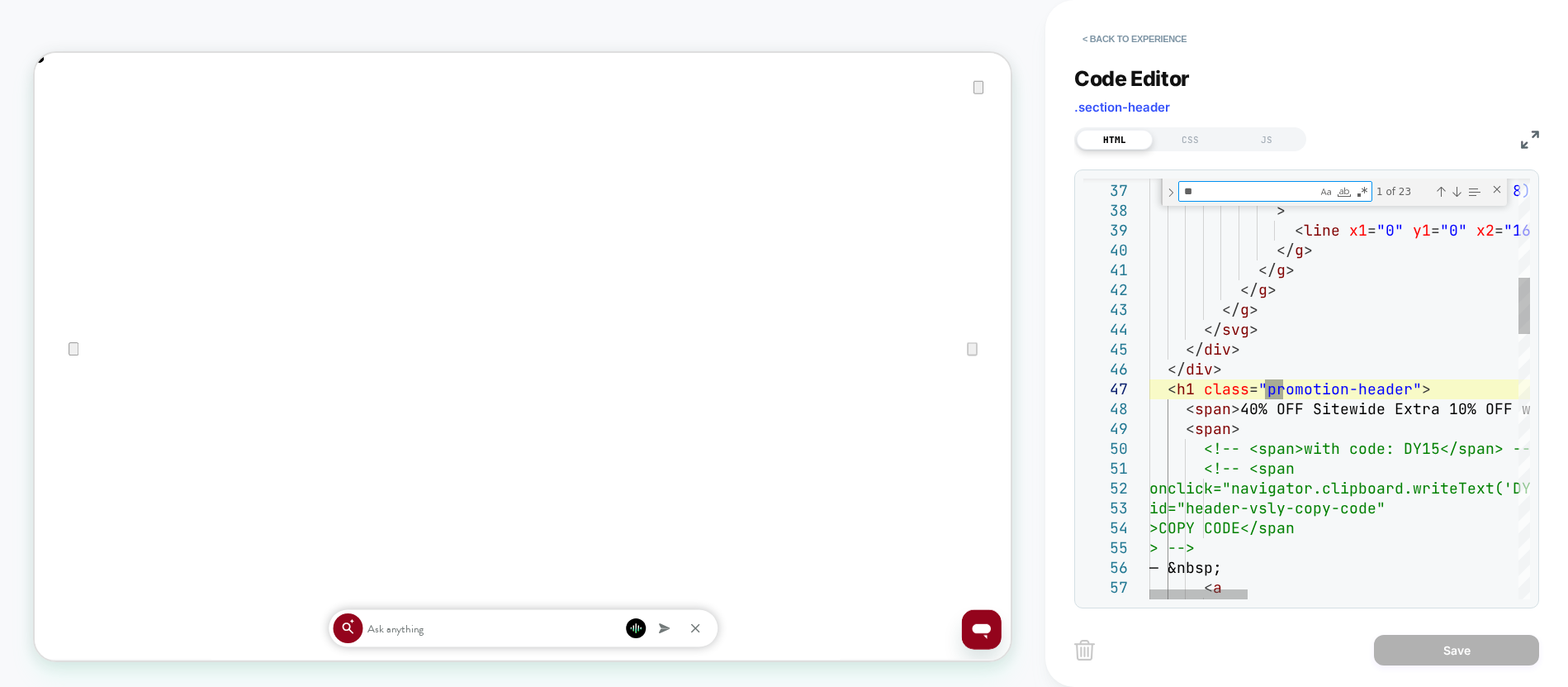
type textarea "**********"
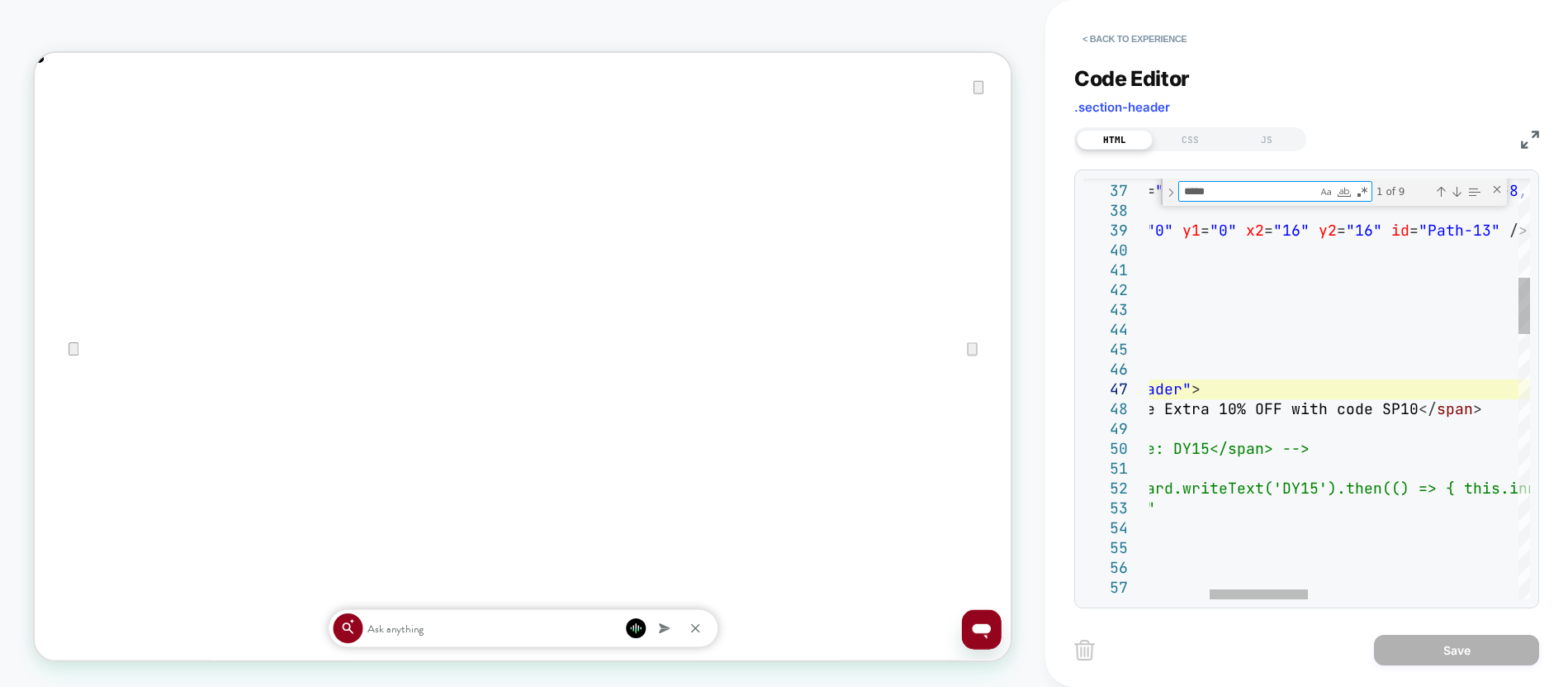
type textarea "*****"
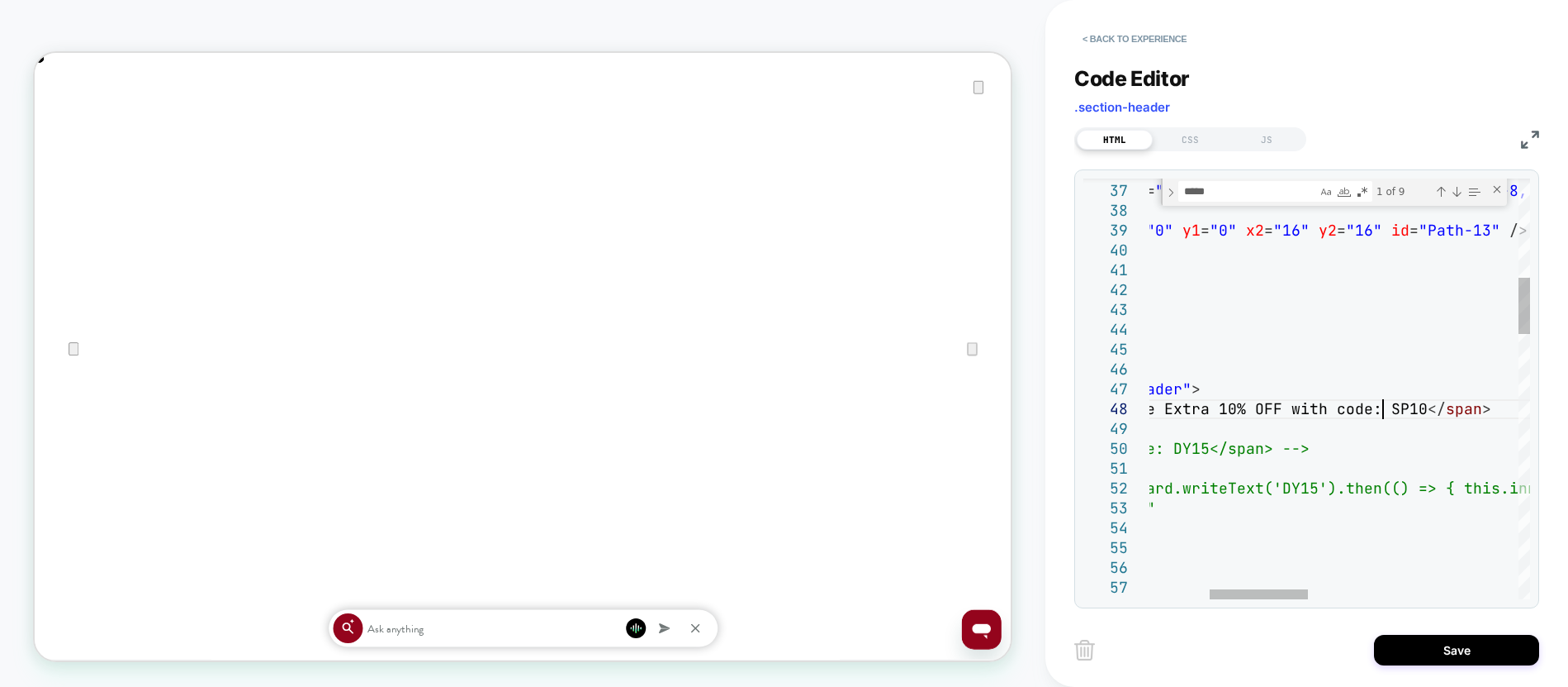
scroll to position [139, 464]
type textarea "**********"
click at [1443, 657] on button "Save" at bounding box center [1456, 649] width 165 height 30
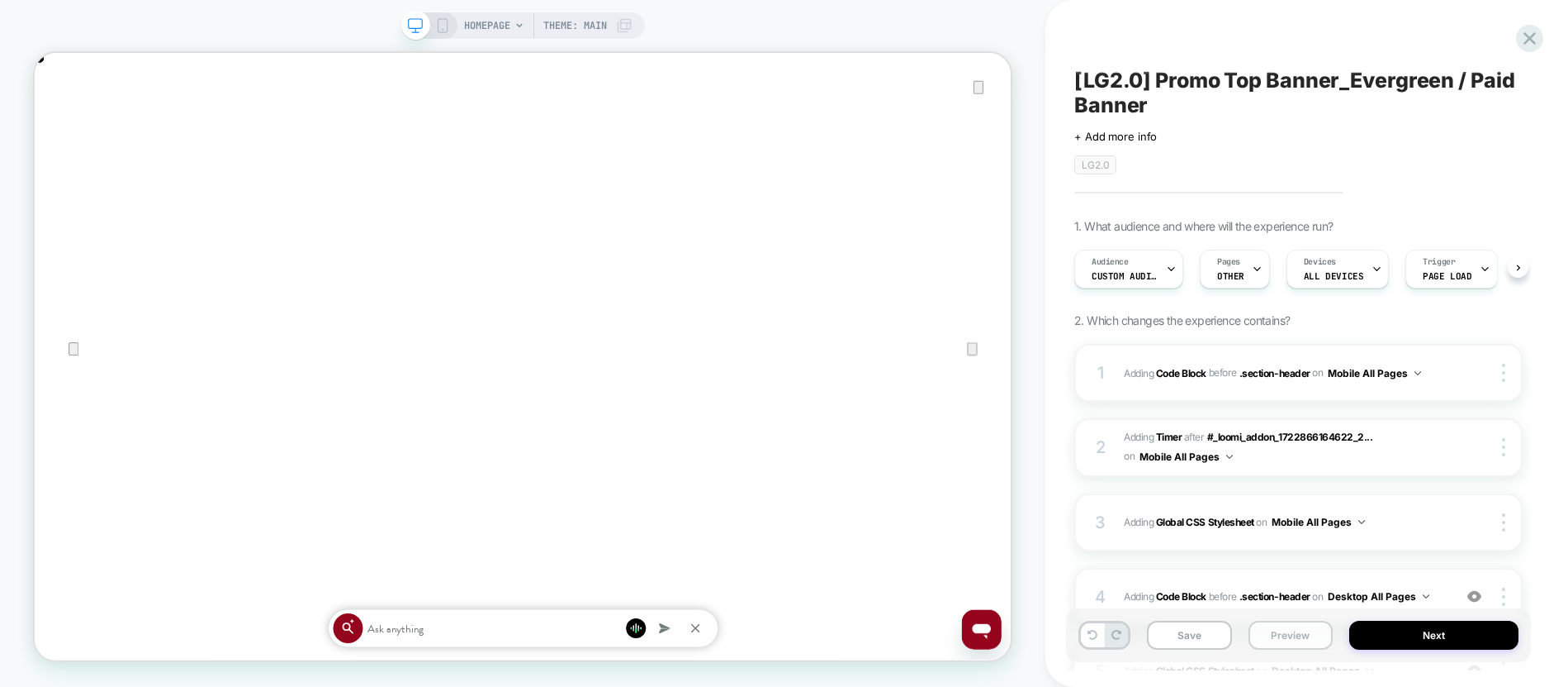
scroll to position [0, 1]
click at [1204, 636] on button "Save" at bounding box center [1189, 635] width 85 height 29
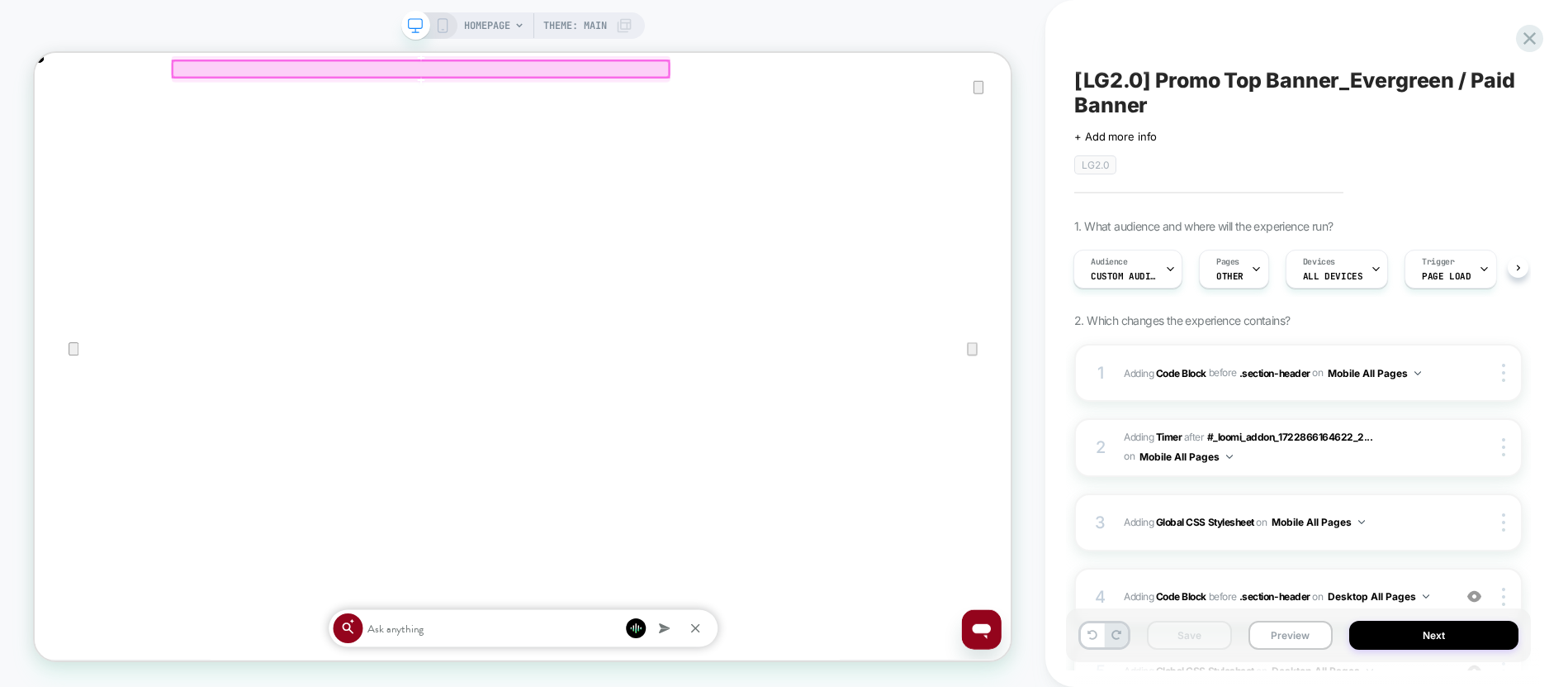
click at [527, 82] on div at bounding box center [549, 74] width 662 height 21
click at [439, 33] on div "HOMEPAGE Theme: MAIN" at bounding box center [523, 26] width 243 height 27
click at [444, 26] on icon at bounding box center [443, 26] width 15 height 15
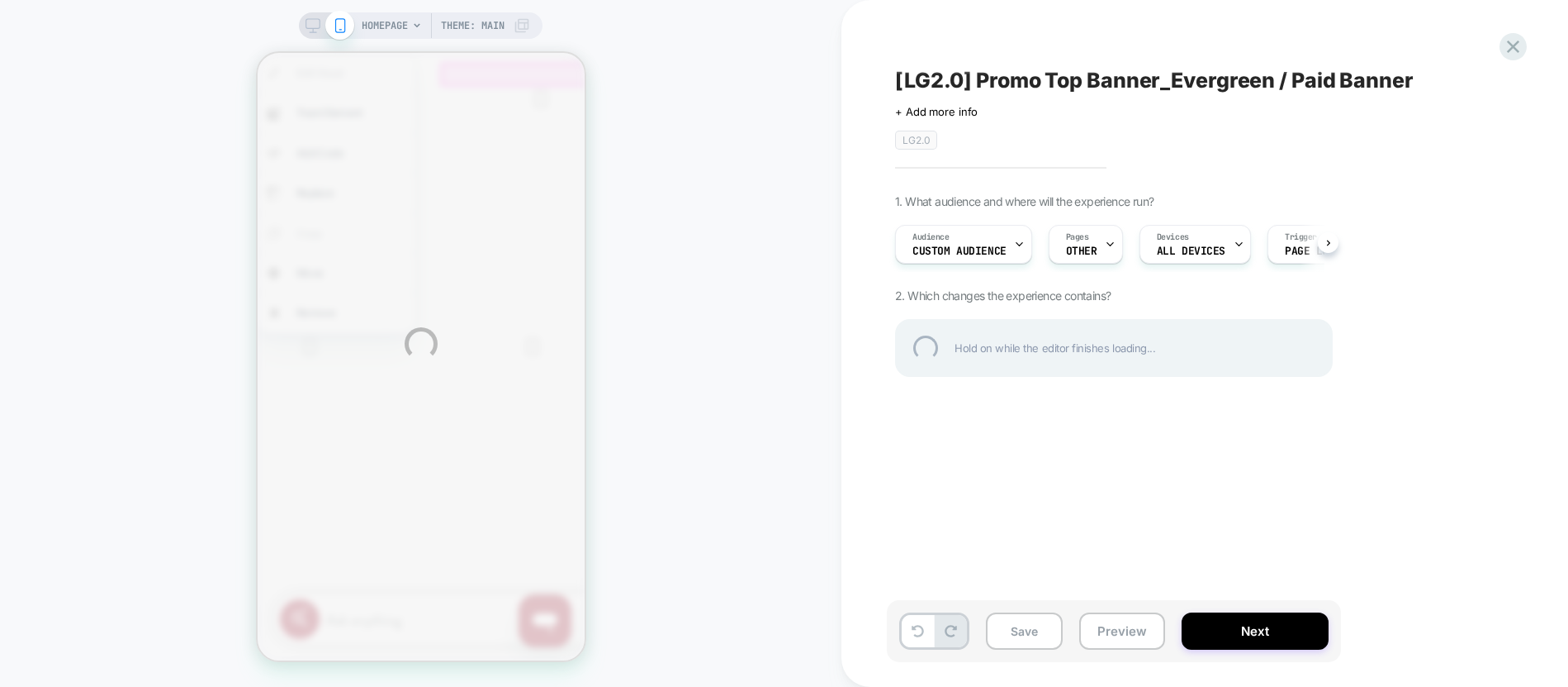
click at [786, 448] on div "HOMEPAGE Theme: MAIN [LG2.0] Promo Top Banner_Evergreen / Paid Banner Click to …" at bounding box center [784, 343] width 1568 height 687
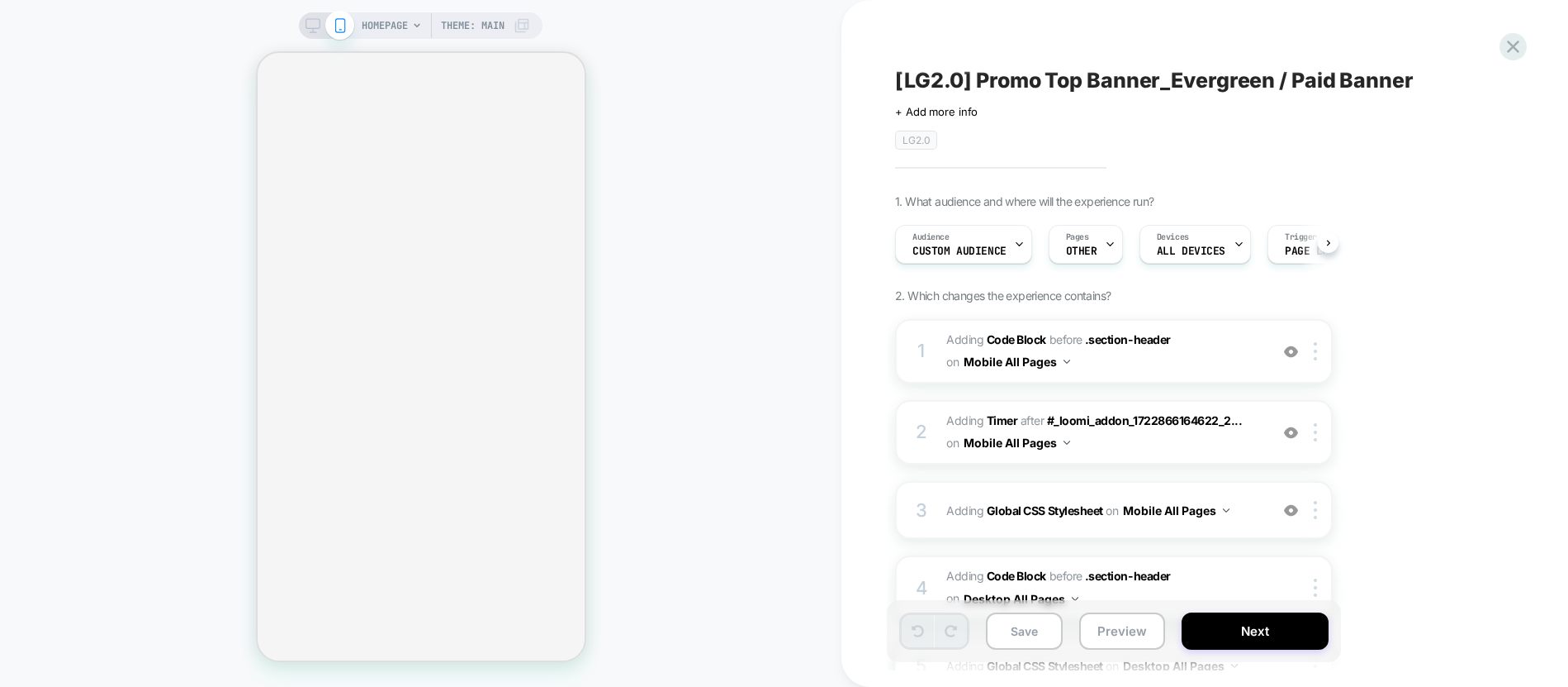
scroll to position [0, 1]
click at [1105, 358] on span "Adding Code Block BEFORE .section-header .section-header on Mobile All Pages" at bounding box center [1104, 351] width 315 height 45
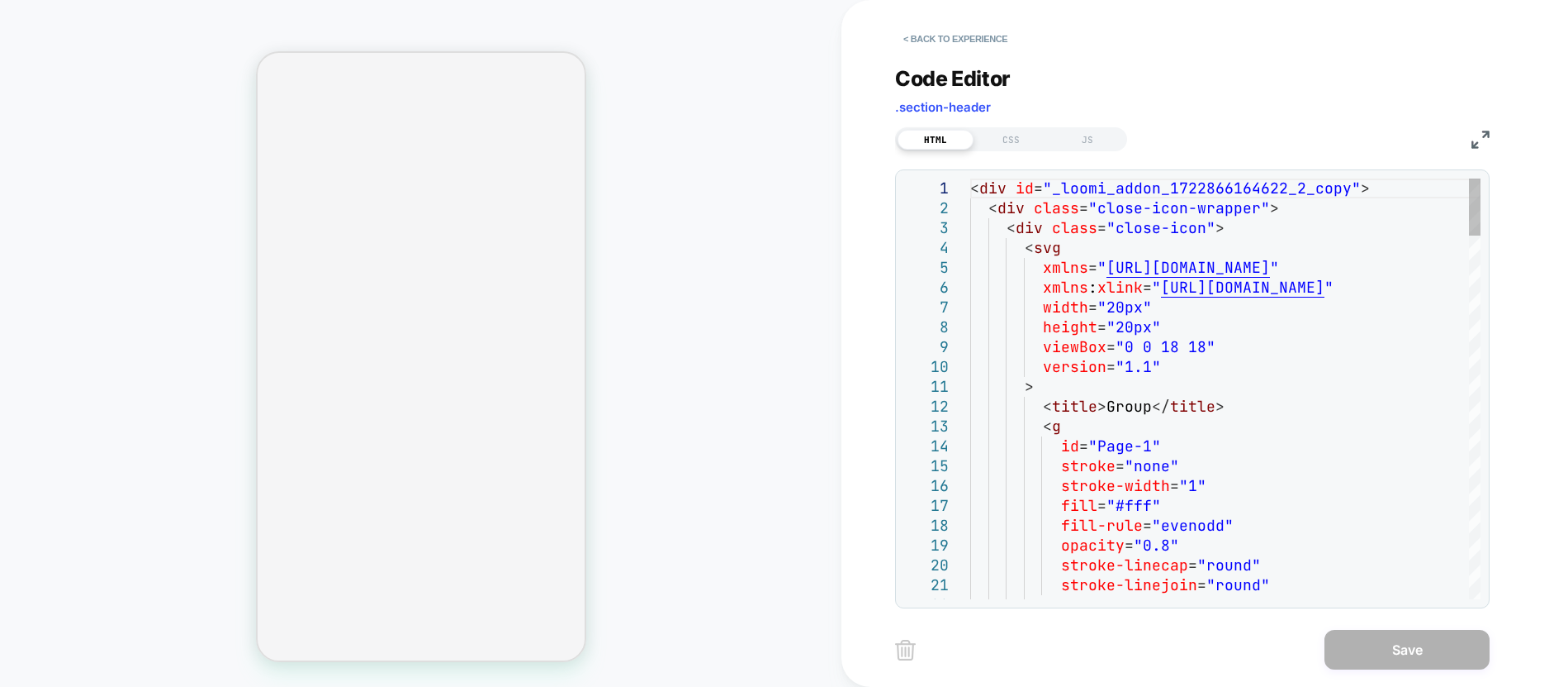
type textarea "**********"
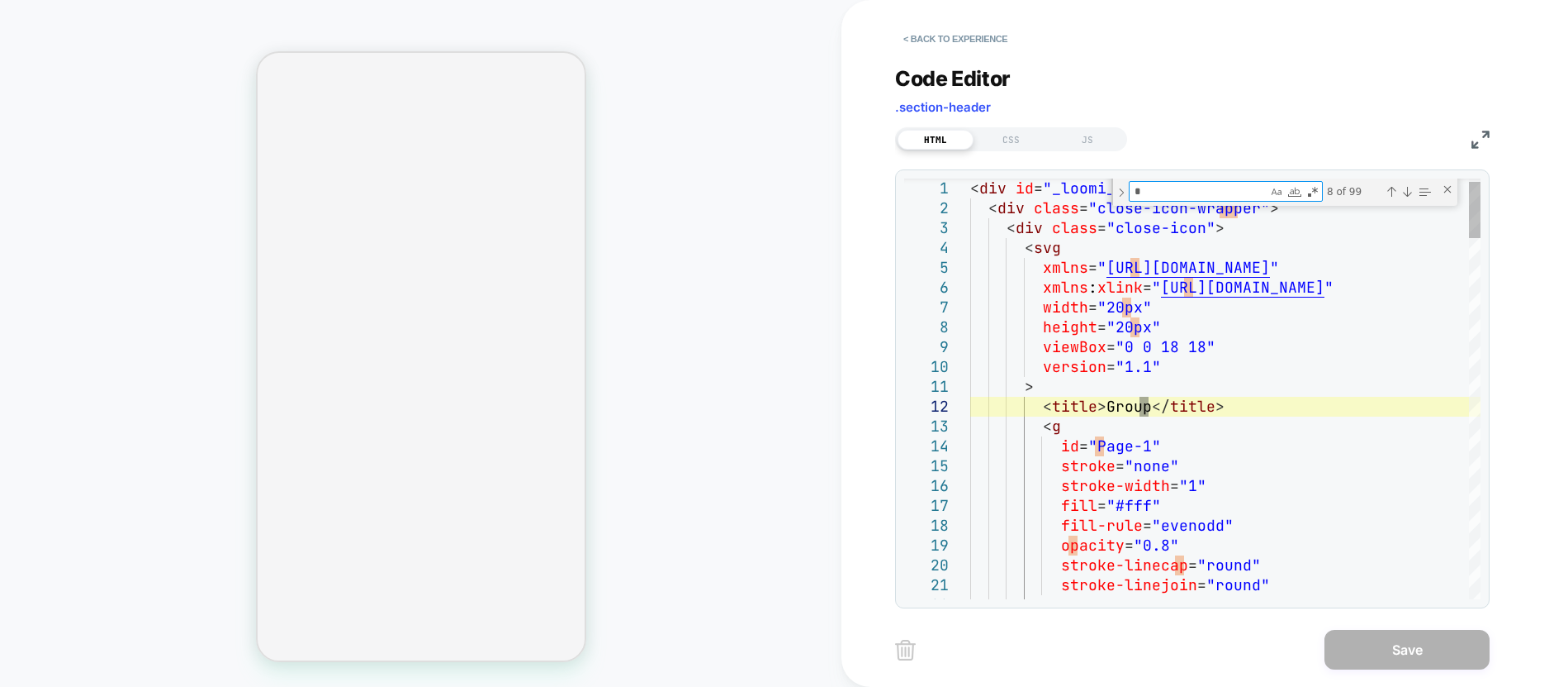
type textarea "**"
type textarea "**********"
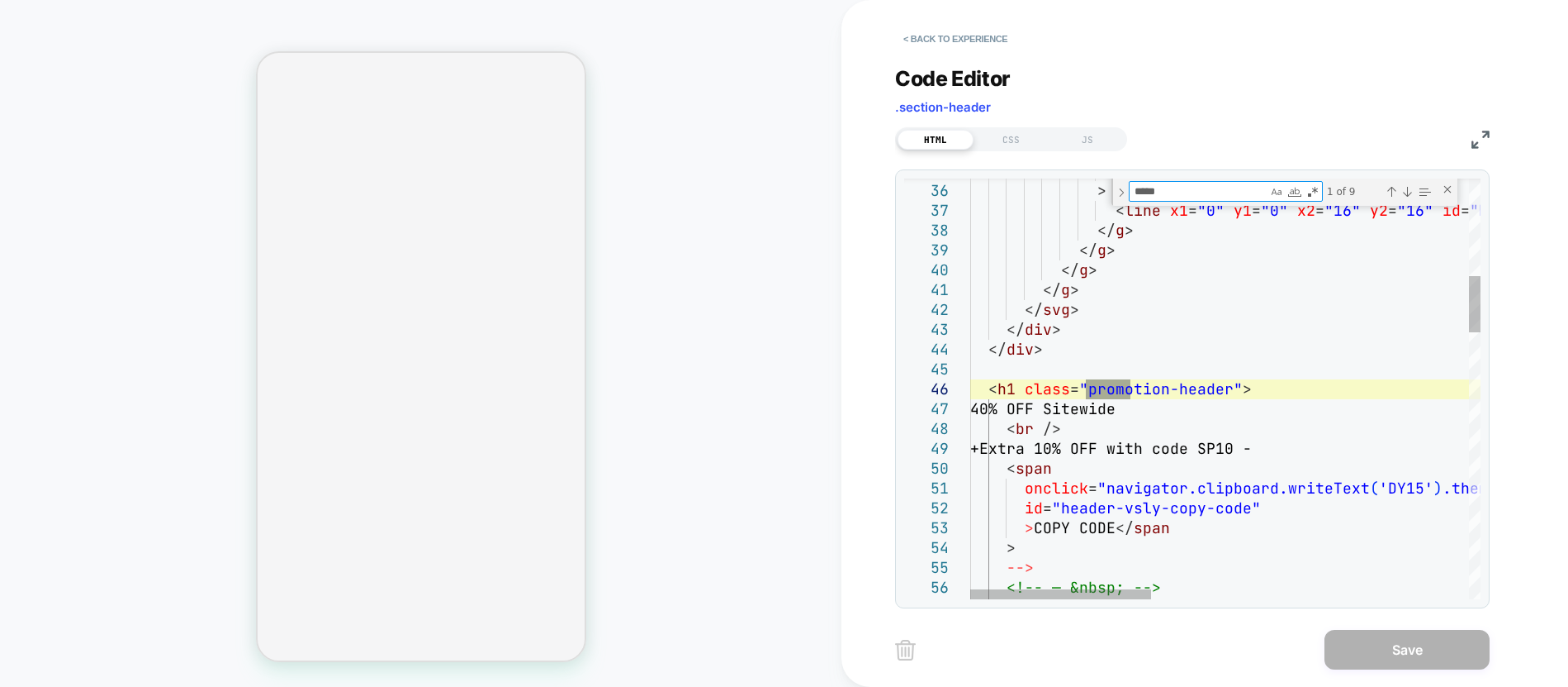
type textarea "*****"
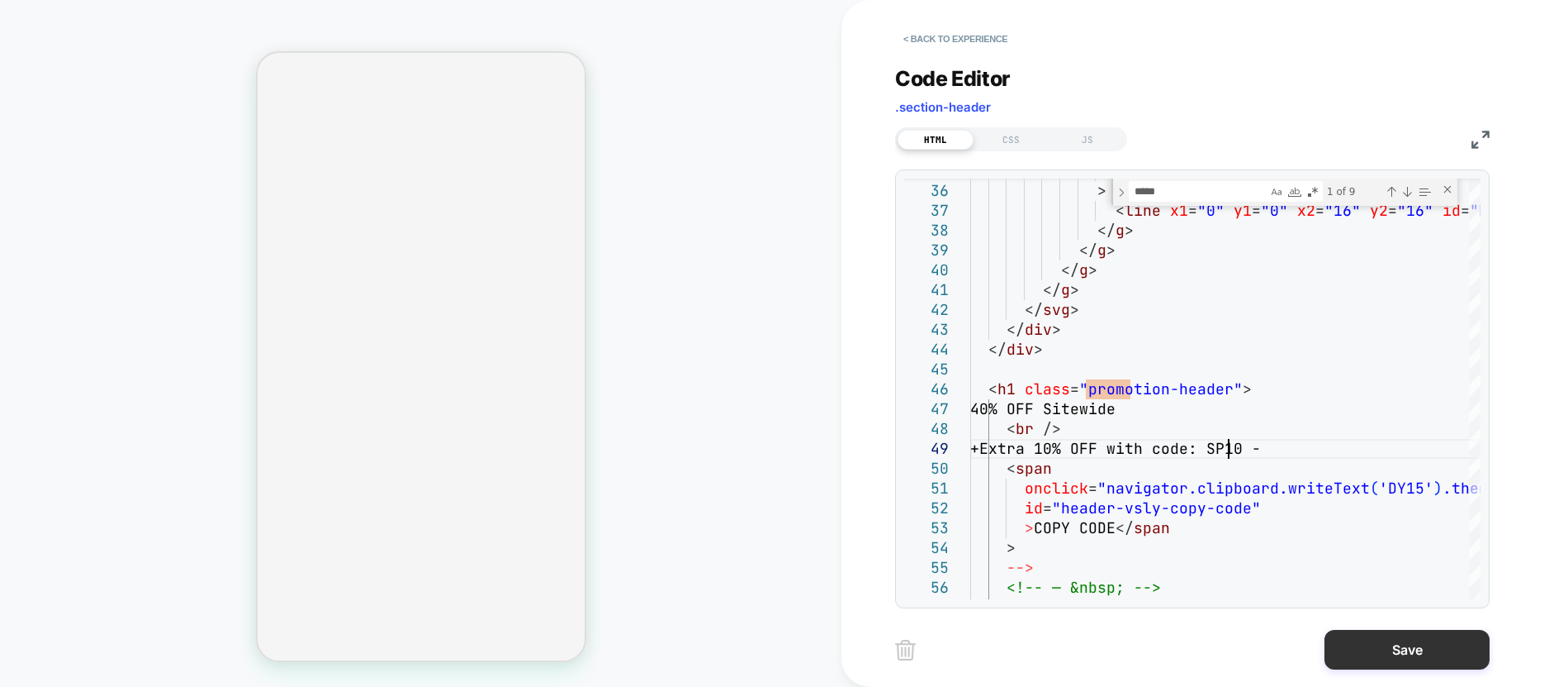
type textarea "**********"
click at [1353, 646] on button "Save" at bounding box center [1407, 649] width 165 height 39
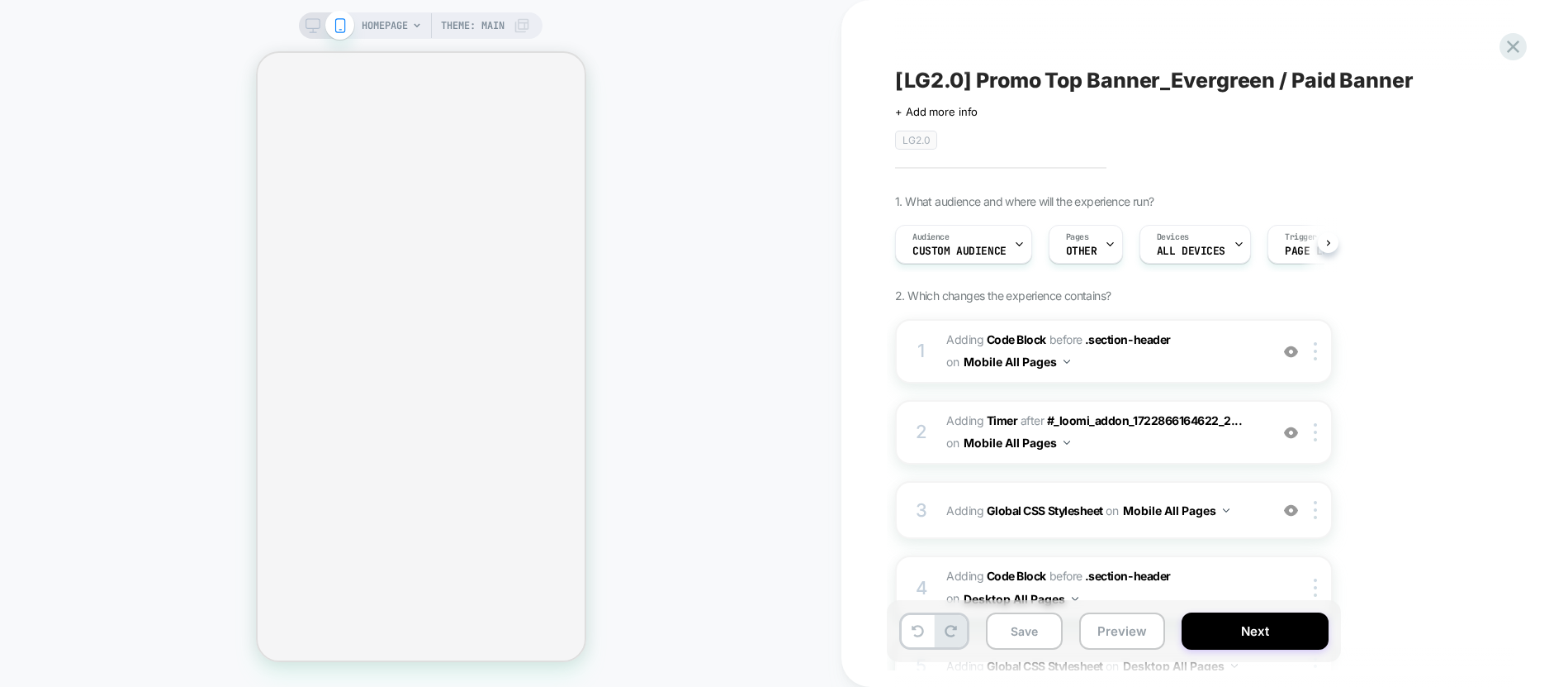
scroll to position [0, 1]
click at [1038, 622] on button "Save" at bounding box center [1025, 630] width 77 height 38
click at [1245, 630] on button "Next" at bounding box center [1255, 630] width 147 height 38
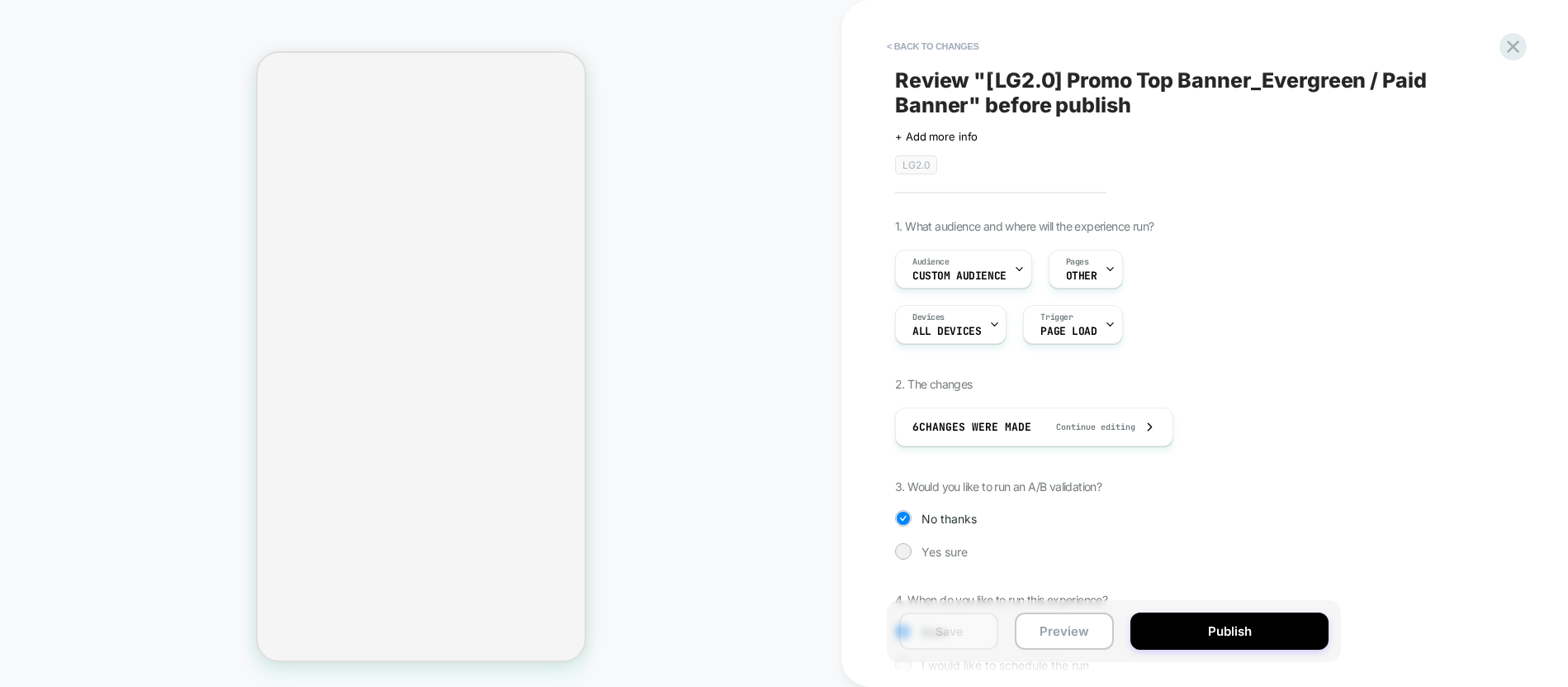
scroll to position [93, 0]
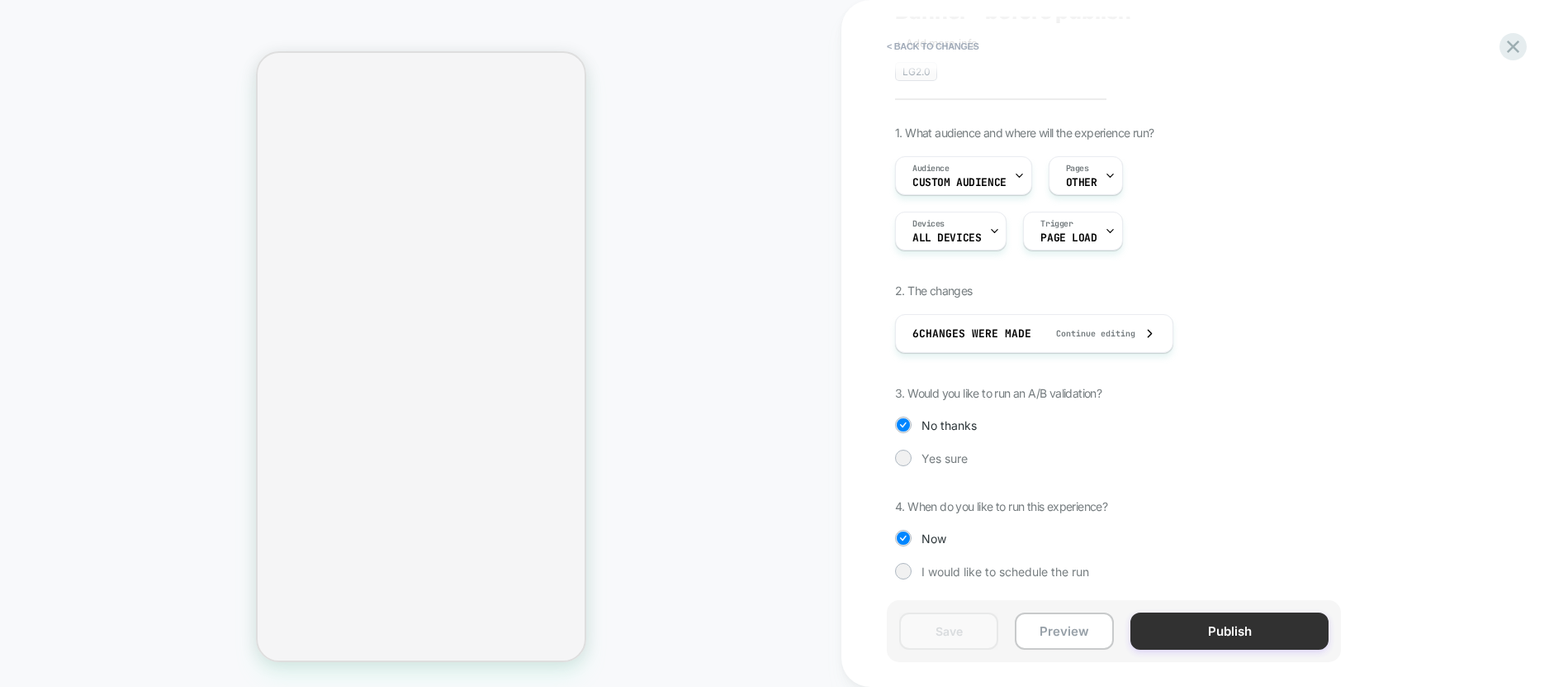
click at [1184, 622] on button "Publish" at bounding box center [1230, 630] width 198 height 38
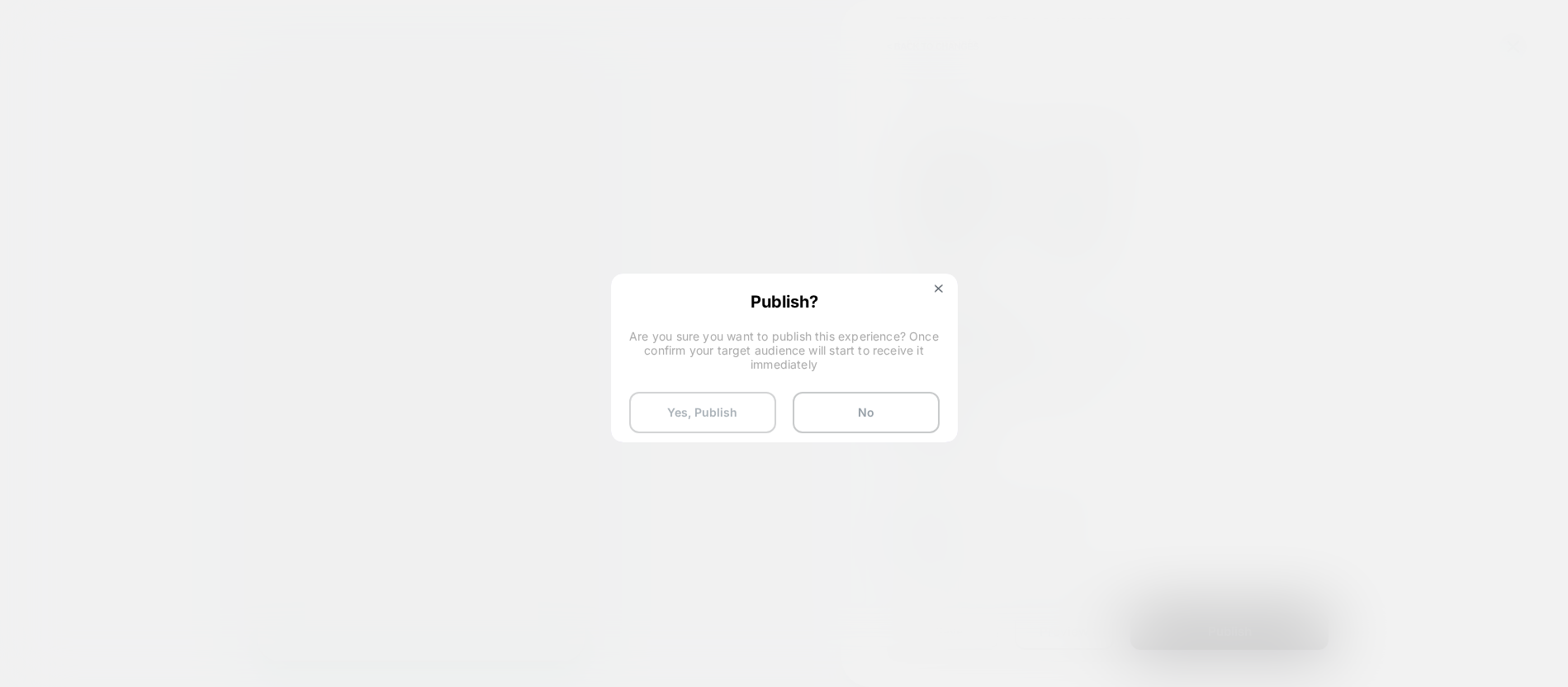
click at [670, 413] on button "Yes, Publish" at bounding box center [702, 412] width 147 height 41
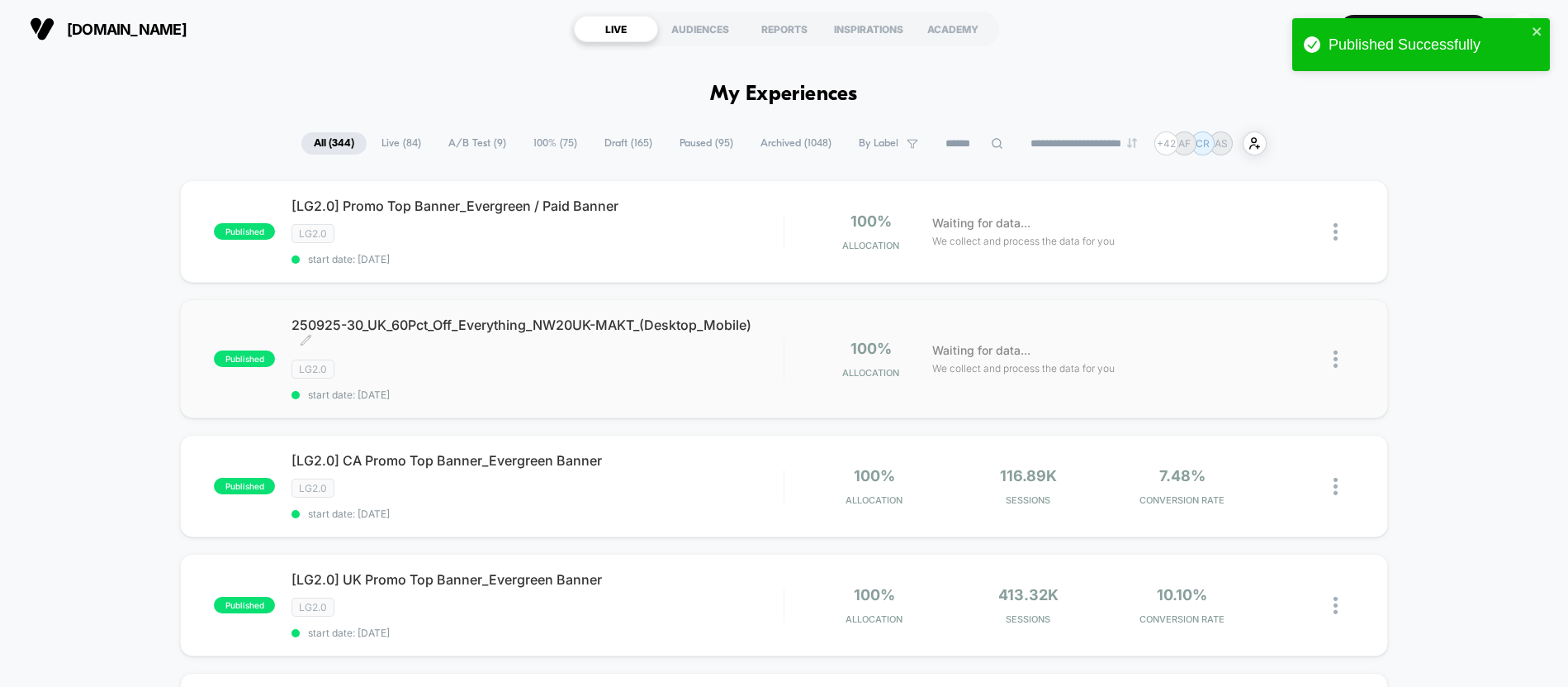
click at [495, 363] on div "LG2.0" at bounding box center [537, 369] width 491 height 19
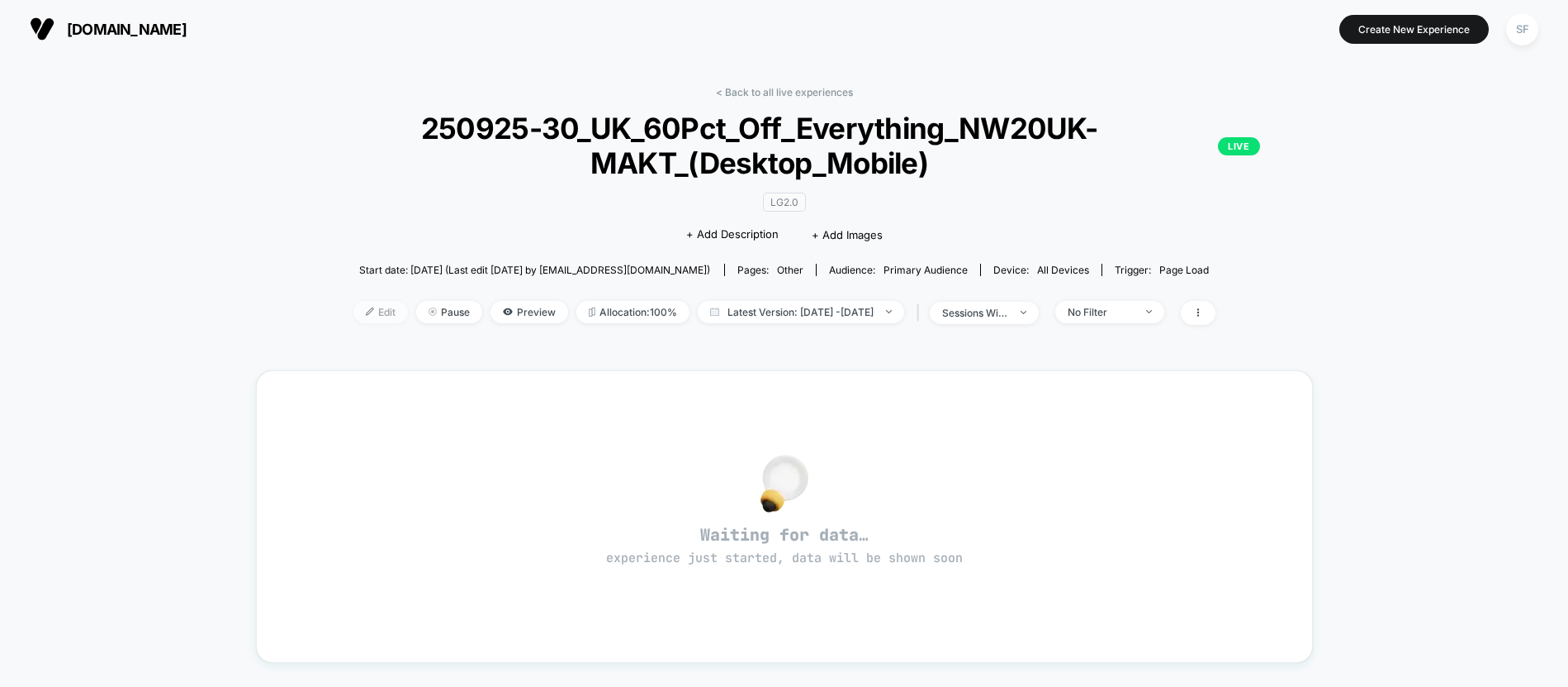
click at [354, 314] on span "Edit" at bounding box center [381, 312] width 55 height 22
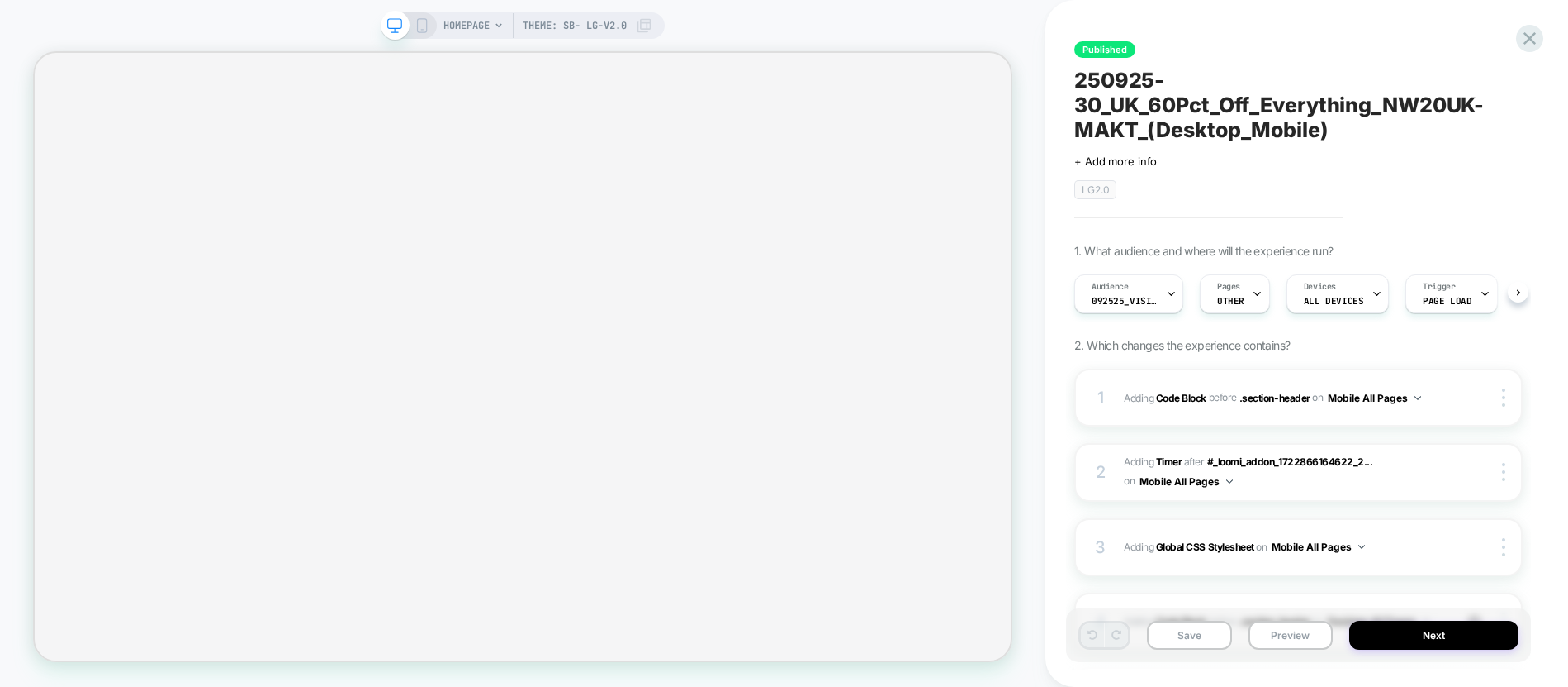
click at [574, 27] on span "Theme: SB- LG-v2.0" at bounding box center [575, 26] width 104 height 27
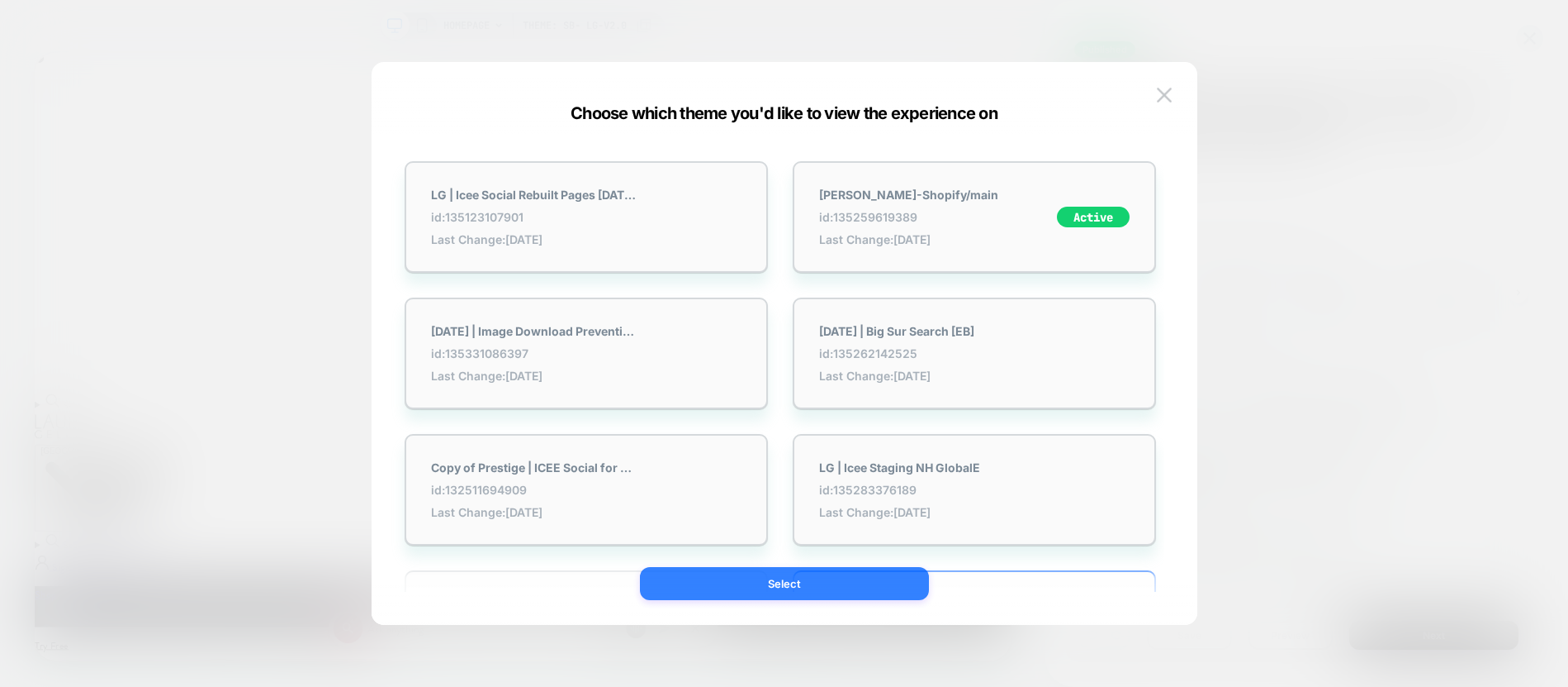
click at [713, 574] on button "Select" at bounding box center [784, 584] width 289 height 33
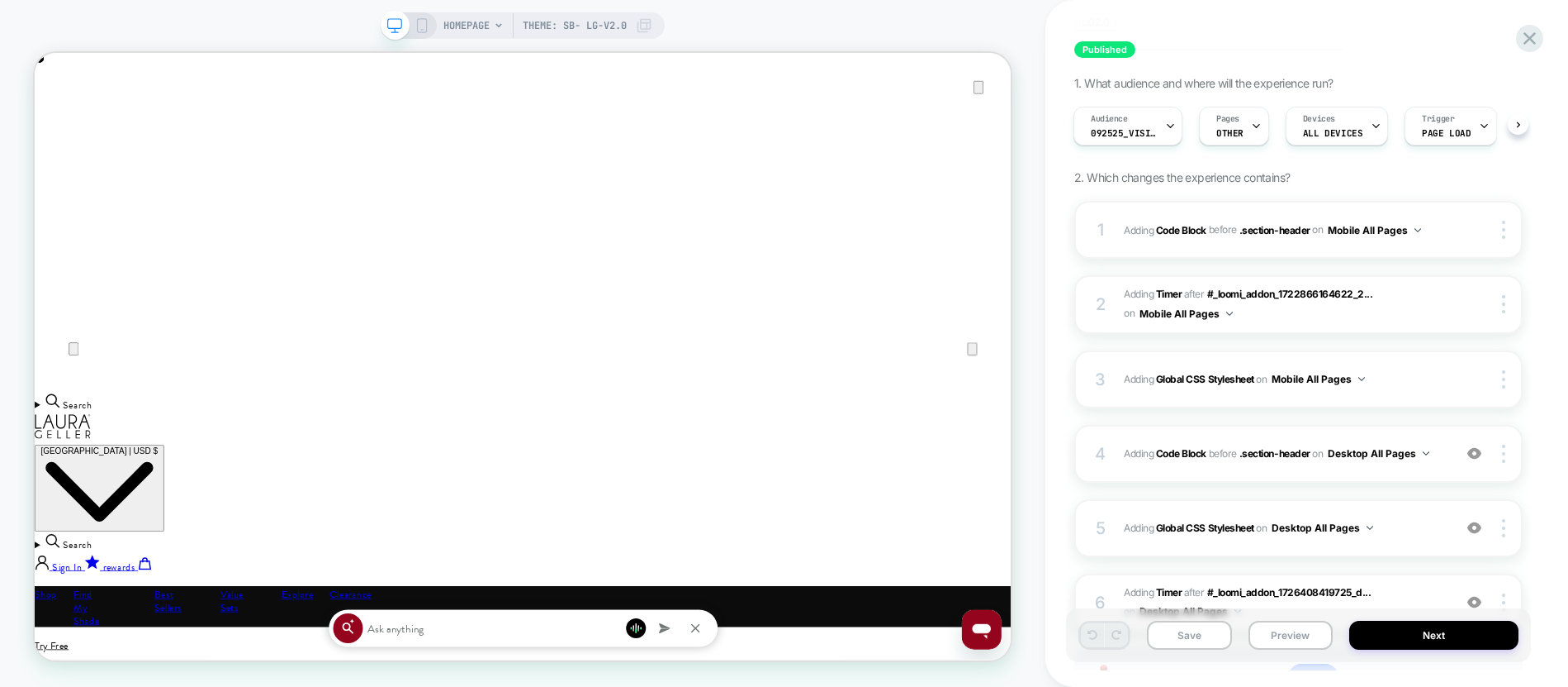
scroll to position [168, 0]
click at [1305, 474] on div "4 Adding Code Block BEFORE .section-header .section-header on Desktop All Pages…" at bounding box center [1298, 452] width 448 height 58
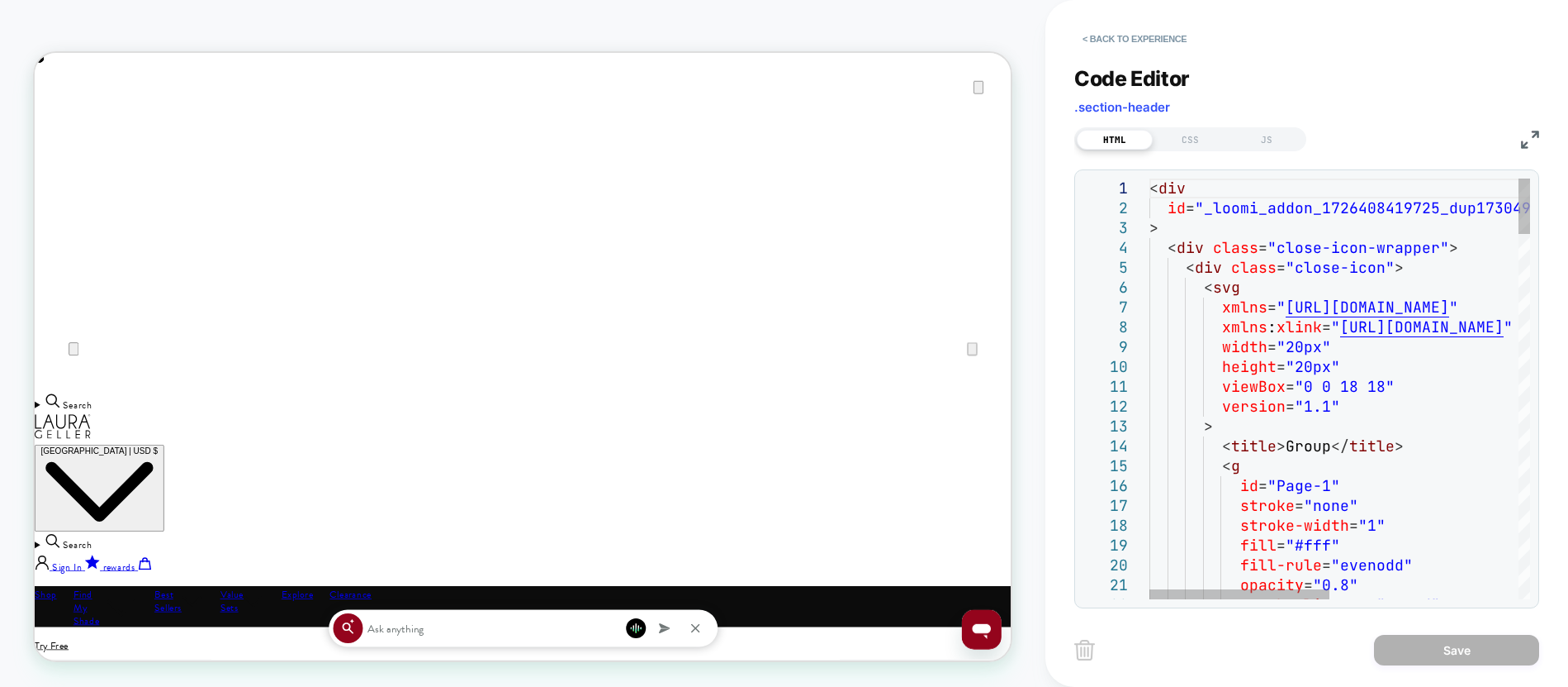
type textarea "**********"
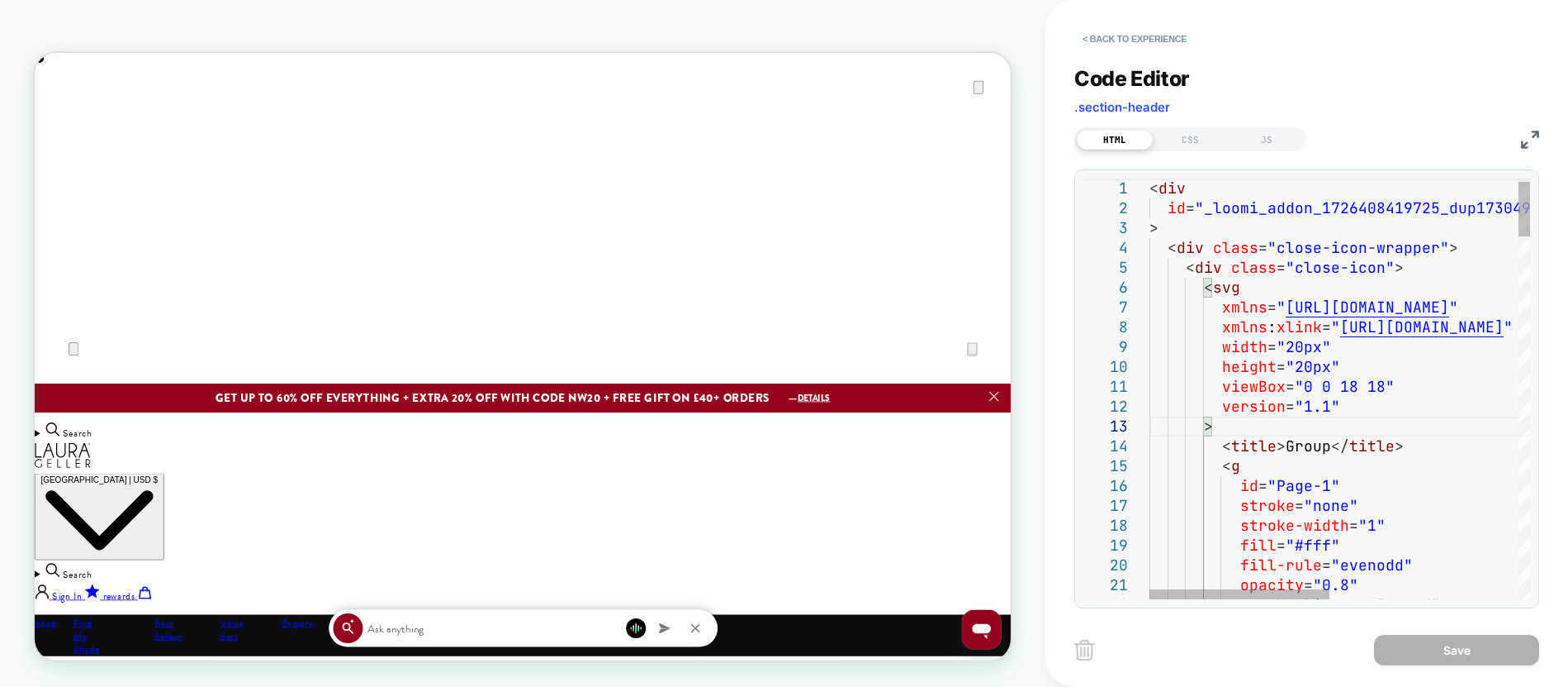
scroll to position [0, 0]
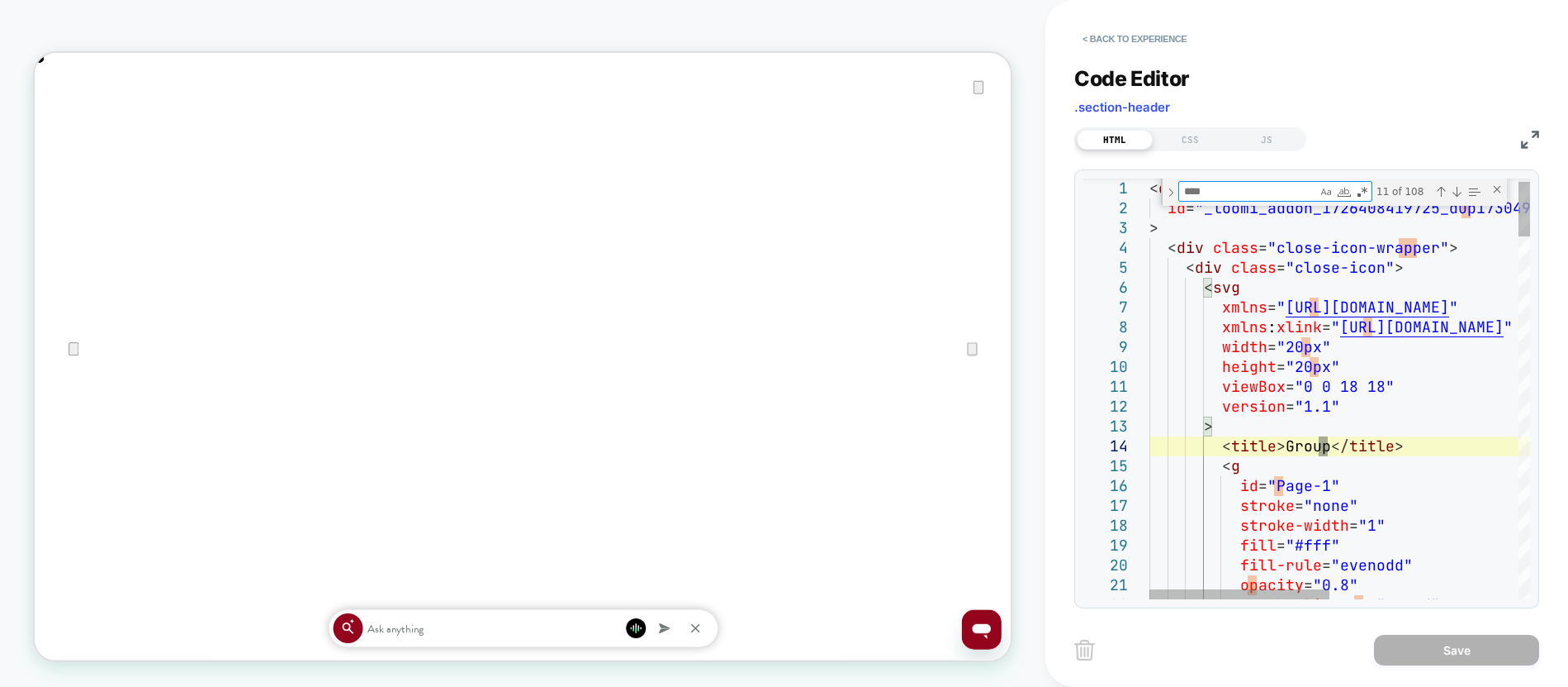
type textarea "*"
type textarea "**********"
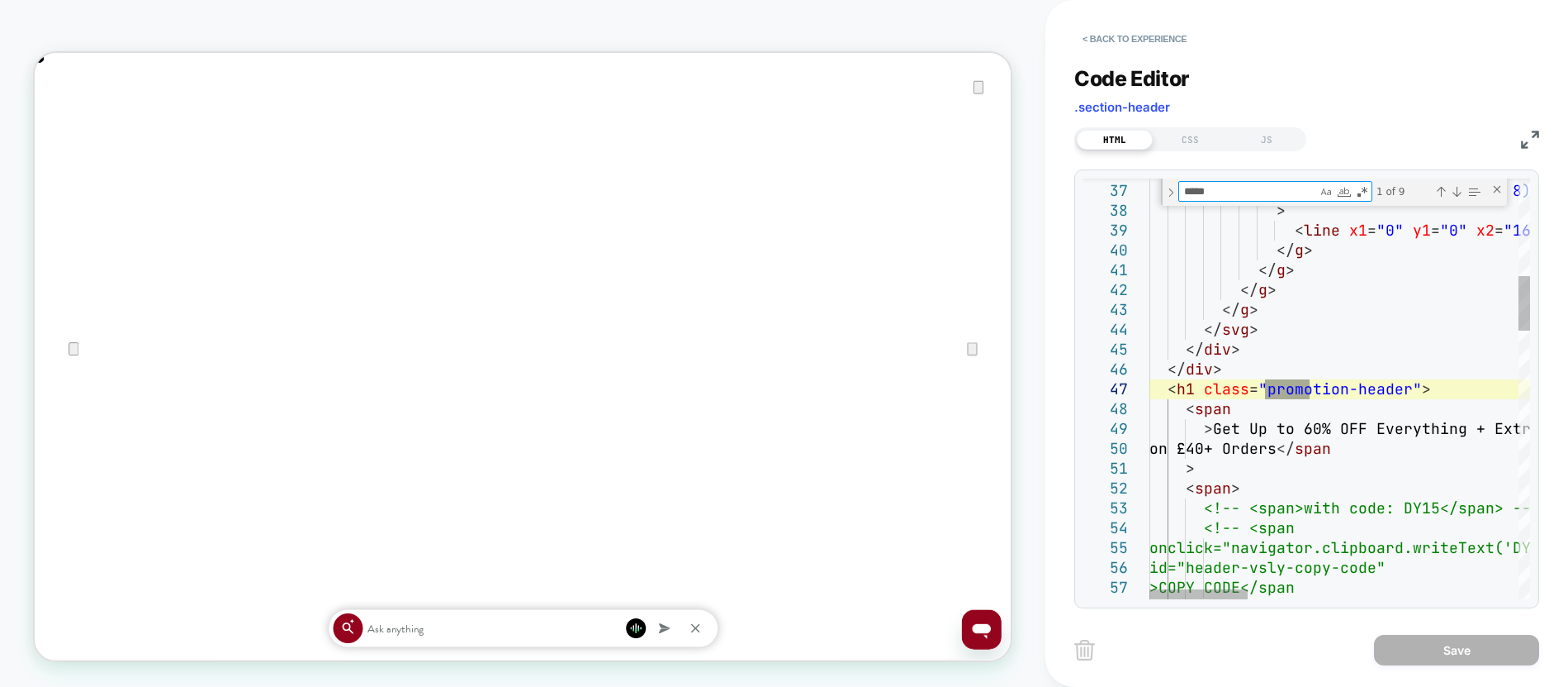
type textarea "*****"
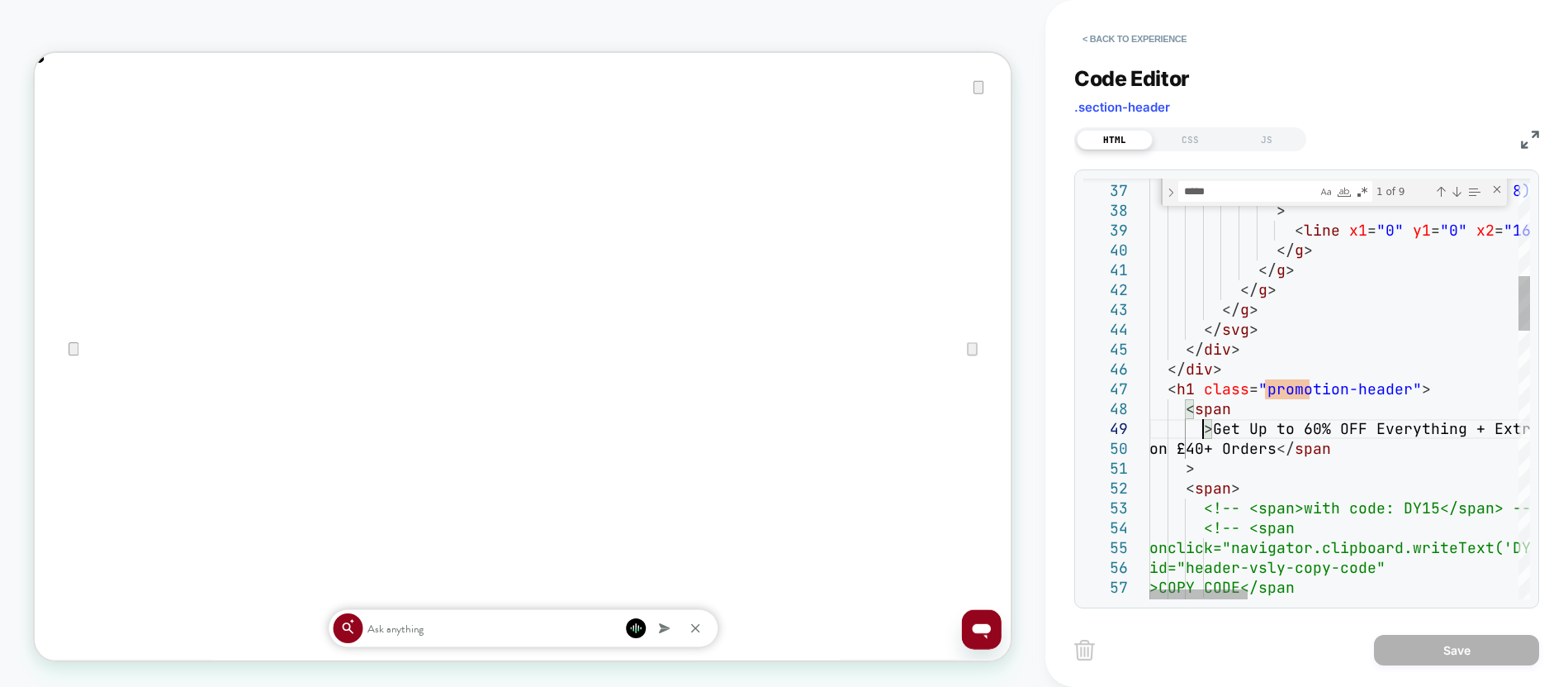
click at [1168, 34] on button "< Back to experience" at bounding box center [1135, 38] width 121 height 27
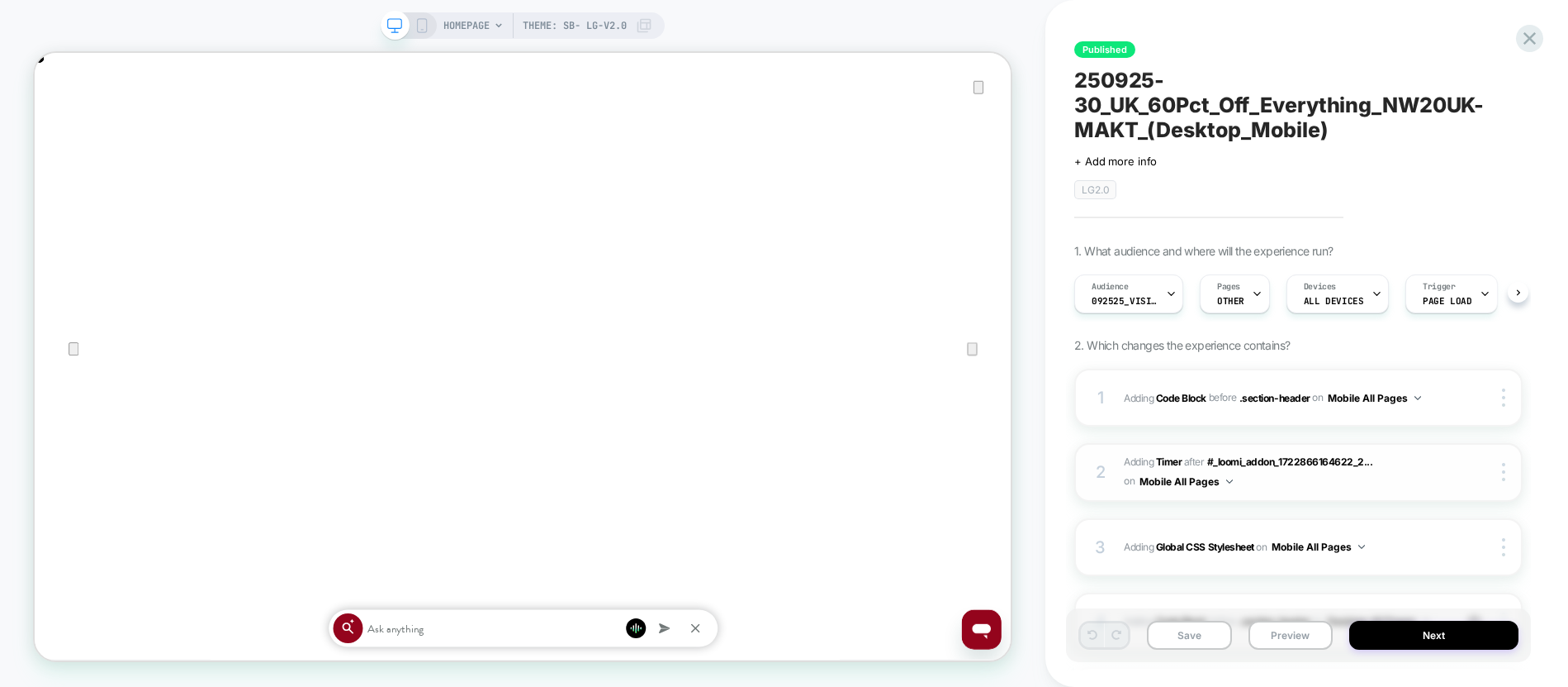
scroll to position [0, 1]
click at [1179, 644] on button "Save" at bounding box center [1189, 635] width 85 height 29
click at [1536, 32] on icon at bounding box center [1530, 38] width 22 height 22
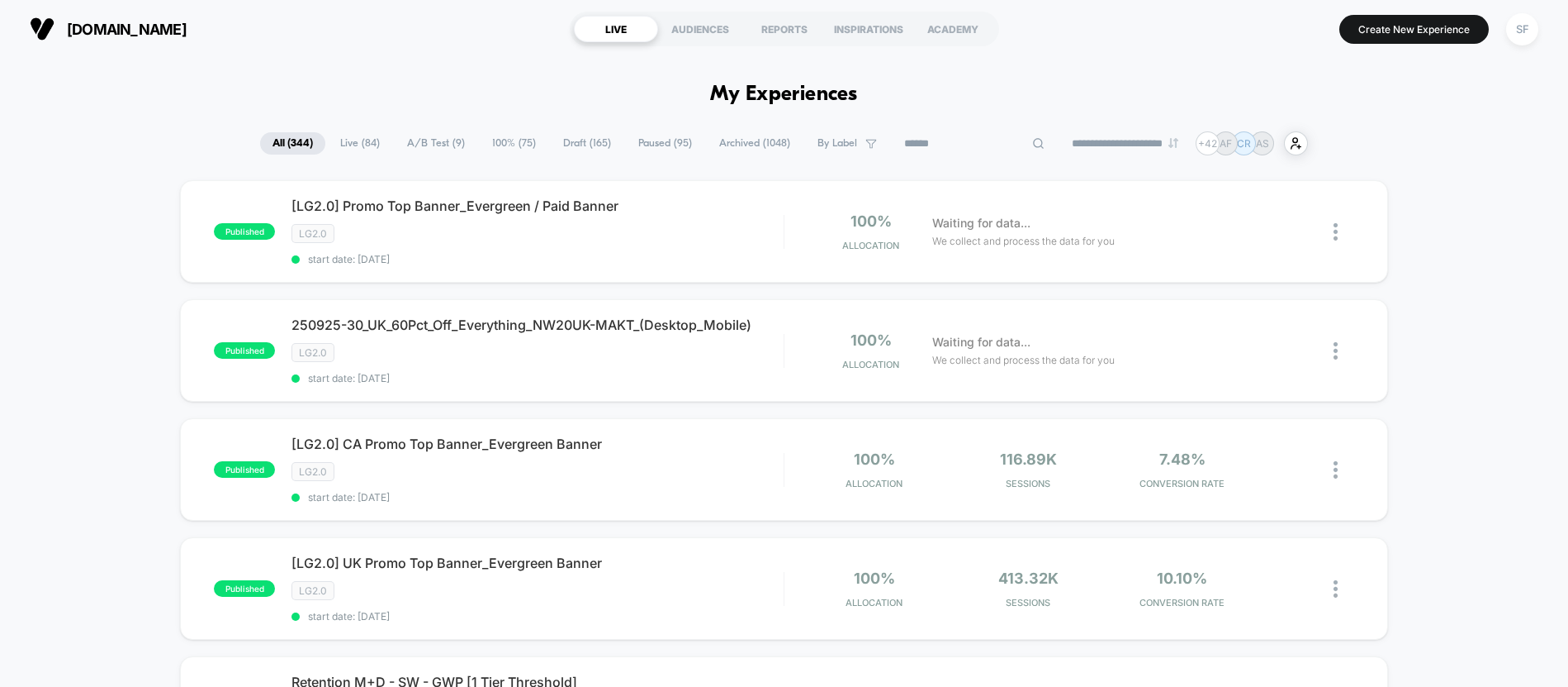
click at [952, 145] on input at bounding box center [975, 144] width 165 height 20
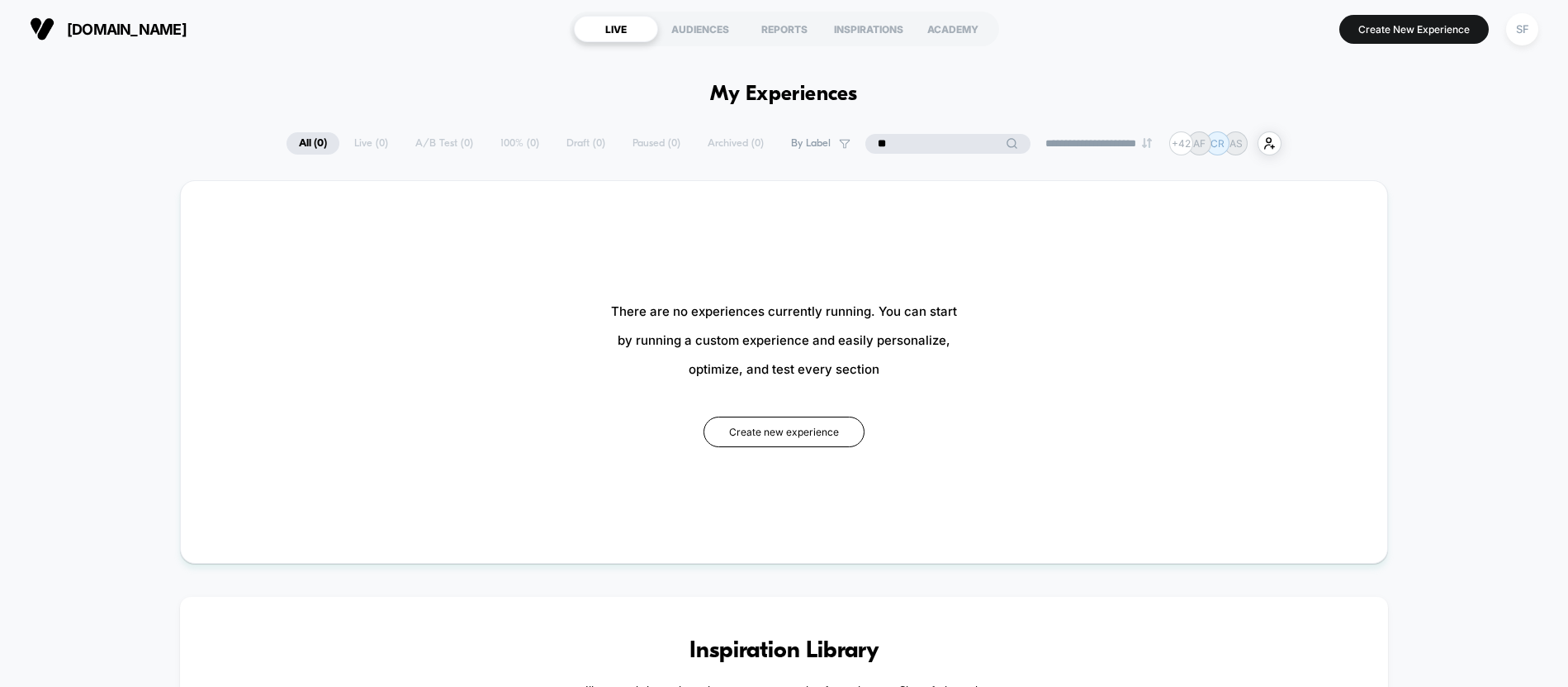
type input "*"
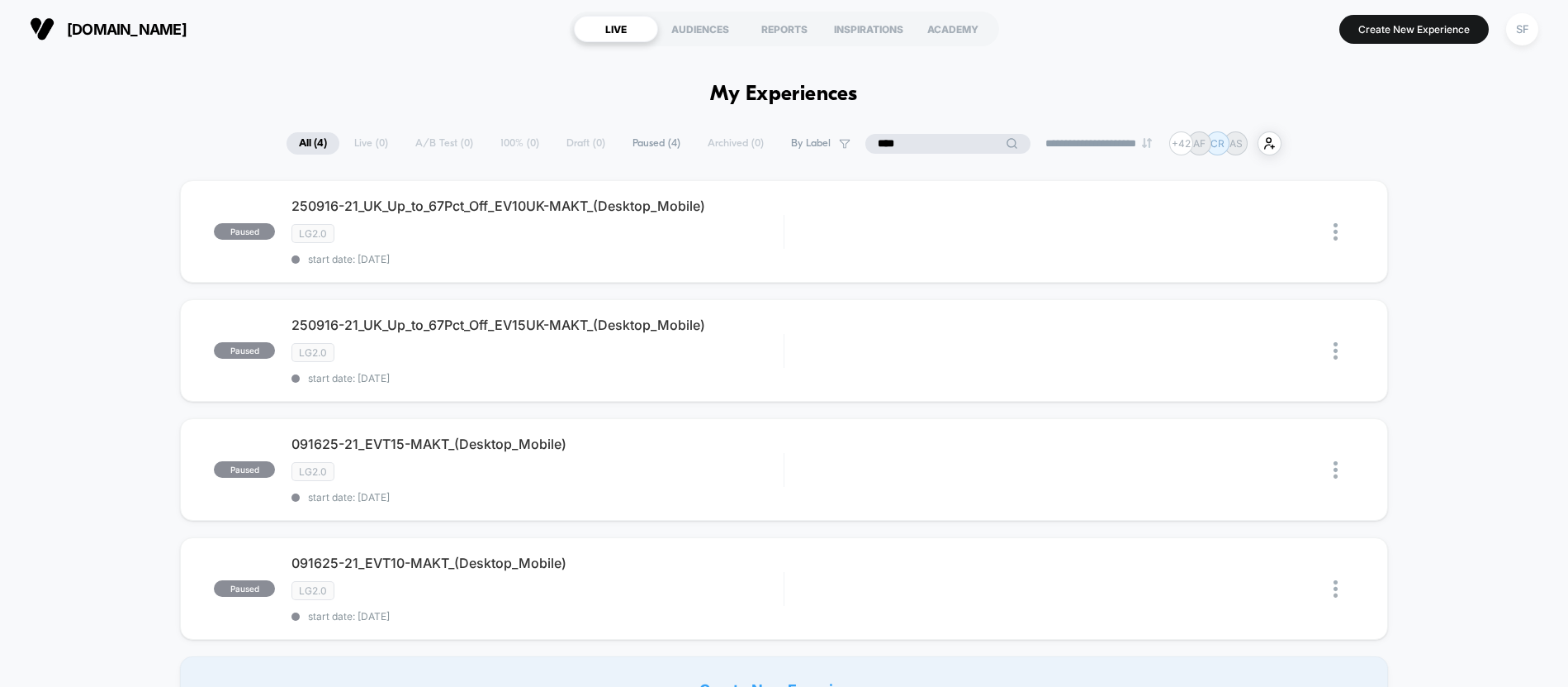
click at [952, 145] on input "****" at bounding box center [948, 144] width 165 height 20
type input "*"
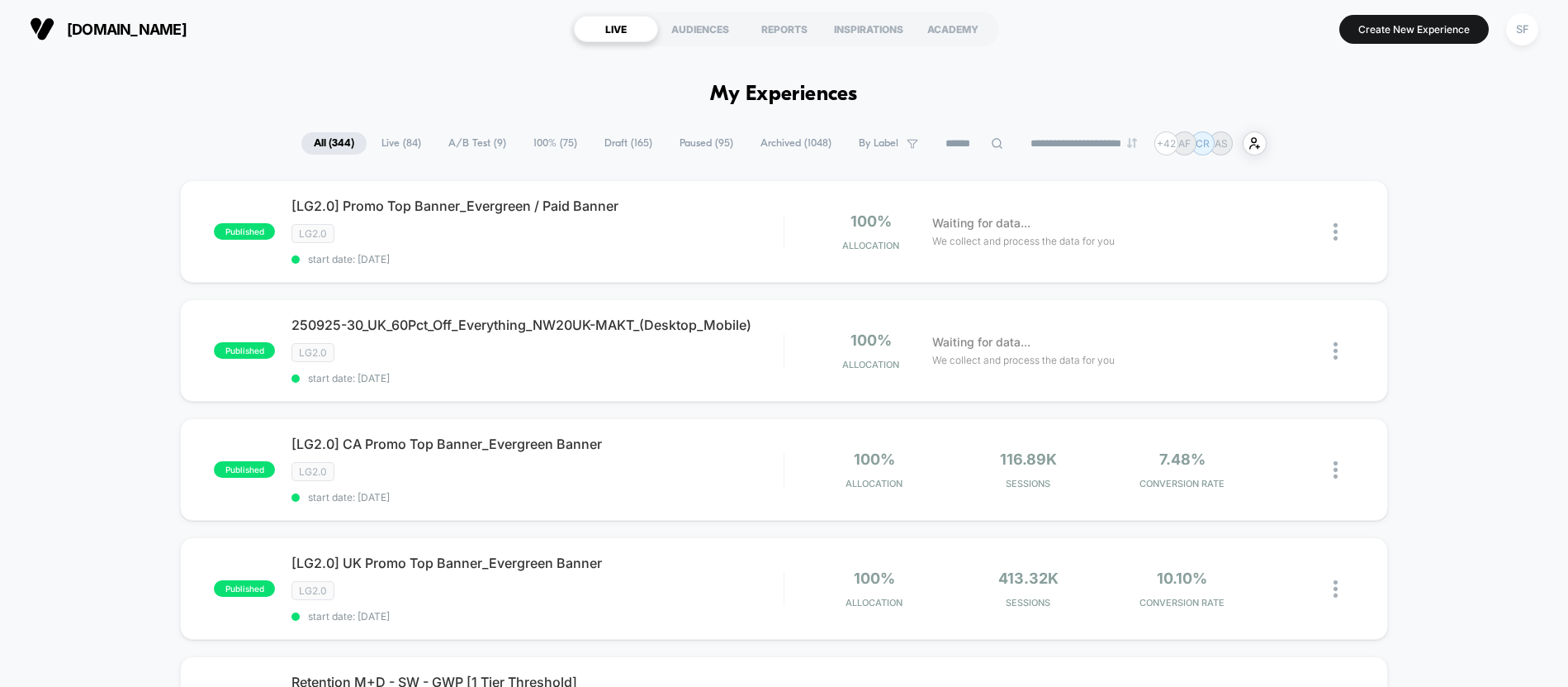
drag, startPoint x: 346, startPoint y: 139, endPoint x: 395, endPoint y: 149, distance: 50.0
click at [395, 149] on span "Live ( 84 )" at bounding box center [401, 144] width 64 height 22
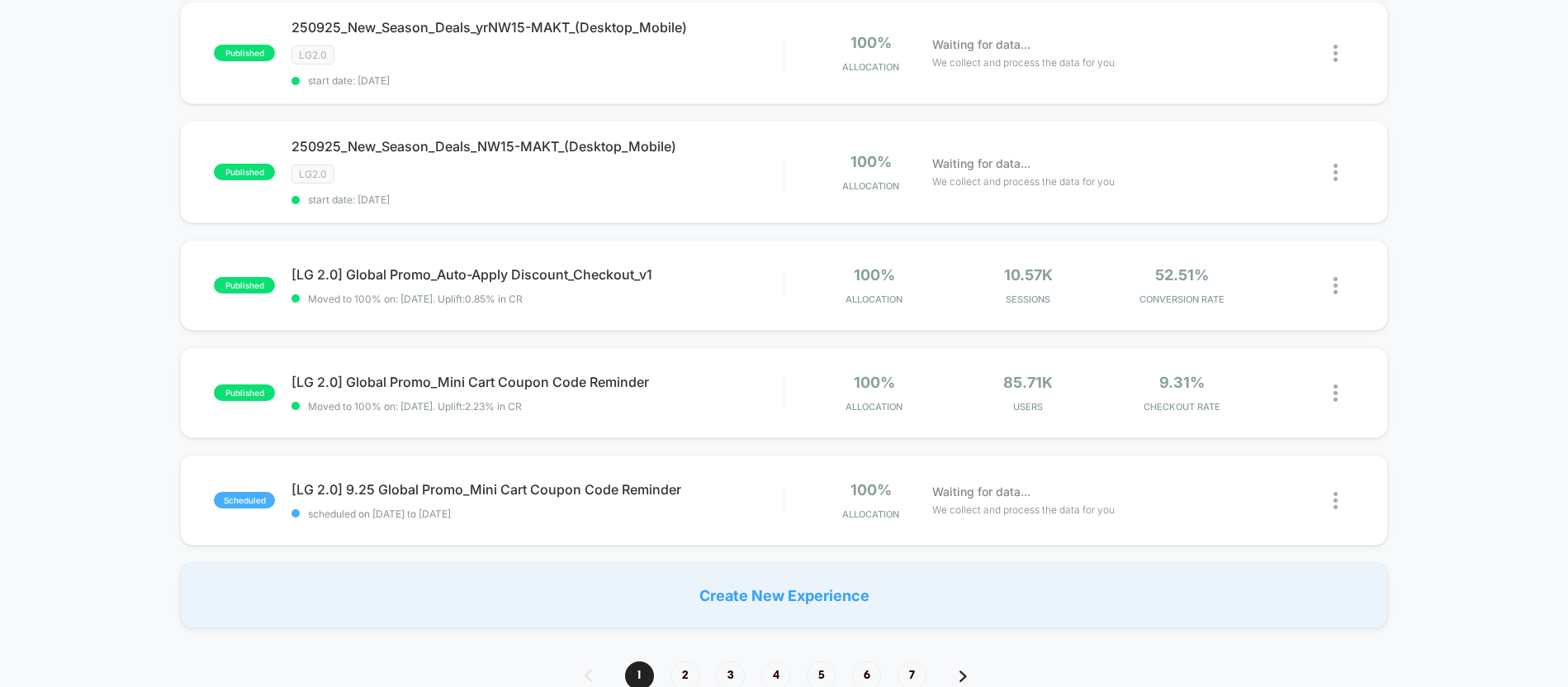
scroll to position [1024, 0]
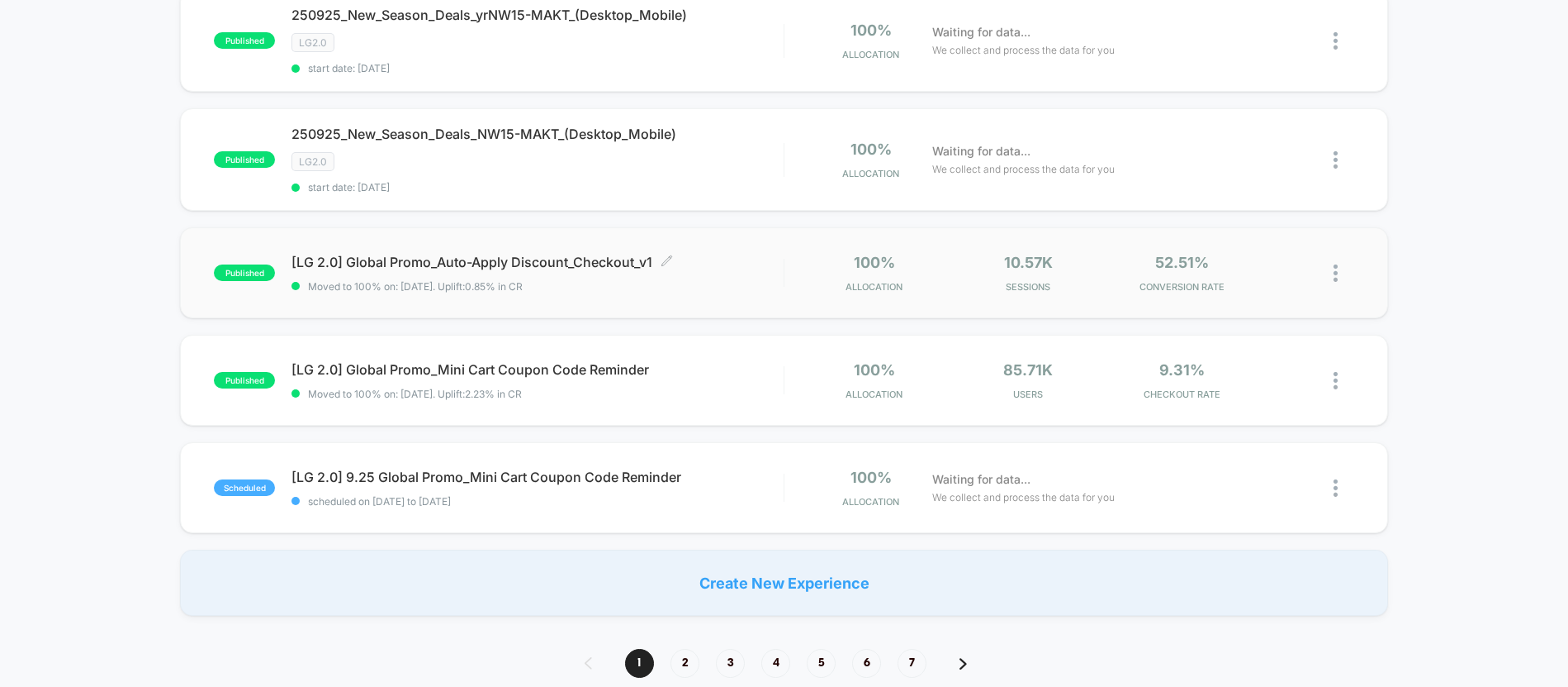
click at [649, 290] on span "Moved to 100% on: 9/23/2025 . Uplift: 0.85% in CR" at bounding box center [537, 286] width 491 height 13
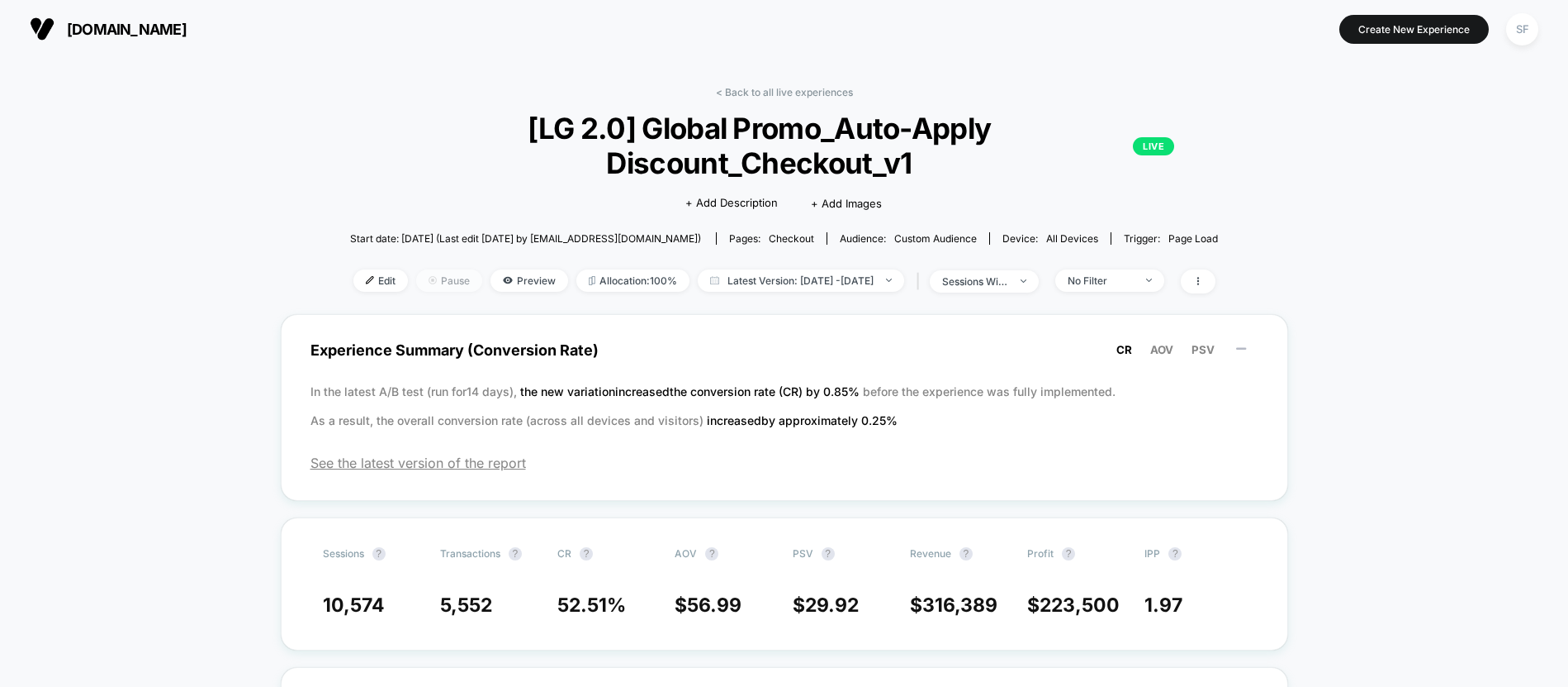
drag, startPoint x: 412, startPoint y: 235, endPoint x: 413, endPoint y: 243, distance: 8.1
click at [416, 269] on span "Pause" at bounding box center [449, 280] width 66 height 22
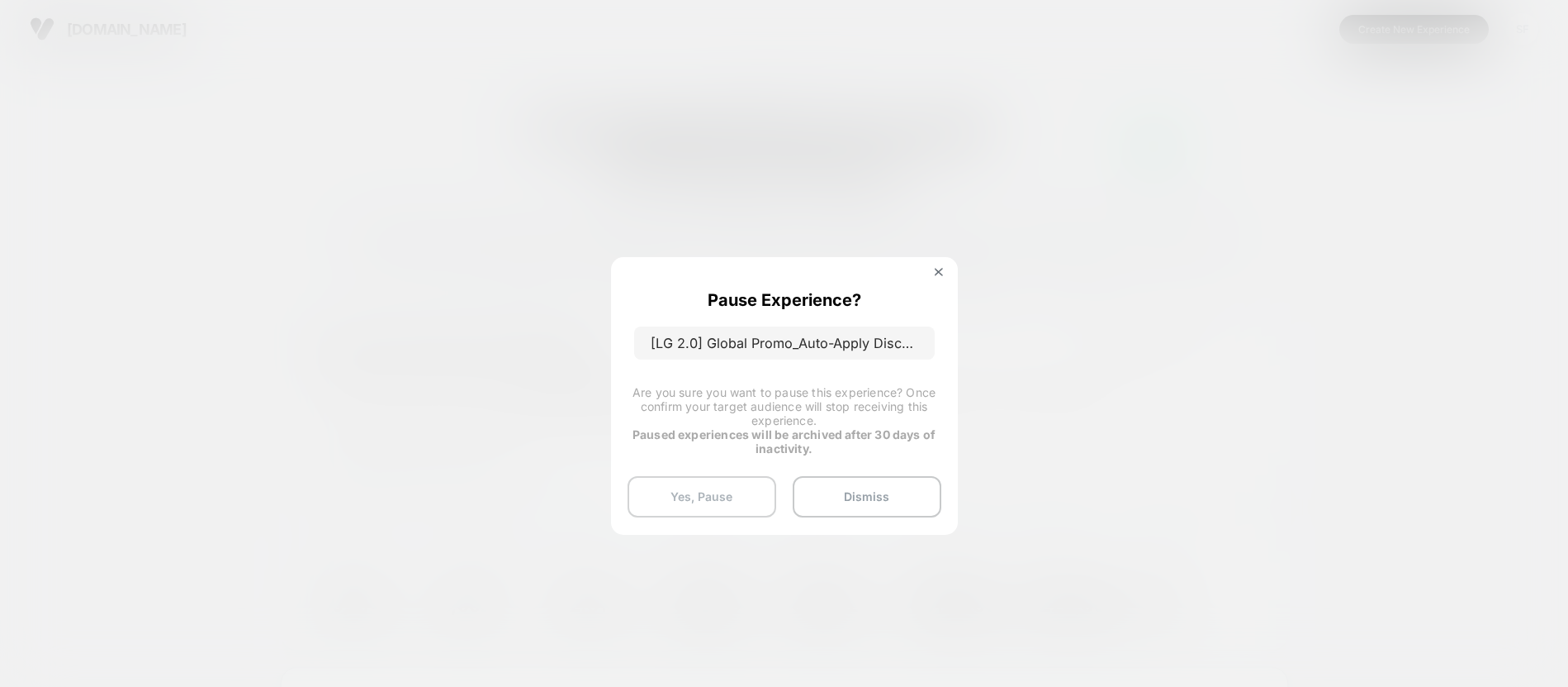
click at [731, 487] on button "Yes, Pause" at bounding box center [701, 496] width 149 height 41
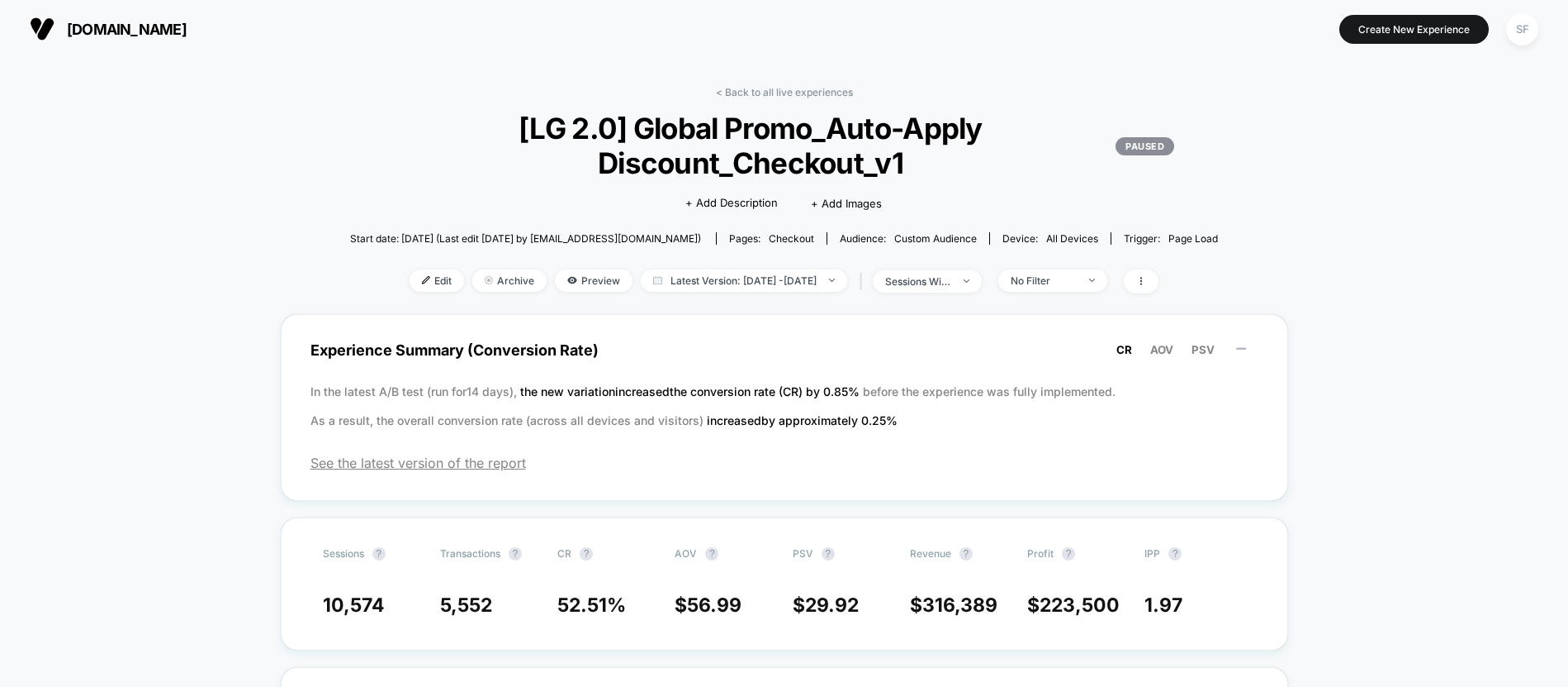
click at [772, 91] on link "< Back to all live experiences" at bounding box center [784, 92] width 137 height 13
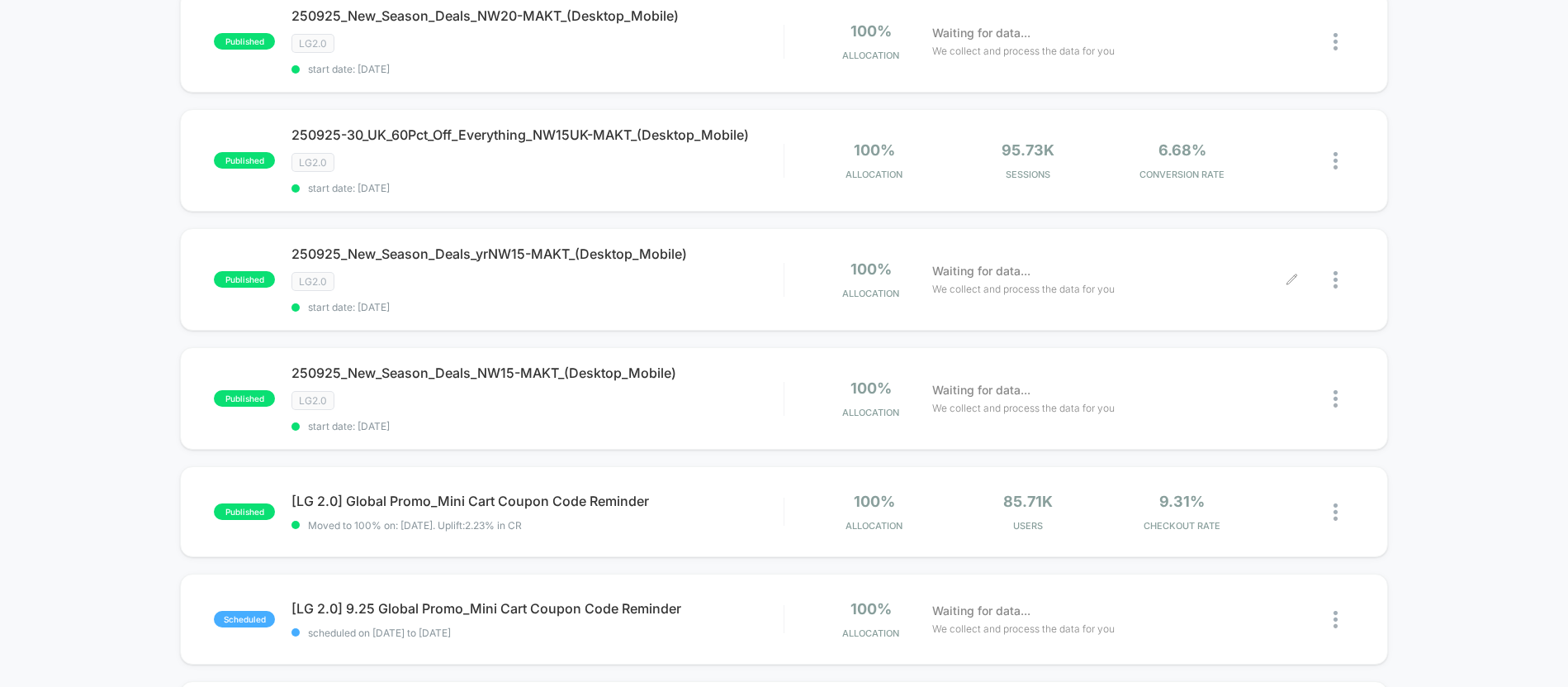
scroll to position [783, 0]
click at [632, 534] on div "published [LG 2.0] Global Promo_Mini Cart Coupon Code Reminder Moved to 100% on…" at bounding box center [784, 512] width 1208 height 91
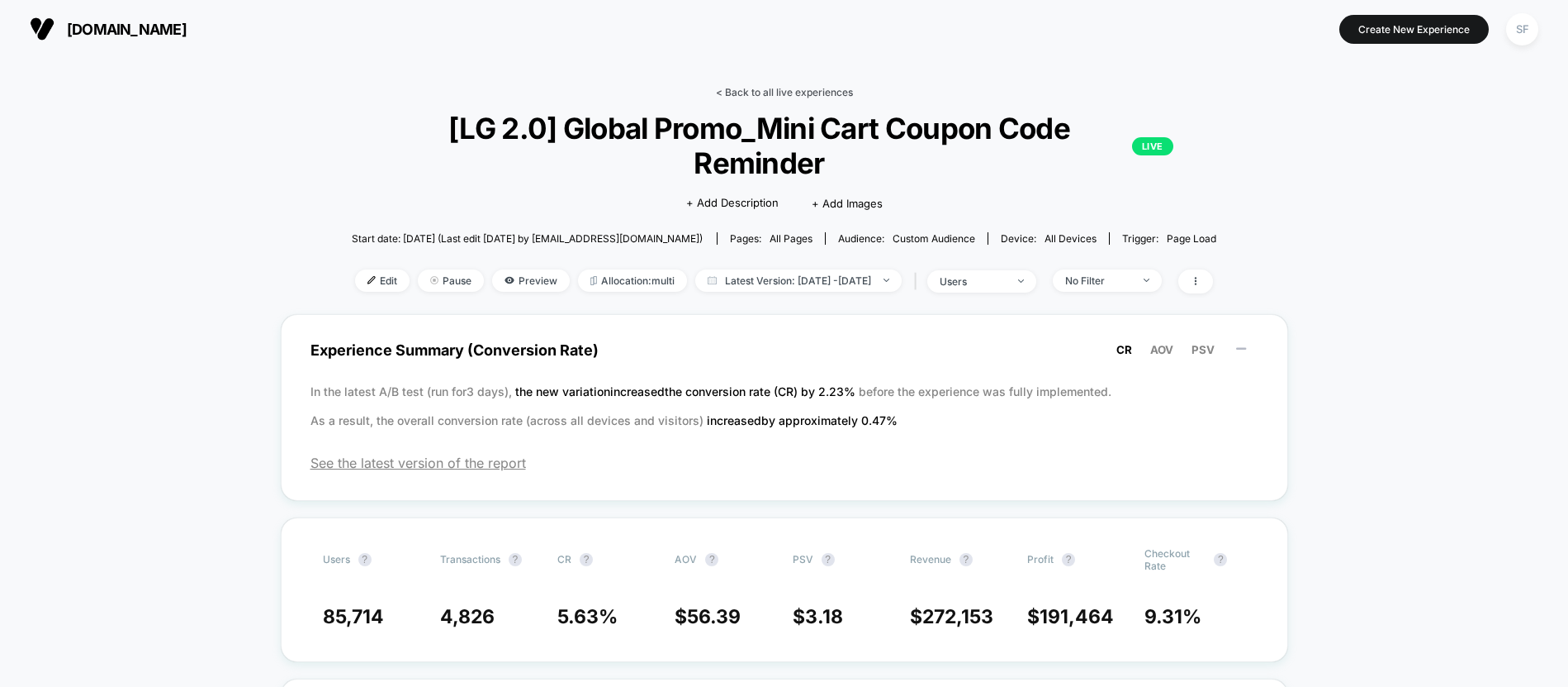
click at [773, 93] on link "< Back to all live experiences" at bounding box center [784, 92] width 137 height 13
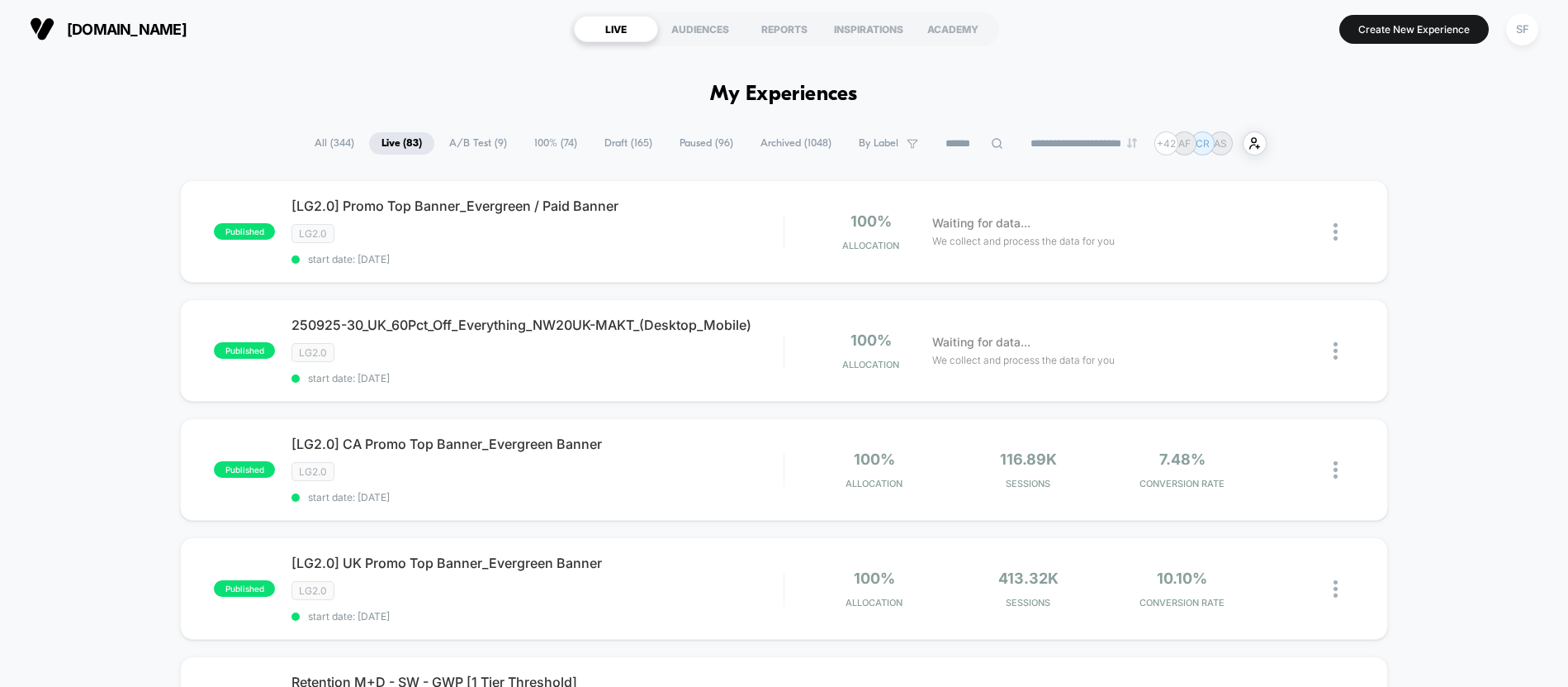
click at [480, 148] on span "A/B Test ( 9 )" at bounding box center [478, 144] width 82 height 22
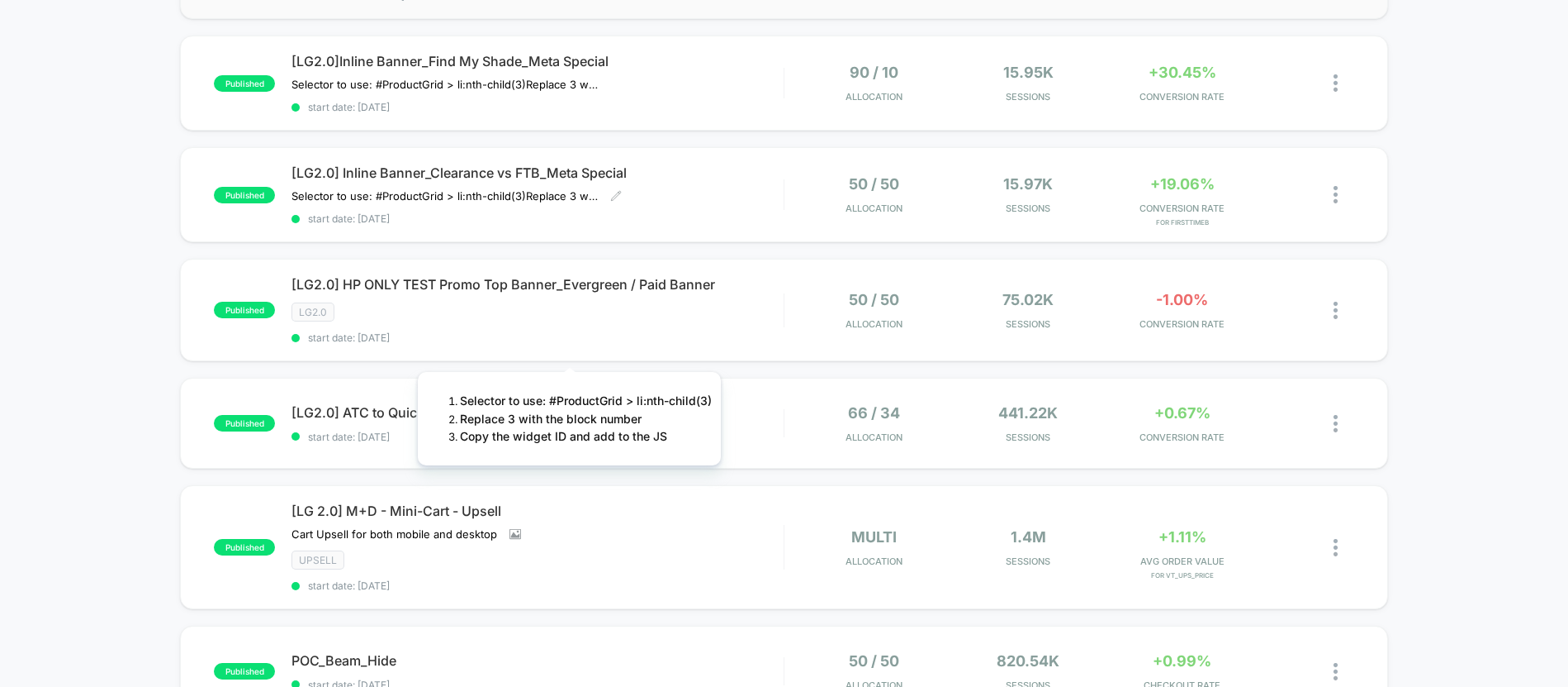
scroll to position [492, 0]
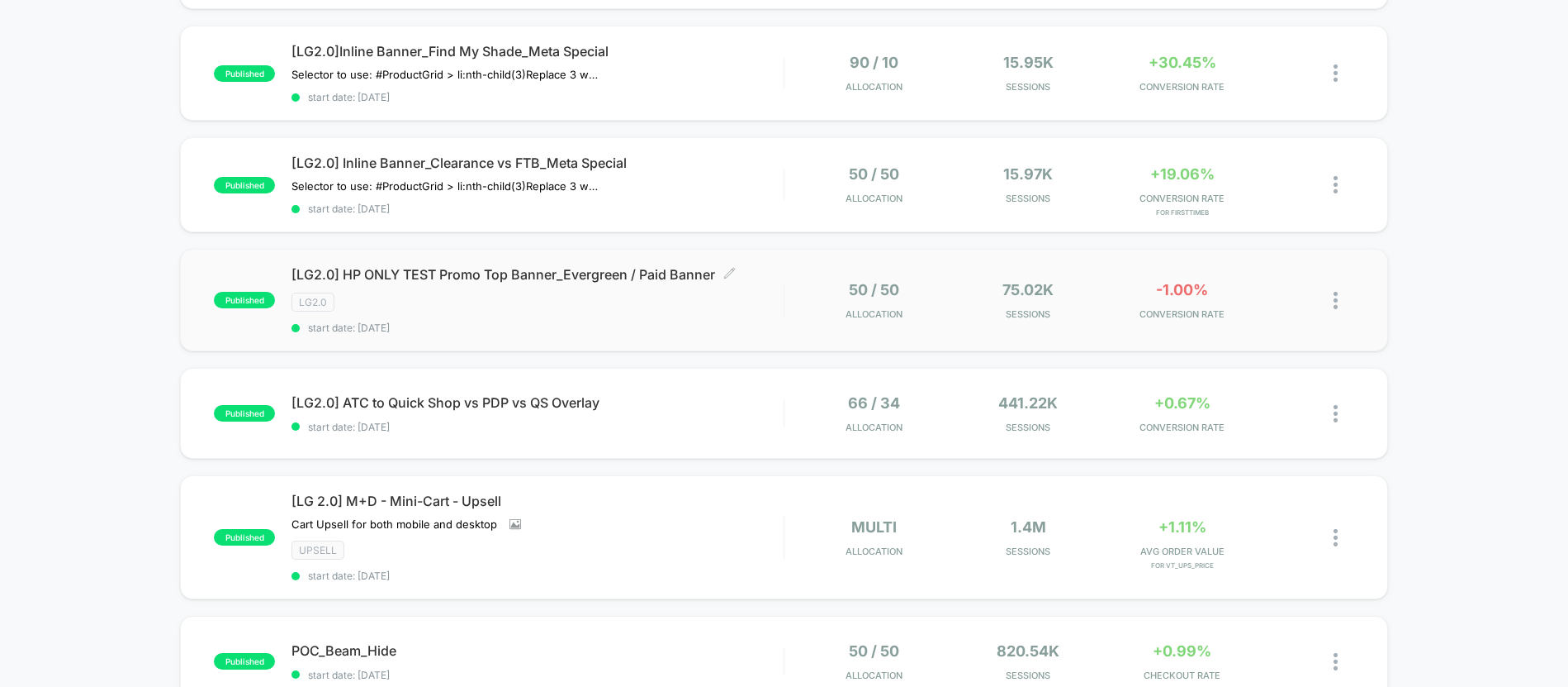
click at [534, 318] on div "[LG2.0] HP ONLY TEST Promo Top Banner_Evergreen / Paid Banner Click to edit exp…" at bounding box center [537, 300] width 491 height 68
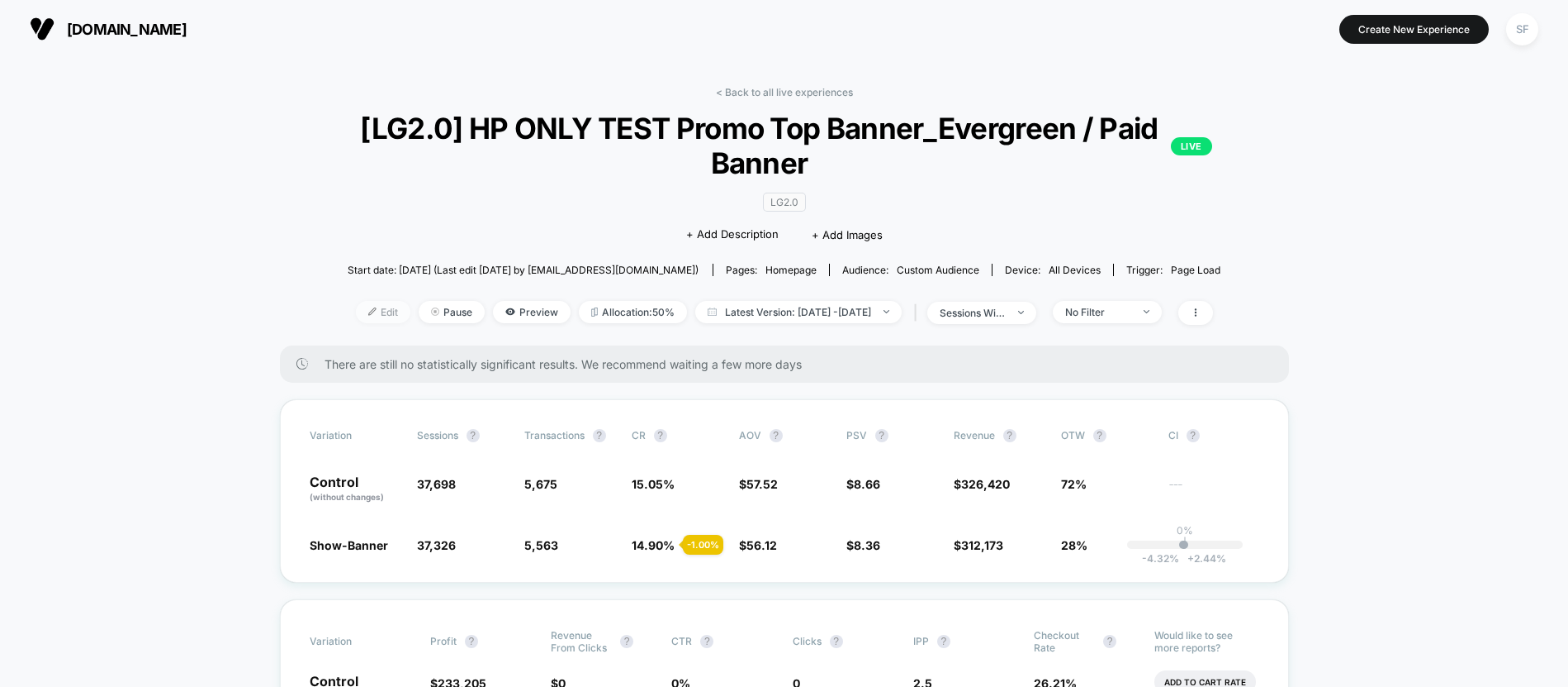
click at [356, 317] on span "Edit" at bounding box center [383, 312] width 55 height 22
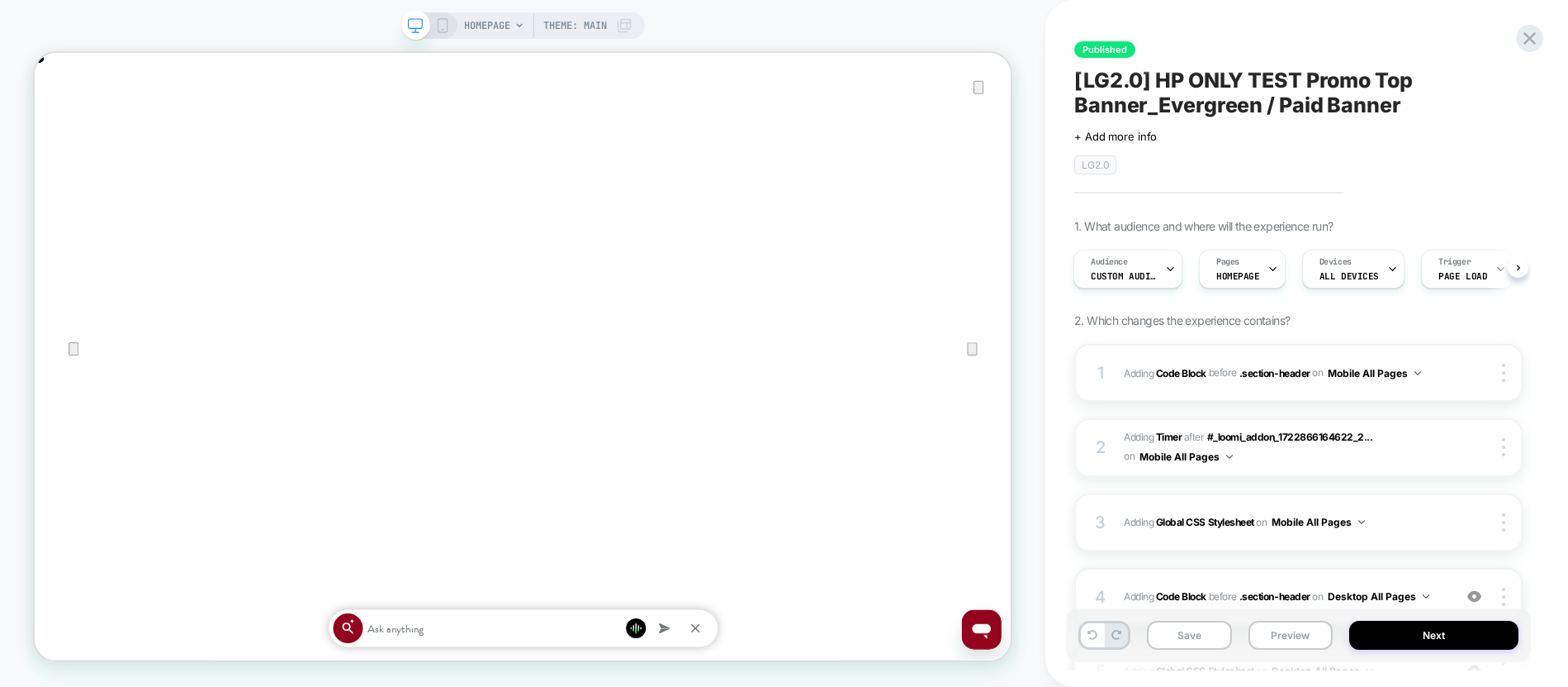
click at [1280, 568] on div "4 Adding Code Block BEFORE .section-header .section-header on Desktop All Pages…" at bounding box center [1298, 596] width 448 height 58
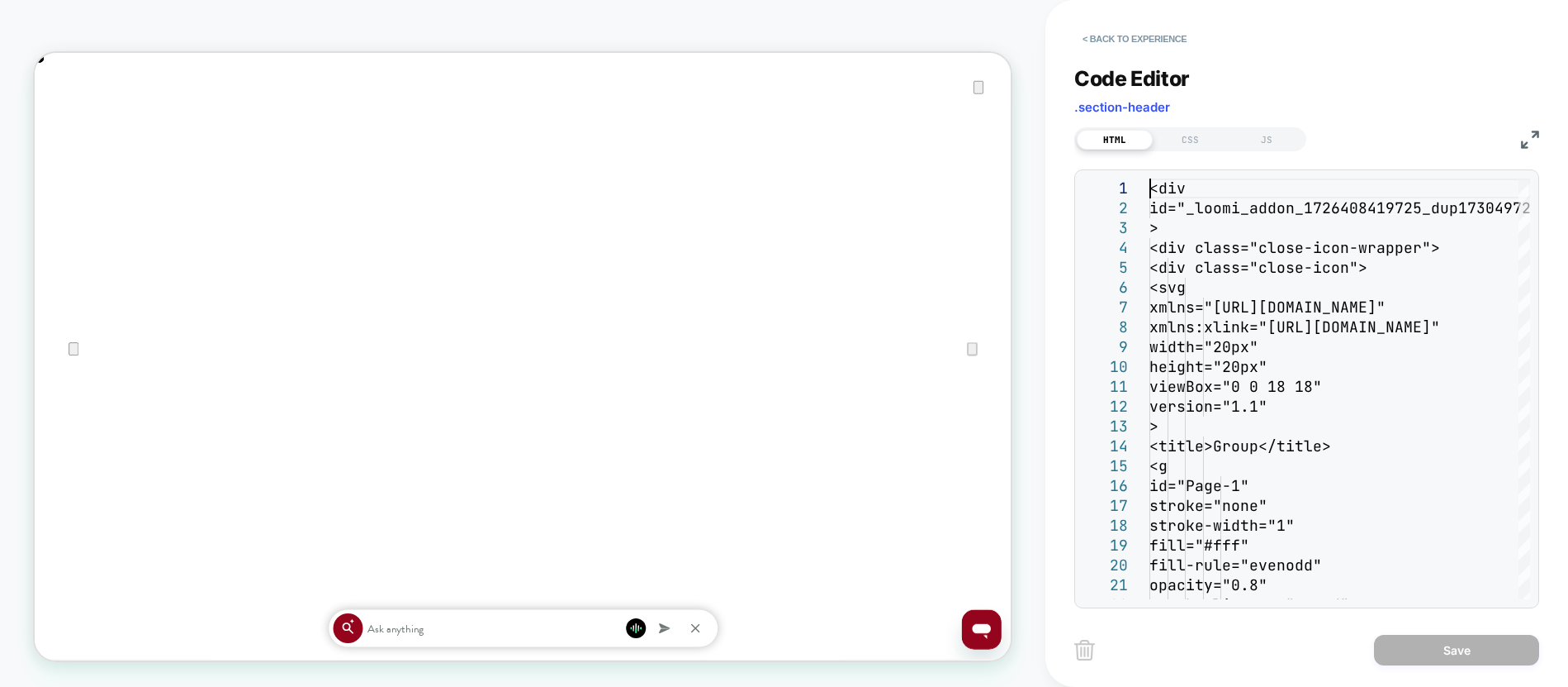
type textarea "**********"
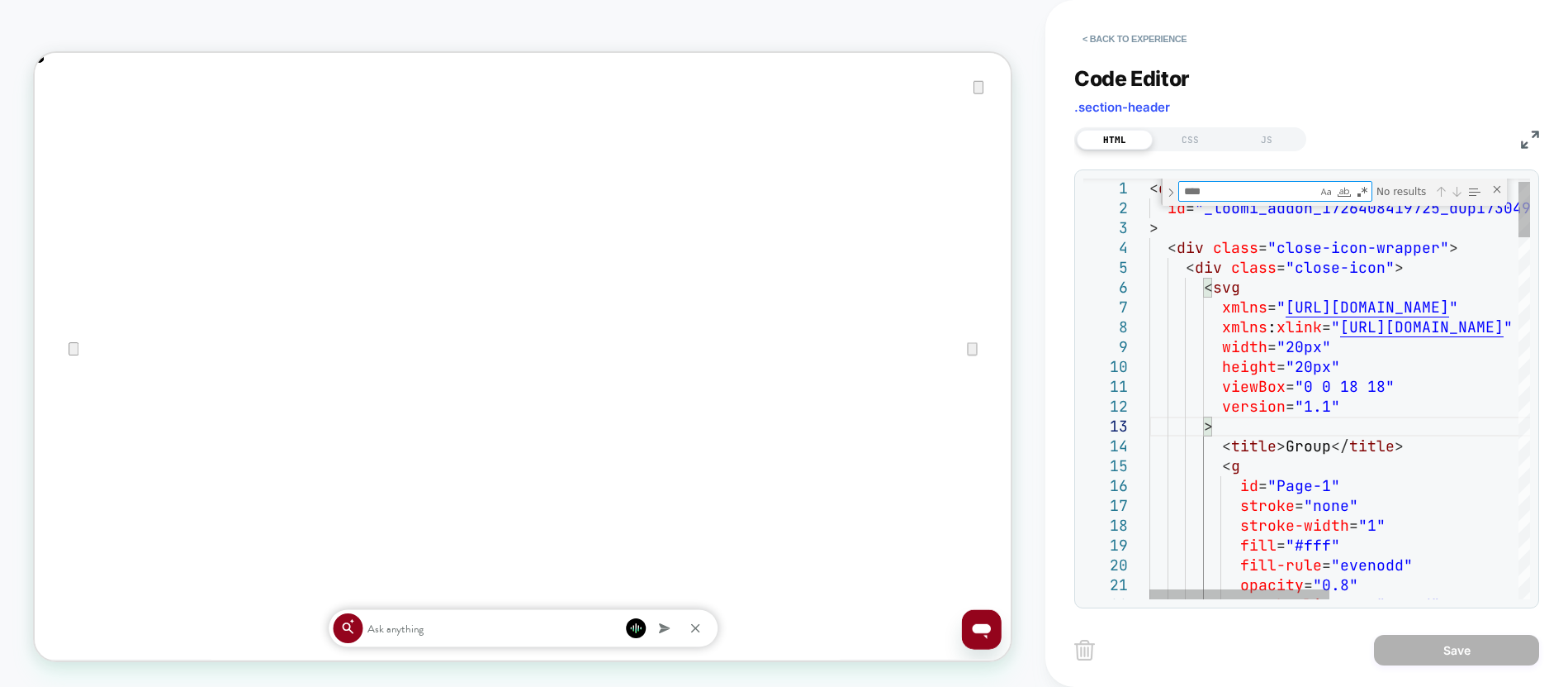
type textarea "*"
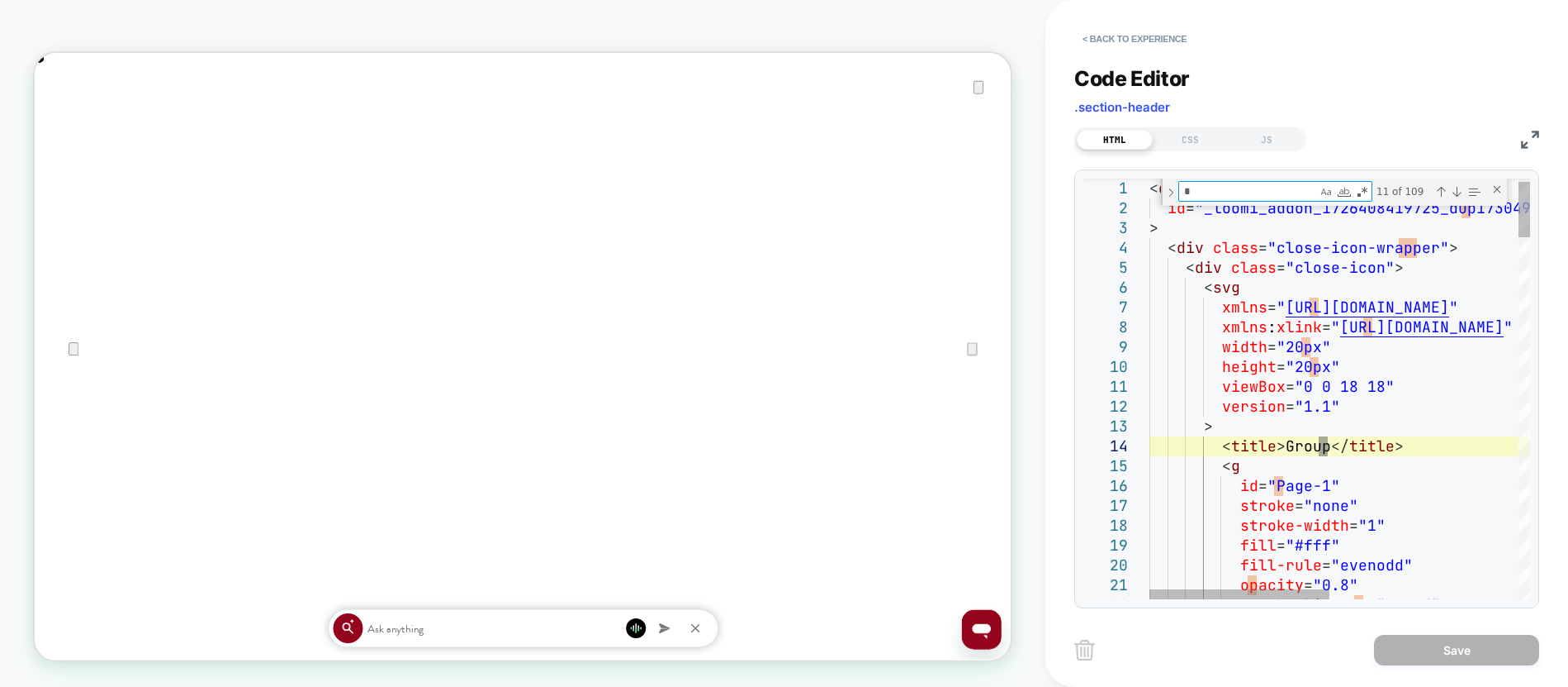
type textarea "**********"
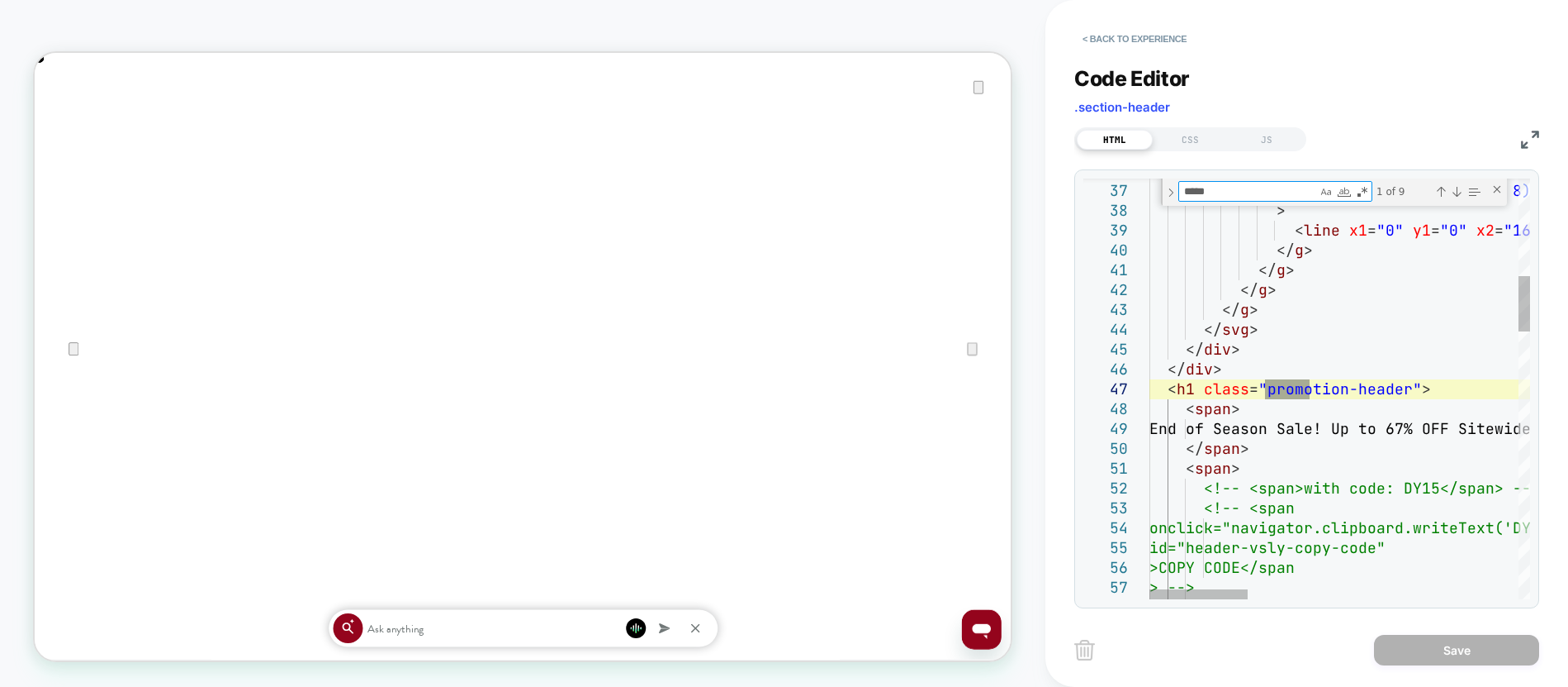
type textarea "*****"
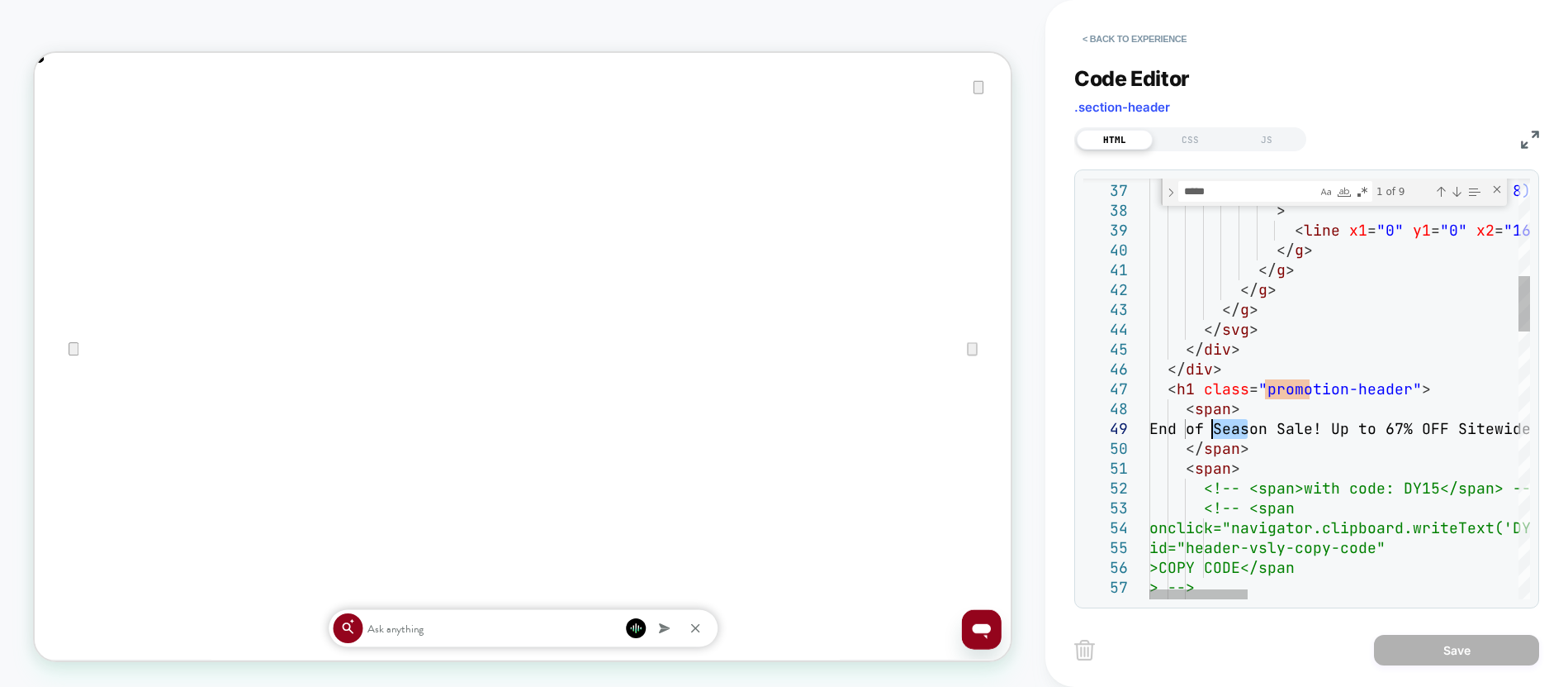
drag, startPoint x: 1280, startPoint y: 439, endPoint x: 1209, endPoint y: 424, distance: 72.6
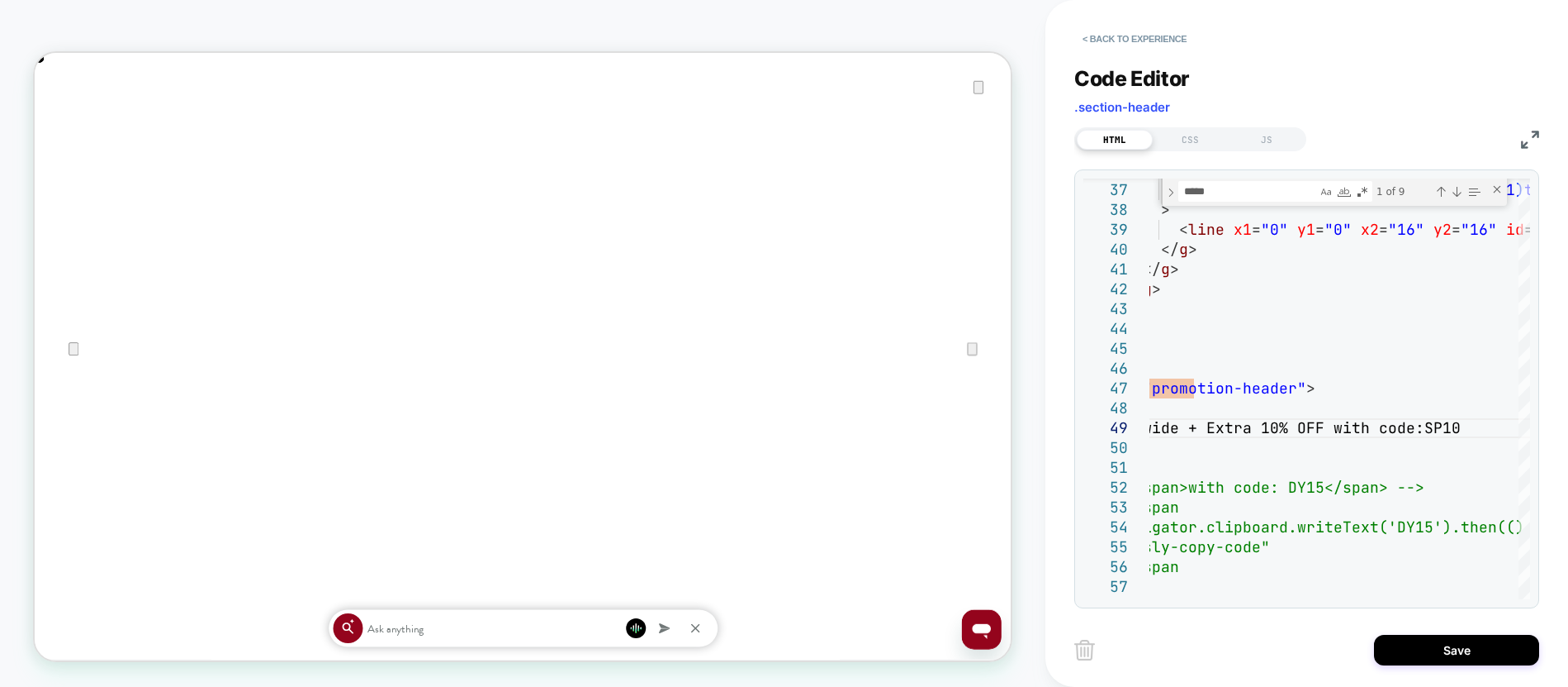
scroll to position [0, 2605]
type textarea "**********"
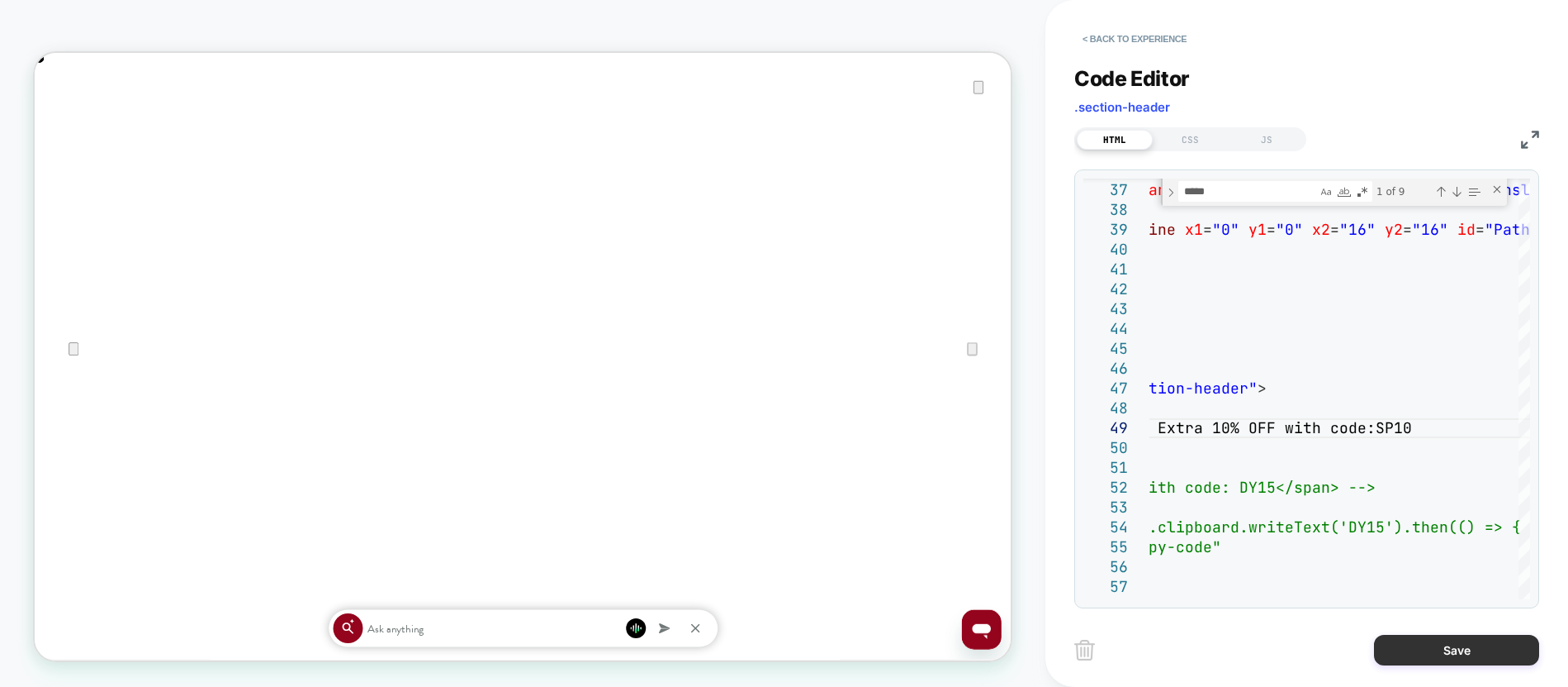
click at [1419, 650] on button "Save" at bounding box center [1456, 649] width 165 height 30
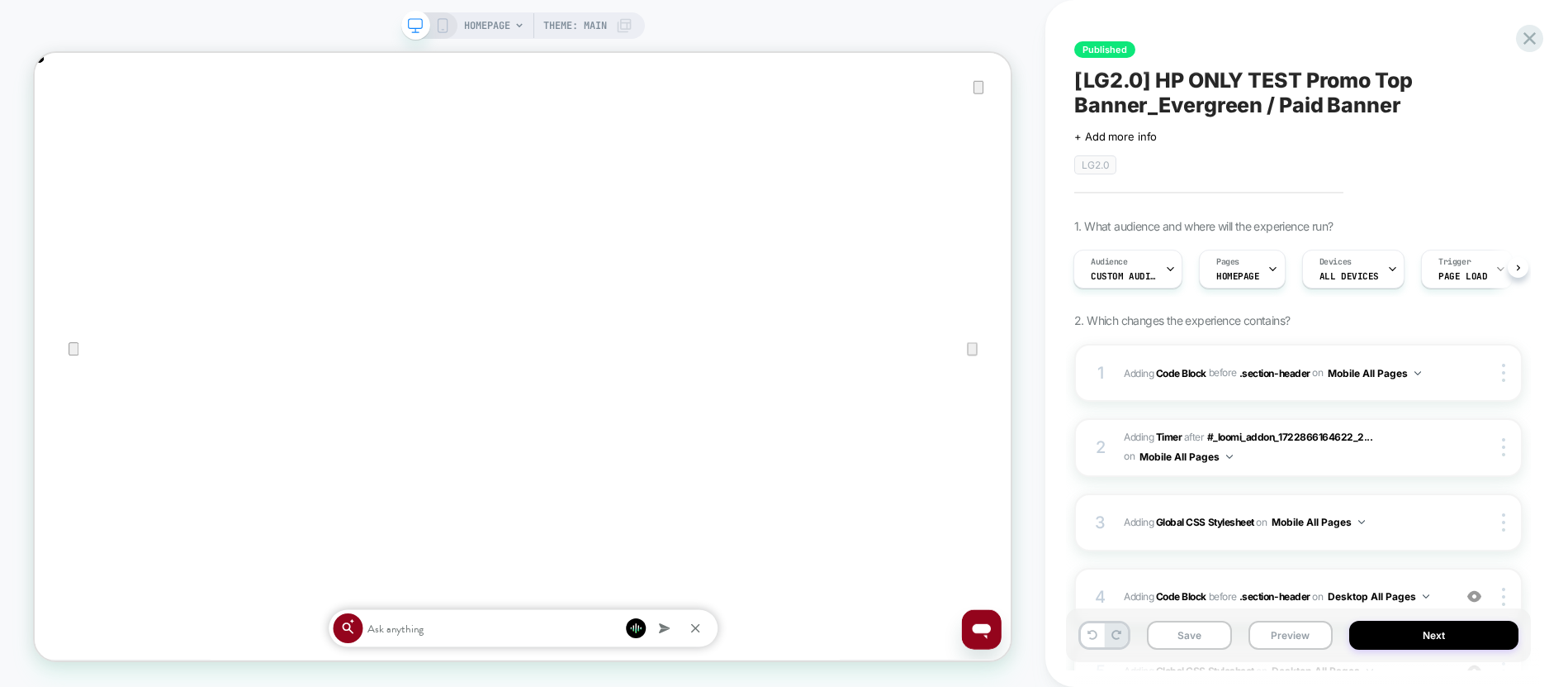
scroll to position [0, 0]
click at [1195, 632] on button "Save" at bounding box center [1189, 635] width 85 height 29
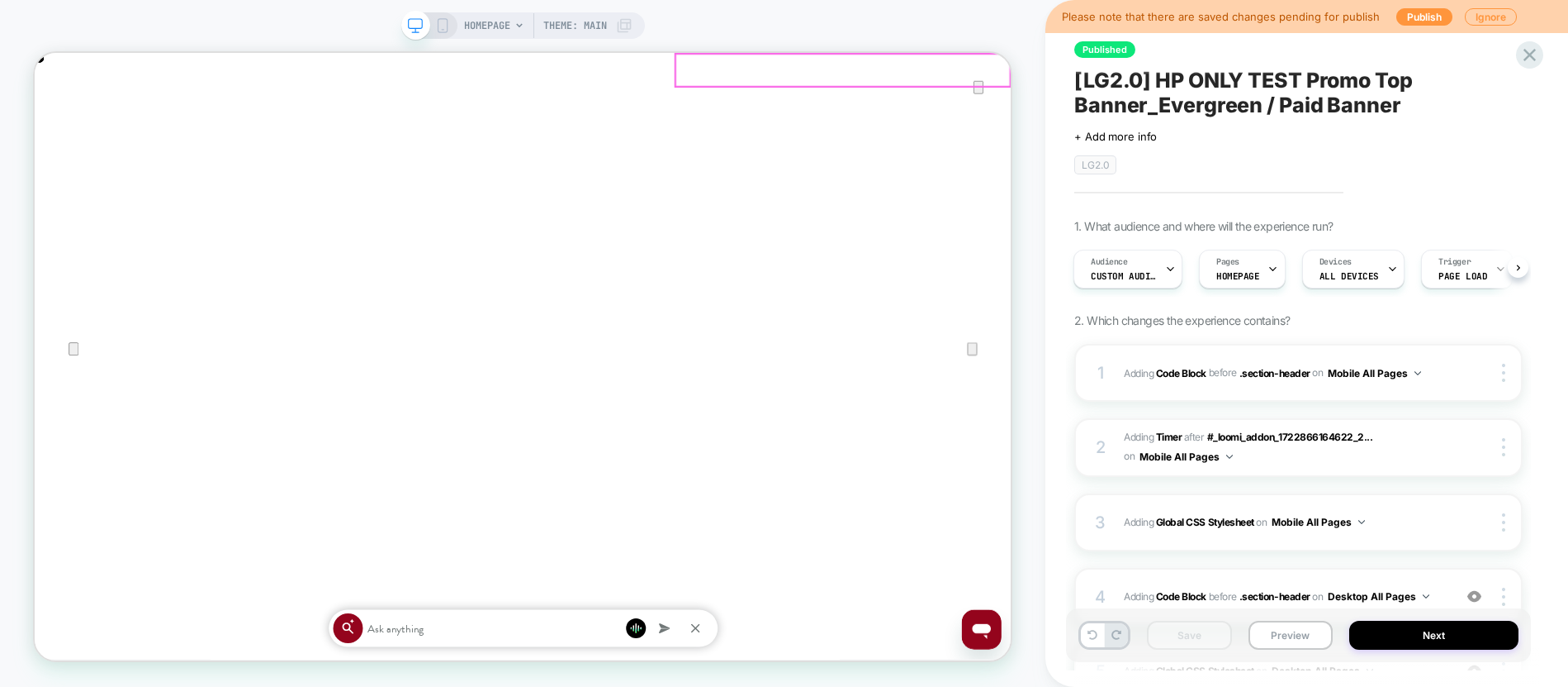
scroll to position [0, 1302]
click at [440, 27] on icon at bounding box center [443, 26] width 15 height 15
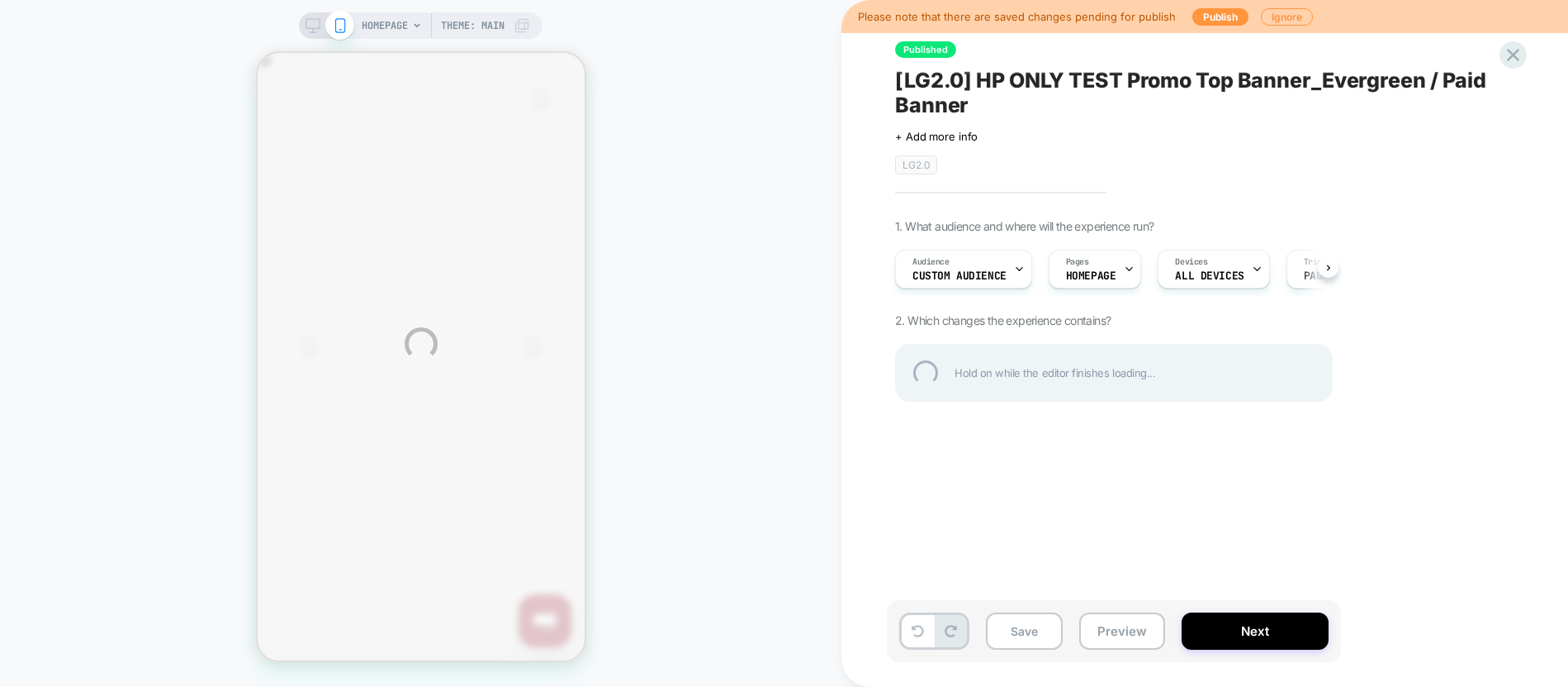
click at [1215, 16] on div "HOMEPAGE Theme: MAIN Please note that there are saved changes pending for publi…" at bounding box center [784, 343] width 1568 height 687
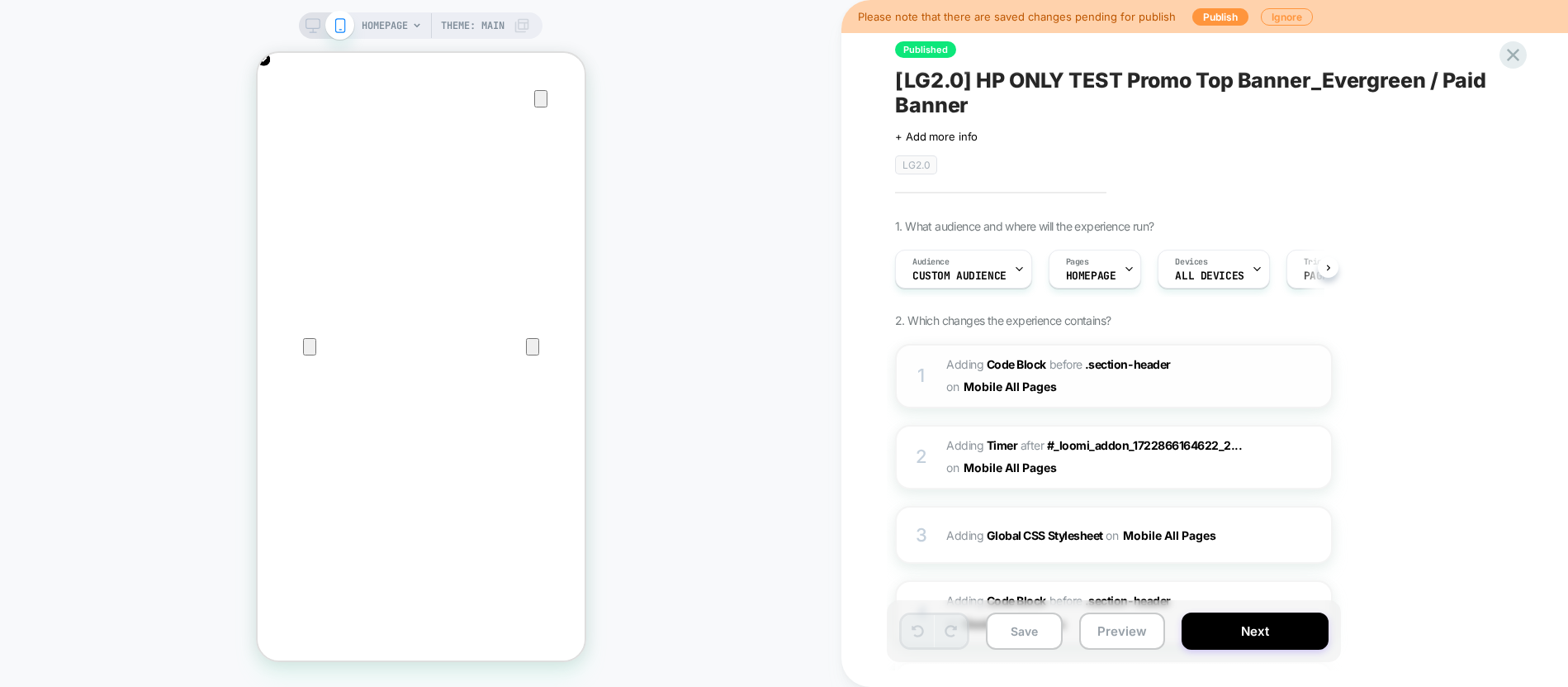
click at [1095, 396] on span "Adding Code Block BEFORE .section-header .section-header on Mobile All Pages" at bounding box center [1104, 376] width 315 height 45
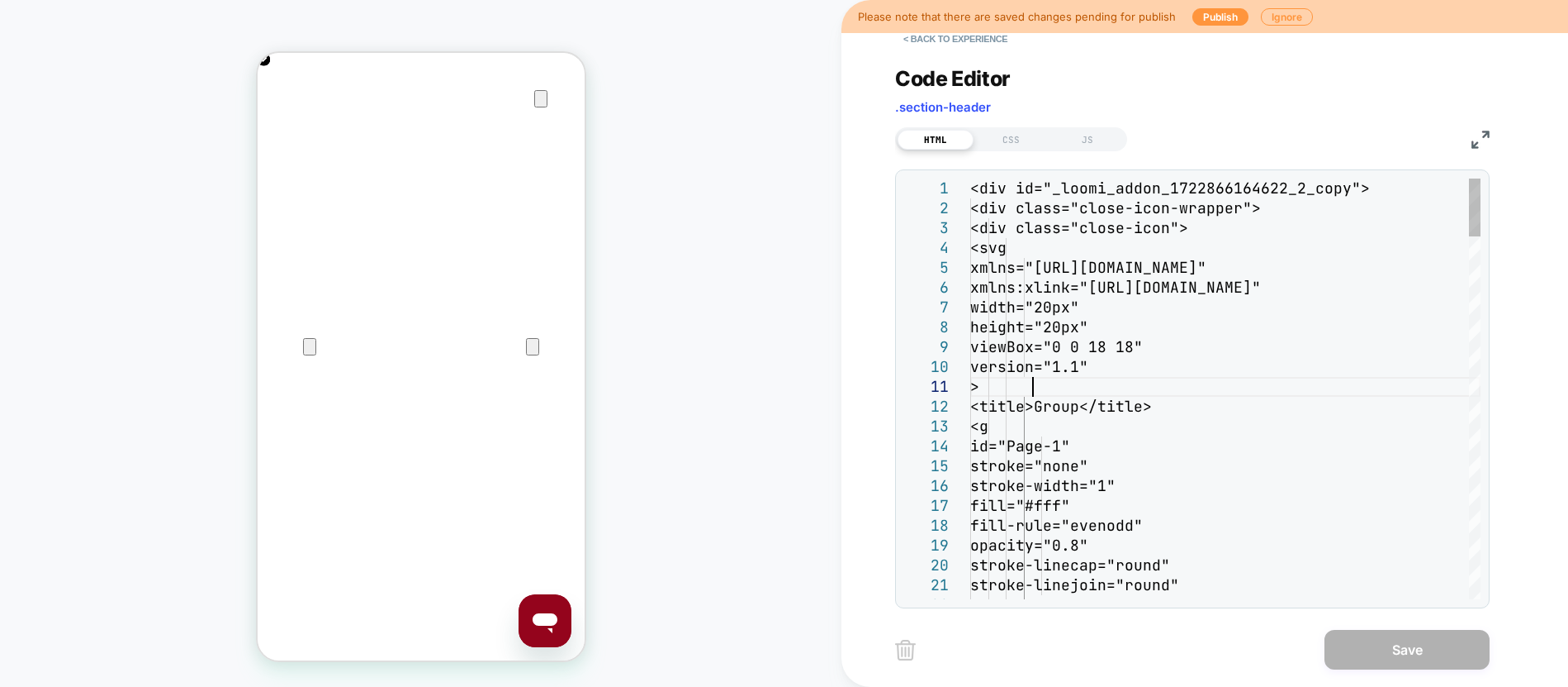
type textarea "**********"
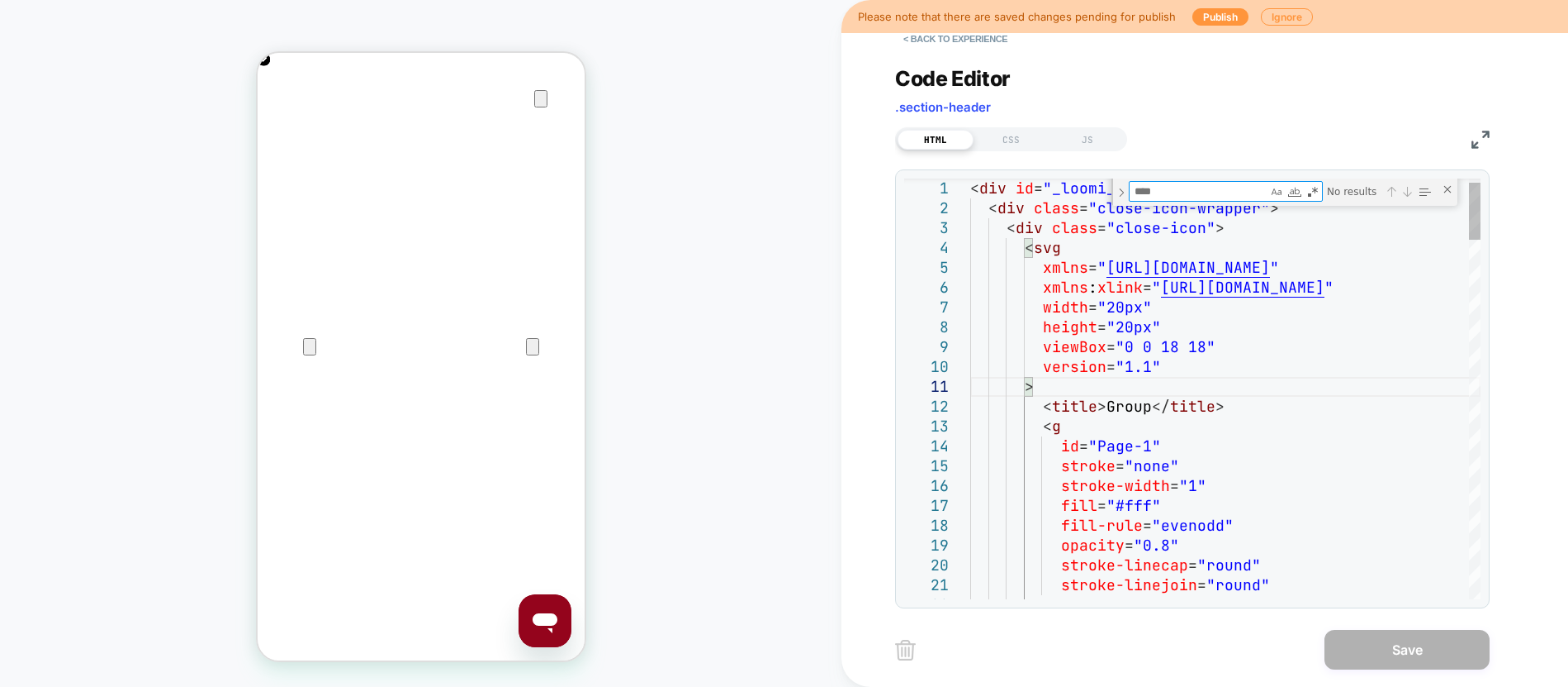
type textarea "*"
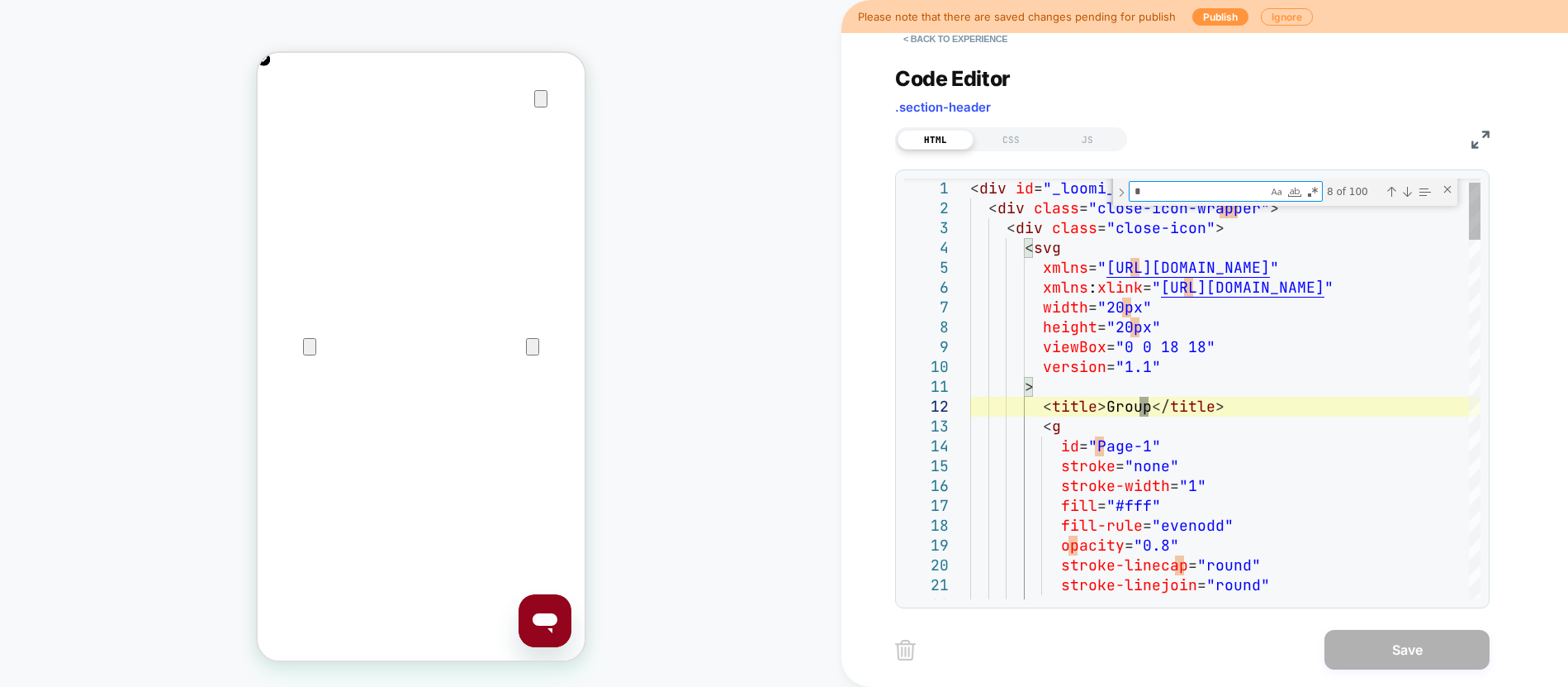
type textarea "**********"
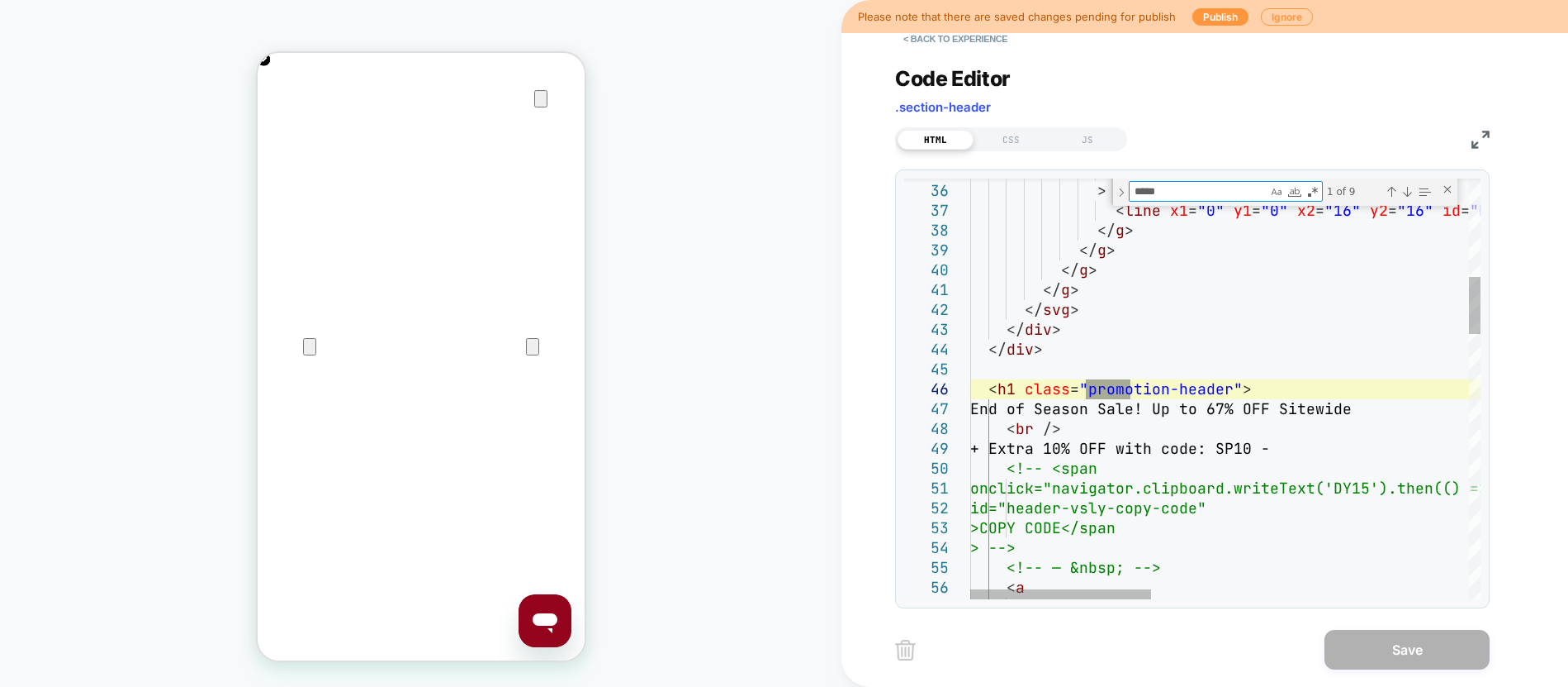
type textarea "*****"
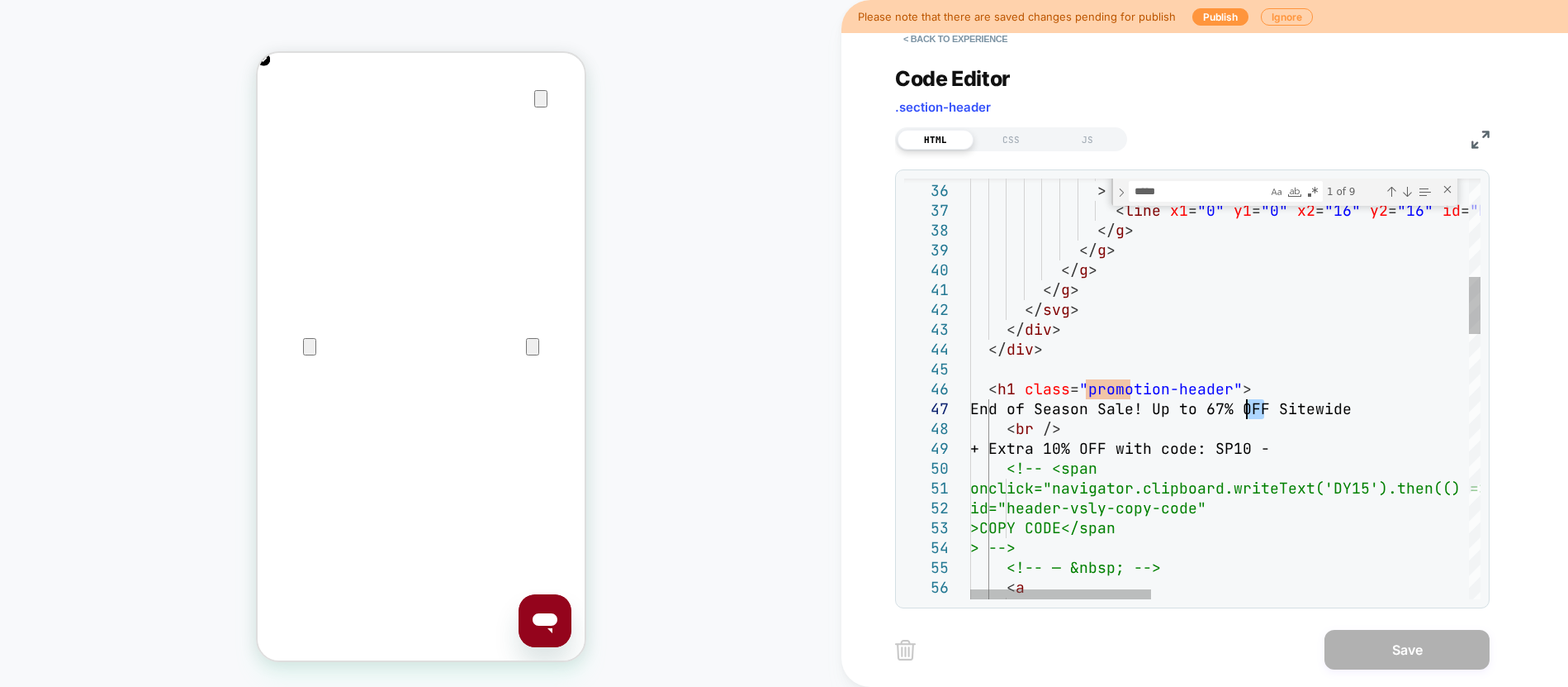
drag, startPoint x: 1261, startPoint y: 408, endPoint x: 1248, endPoint y: 408, distance: 13.0
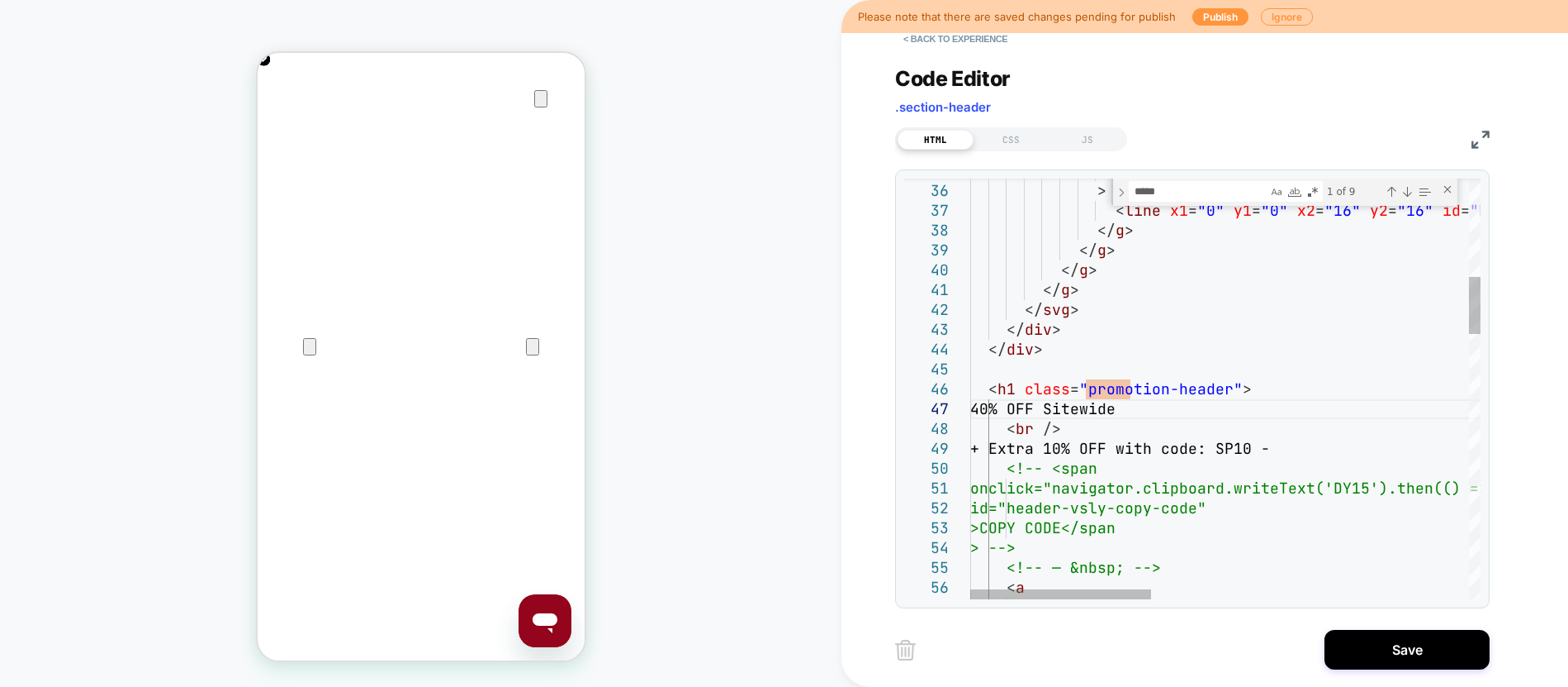
scroll to position [0, 654]
type textarea "**********"
click at [1357, 649] on button "Save" at bounding box center [1407, 649] width 165 height 39
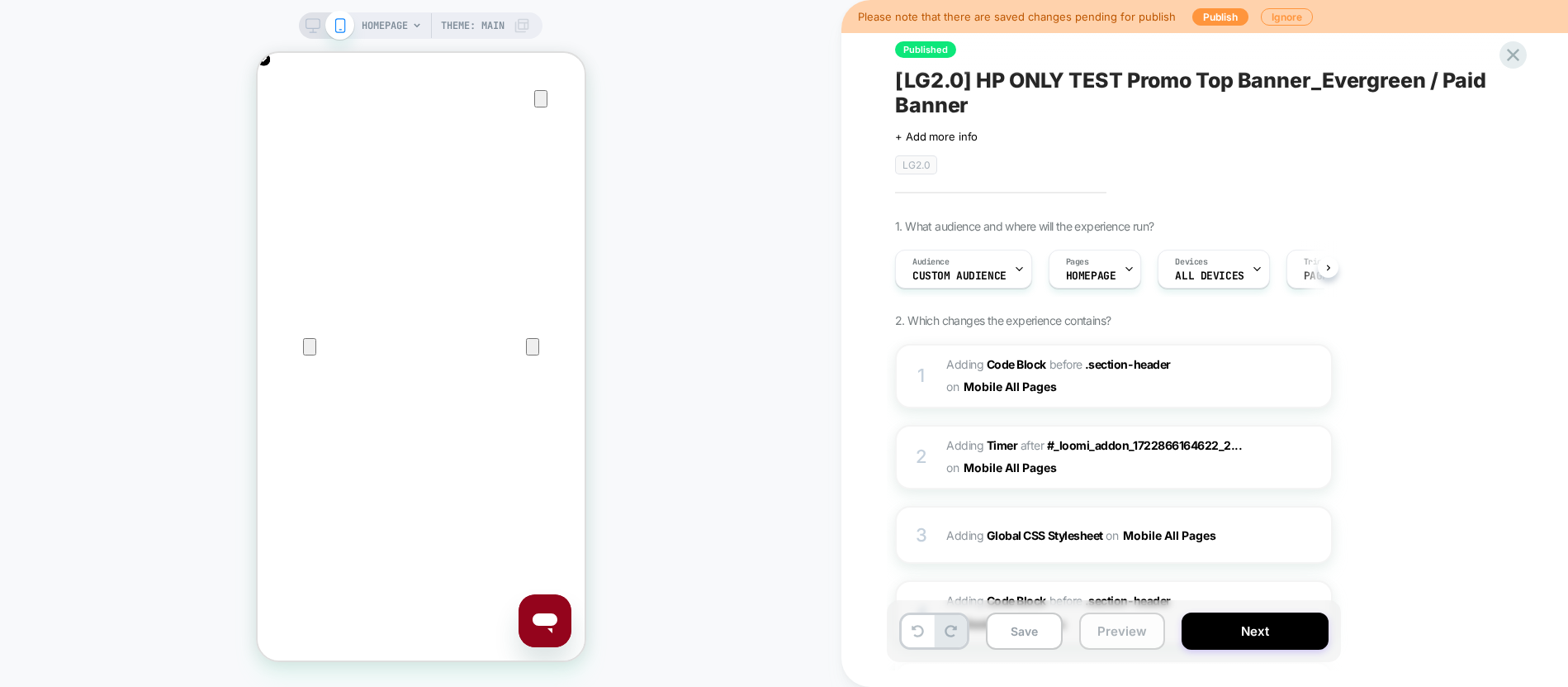
scroll to position [0, 1]
click at [1029, 631] on button "Save" at bounding box center [1025, 630] width 77 height 38
click at [1213, 13] on button "Publish" at bounding box center [1220, 16] width 56 height 17
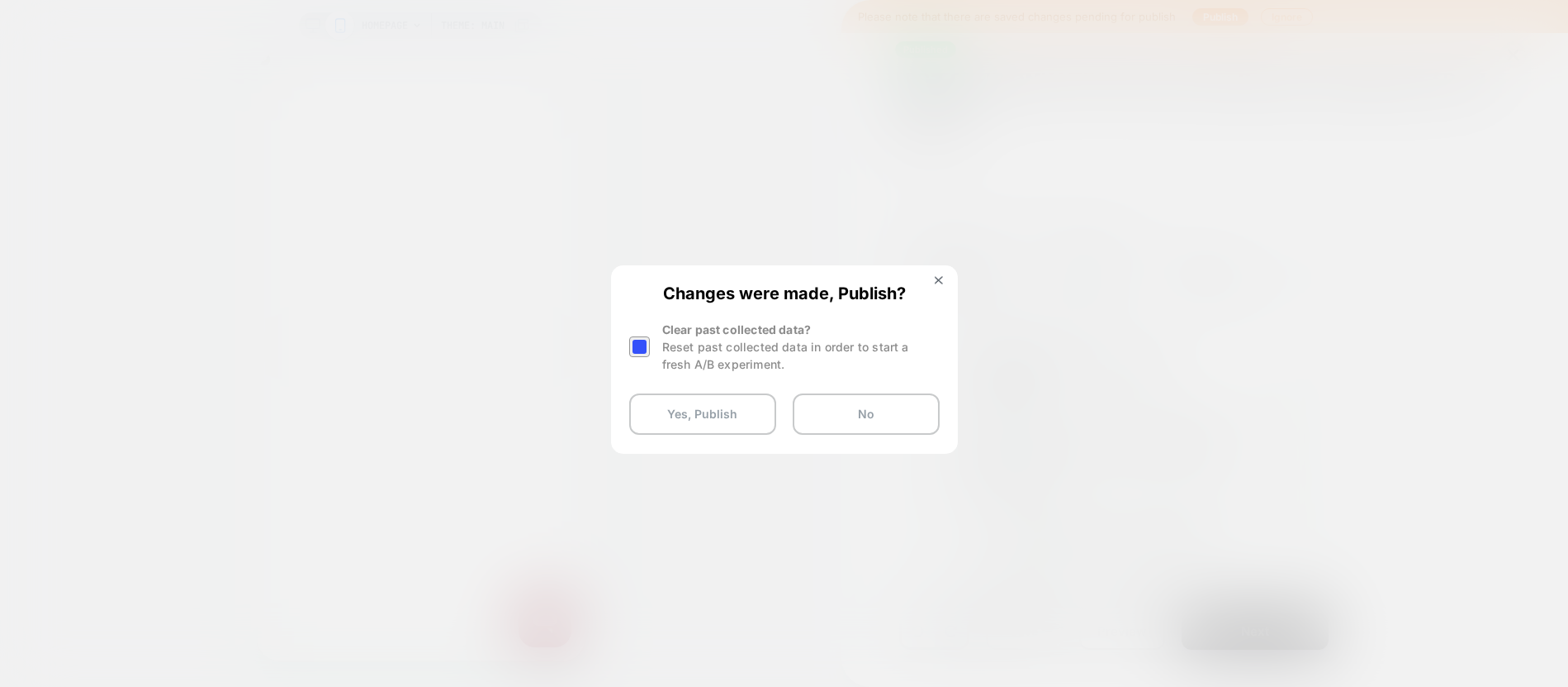
click at [644, 349] on div at bounding box center [639, 347] width 21 height 21
click at [688, 420] on button "Yes, Publish" at bounding box center [702, 413] width 147 height 41
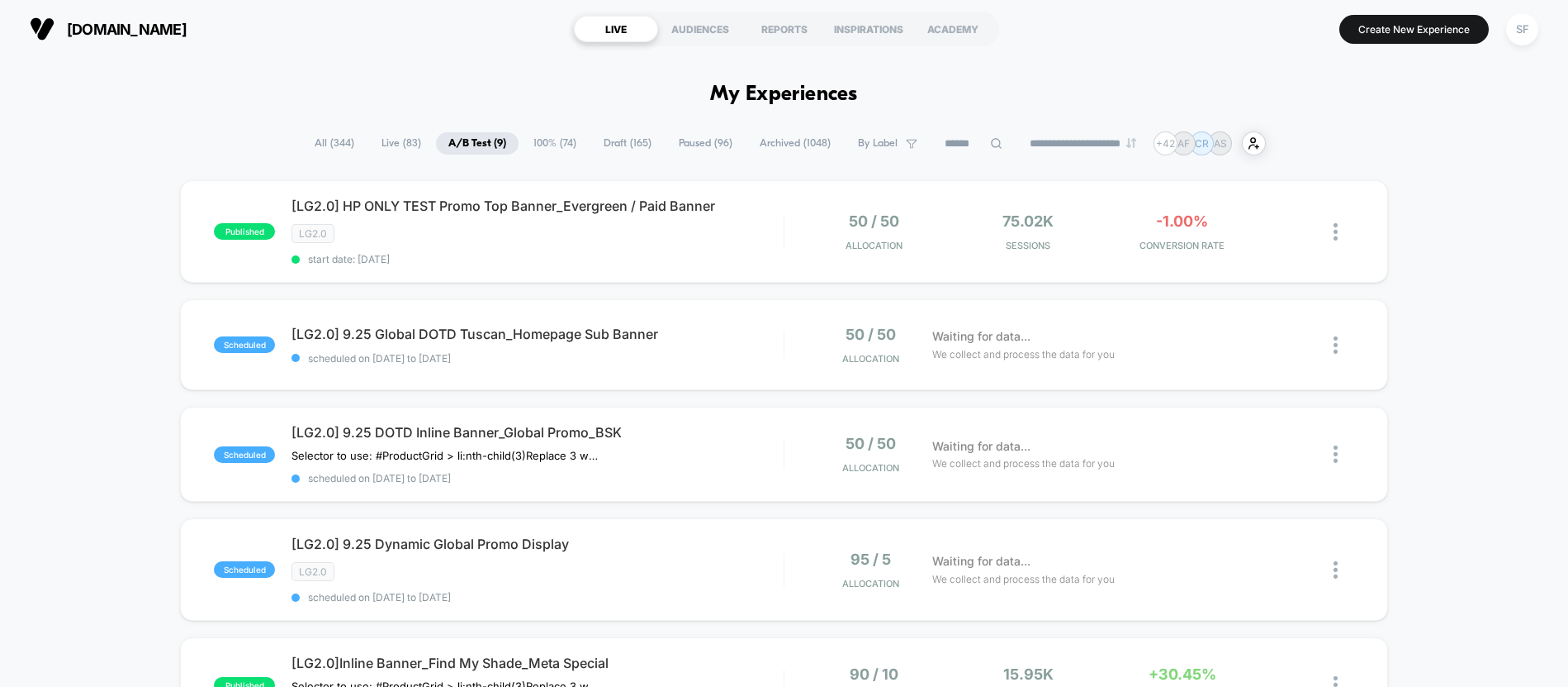
click at [383, 143] on span "Live ( 83 )" at bounding box center [401, 144] width 64 height 22
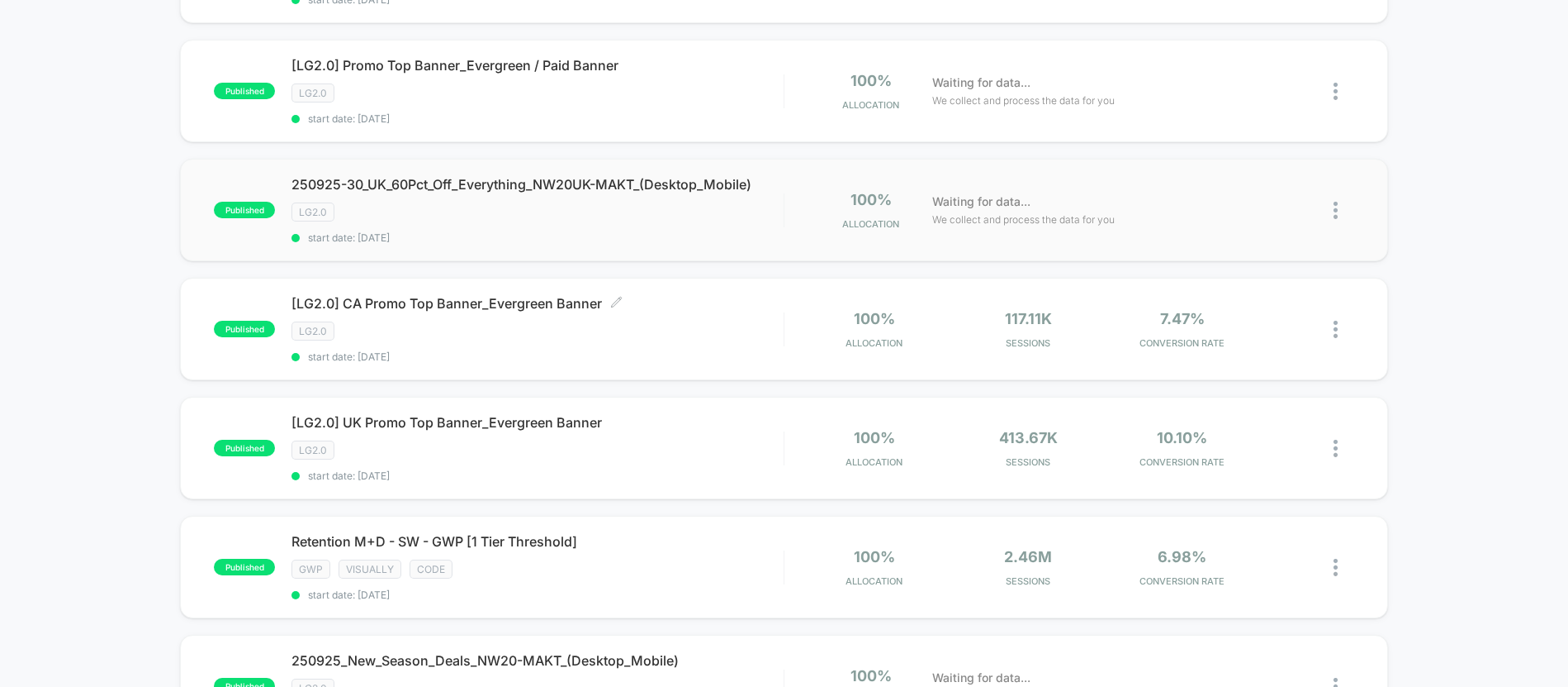
scroll to position [261, 0]
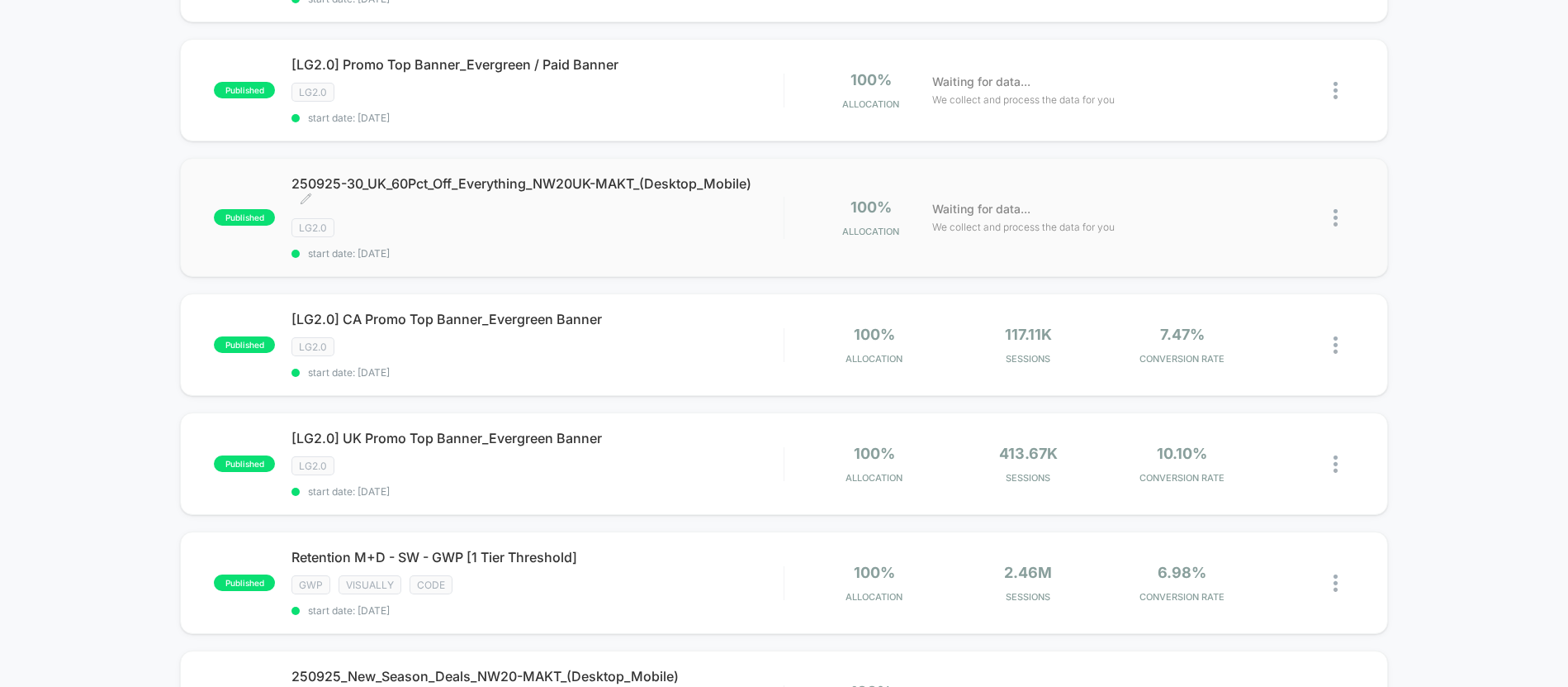
drag, startPoint x: 490, startPoint y: 213, endPoint x: 464, endPoint y: 218, distance: 26.5
click at [464, 218] on div "250925-30_UK_60Pct_Off_Everything_NW20UK-MAKT_(Desktop_Mobile) Click to edit ex…" at bounding box center [537, 217] width 491 height 84
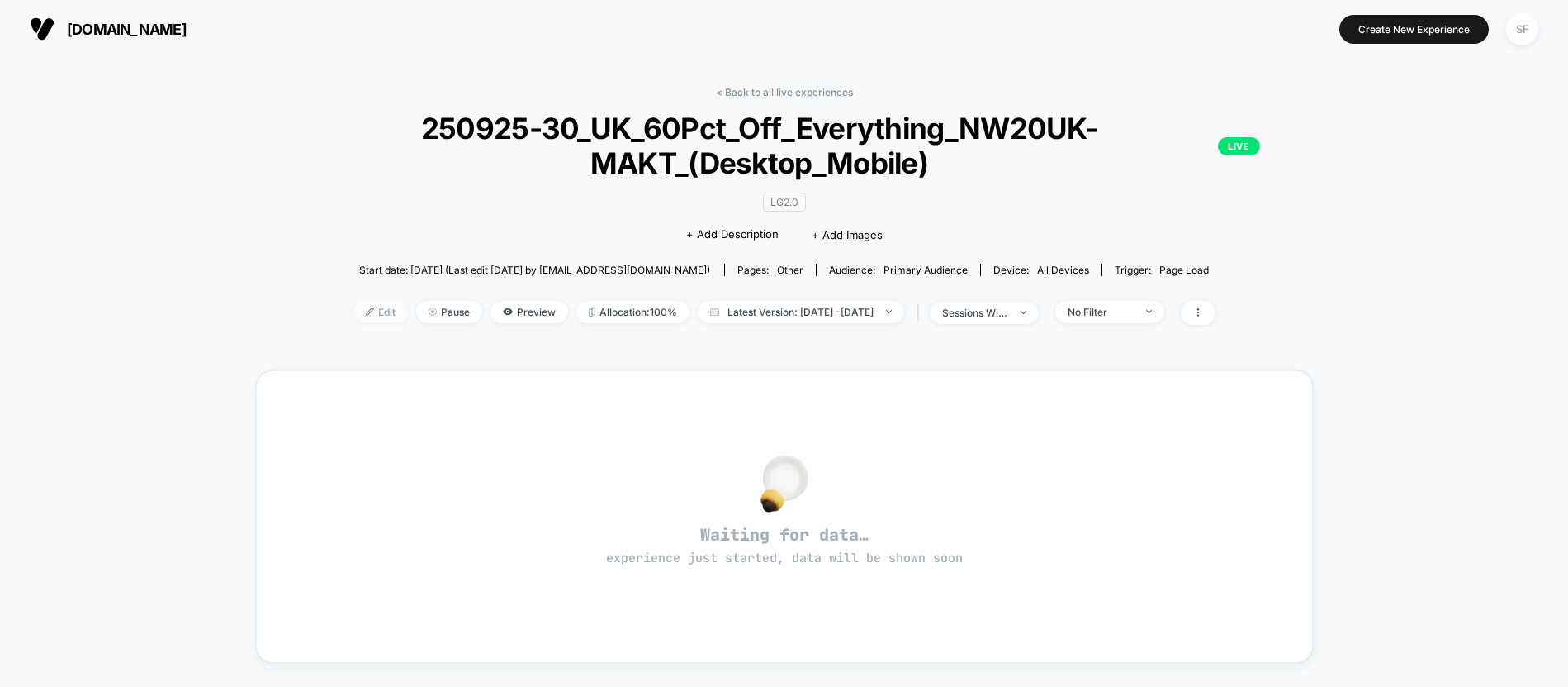
click at [356, 317] on span "Edit" at bounding box center [381, 312] width 55 height 22
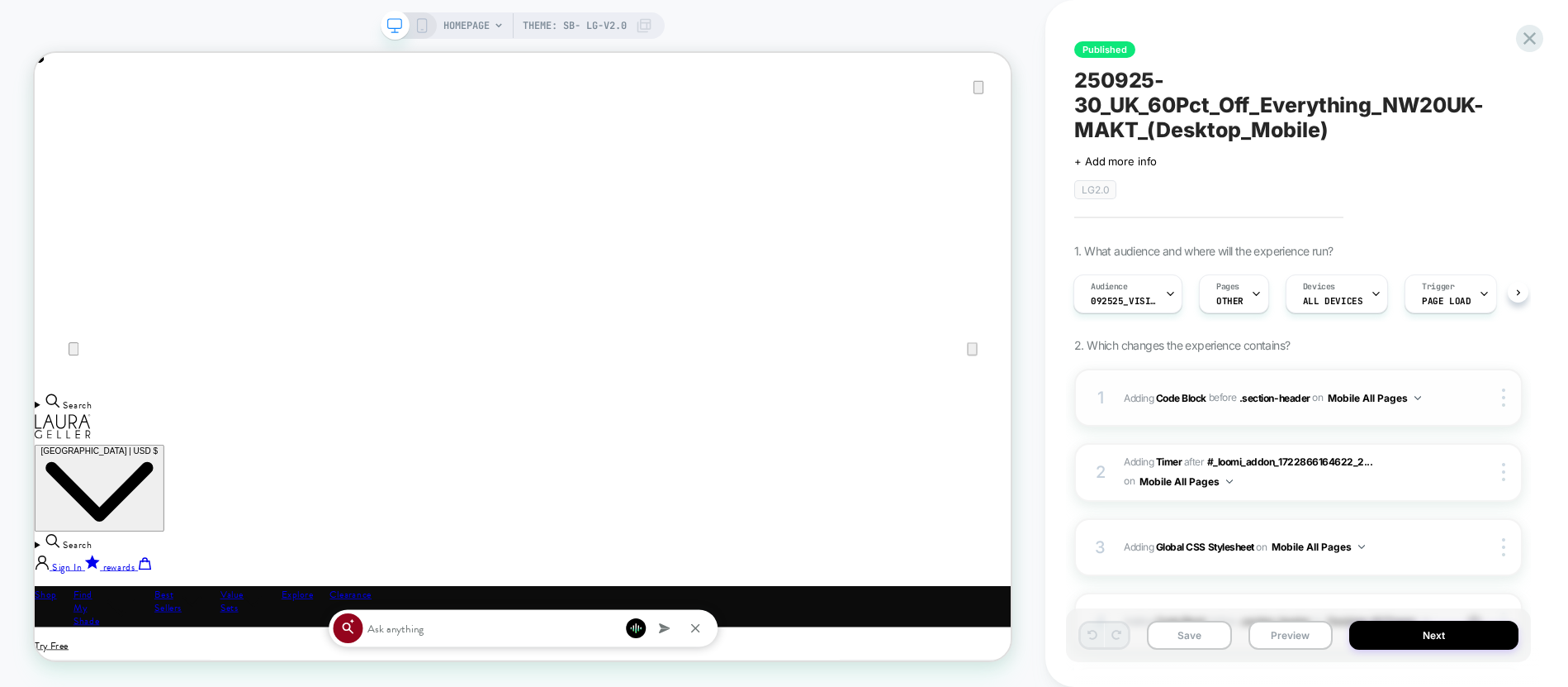
scroll to position [311, 0]
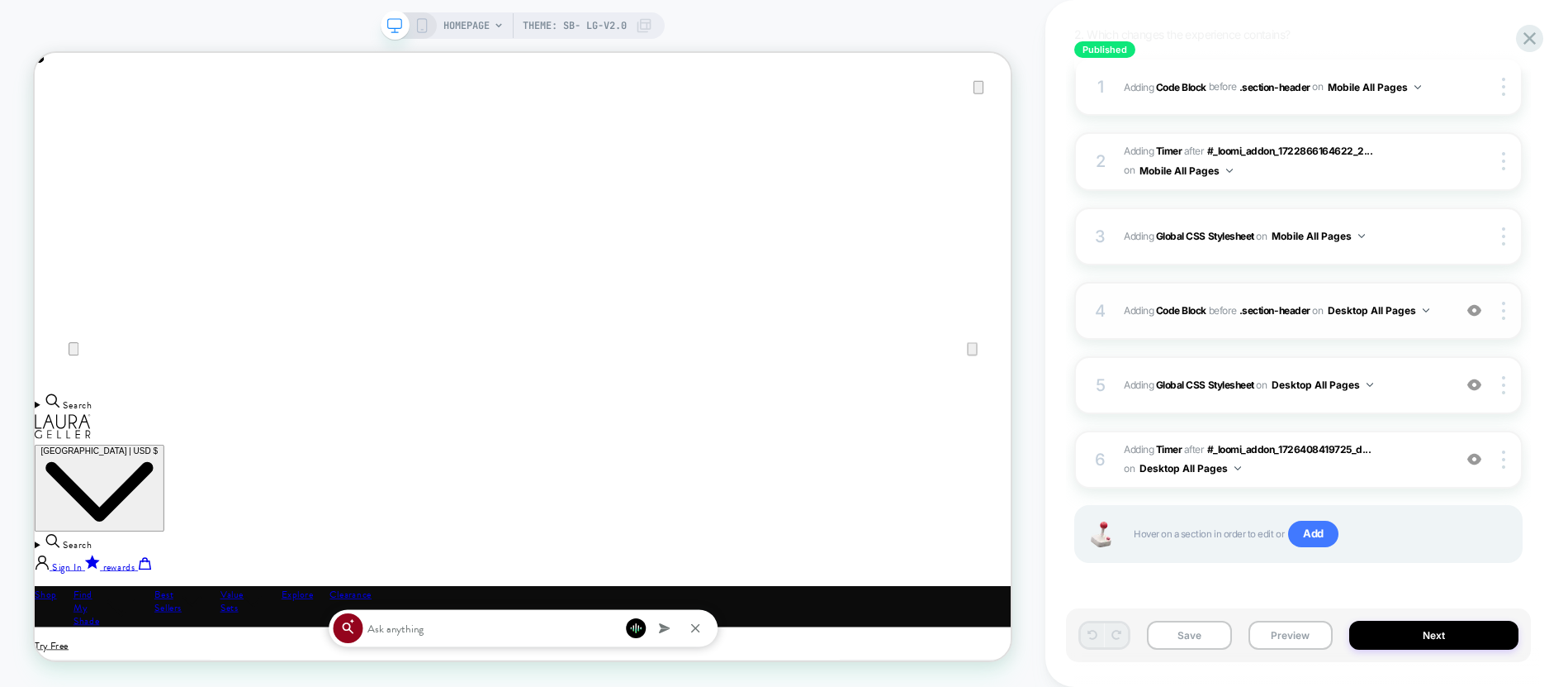
click at [1234, 333] on div "4 Adding Code Block BEFORE .section-header .section-header on Desktop All Pages…" at bounding box center [1298, 310] width 448 height 58
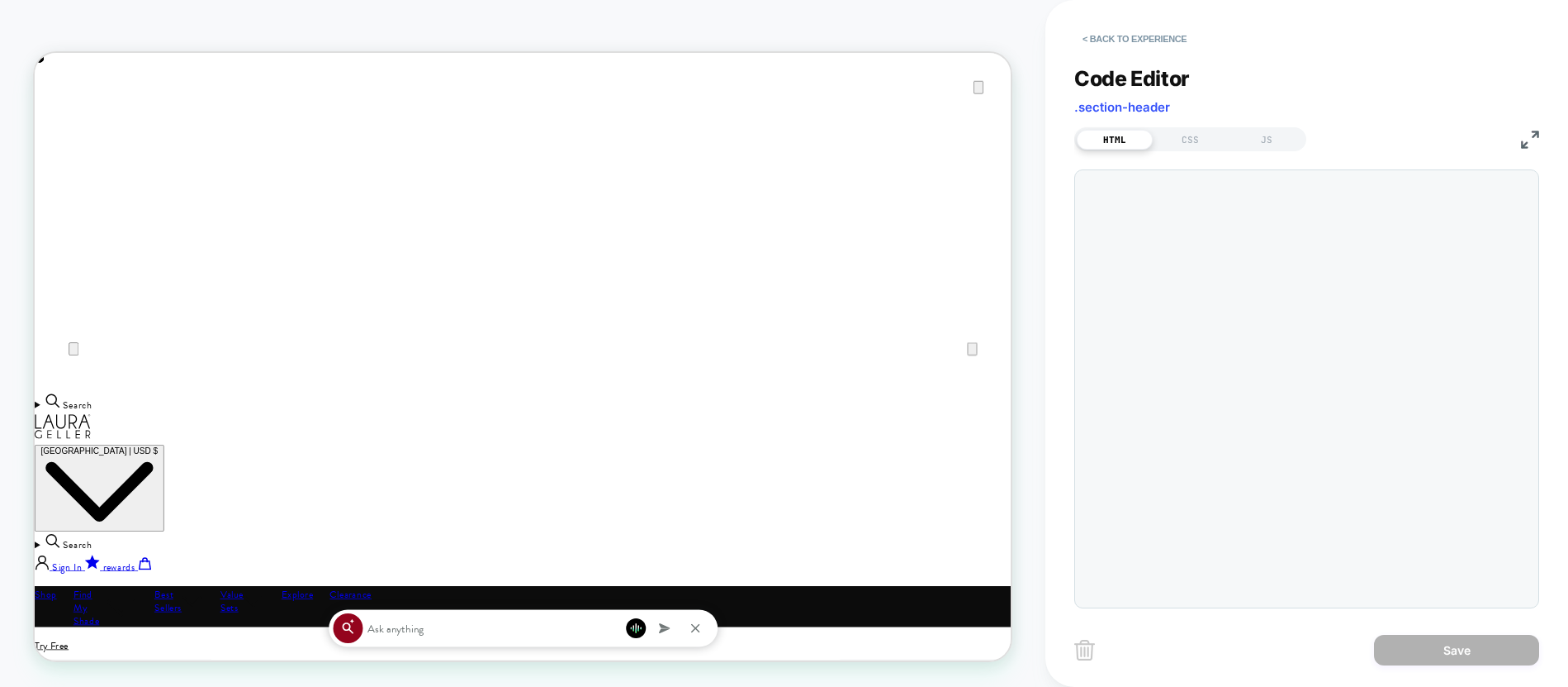
scroll to position [0, 2605]
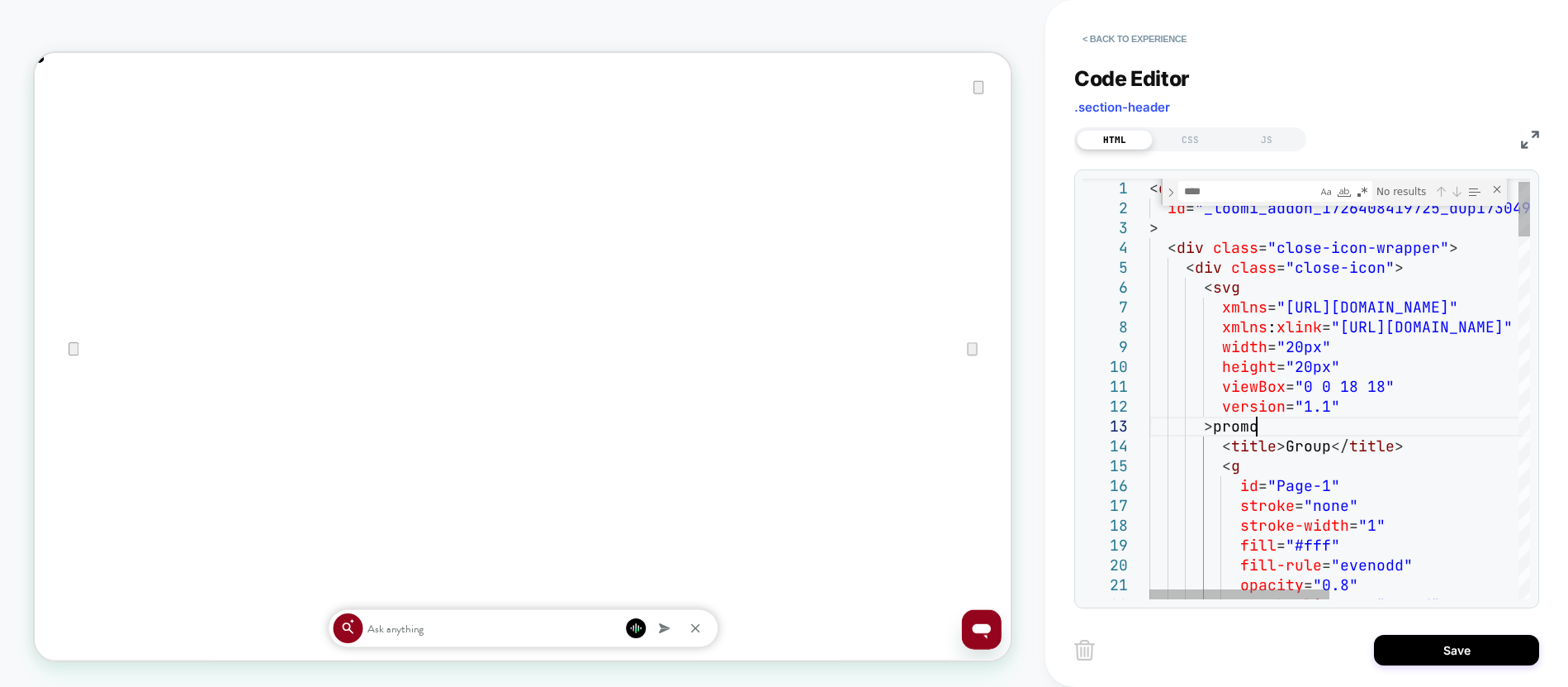
scroll to position [0, 0]
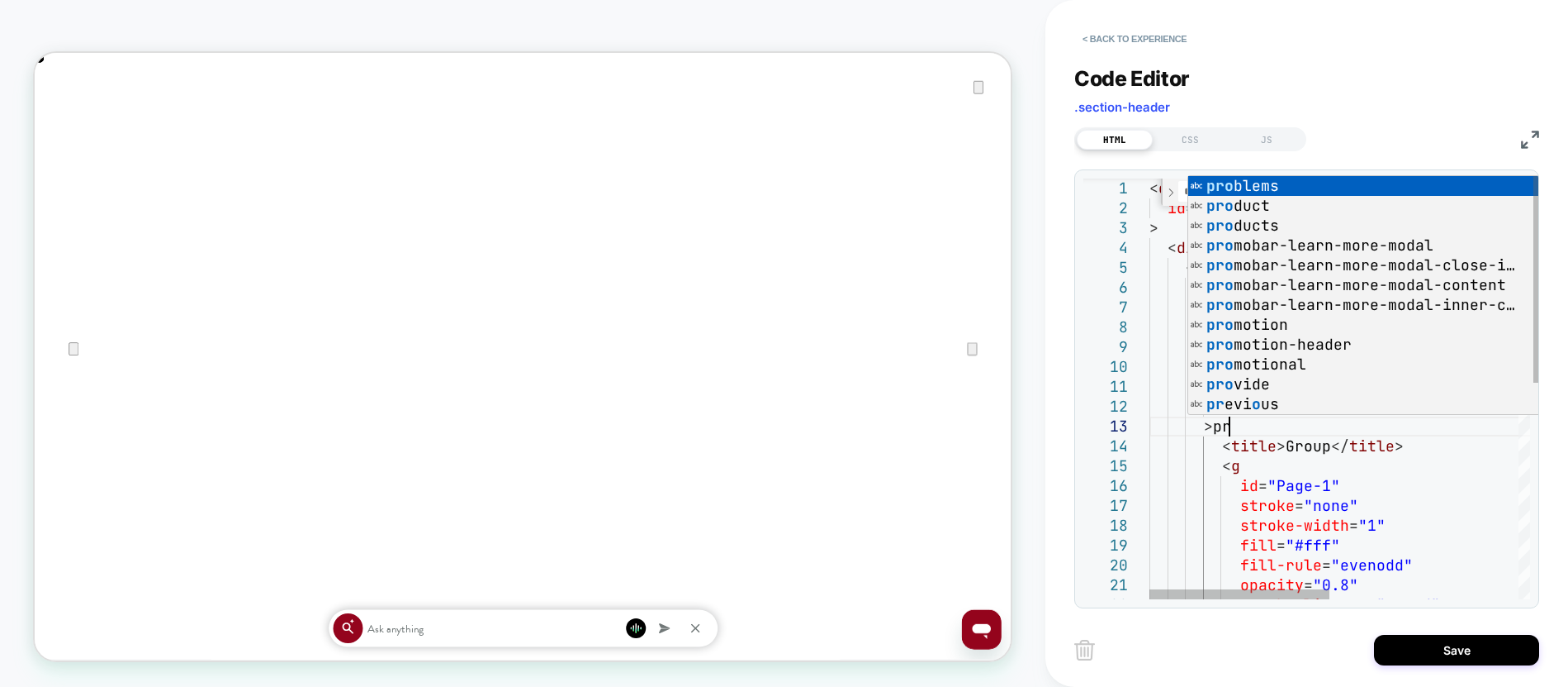
type textarea "**********"
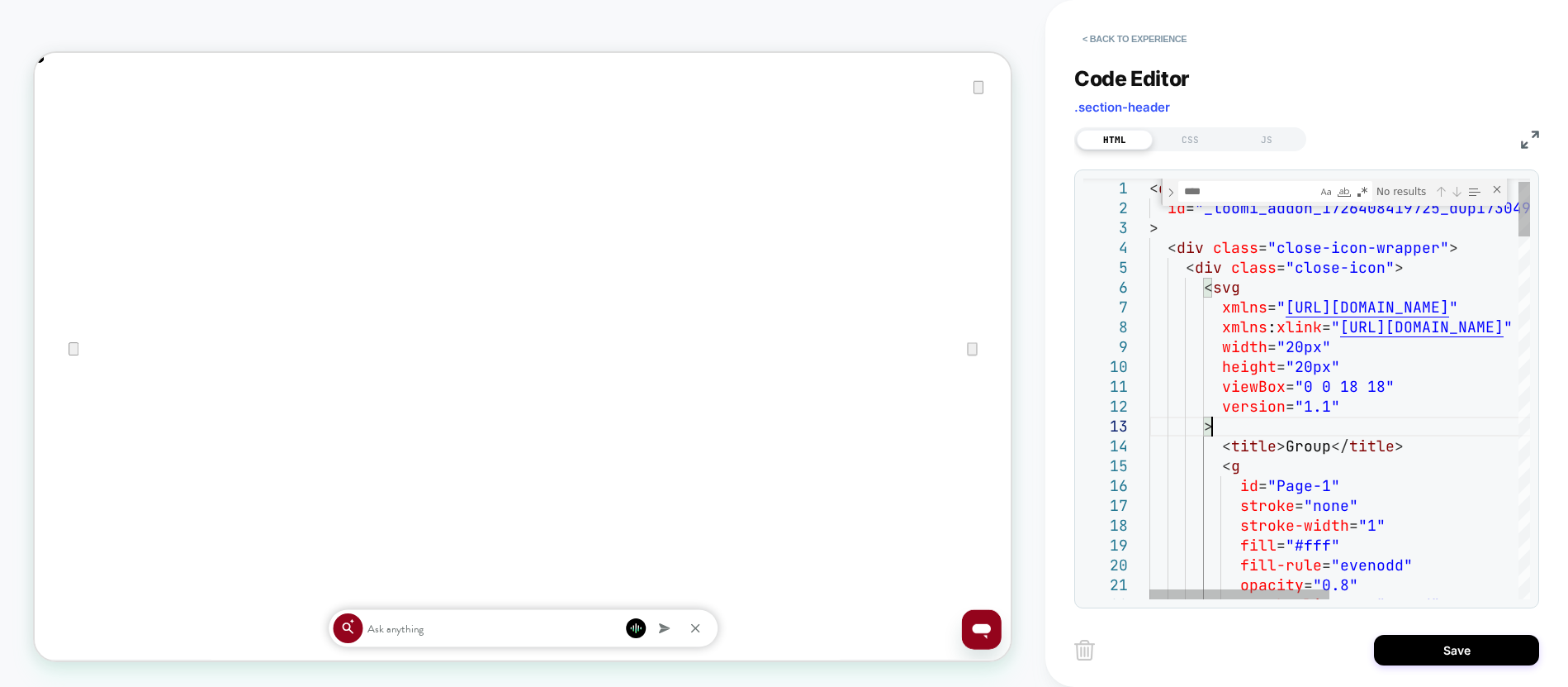
drag, startPoint x: 1221, startPoint y: 421, endPoint x: 1258, endPoint y: 189, distance: 234.9
click at [1225, 188] on textarea "Find" at bounding box center [1248, 191] width 138 height 19
type textarea "*"
type textarea "**********"
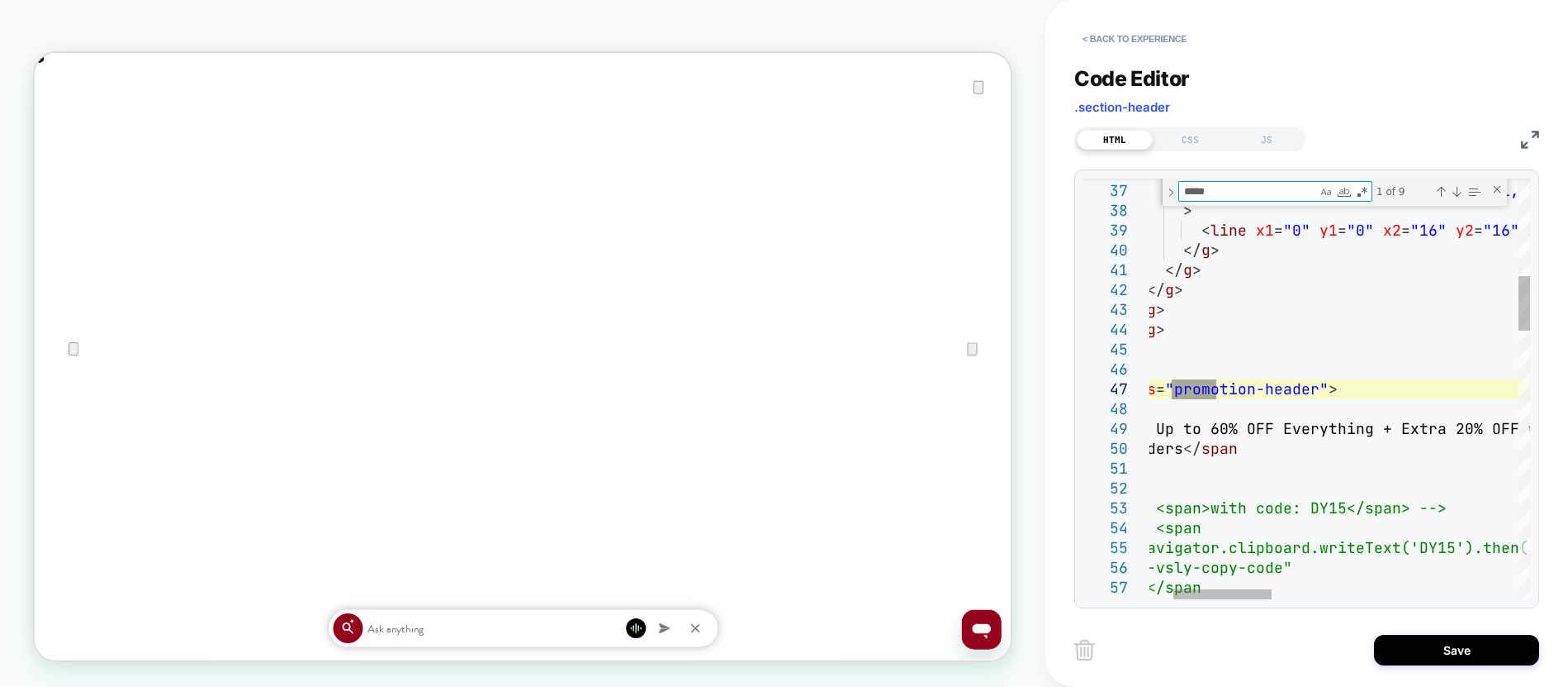
type textarea "*****"
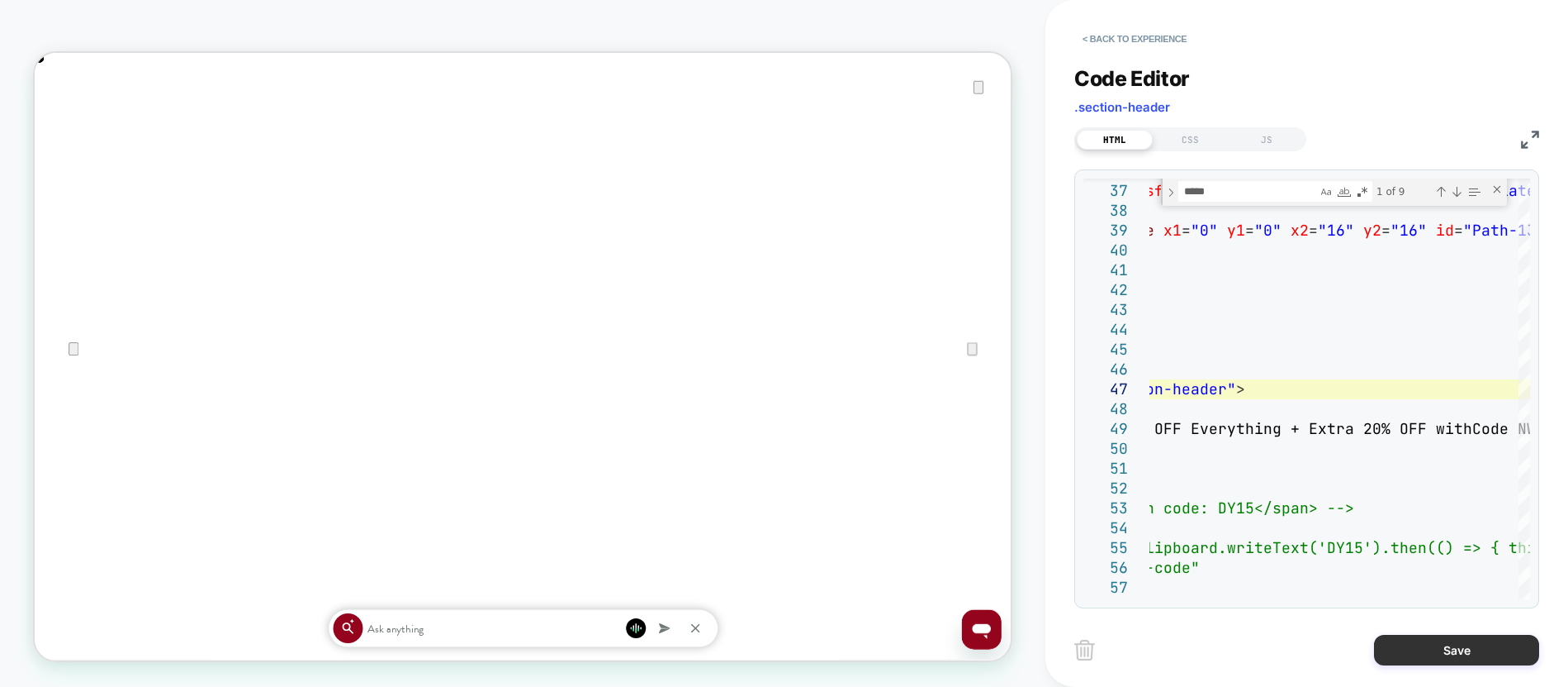
click at [1424, 649] on button "Save" at bounding box center [1456, 649] width 165 height 30
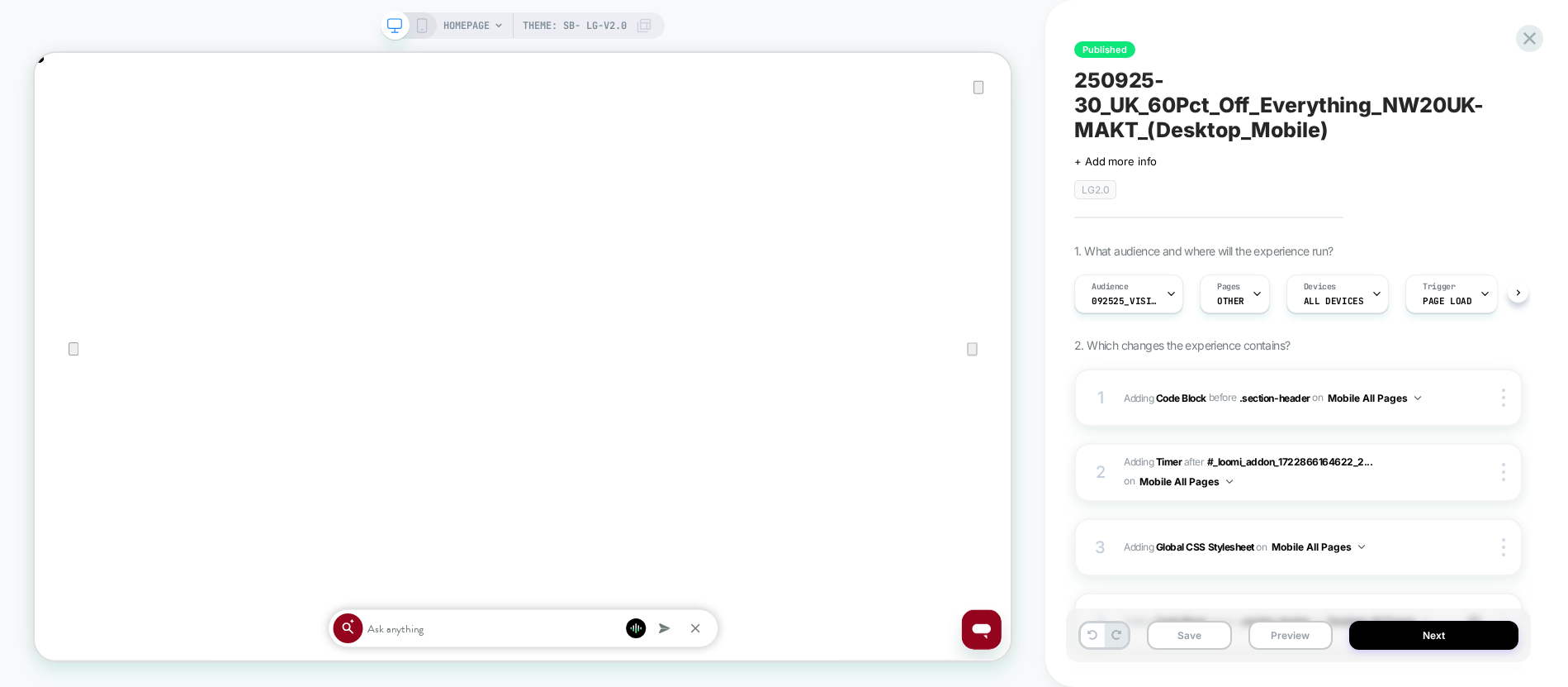
scroll to position [0, 1]
click at [1113, 296] on span "092525_VisitBanner_NW20-MAKT" at bounding box center [1124, 300] width 66 height 12
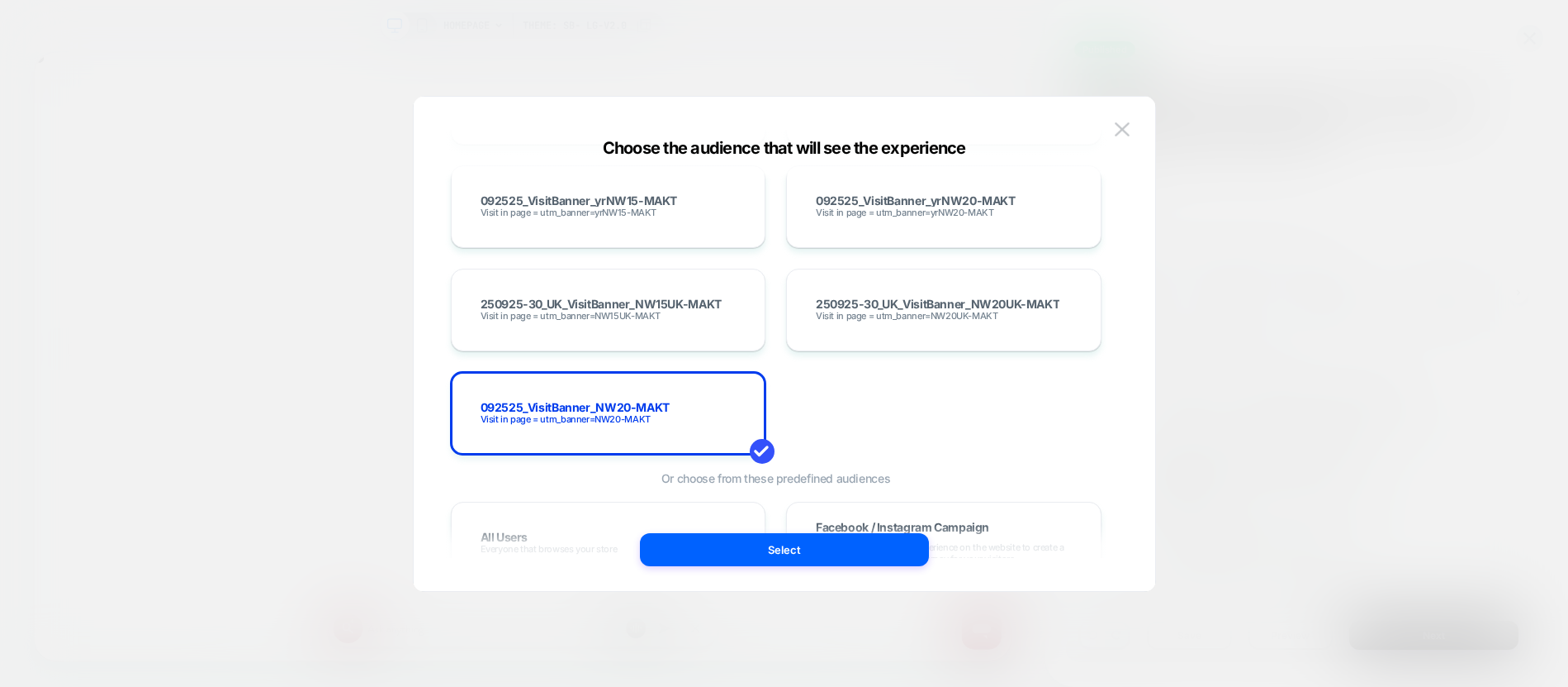
scroll to position [0, 0]
click at [652, 331] on div "250925-30_UK_VisitBanner_NW15UK-MAKT Visit in page = utm_banner=NW15UK-MAKT" at bounding box center [608, 310] width 281 height 48
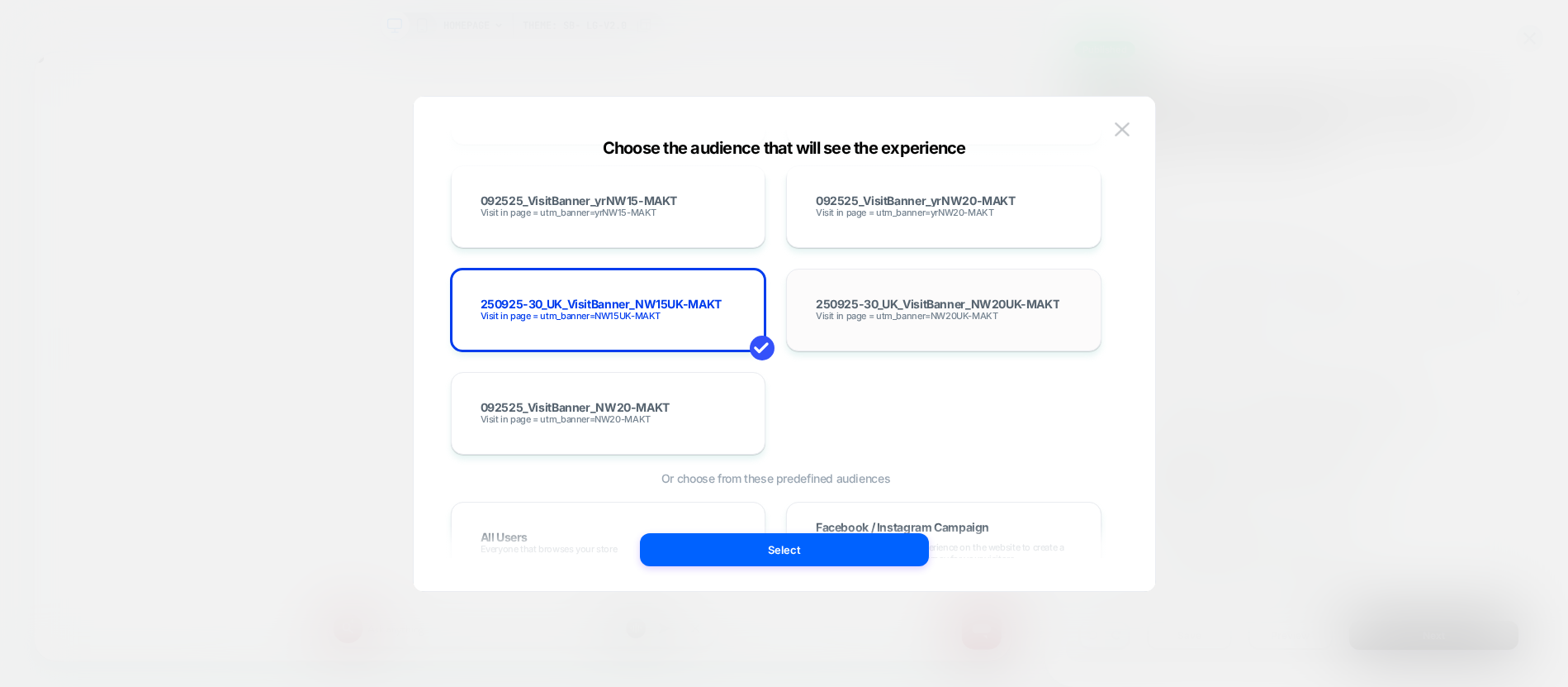
click at [845, 317] on span "Visit in page = utm_banner=NW20UK-MAKT" at bounding box center [907, 316] width 183 height 12
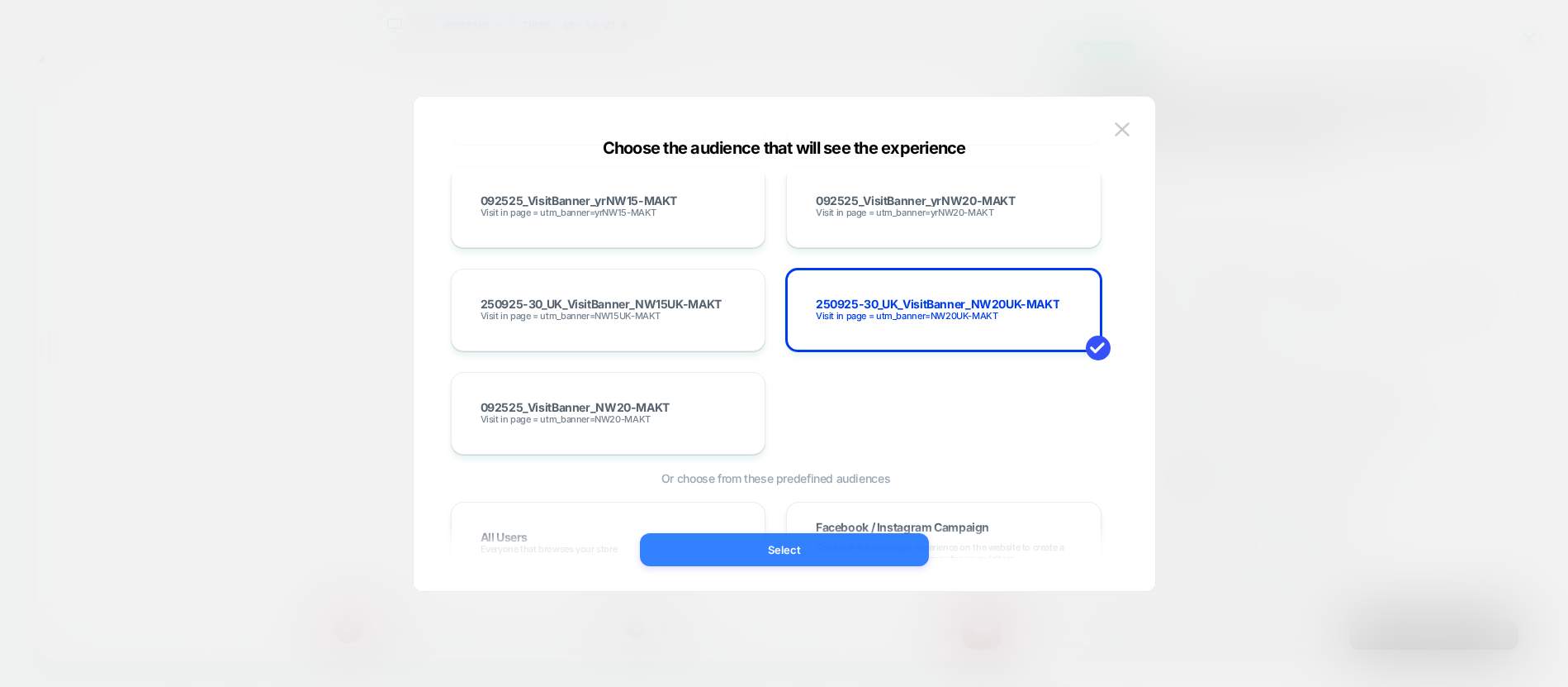
click at [699, 558] on button "Select" at bounding box center [784, 550] width 289 height 33
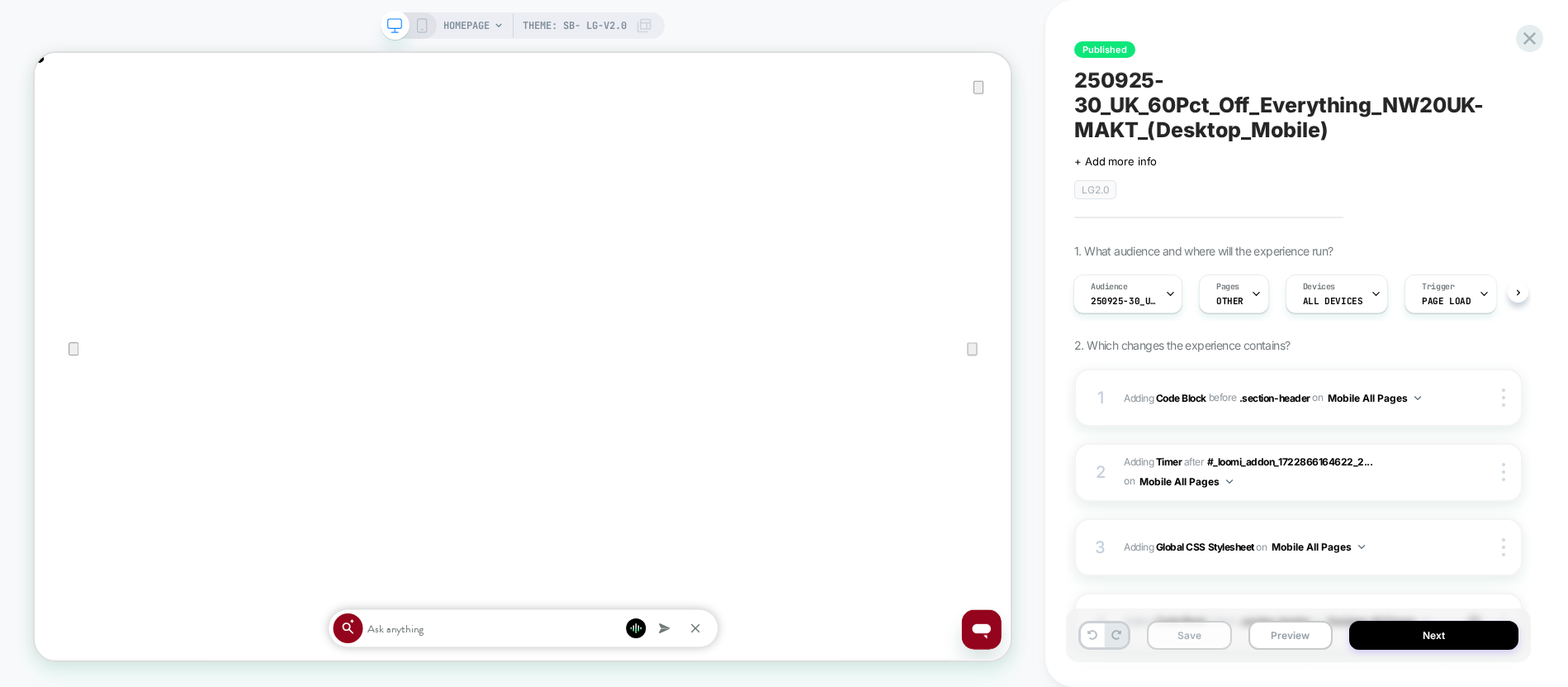
click at [1191, 645] on button "Save" at bounding box center [1189, 635] width 85 height 29
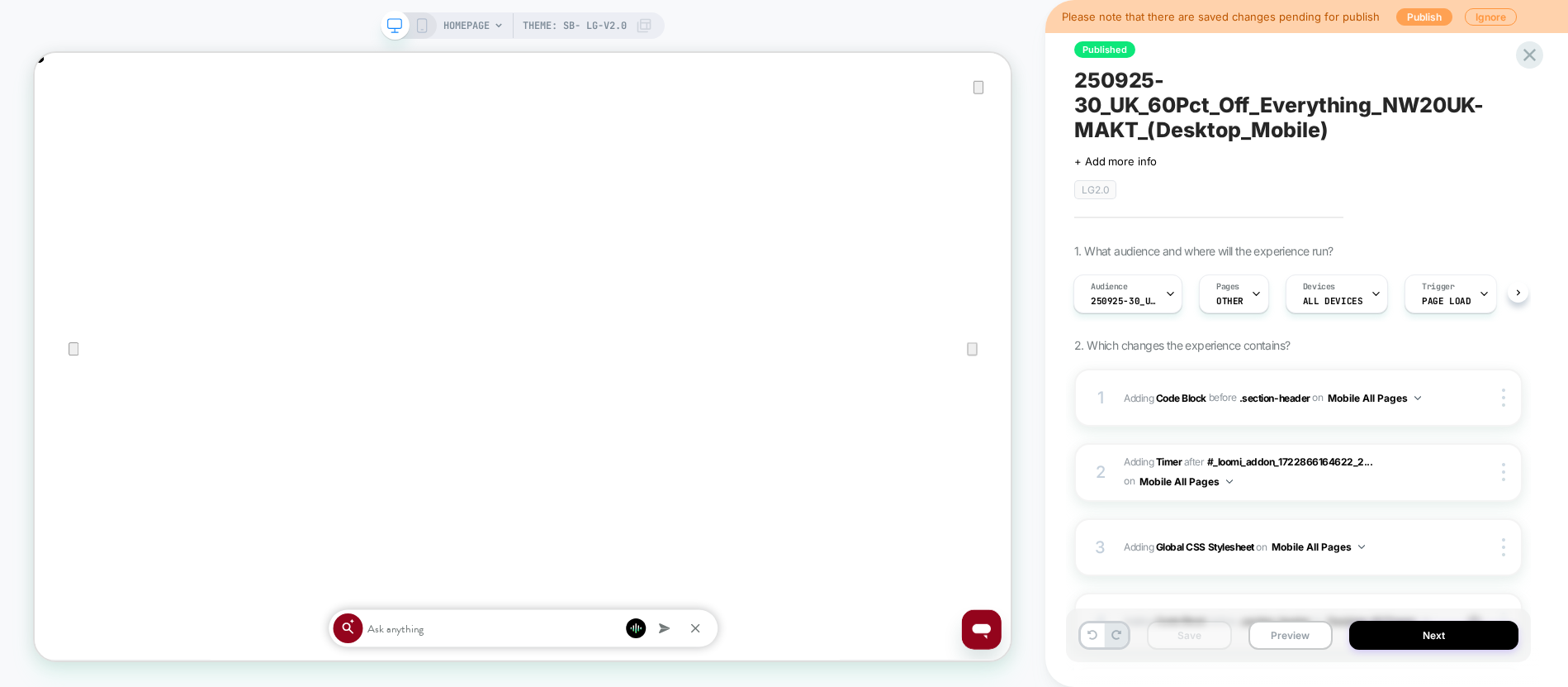
click at [1403, 17] on button "Publish" at bounding box center [1424, 16] width 56 height 17
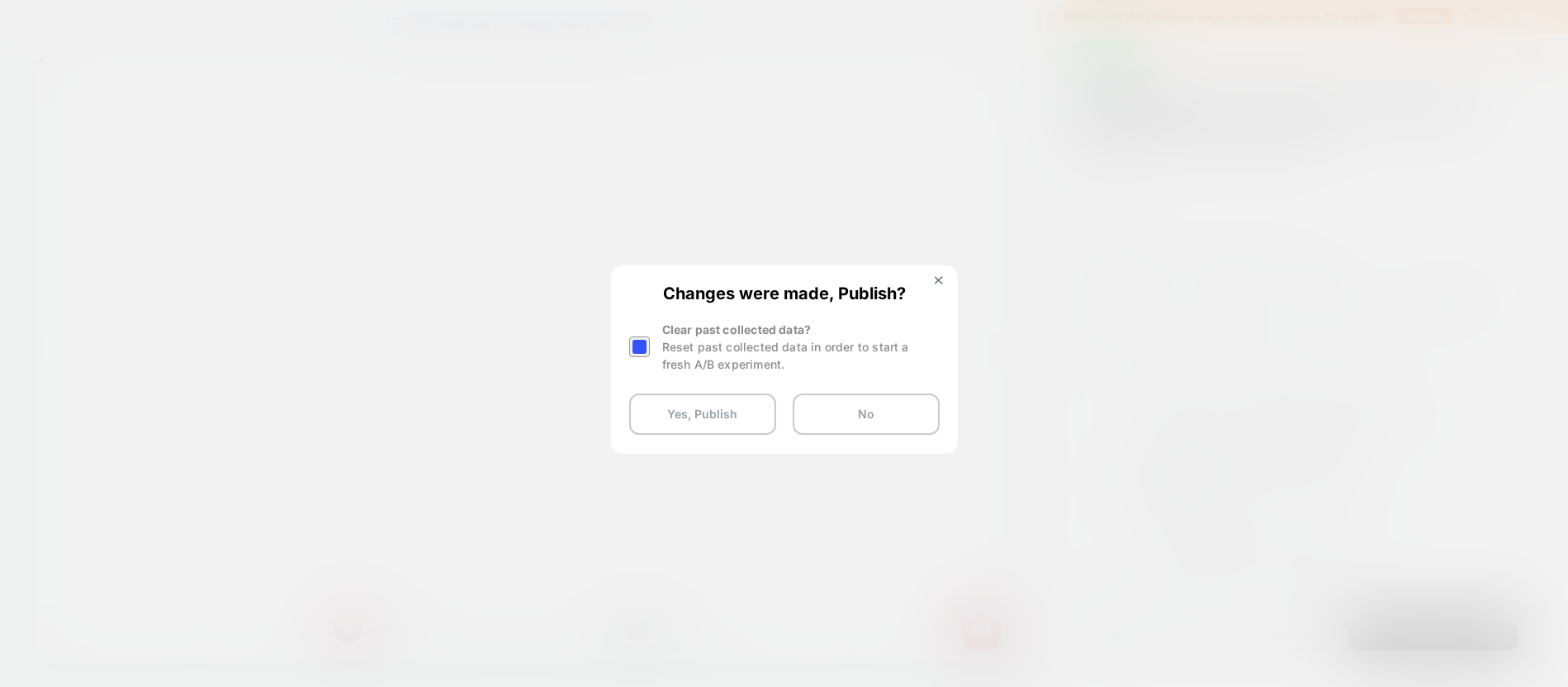
click at [639, 349] on div at bounding box center [639, 347] width 21 height 21
click at [654, 406] on button "Yes, Publish" at bounding box center [702, 413] width 147 height 41
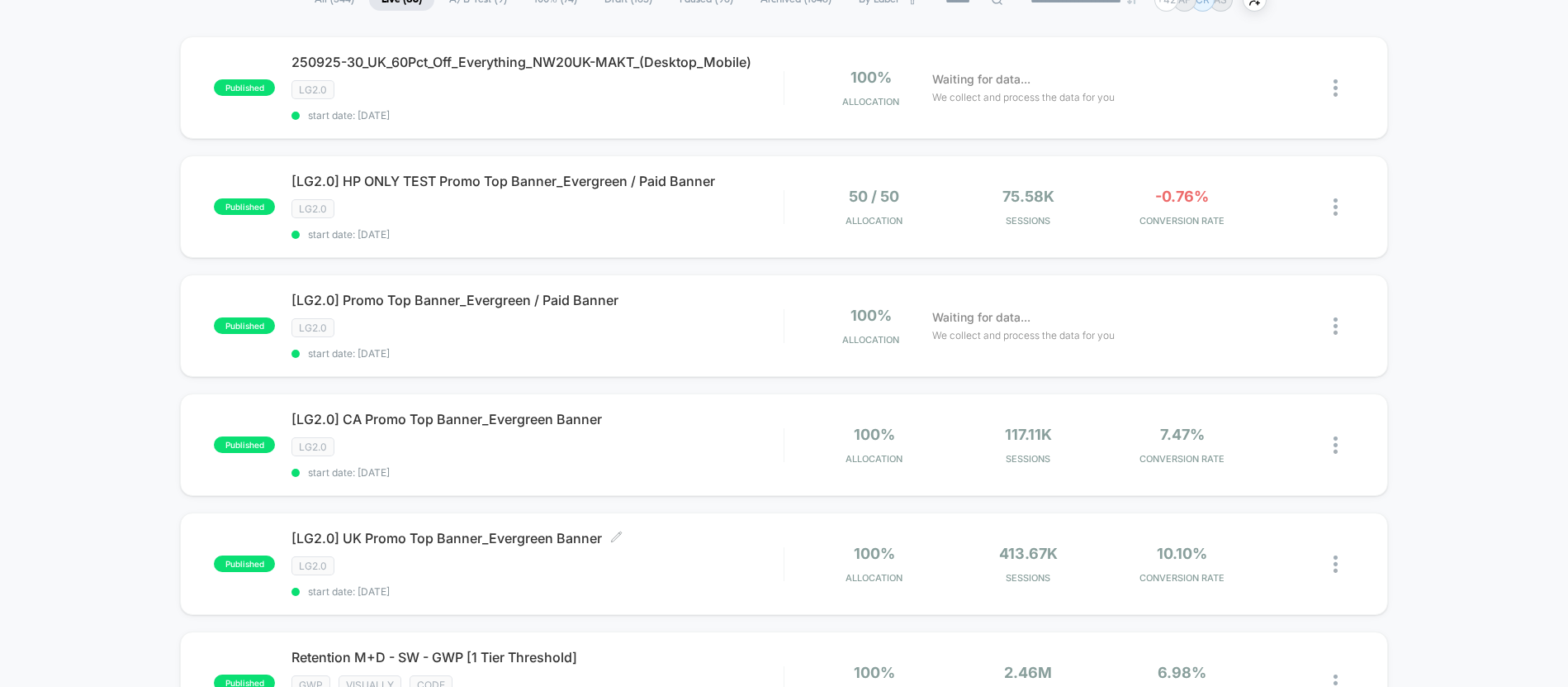
scroll to position [145, 0]
click at [456, 466] on span "start date: [DATE]" at bounding box center [537, 471] width 491 height 13
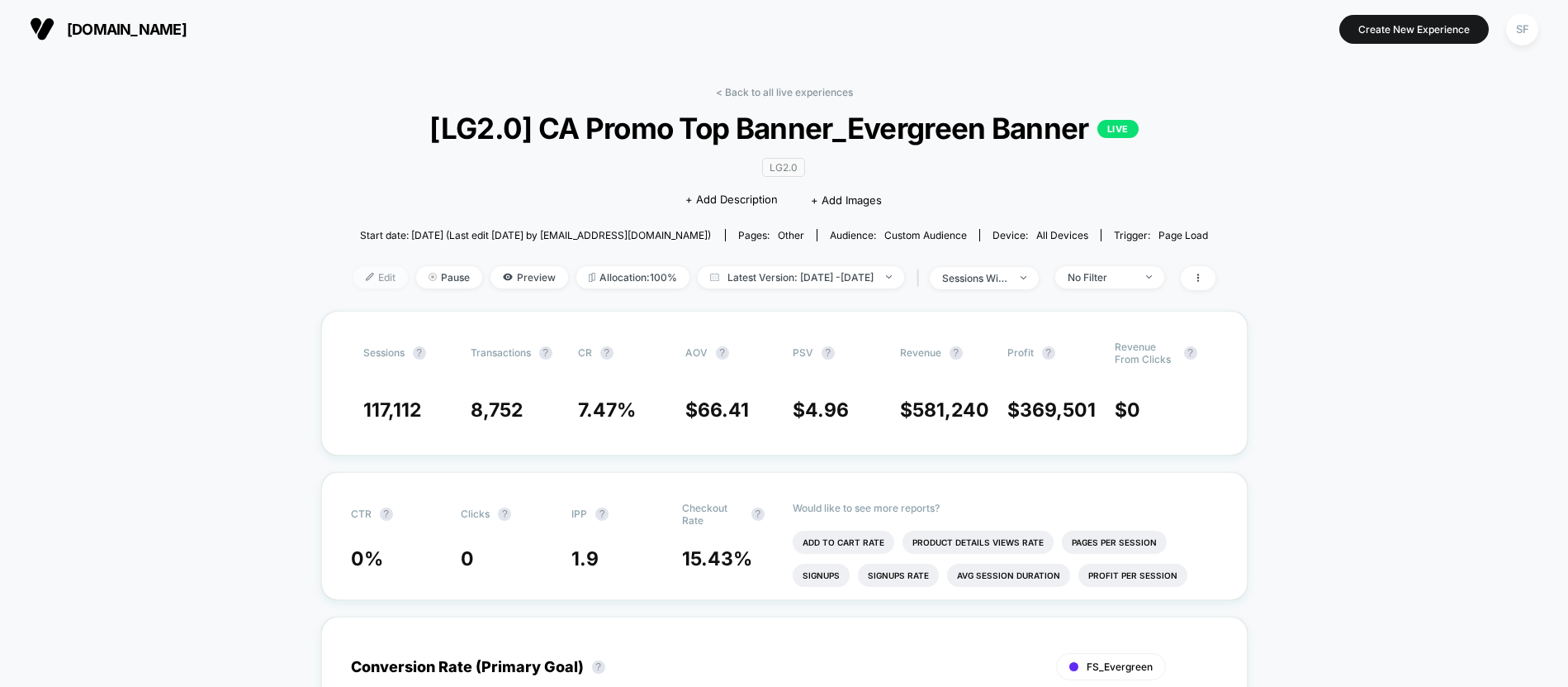
click at [354, 284] on span "Edit" at bounding box center [381, 277] width 55 height 22
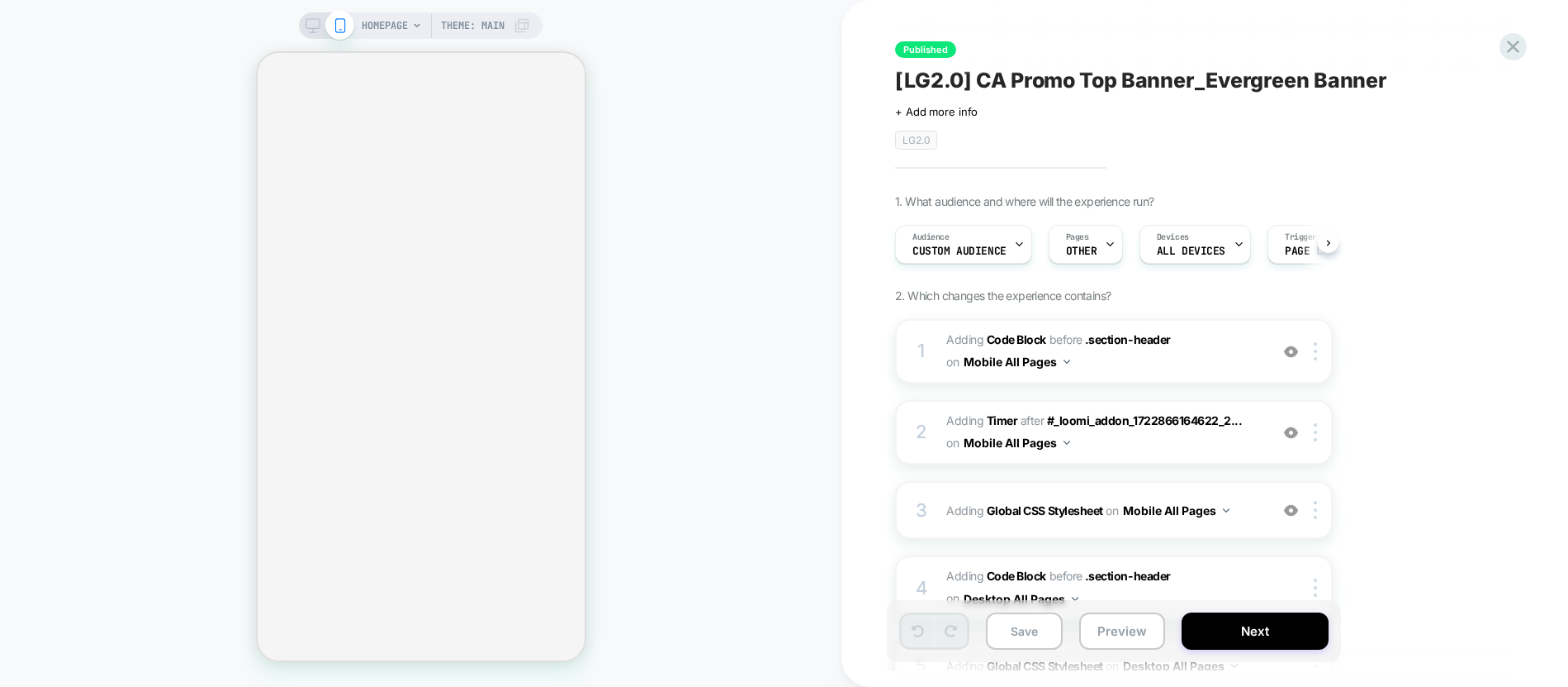
scroll to position [0, 1]
click at [1114, 369] on span "Adding Code Block BEFORE .section-header .section-header on Mobile All Pages" at bounding box center [1104, 351] width 315 height 45
click at [1189, 360] on span "Adding Code Block BEFORE .section-header .section-header on Mobile All Pages" at bounding box center [1104, 351] width 315 height 45
click at [1216, 346] on span "Adding Code Block BEFORE .section-header .section-header on Mobile All Pages" at bounding box center [1104, 351] width 315 height 45
click at [1104, 366] on span "Adding Code Block BEFORE .section-header .section-header on Mobile All Pages" at bounding box center [1104, 351] width 315 height 45
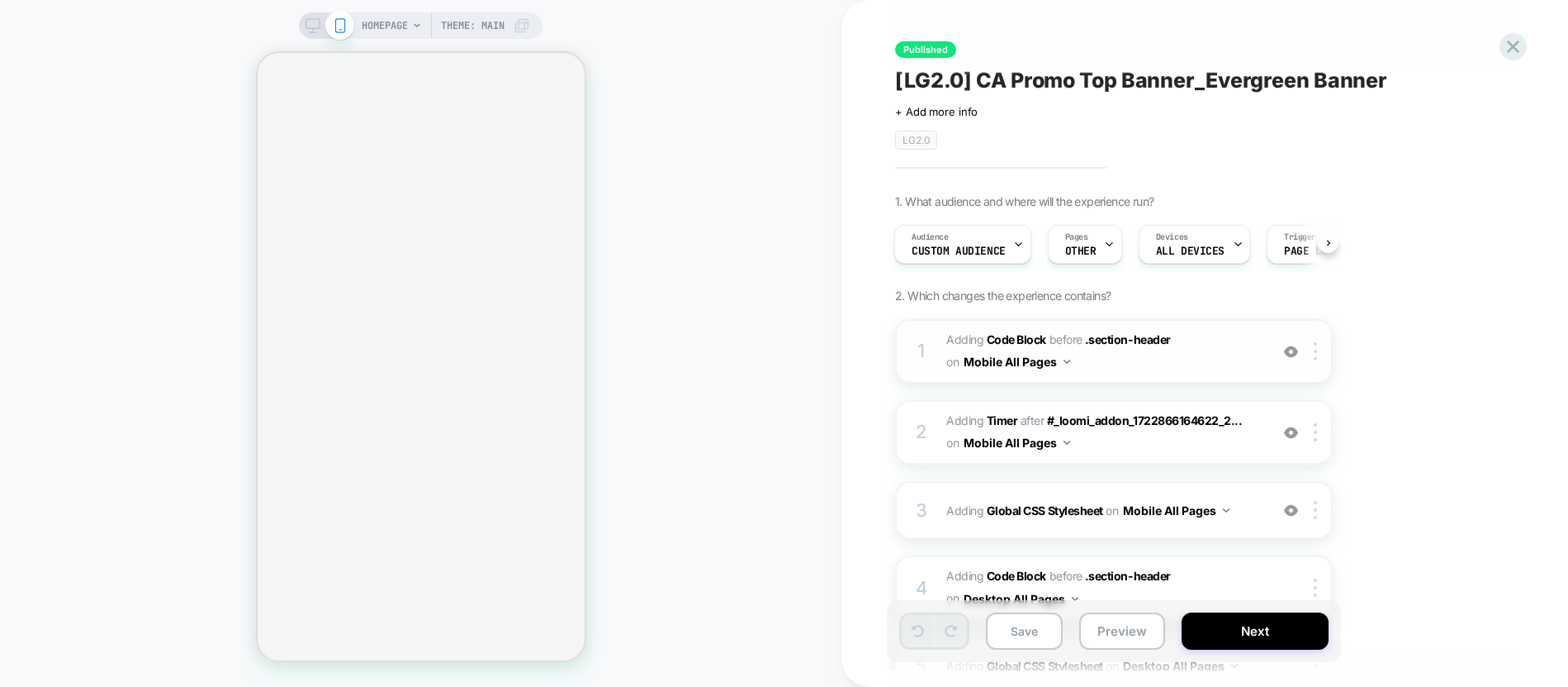
drag, startPoint x: 1104, startPoint y: 366, endPoint x: 1093, endPoint y: 363, distance: 11.4
click at [1093, 363] on span "Adding Code Block BEFORE .section-header .section-header on Mobile All Pages" at bounding box center [1104, 351] width 315 height 45
click at [1118, 368] on span "Adding Code Block BEFORE .section-header .section-header on Mobile All Pages" at bounding box center [1104, 351] width 315 height 45
click at [1221, 349] on span "Adding Code Block BEFORE .section-header .section-header on Mobile All Pages" at bounding box center [1104, 351] width 315 height 45
click at [310, 27] on icon at bounding box center [313, 26] width 15 height 15
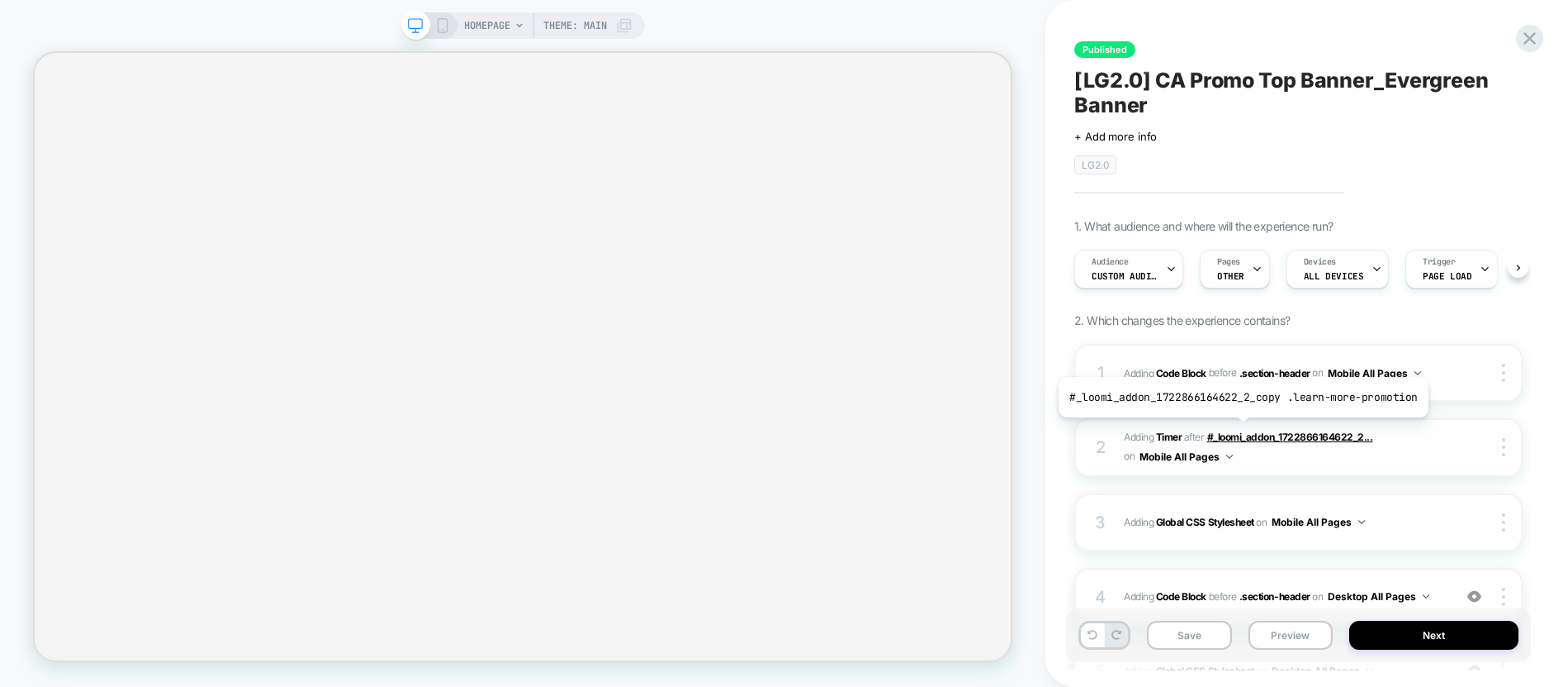
scroll to position [237, 0]
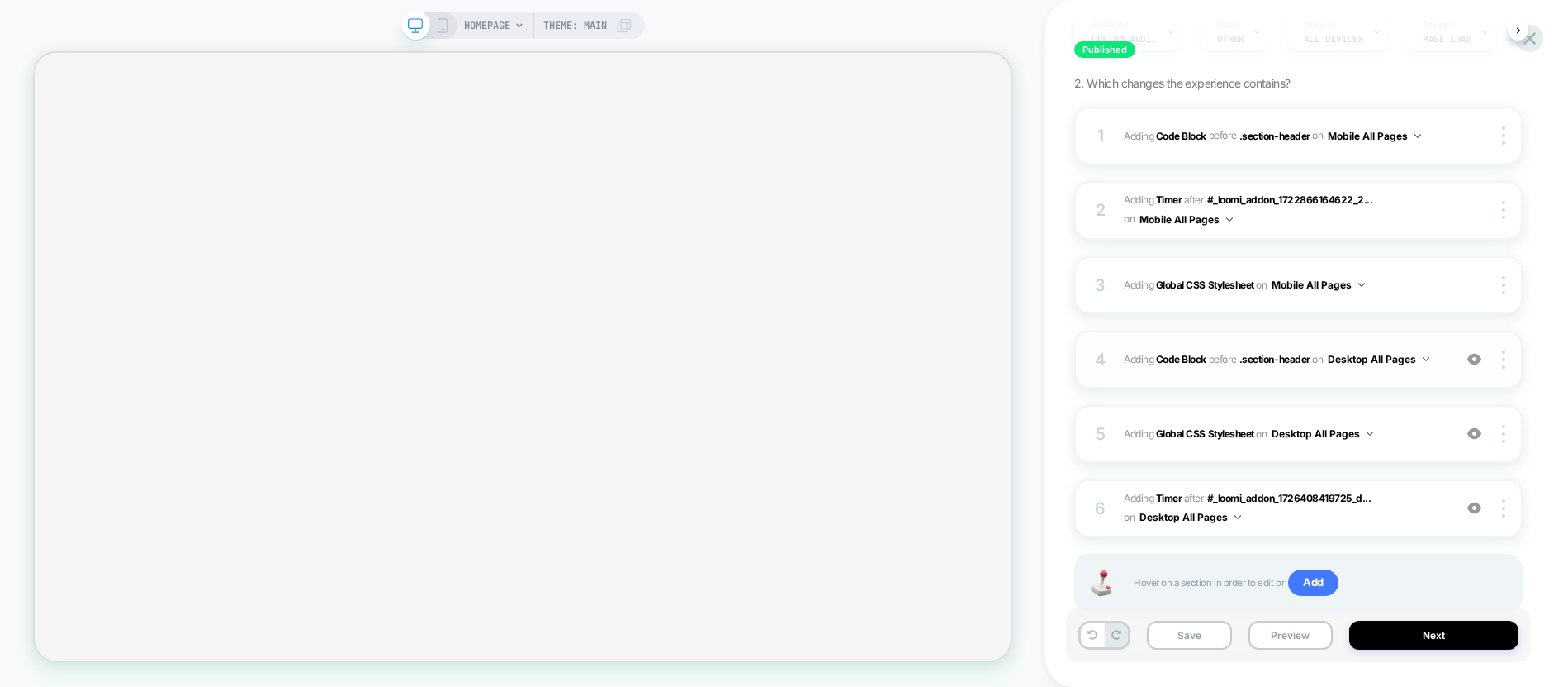
click at [1319, 381] on div "4 Adding Code Block BEFORE .section-header .section-header on Desktop All Pages…" at bounding box center [1298, 359] width 448 height 58
click at [1275, 374] on div "4 Adding Code Block BEFORE .section-header .section-header on Desktop All Pages…" at bounding box center [1298, 359] width 448 height 58
click at [1157, 370] on div "4 Adding Code Block BEFORE .section-header .section-header on Desktop All Pages…" at bounding box center [1298, 359] width 448 height 58
click at [1105, 354] on div "4" at bounding box center [1101, 360] width 16 height 30
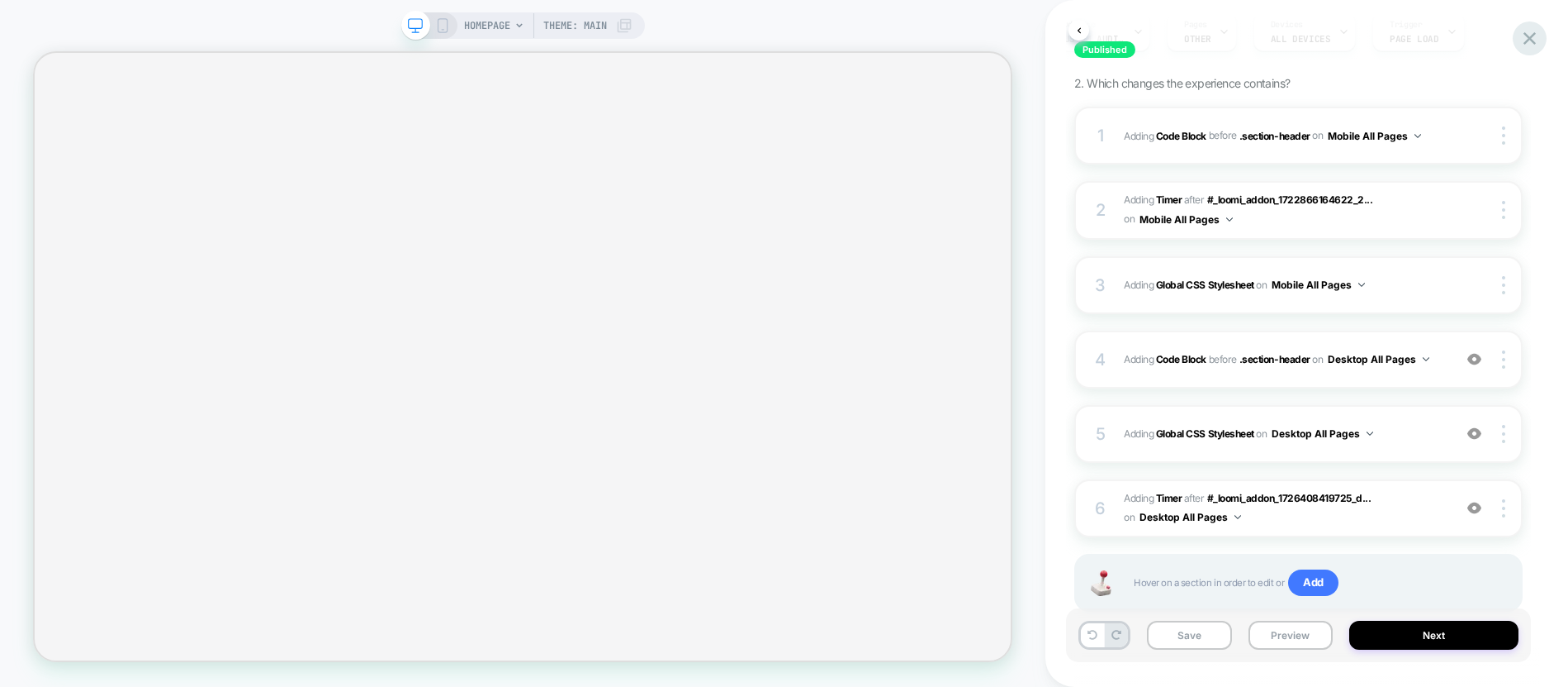
click at [1540, 44] on icon at bounding box center [1530, 38] width 22 height 22
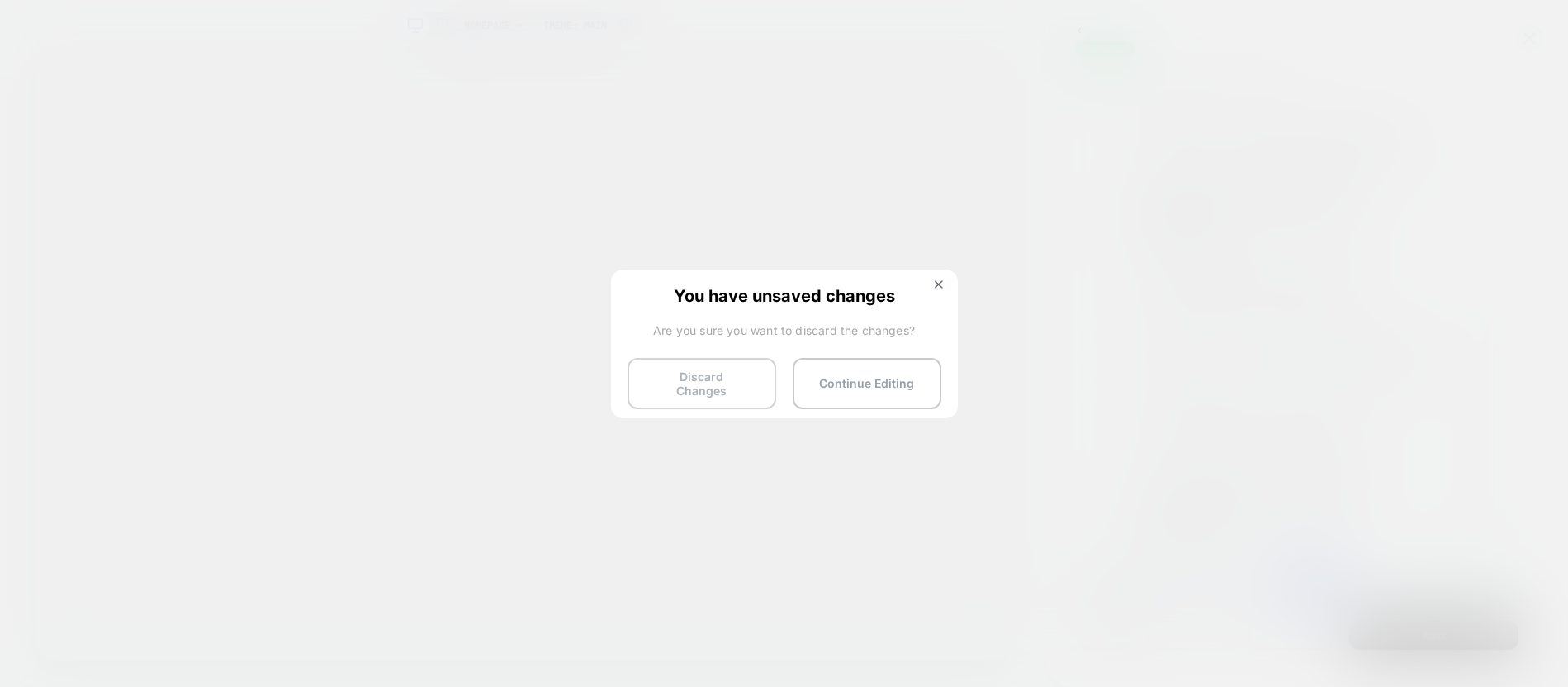
click at [748, 385] on button "Discard Changes" at bounding box center [701, 383] width 149 height 51
